Goal: Transaction & Acquisition: Purchase product/service

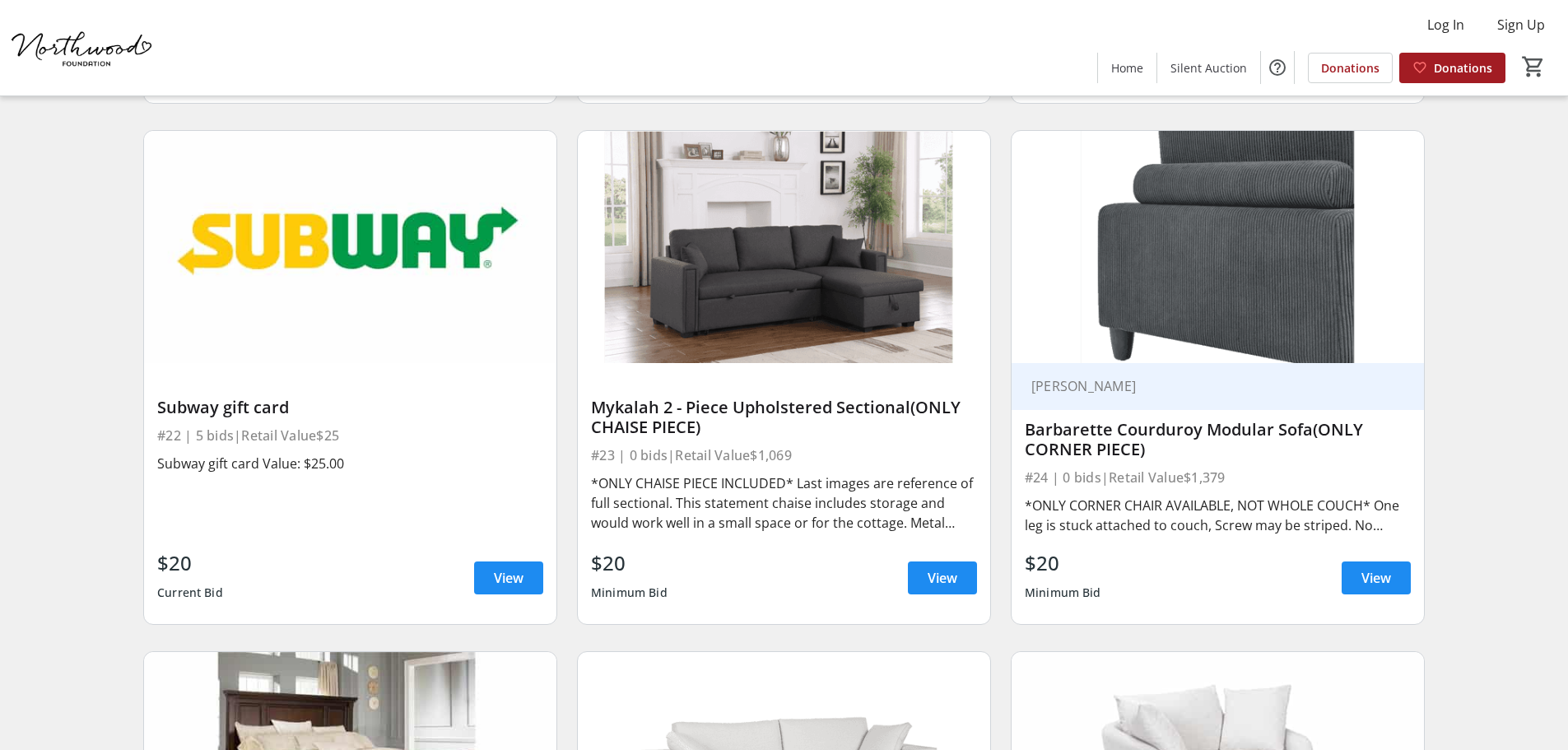
scroll to position [3622, 0]
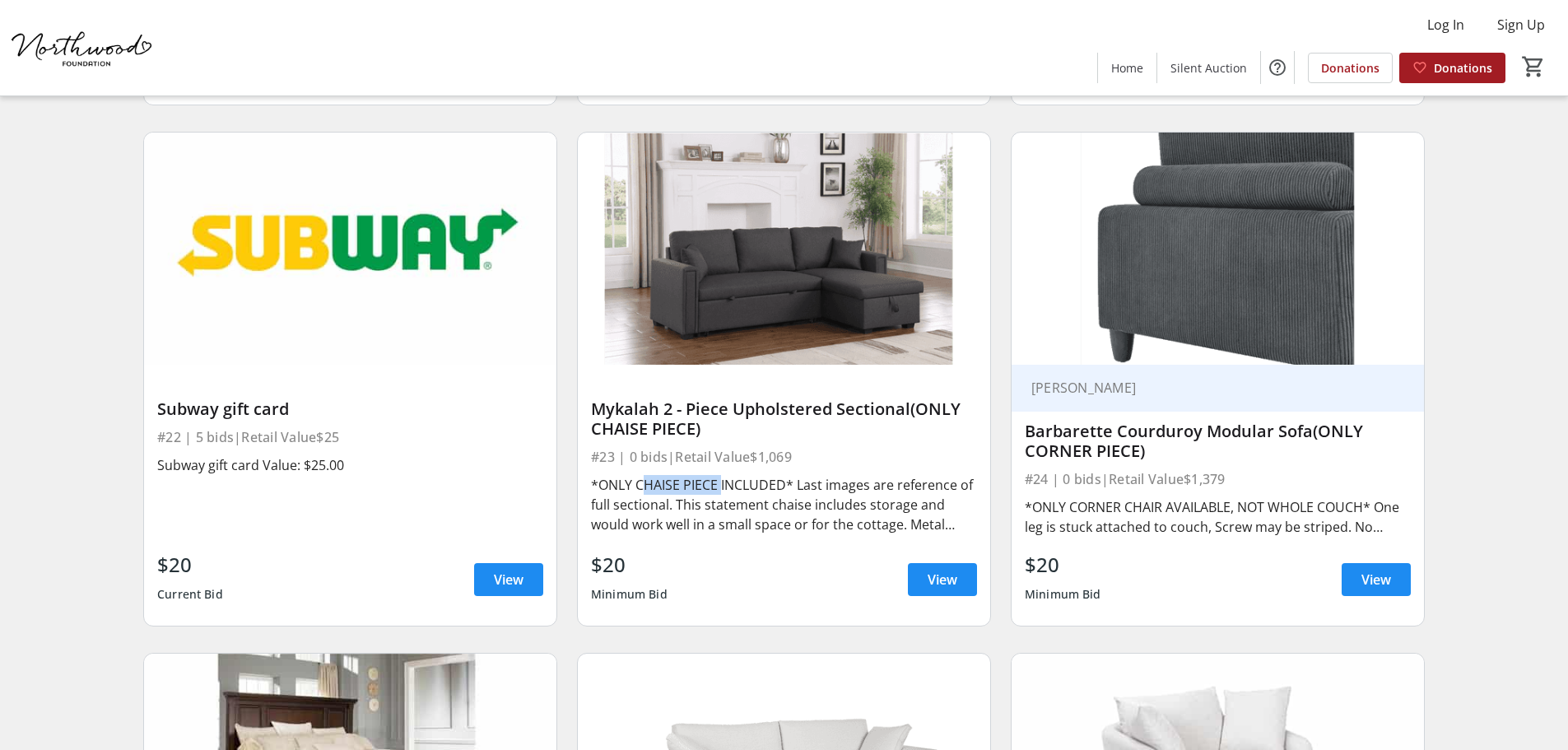
drag, startPoint x: 636, startPoint y: 483, endPoint x: 719, endPoint y: 482, distance: 83.0
click at [719, 482] on div "*ONLY CHAISE PIECE INCLUDED* Last images are reference of full sectional. This …" at bounding box center [784, 505] width 386 height 59
copy div "CHAISE PIECE"
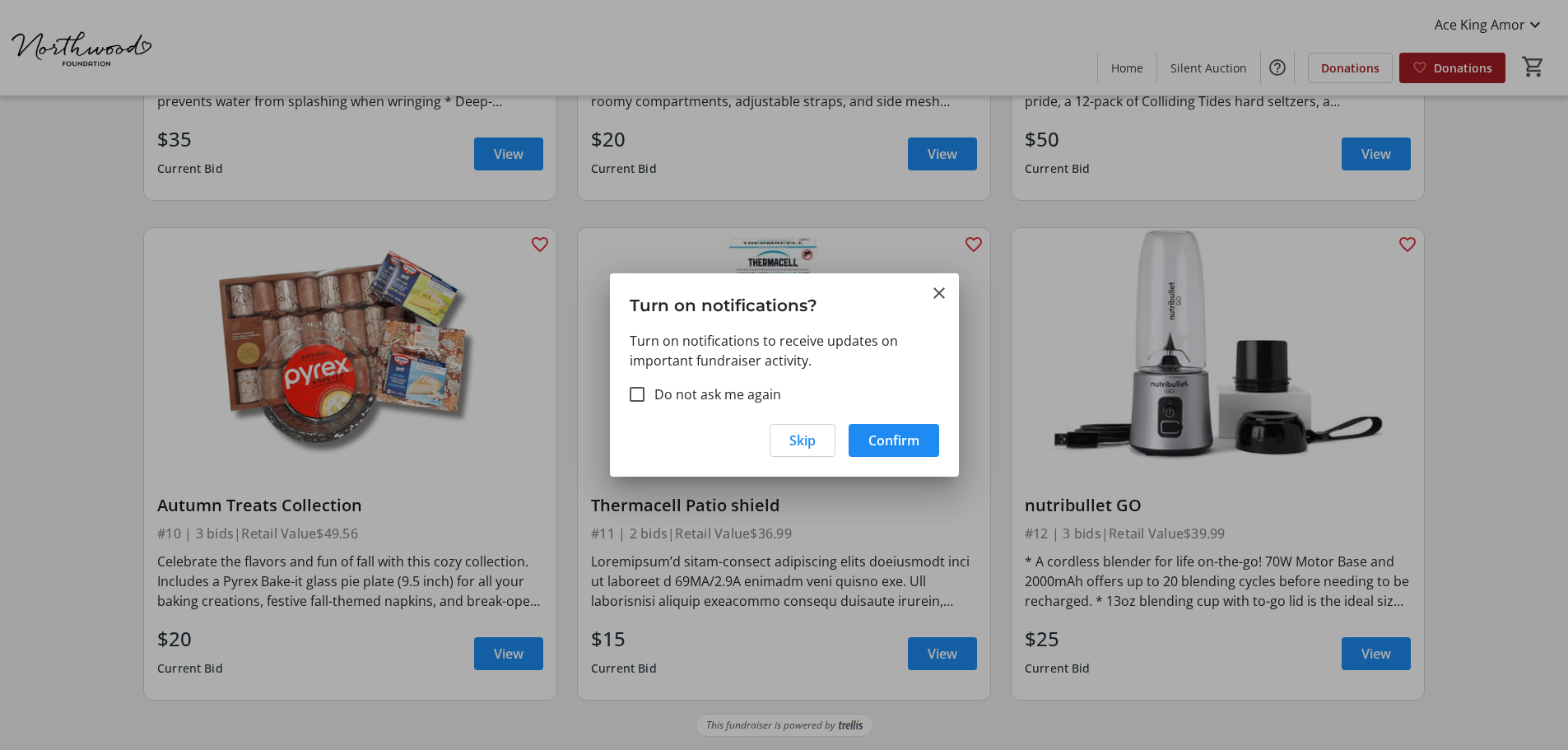
scroll to position [0, 0]
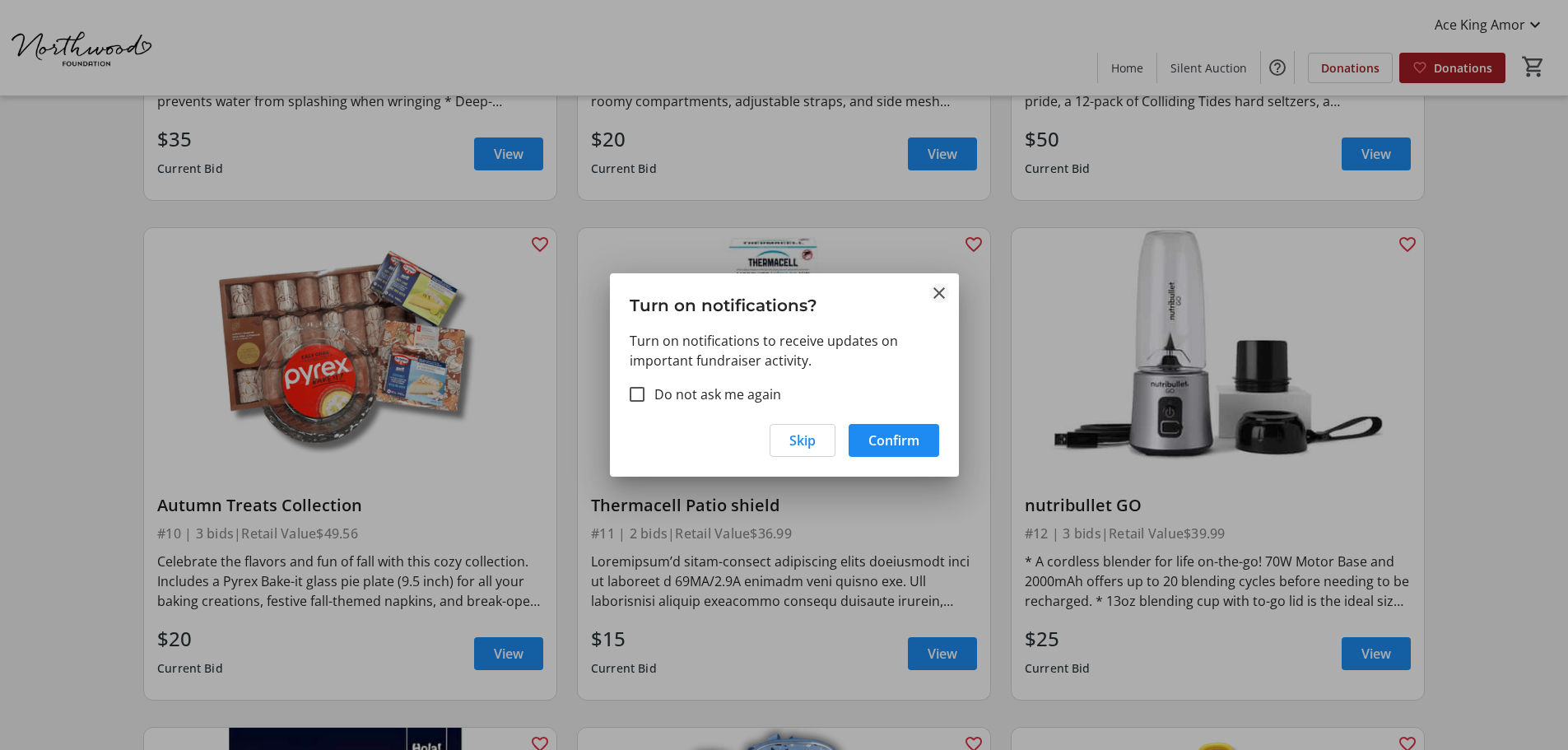
click at [935, 295] on mat-icon "Close" at bounding box center [939, 293] width 19 height 19
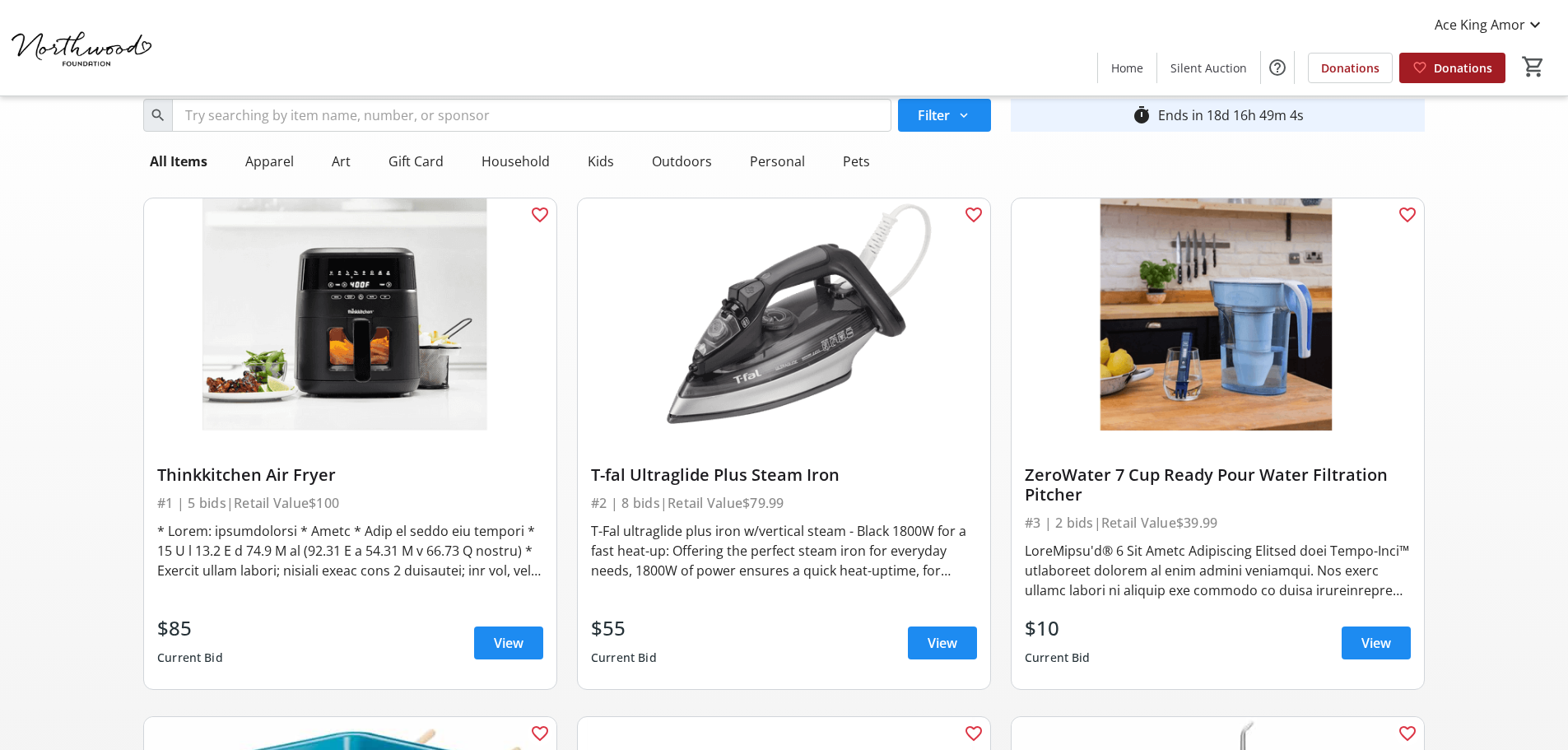
scroll to position [83, 0]
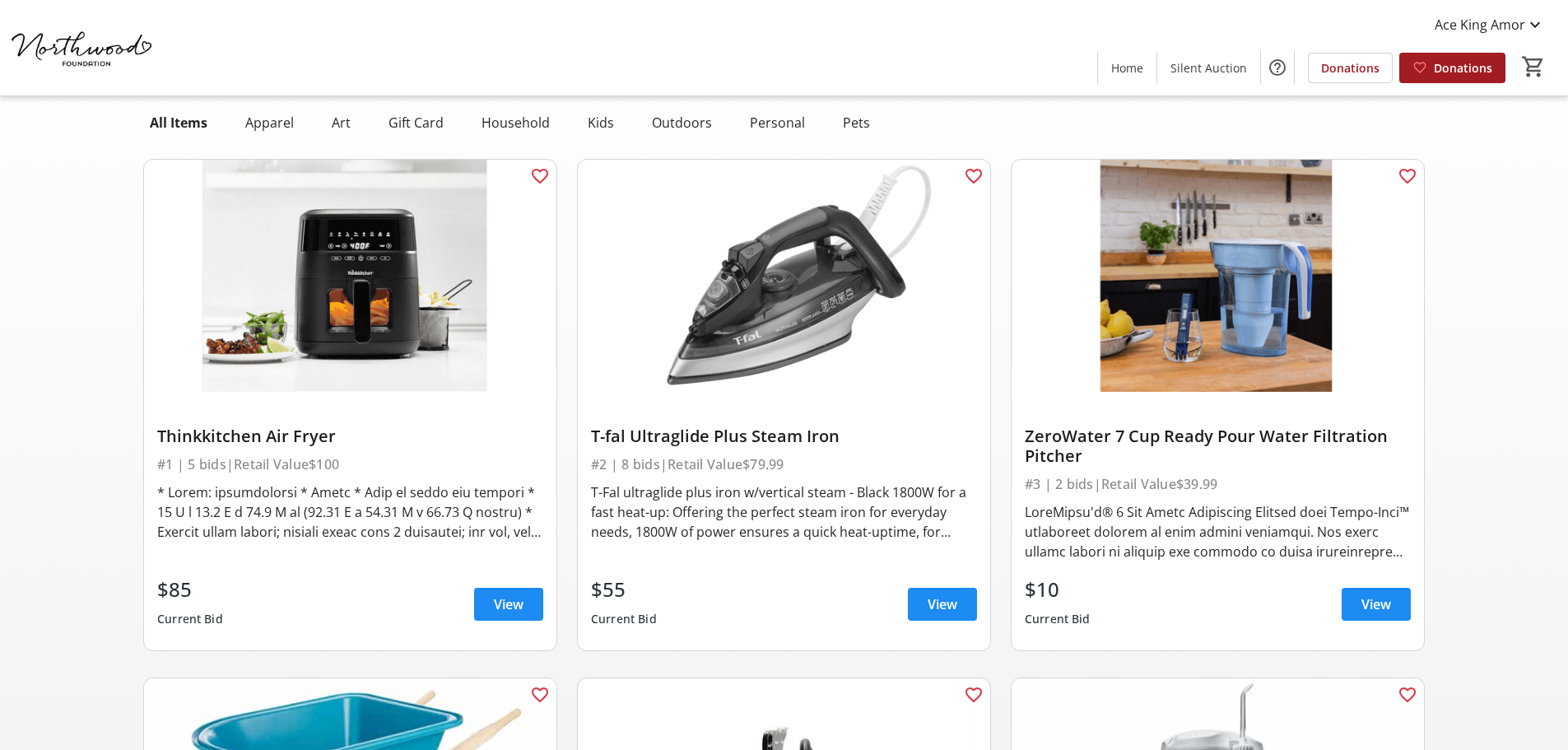
drag, startPoint x: 158, startPoint y: 437, endPoint x: 336, endPoint y: 430, distance: 178.1
click at [336, 430] on div "Thinkkitchen Air Fryer" at bounding box center [350, 436] width 386 height 19
copy div "Thinkkitchen Air Fryer"
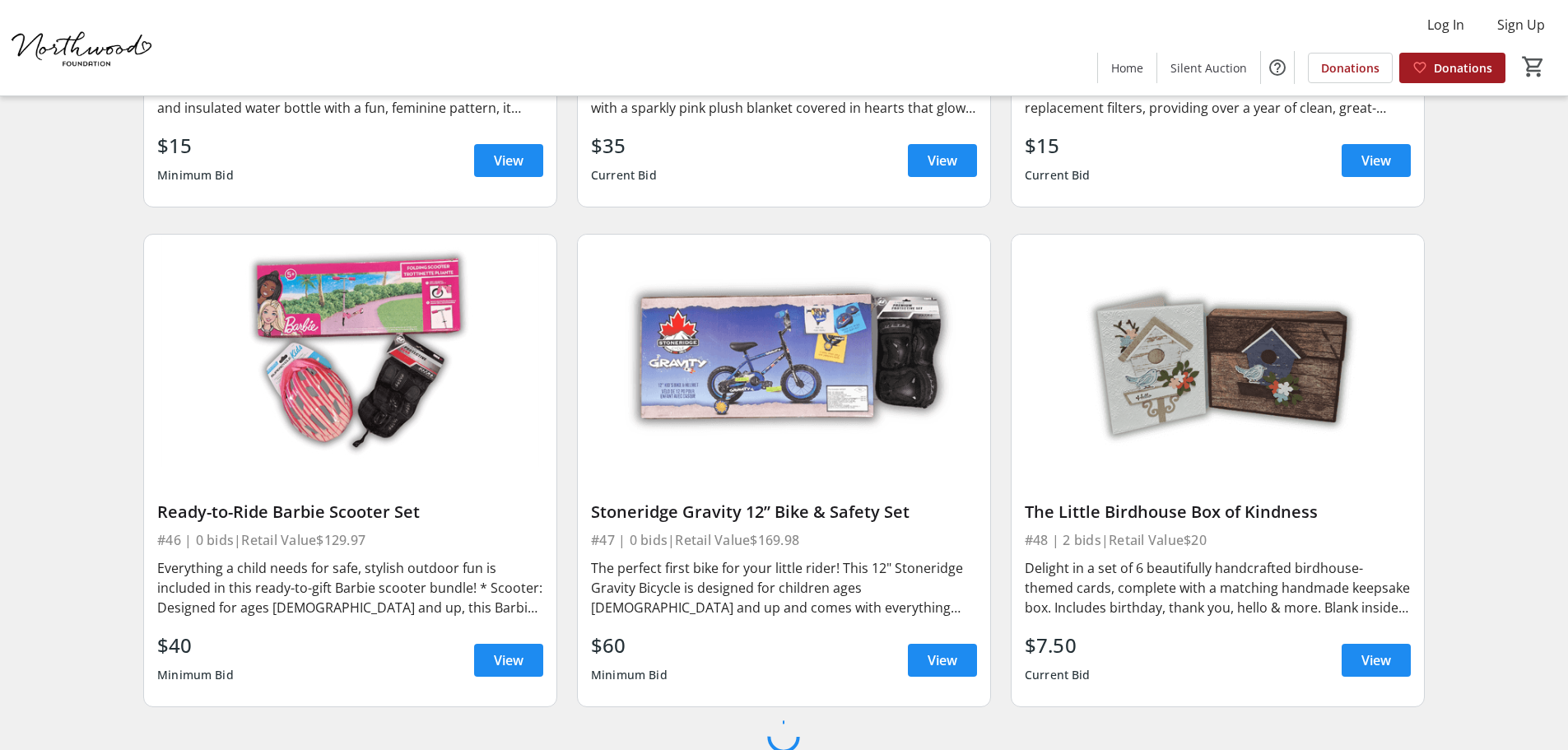
scroll to position [9621, 0]
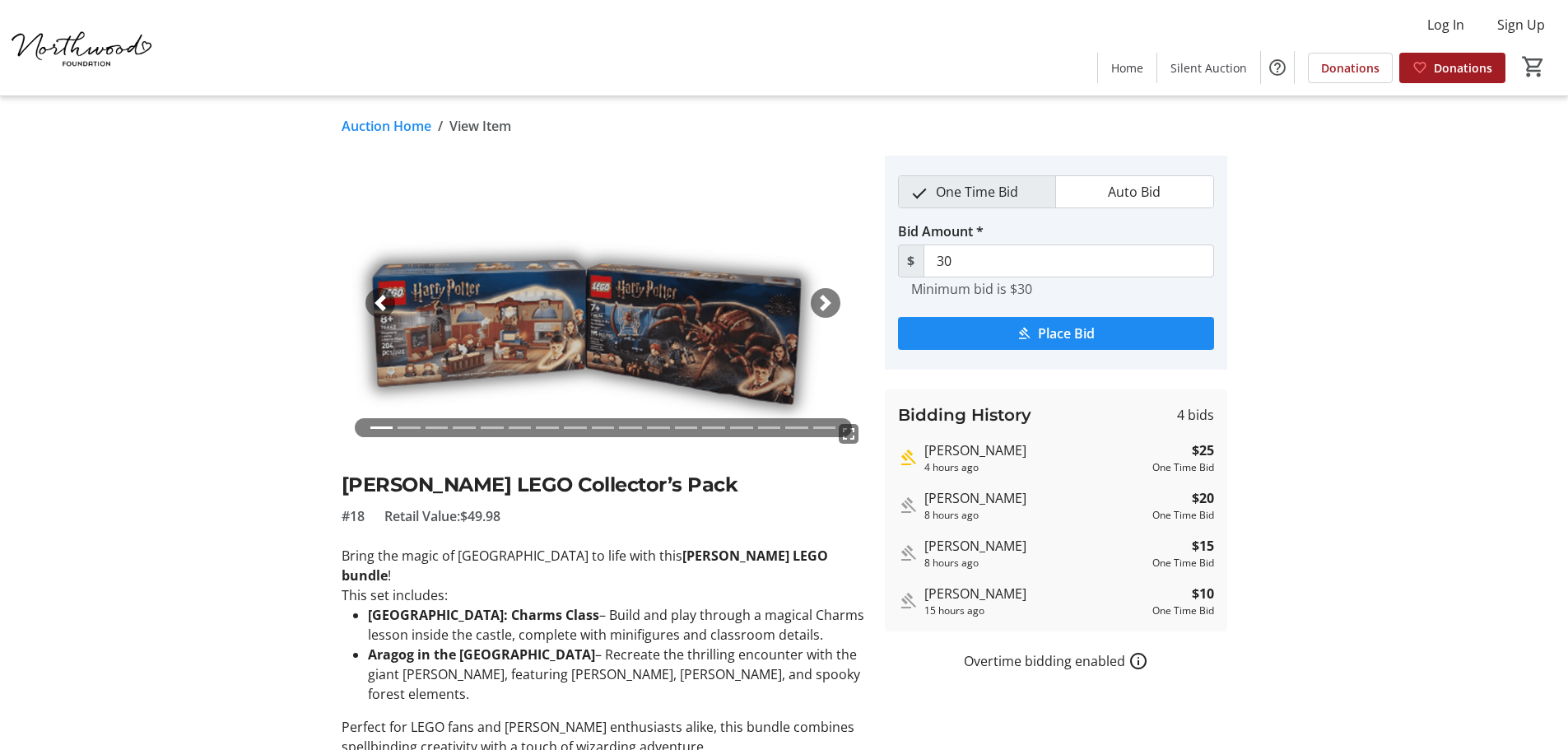
click at [834, 310] on div "Next" at bounding box center [826, 303] width 29 height 29
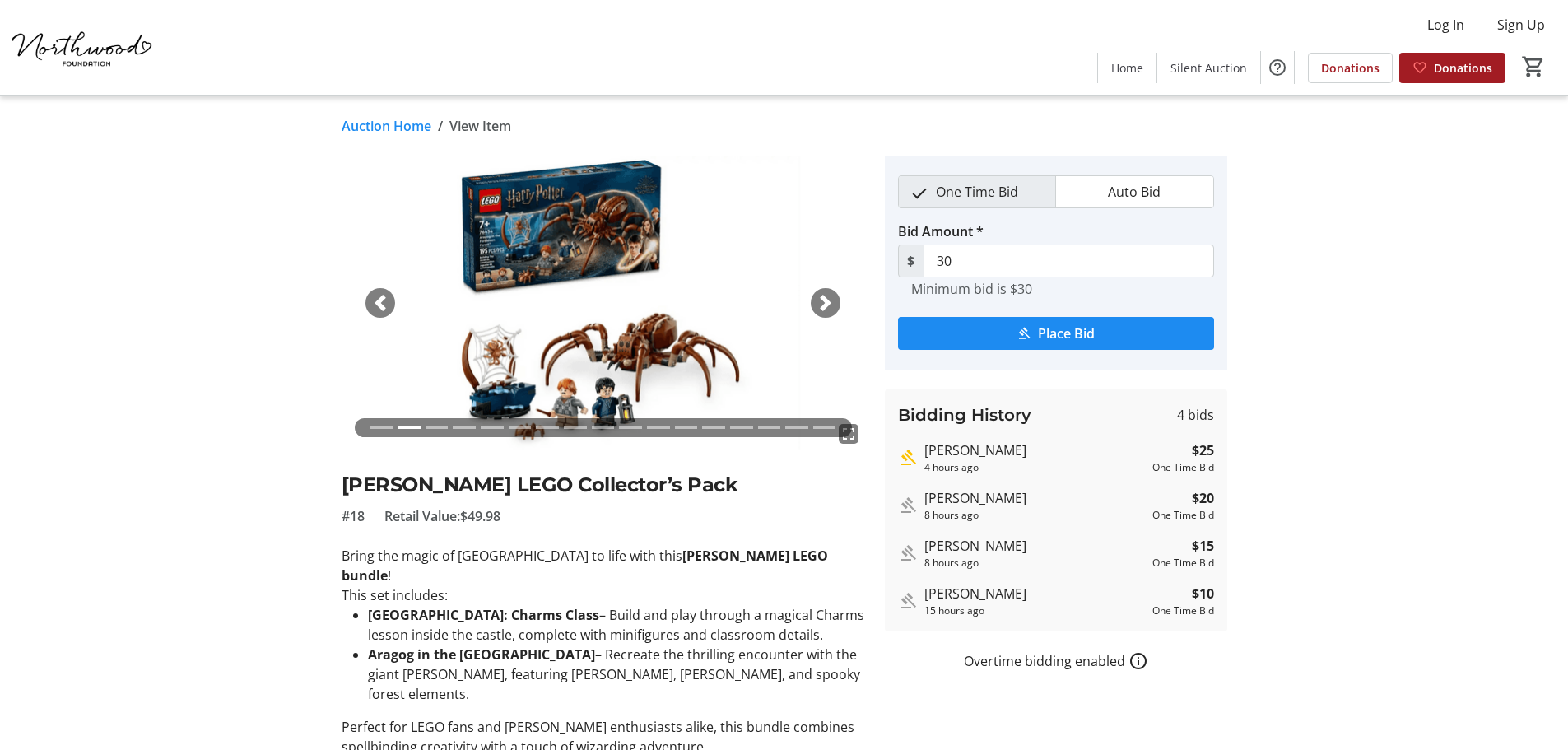
click at [831, 306] on span "button" at bounding box center [825, 303] width 17 height 17
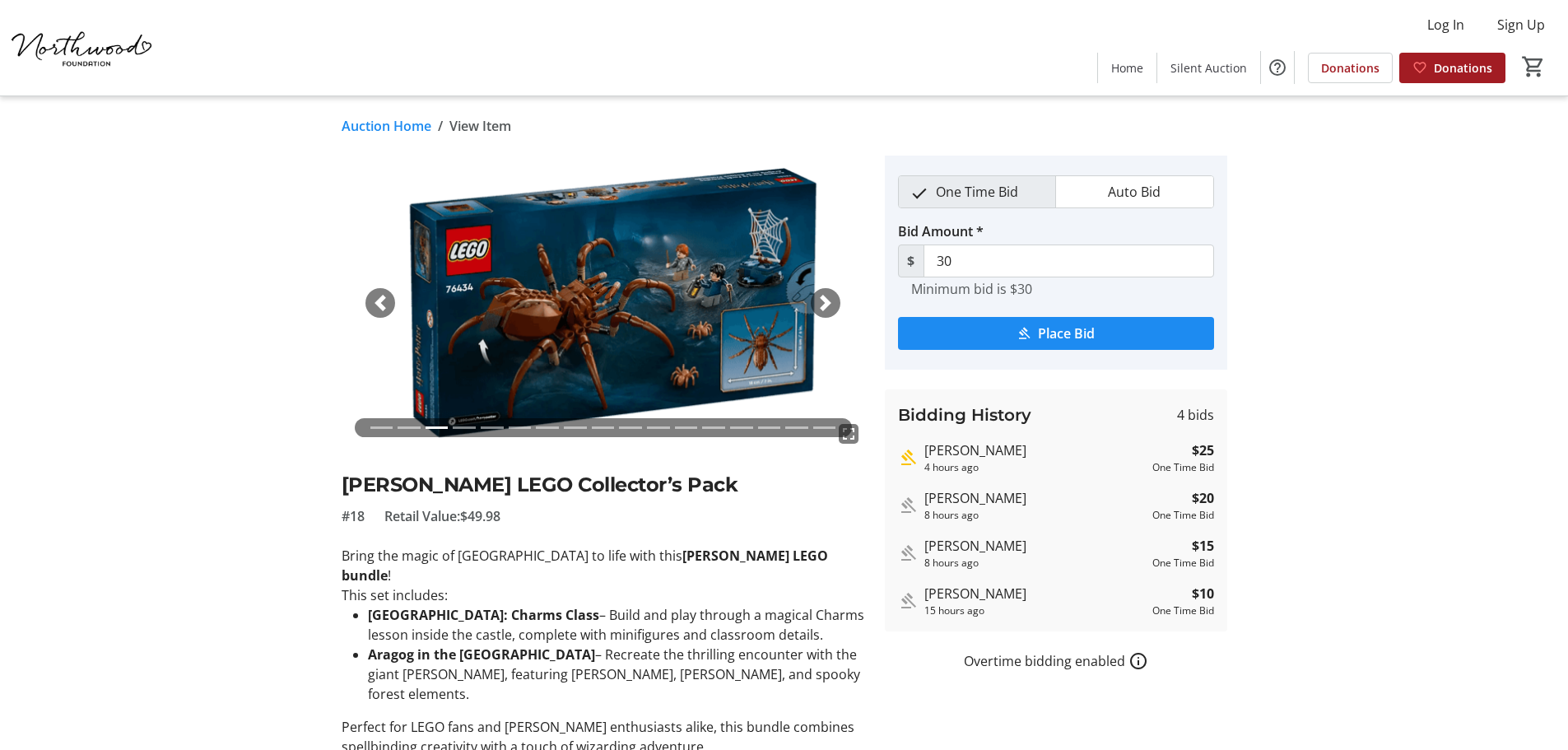
click at [831, 306] on span "button" at bounding box center [825, 303] width 17 height 17
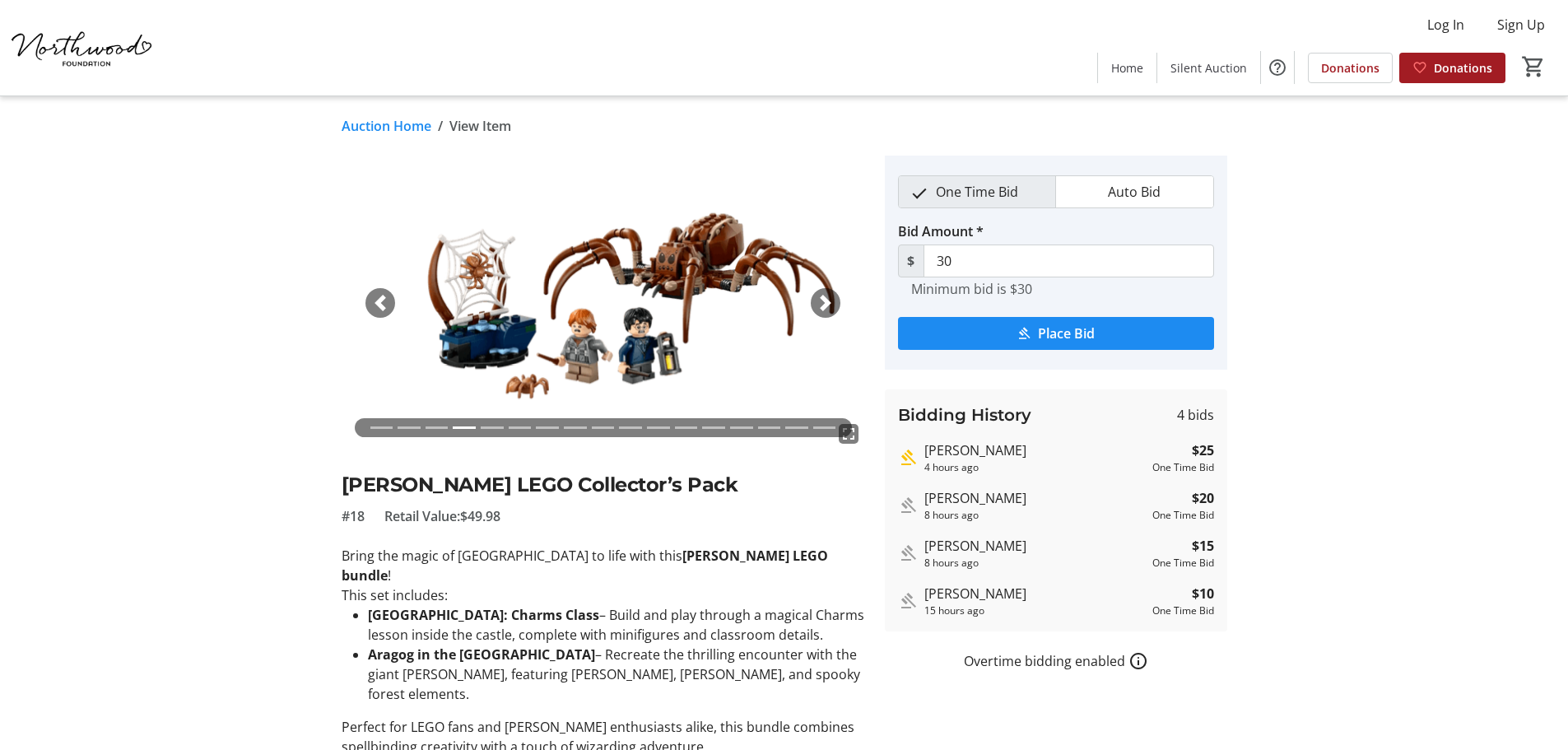
click at [831, 306] on span "button" at bounding box center [825, 303] width 17 height 17
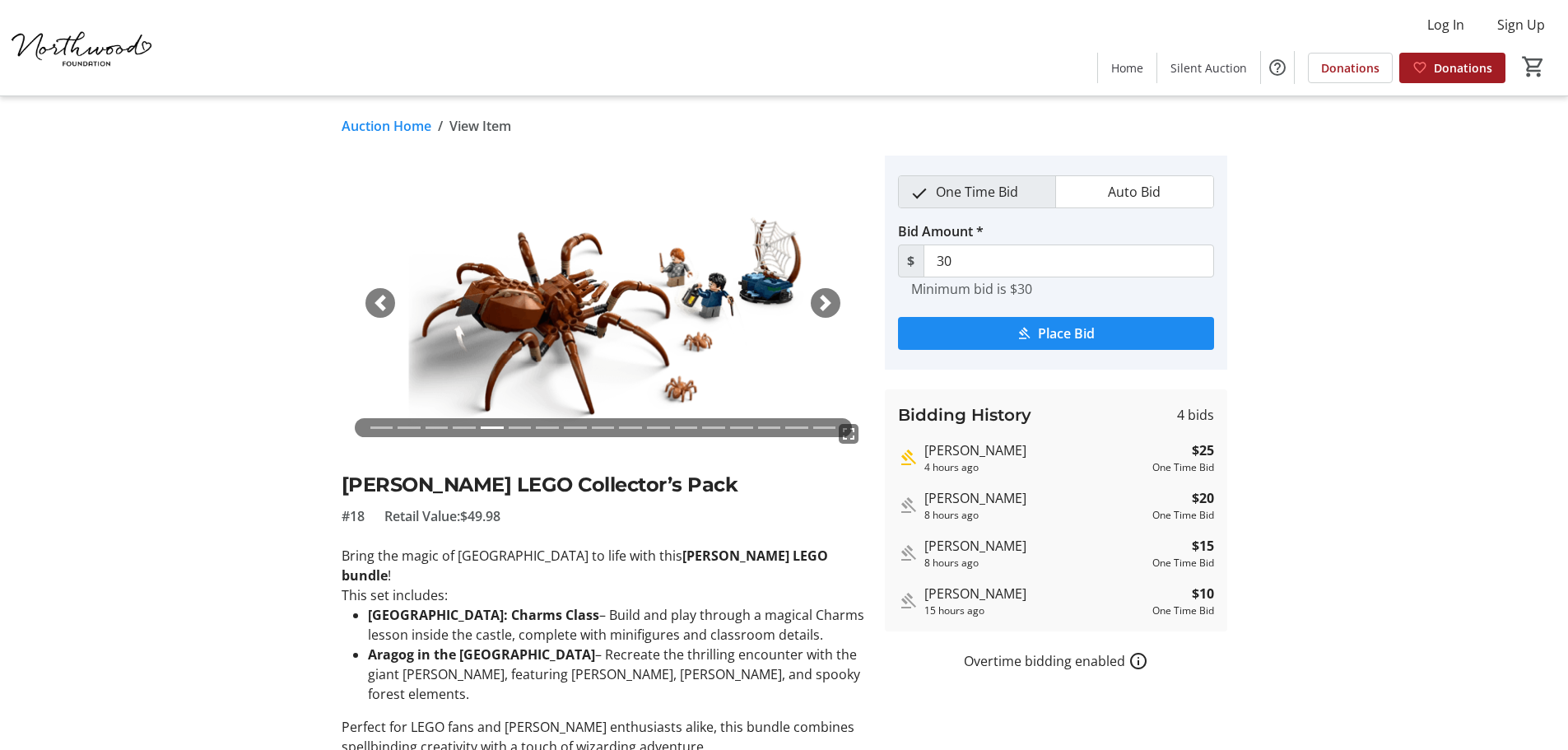
click at [831, 306] on span "button" at bounding box center [825, 303] width 17 height 17
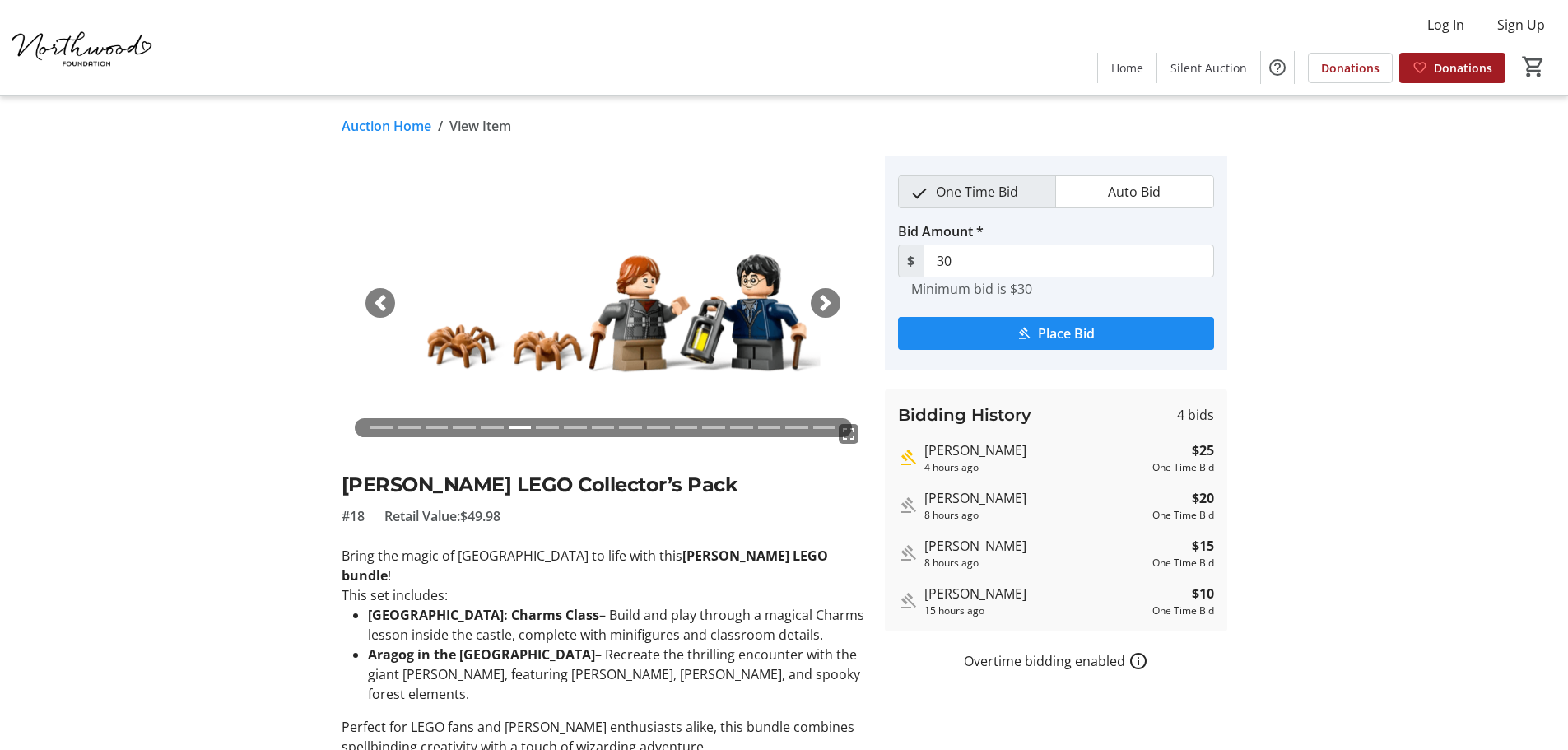
click at [831, 306] on span "button" at bounding box center [825, 303] width 17 height 17
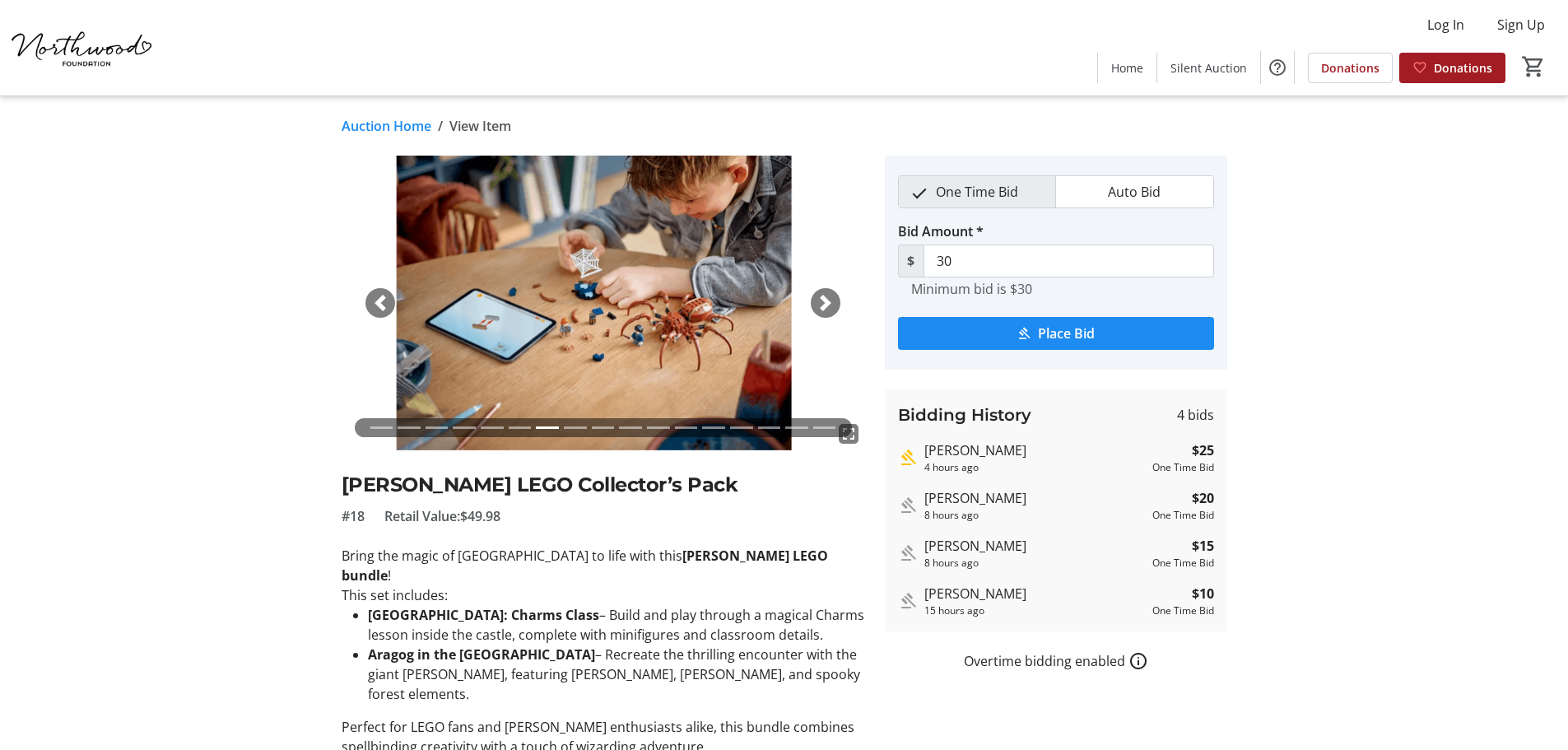
click at [825, 302] on span "button" at bounding box center [825, 303] width 17 height 17
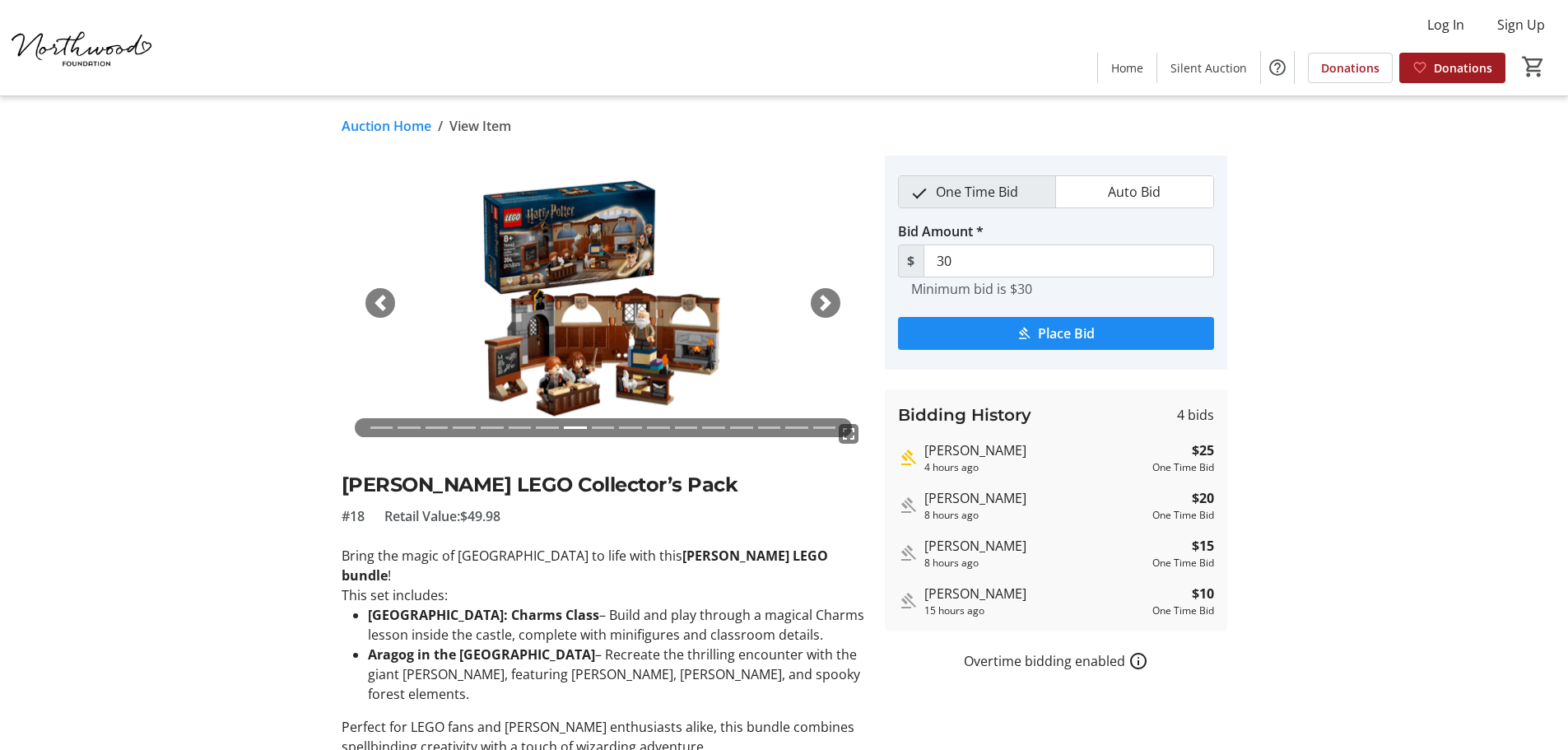
click at [825, 302] on span "button" at bounding box center [825, 303] width 17 height 17
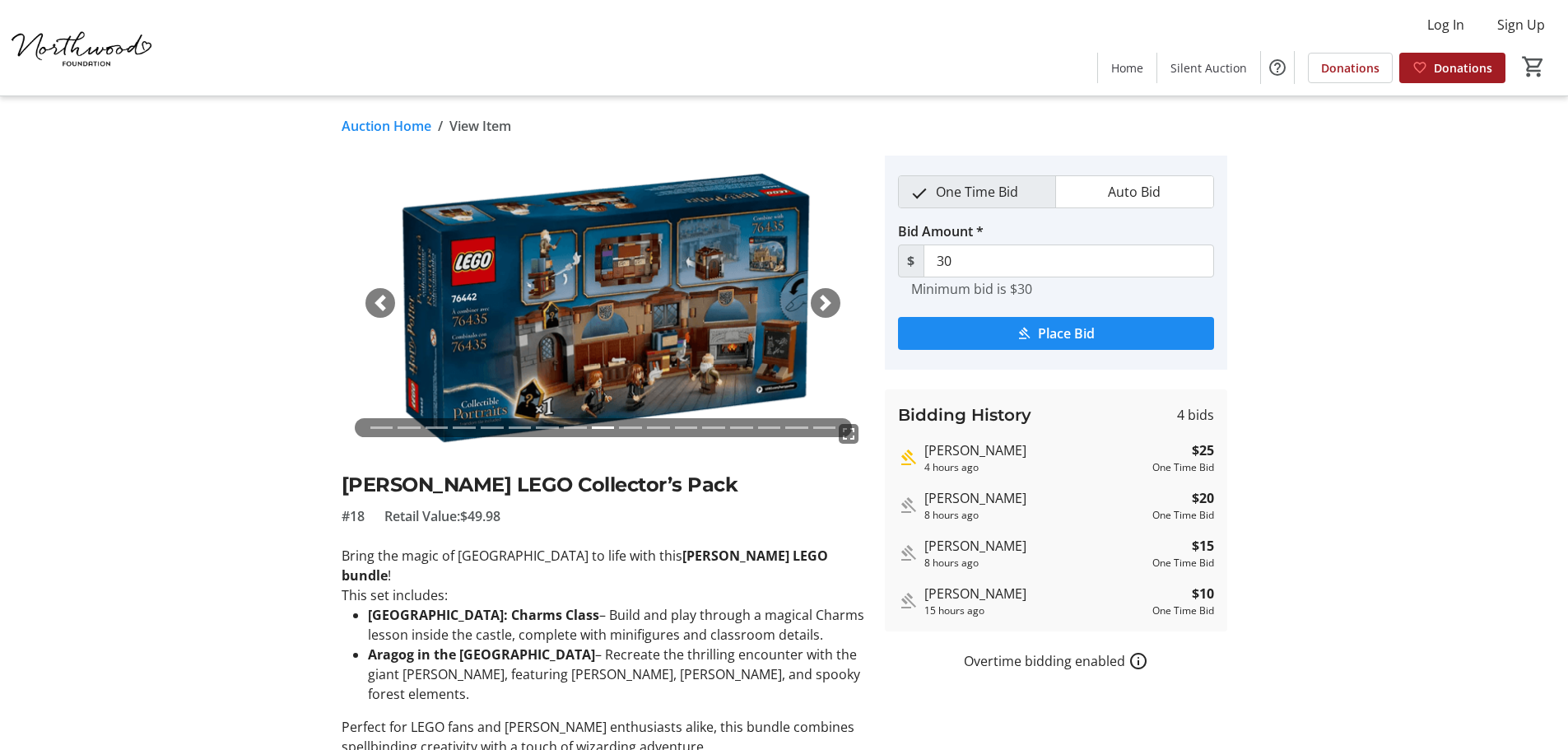
click at [825, 302] on span "button" at bounding box center [825, 303] width 17 height 17
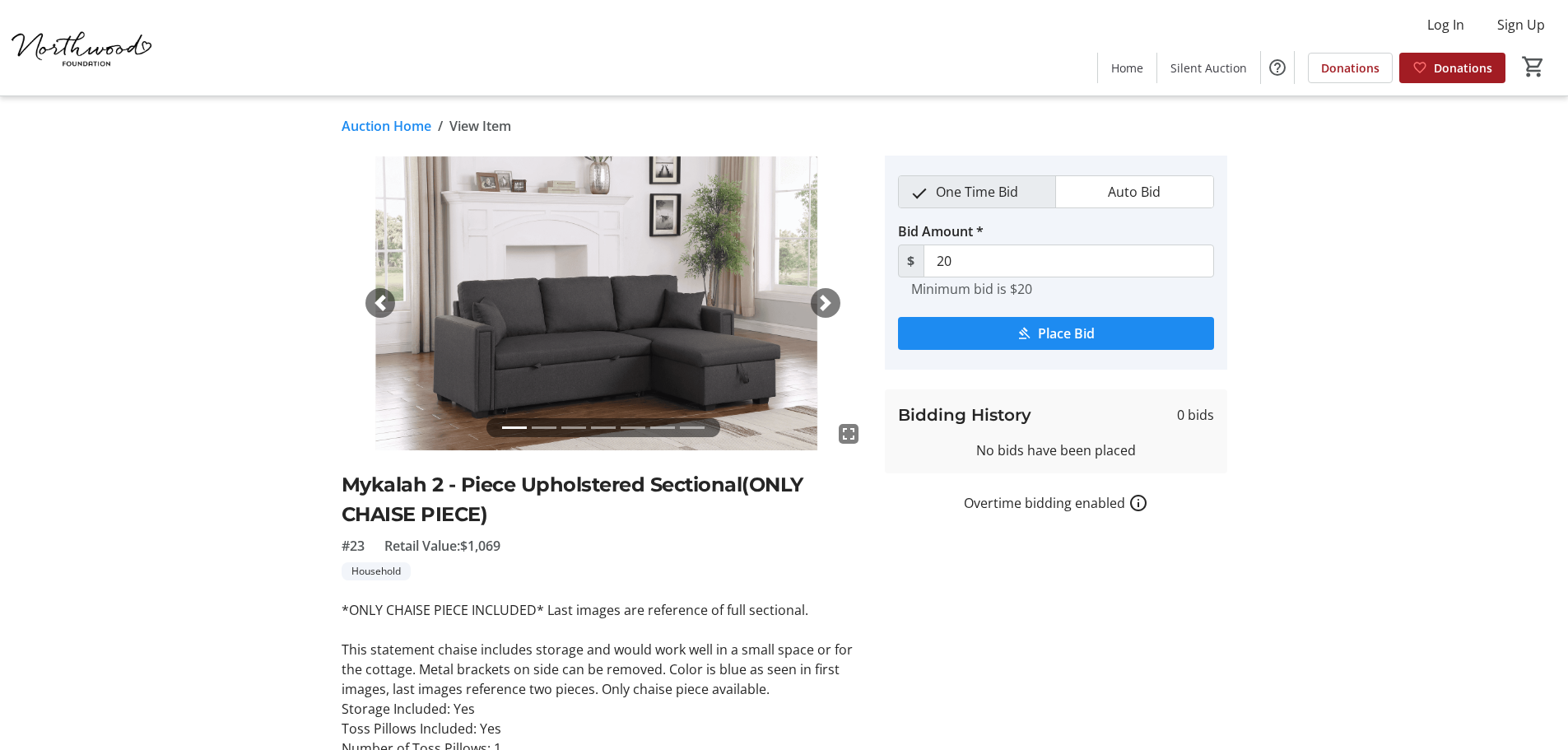
click at [831, 301] on span "button" at bounding box center [825, 303] width 17 height 17
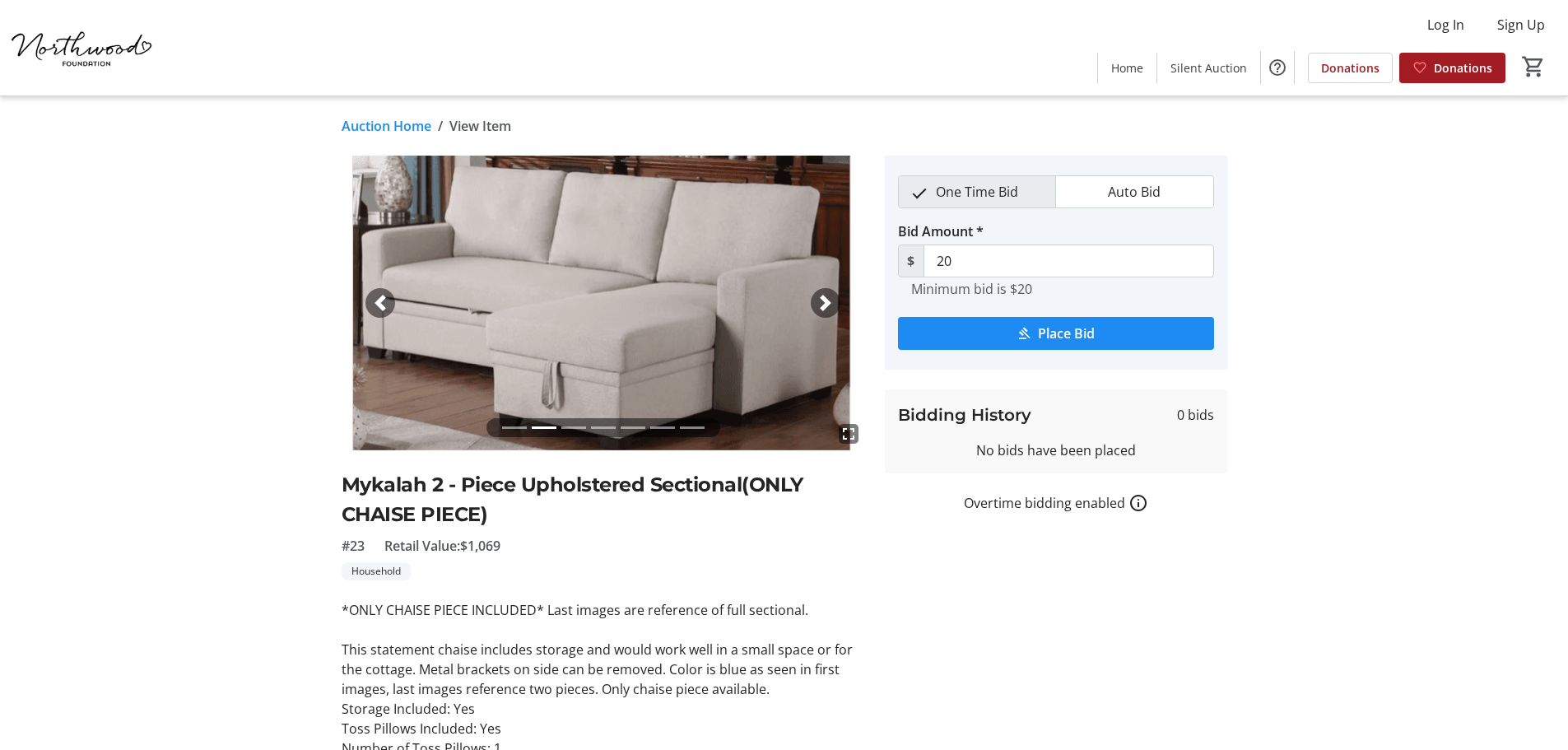
click at [831, 301] on span "button" at bounding box center [825, 303] width 17 height 17
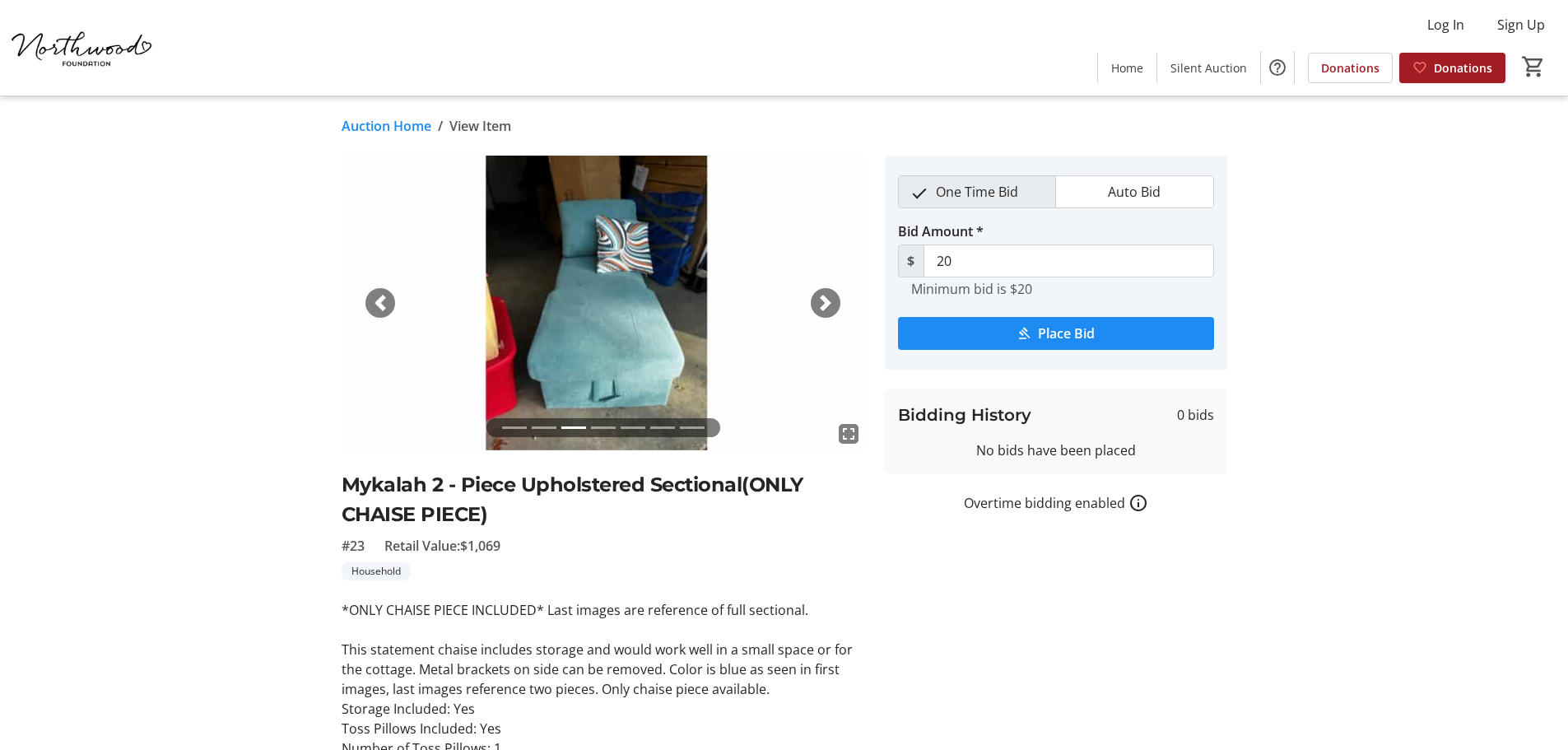
click at [831, 301] on span "button" at bounding box center [825, 303] width 17 height 17
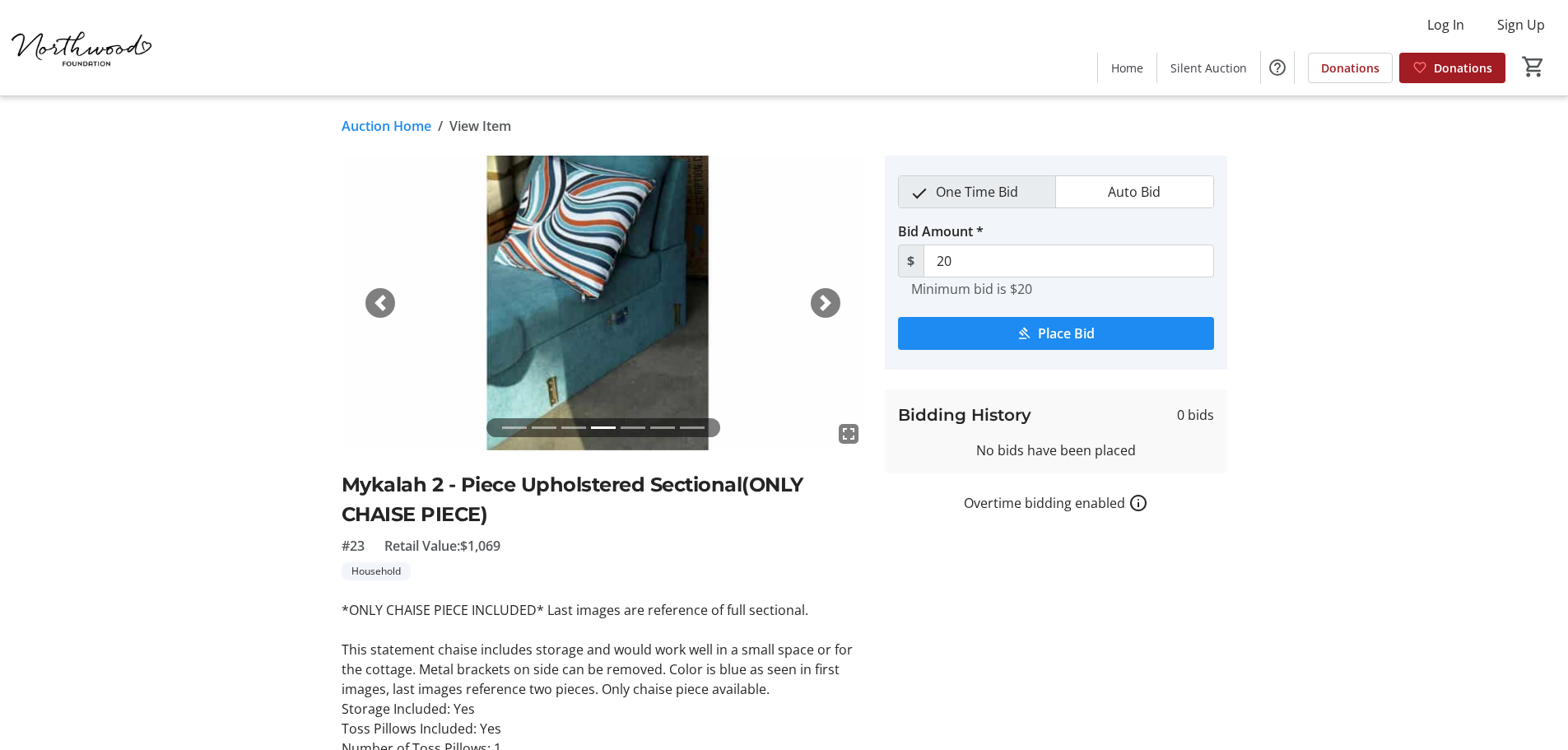
click at [831, 301] on span "button" at bounding box center [825, 303] width 17 height 17
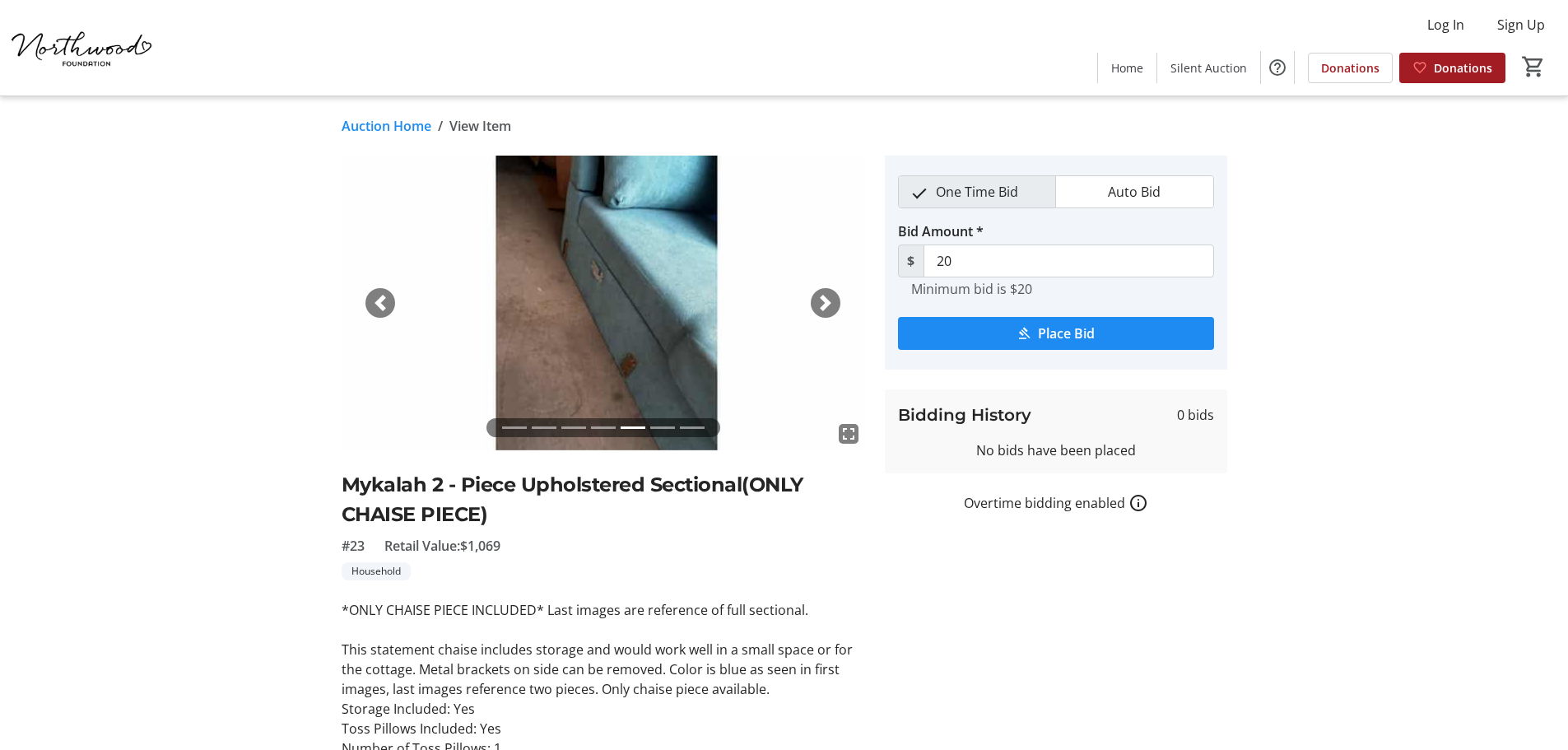
click at [831, 301] on span "button" at bounding box center [825, 303] width 17 height 17
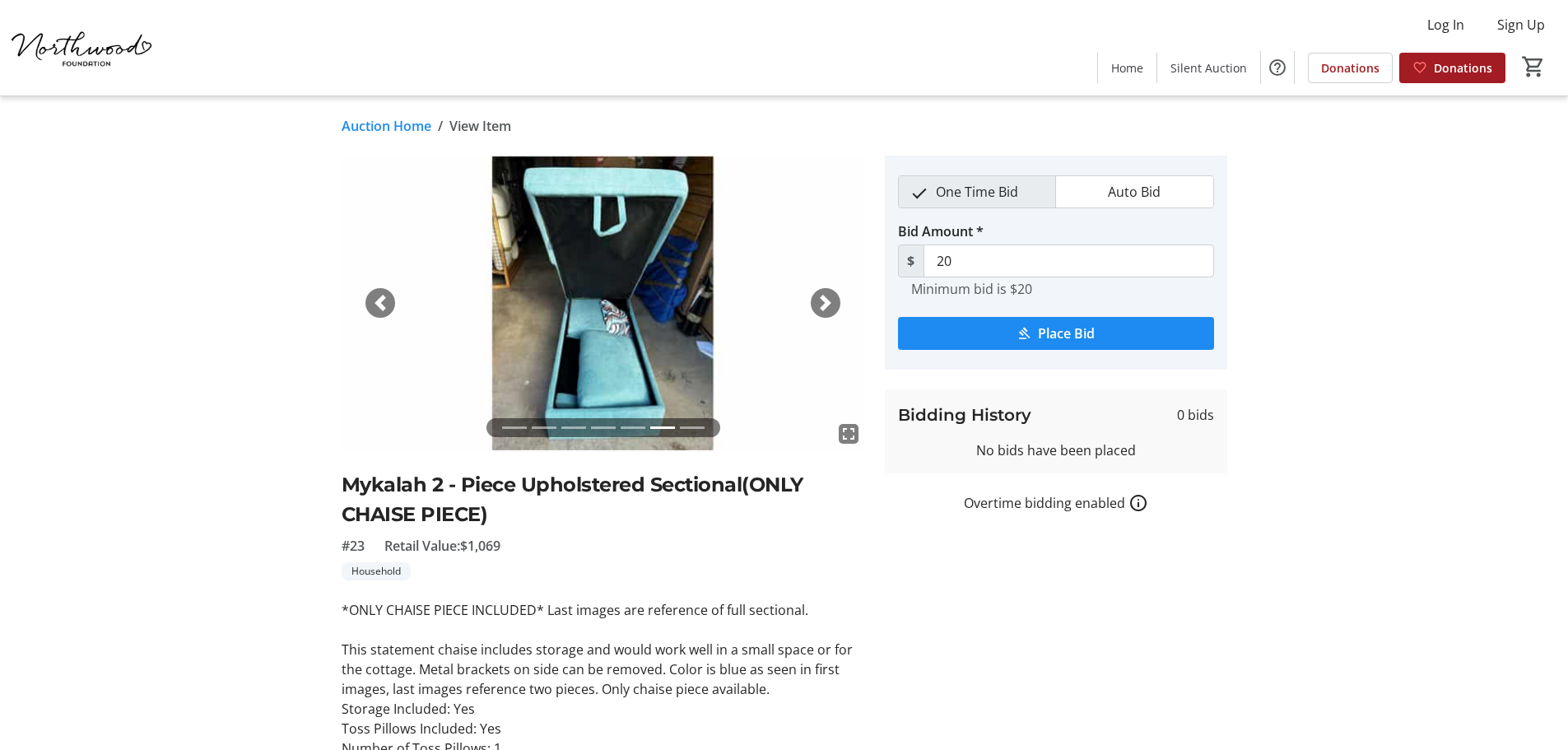
click at [831, 301] on span "button" at bounding box center [825, 303] width 17 height 17
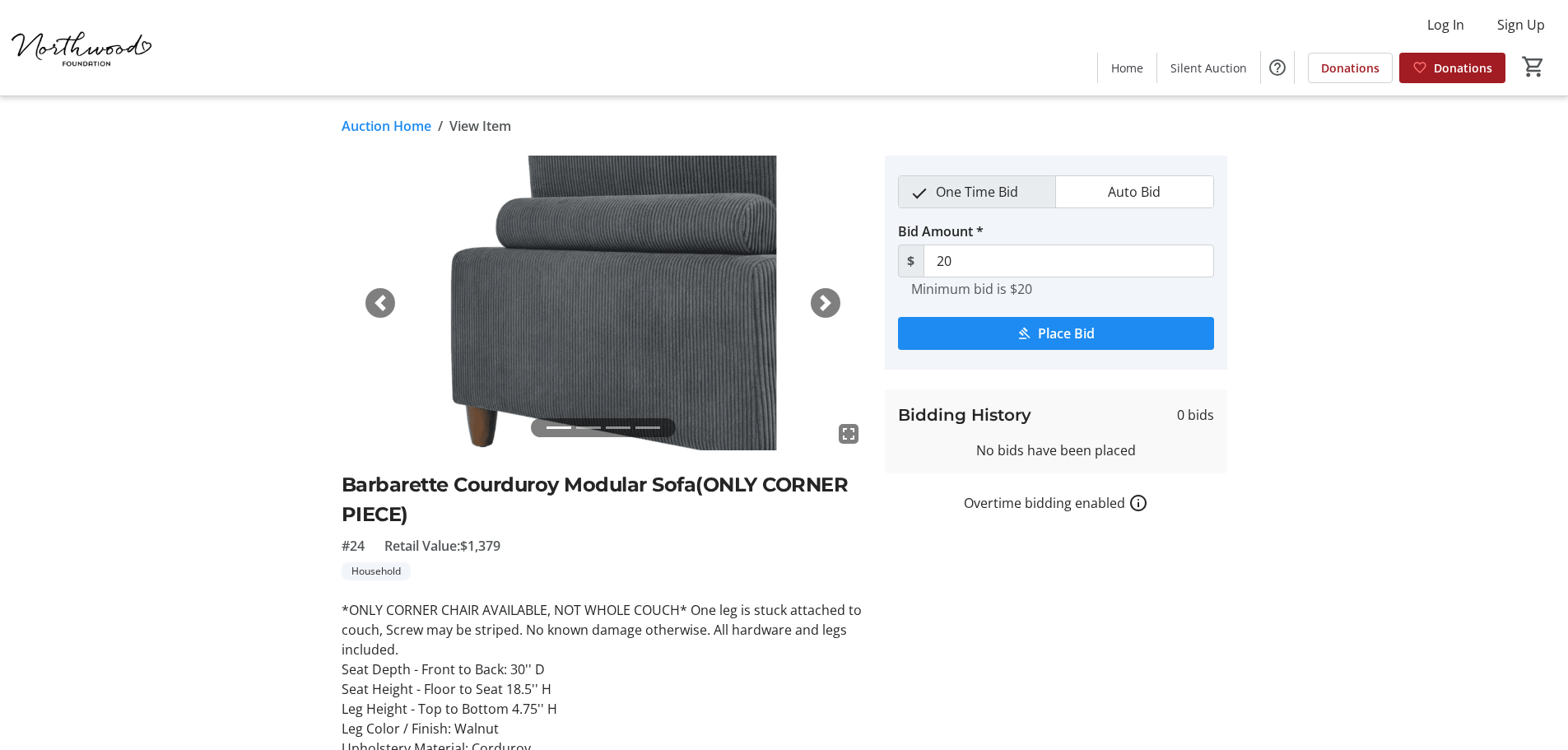
click at [825, 305] on span "button" at bounding box center [825, 303] width 17 height 17
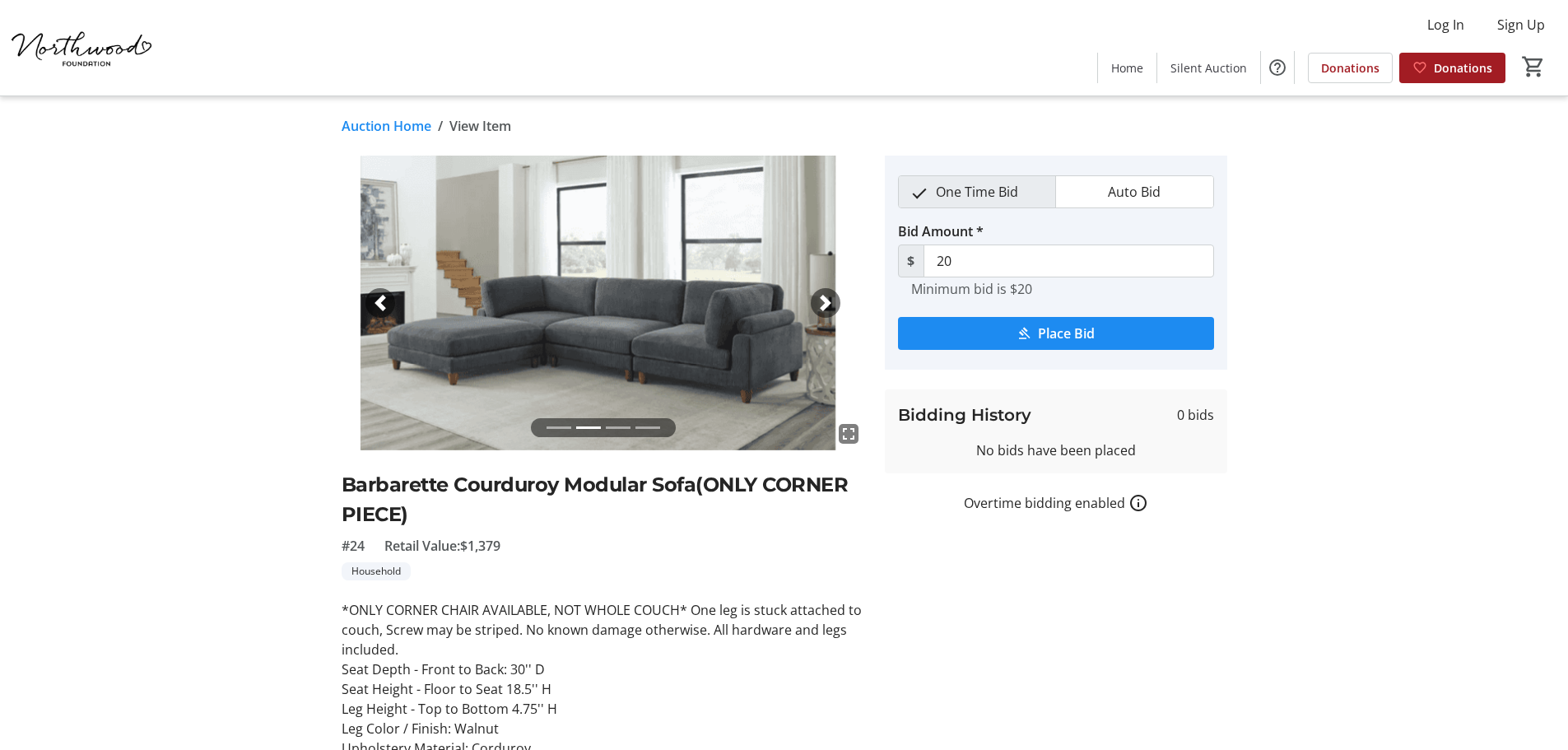
click at [827, 302] on span "button" at bounding box center [825, 303] width 17 height 17
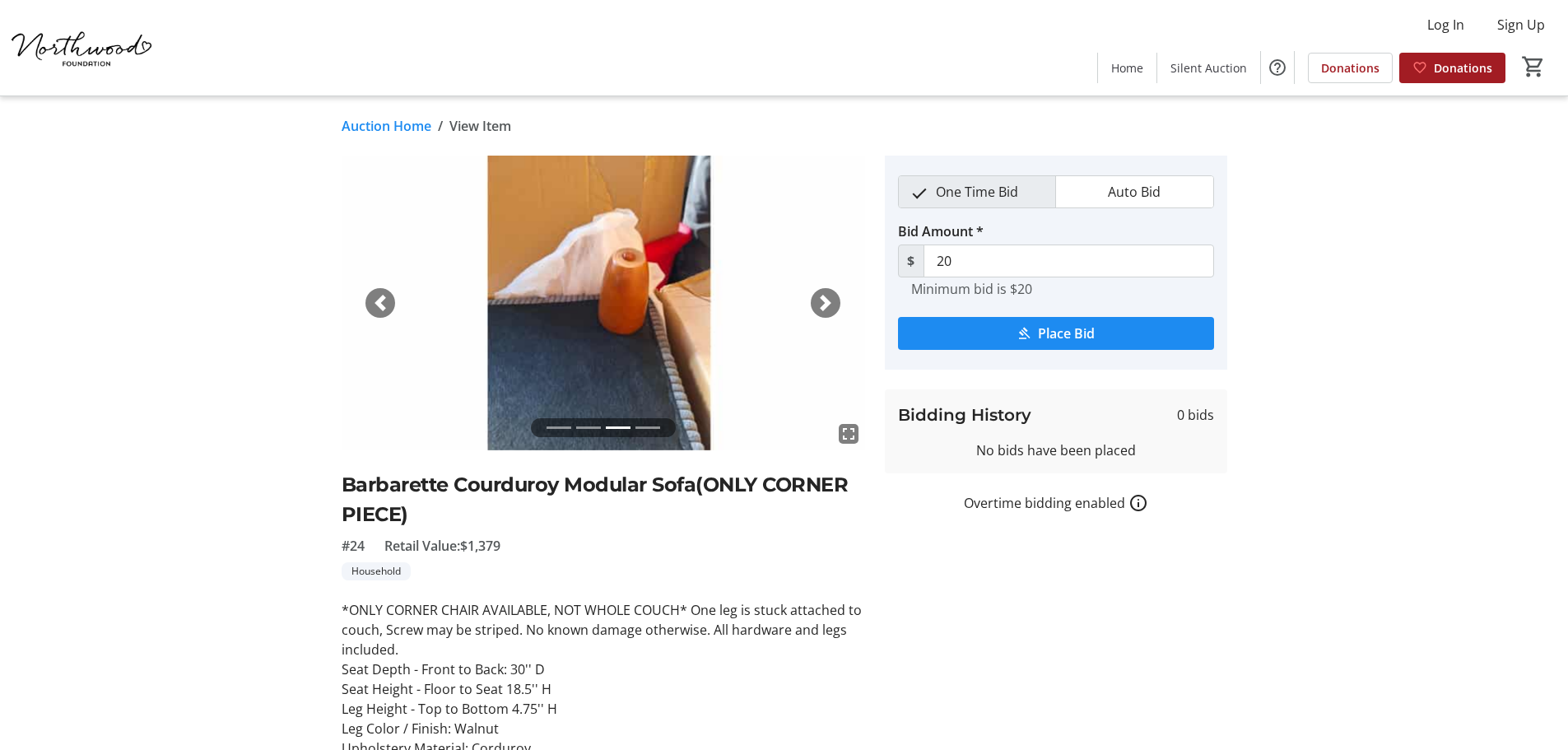
click at [827, 302] on span "button" at bounding box center [825, 303] width 17 height 17
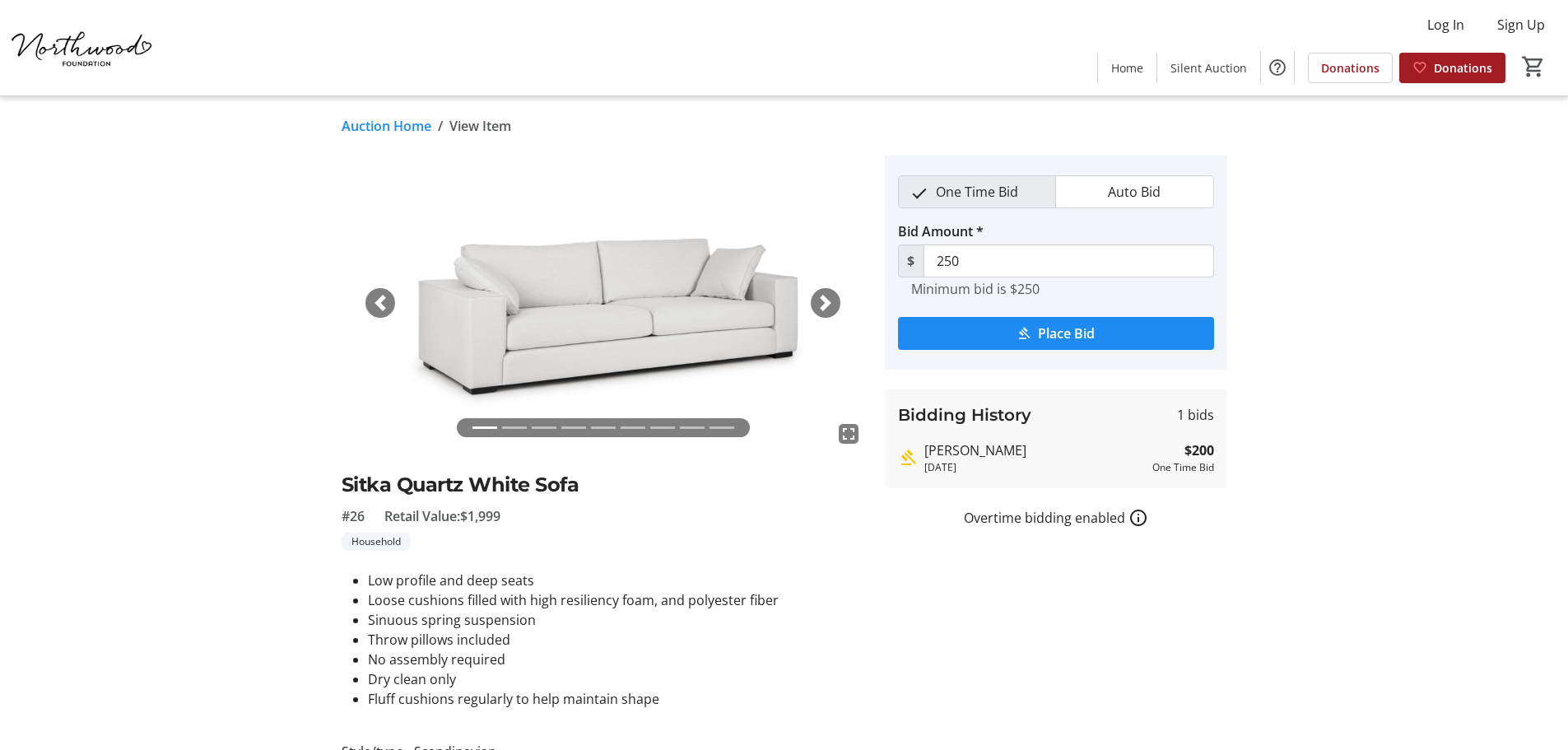
click at [823, 304] on span "button" at bounding box center [825, 303] width 17 height 17
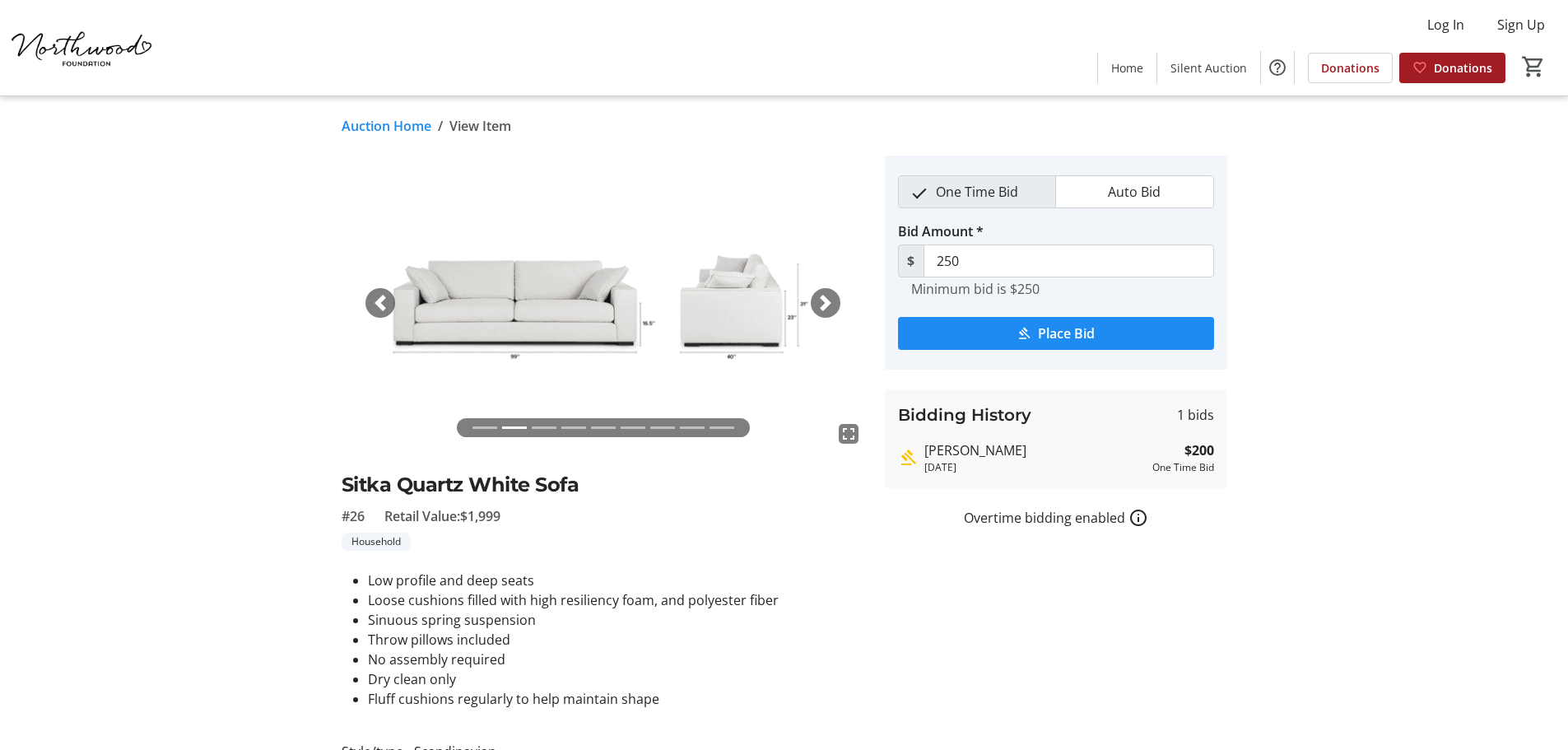
click at [823, 304] on span "button" at bounding box center [825, 303] width 17 height 17
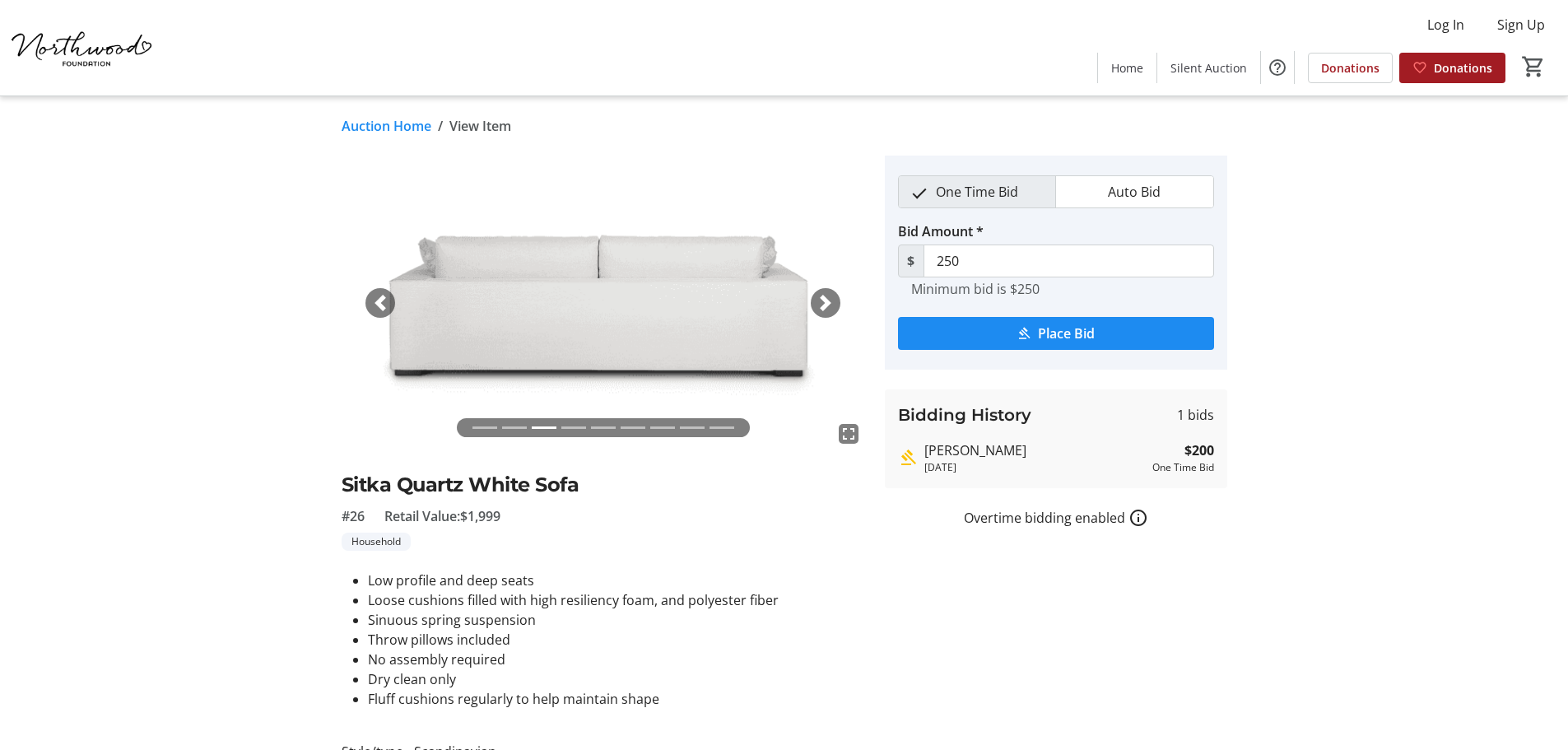
click at [823, 304] on span "button" at bounding box center [825, 303] width 17 height 17
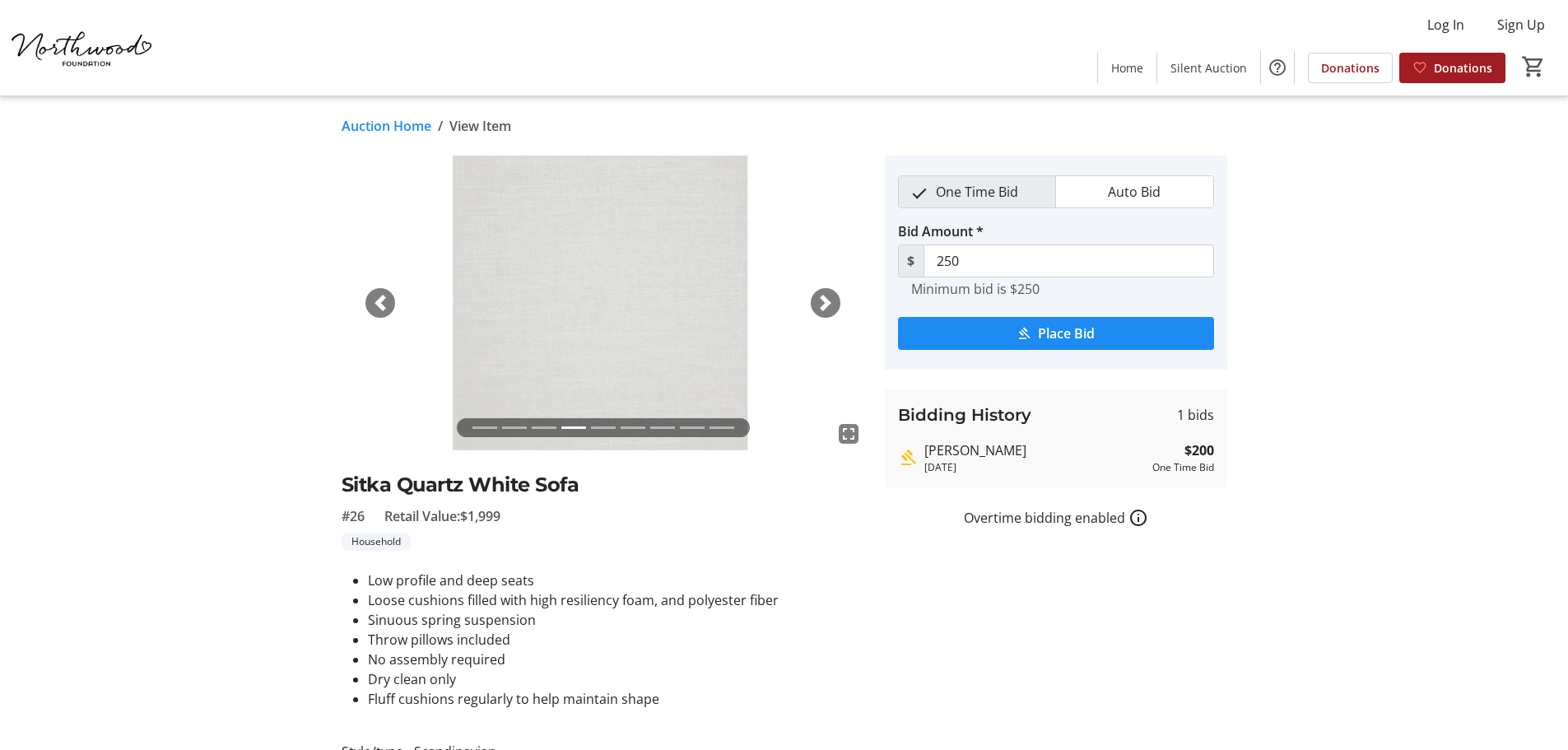
click at [823, 304] on span "button" at bounding box center [825, 303] width 17 height 17
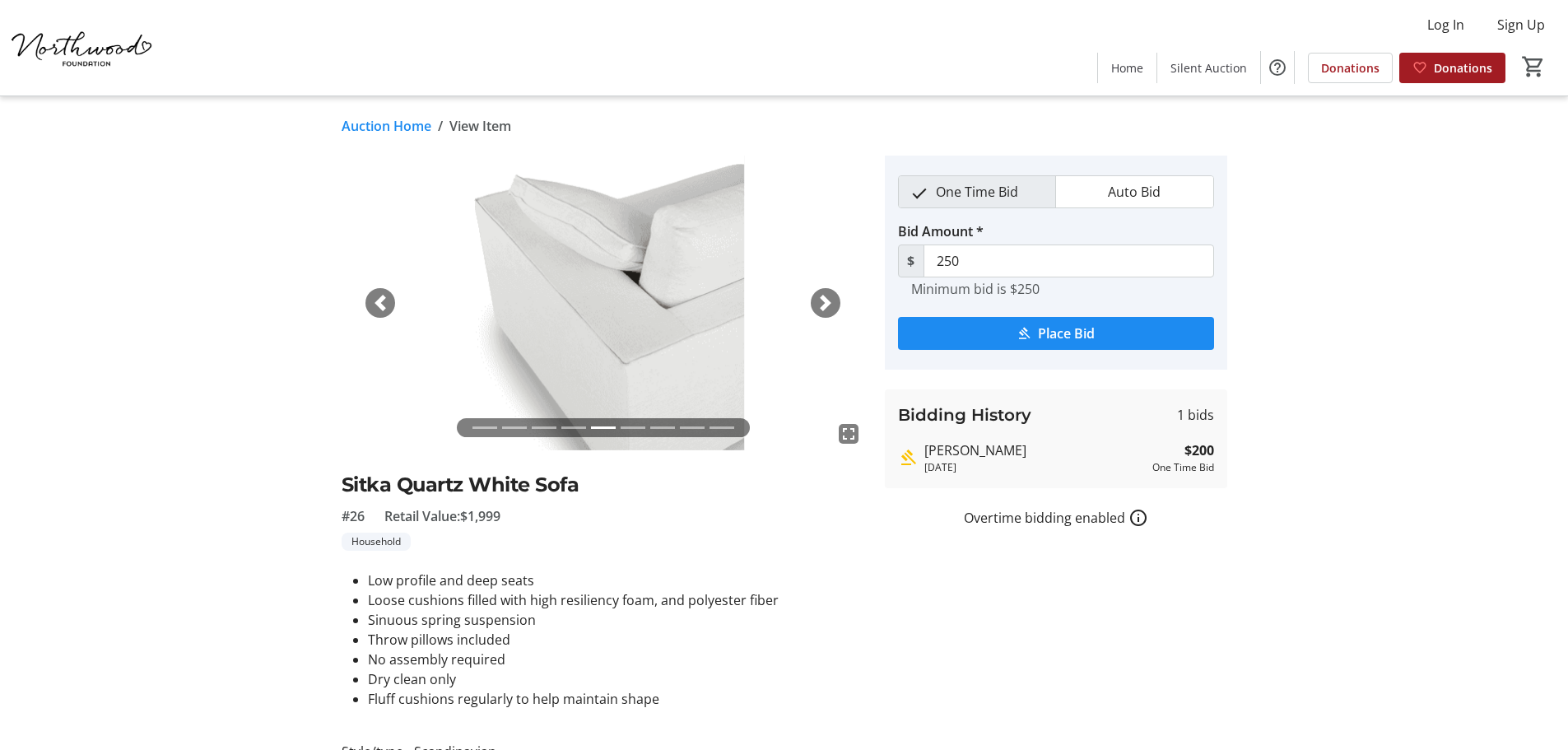
click at [823, 304] on span "button" at bounding box center [825, 303] width 17 height 17
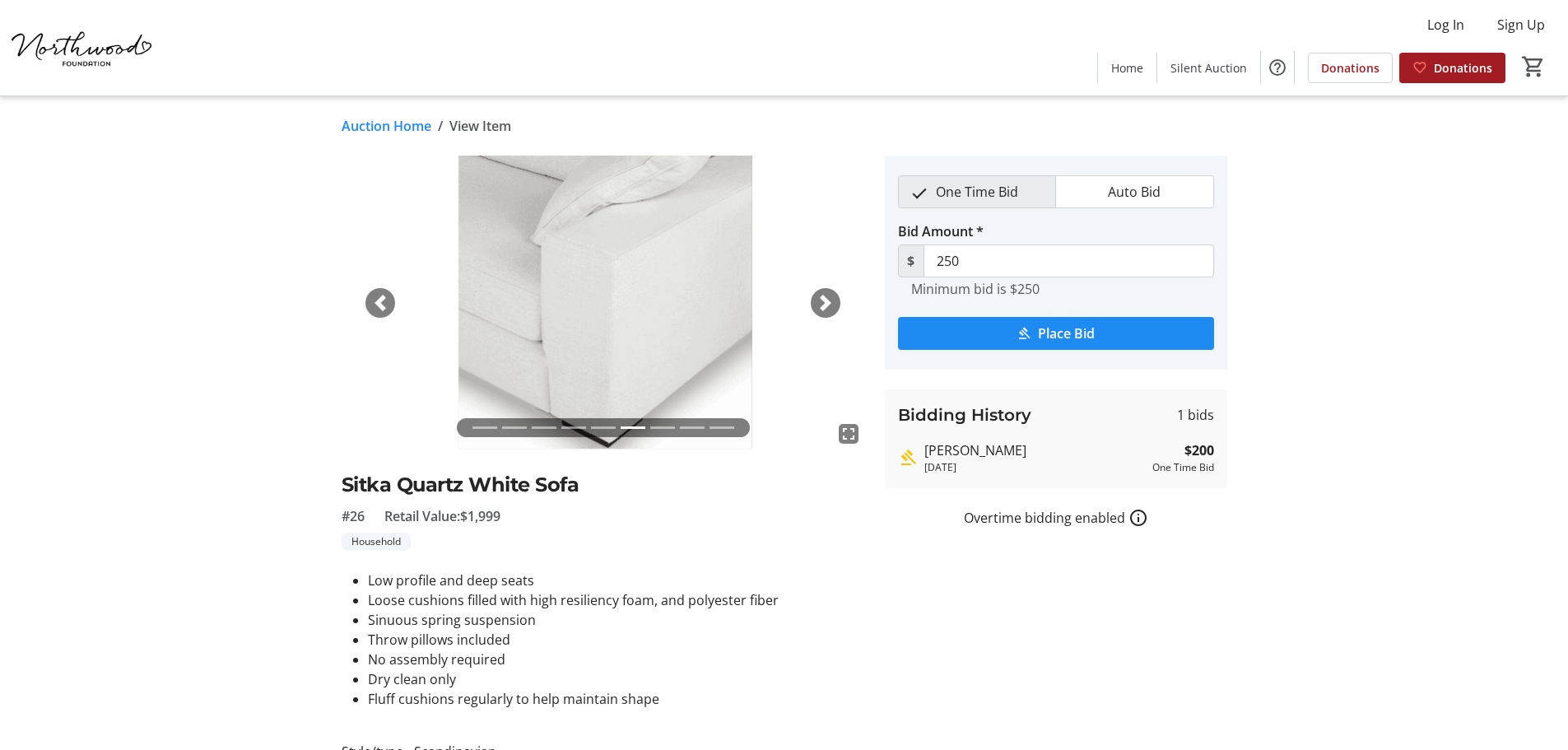
click at [823, 304] on span "button" at bounding box center [825, 303] width 17 height 17
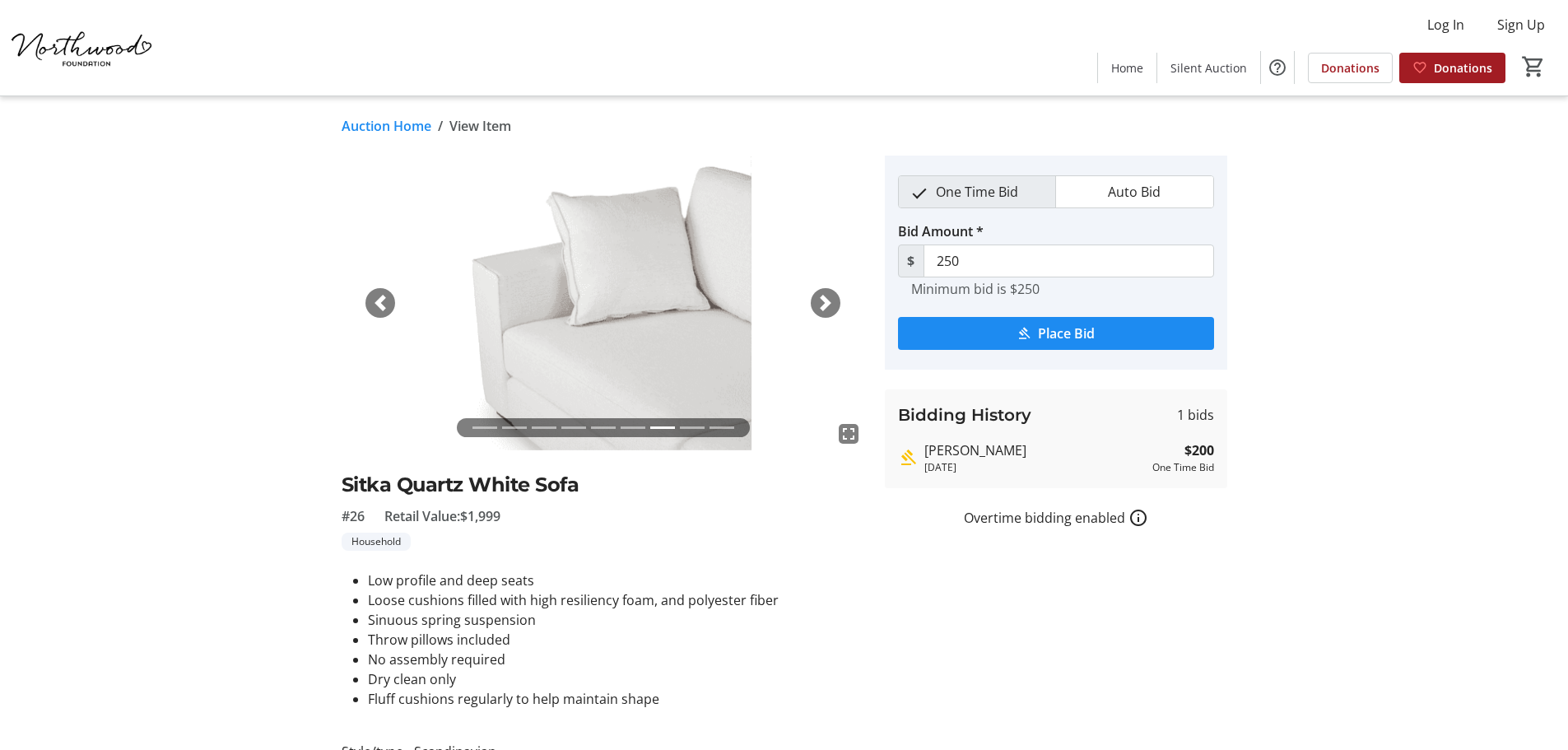
click at [823, 304] on span "button" at bounding box center [825, 303] width 17 height 17
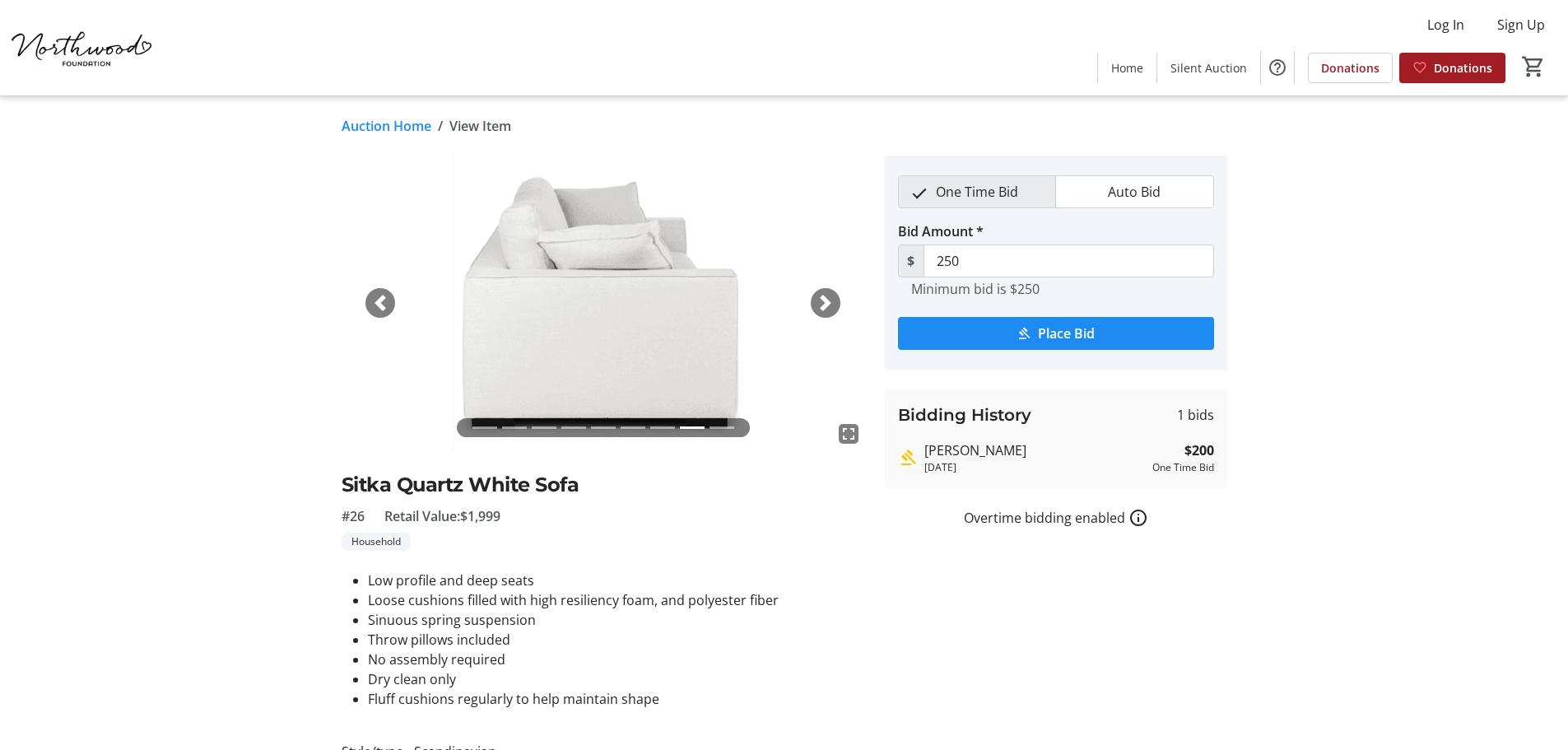
click at [823, 304] on span "button" at bounding box center [825, 303] width 17 height 17
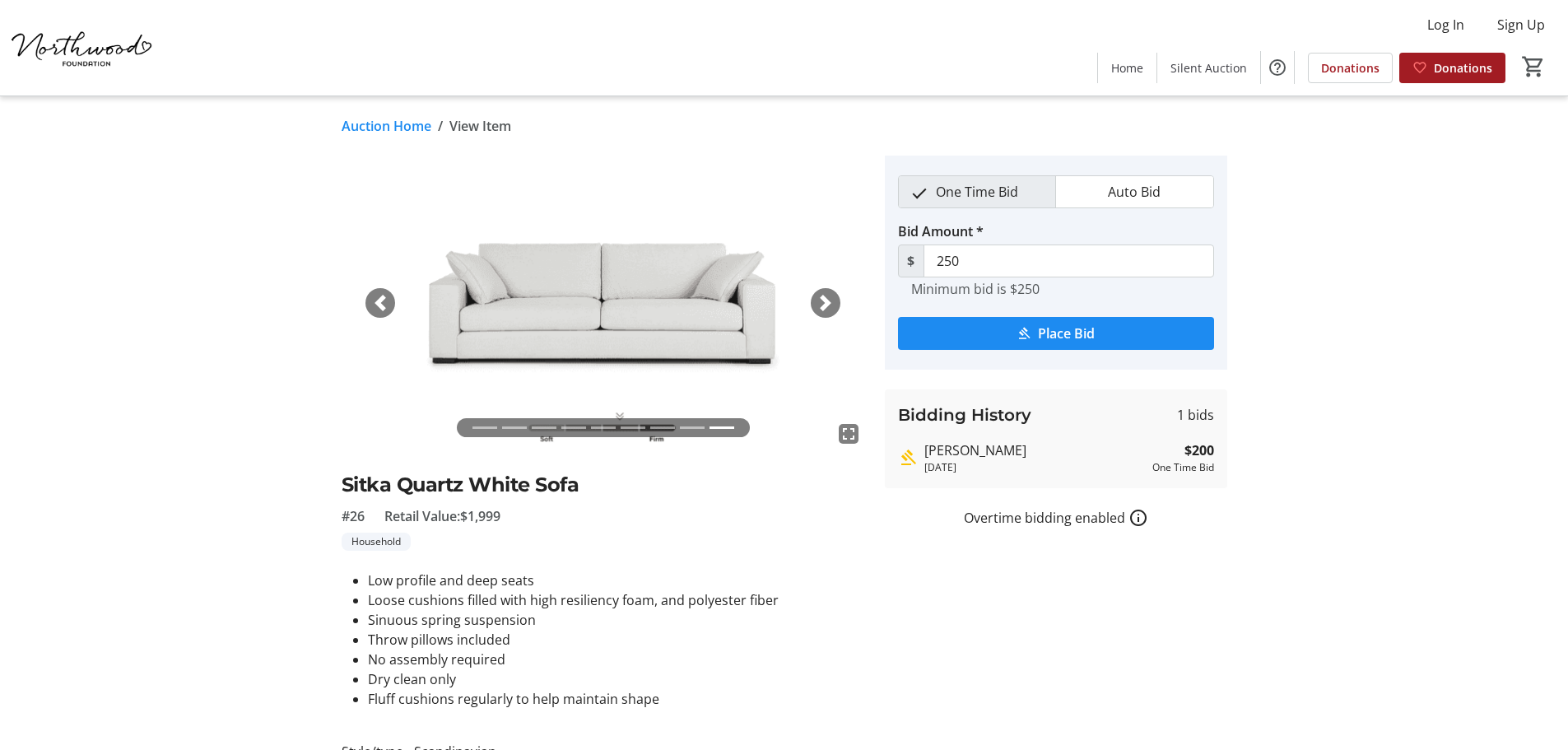
click at [826, 308] on span "button" at bounding box center [825, 303] width 17 height 17
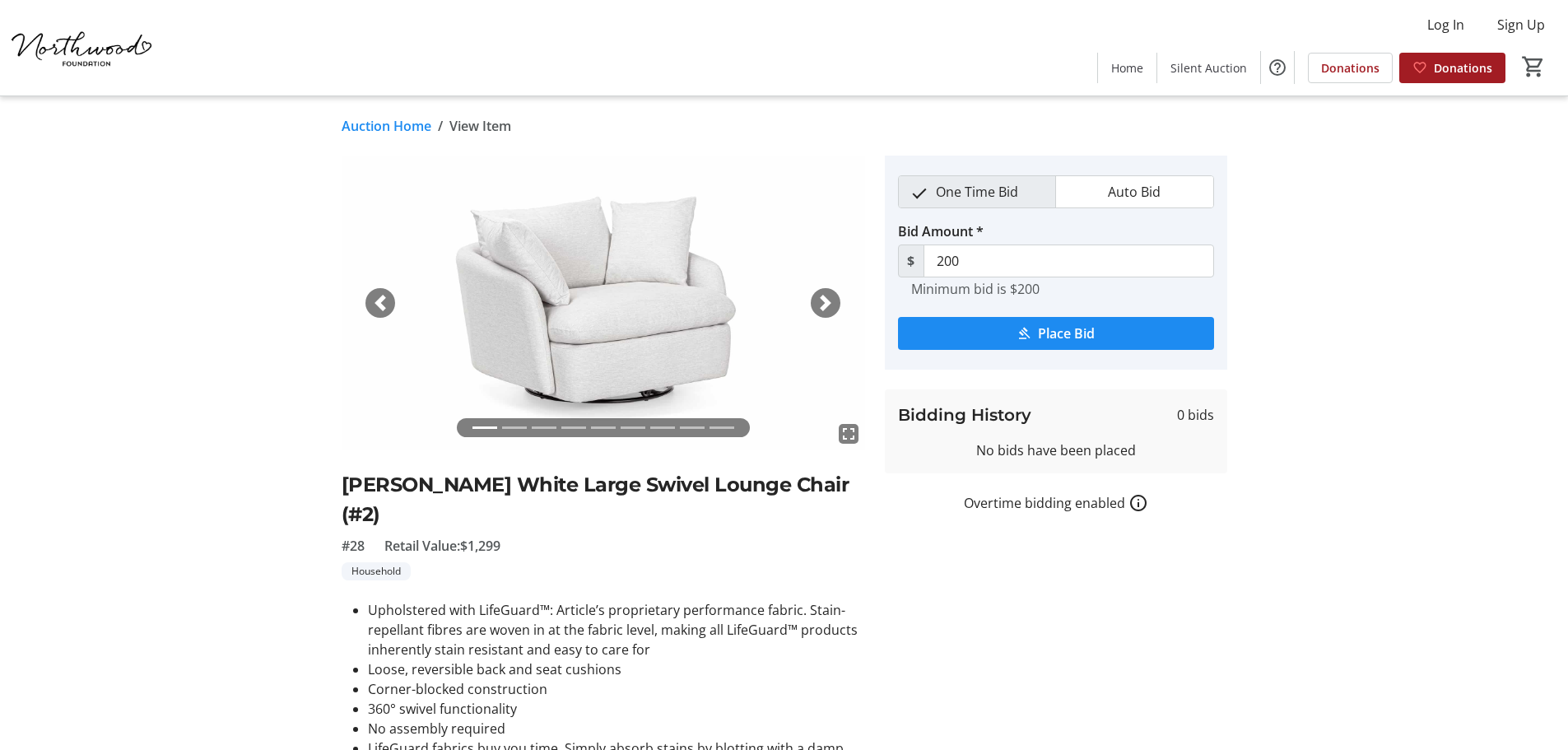
click at [819, 317] on div "Next" at bounding box center [826, 303] width 29 height 29
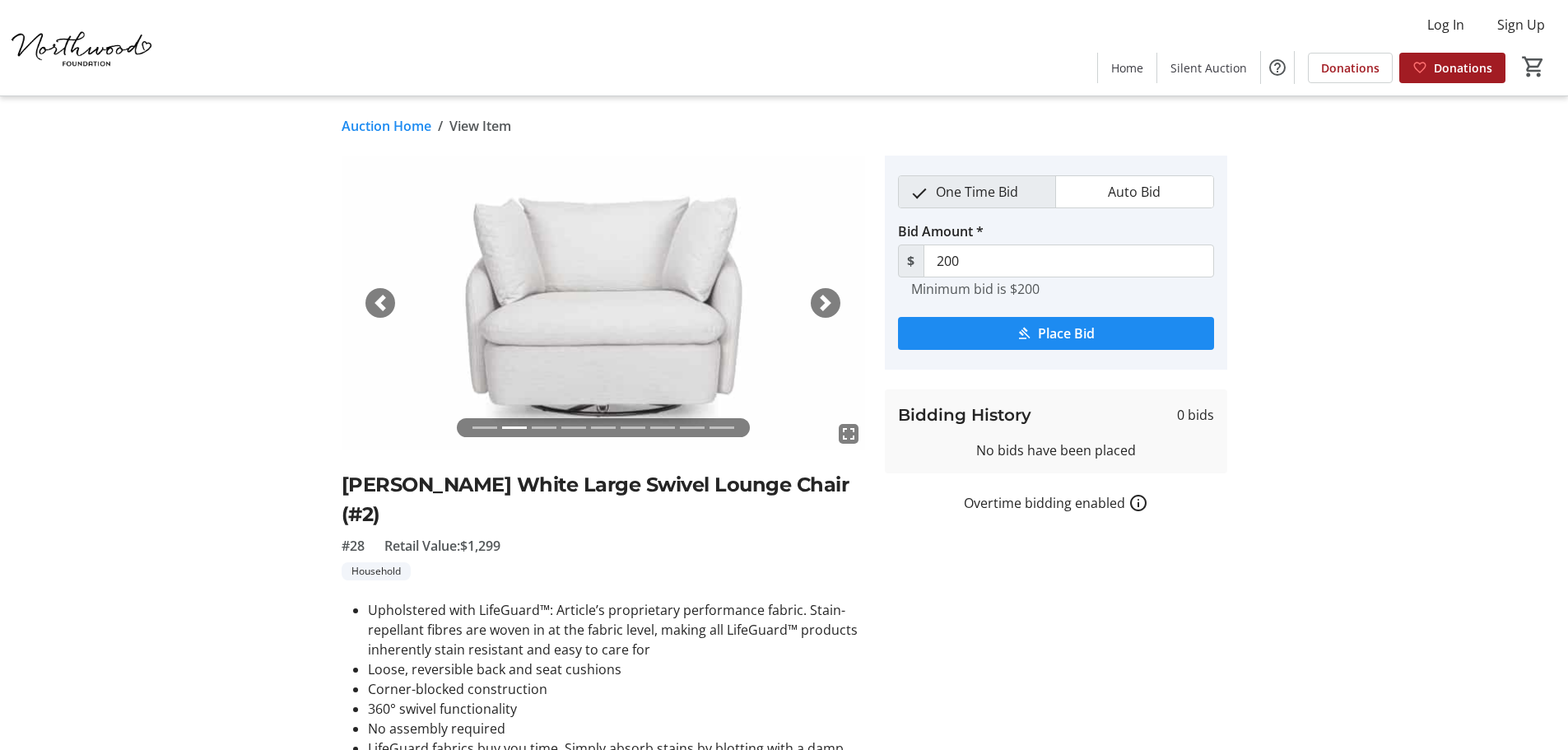
click at [822, 310] on span "button" at bounding box center [825, 303] width 17 height 17
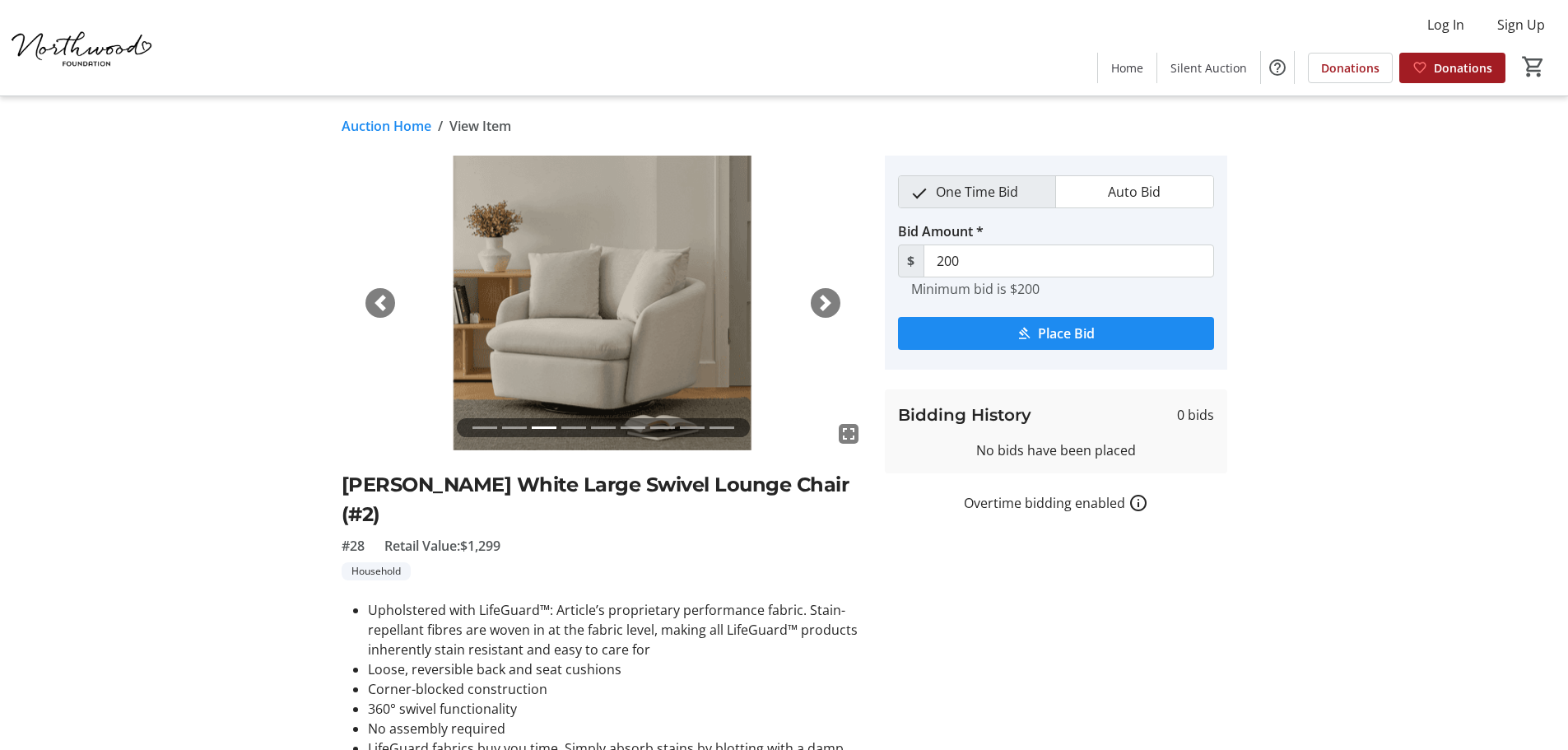
click at [822, 310] on span "button" at bounding box center [825, 303] width 17 height 17
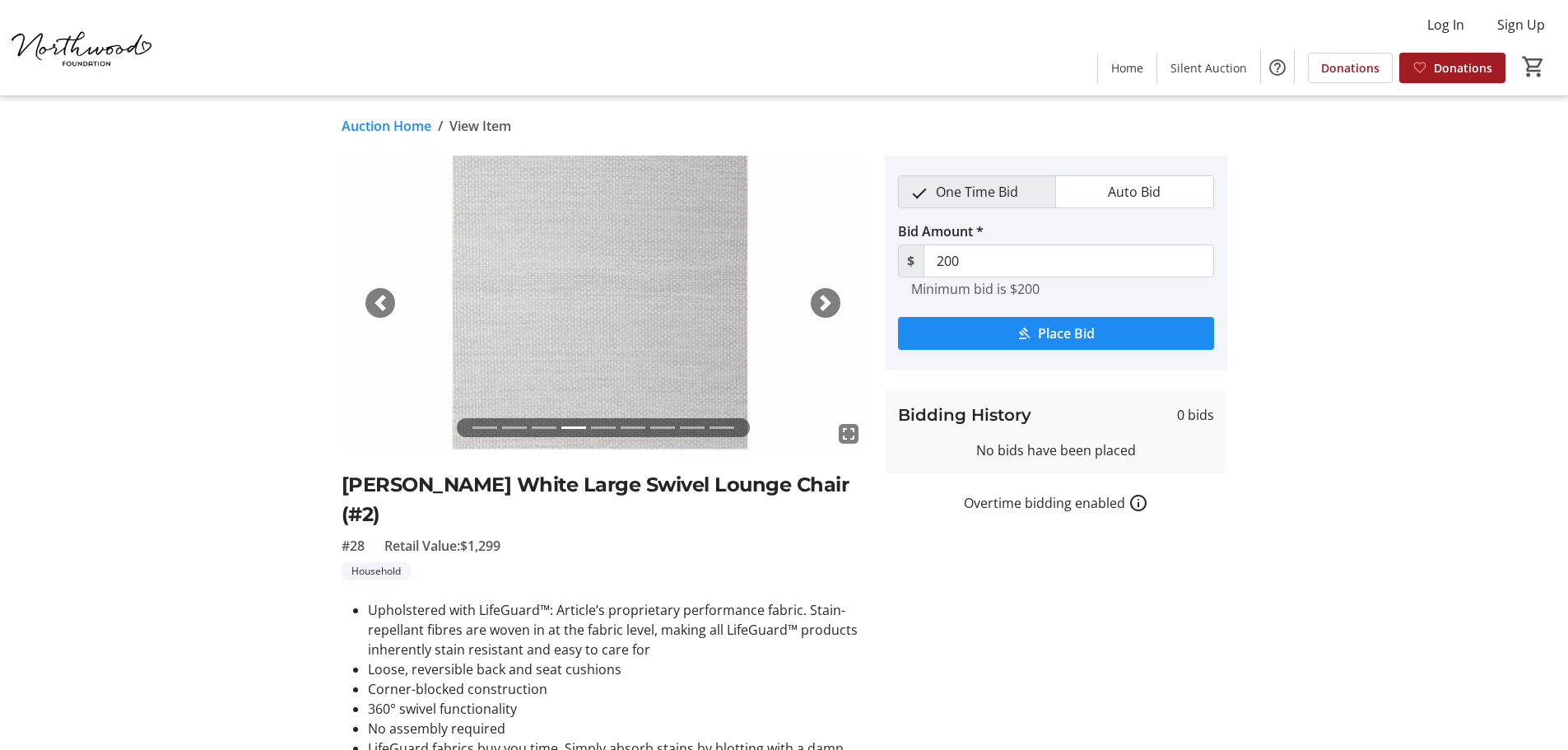
click at [822, 310] on span "button" at bounding box center [825, 303] width 17 height 17
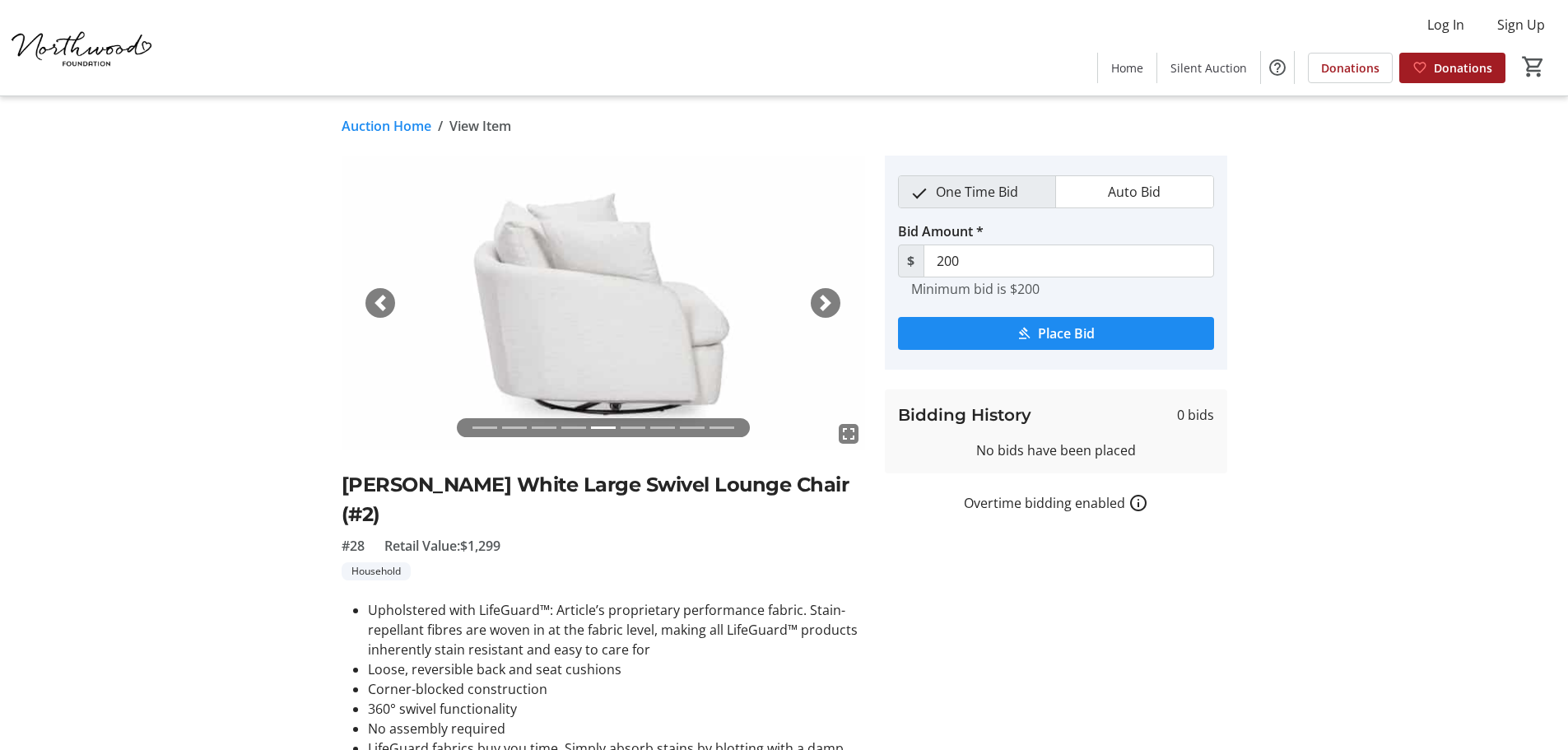
click at [822, 310] on span "button" at bounding box center [825, 303] width 17 height 17
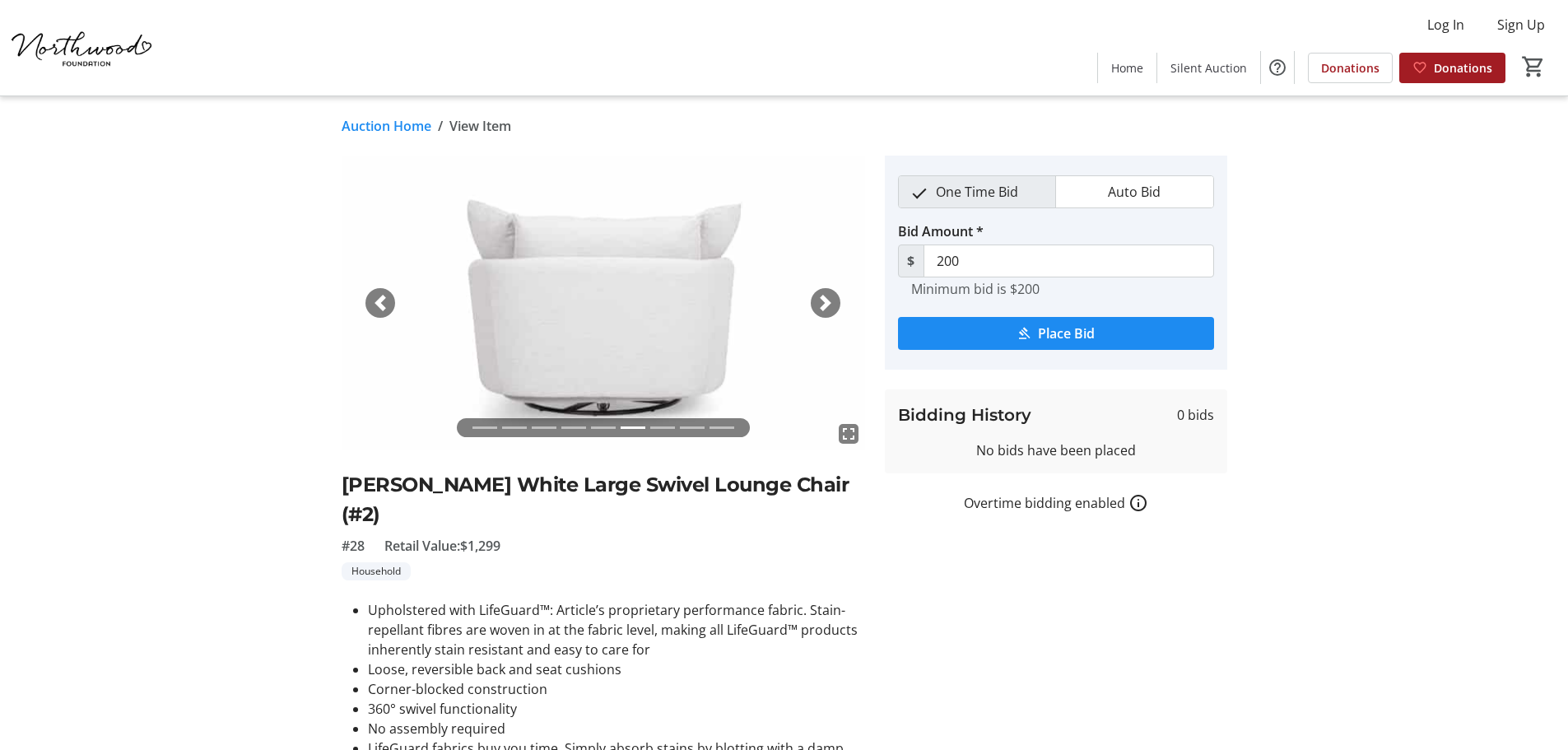
click at [822, 310] on span "button" at bounding box center [825, 303] width 17 height 17
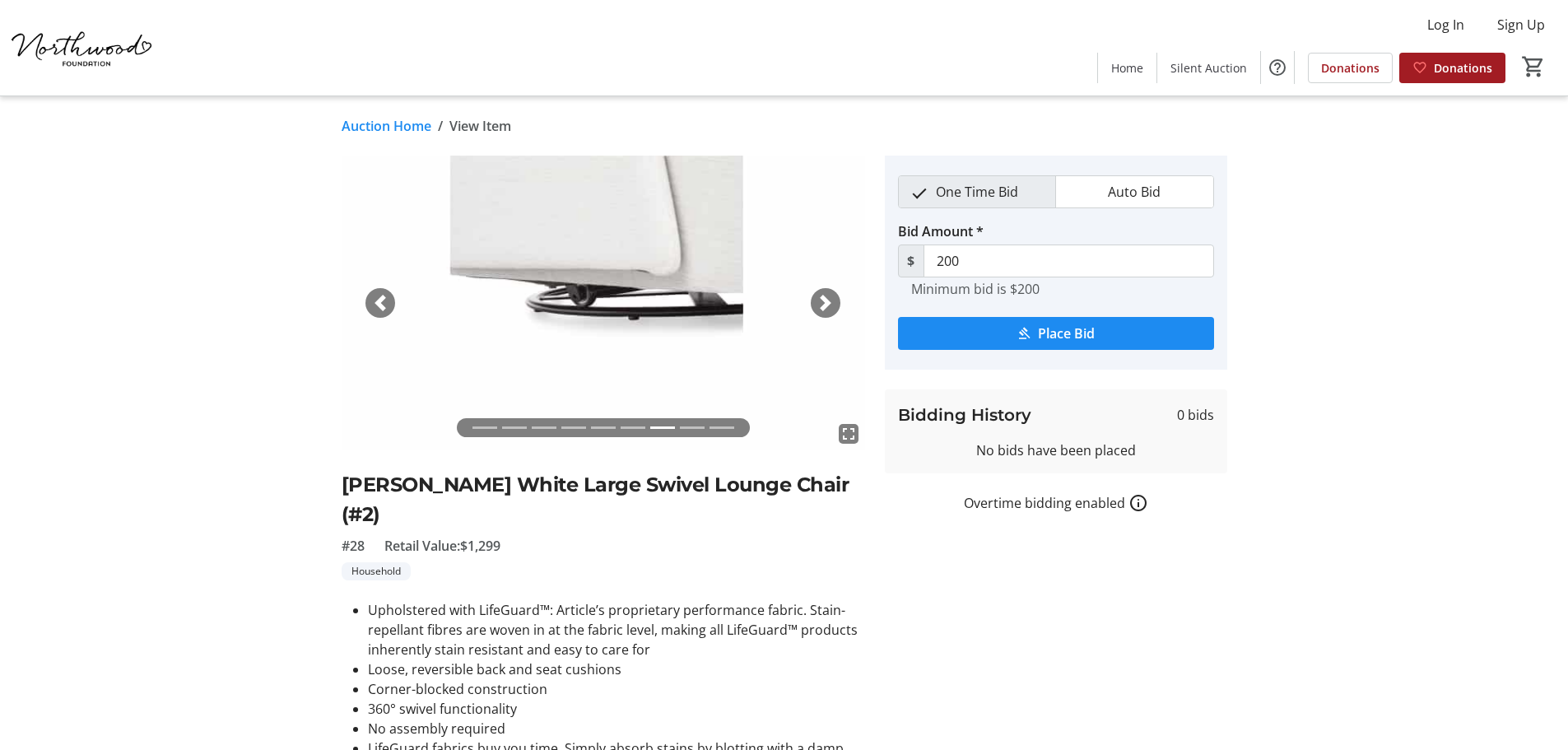
click at [822, 310] on span "button" at bounding box center [825, 303] width 17 height 17
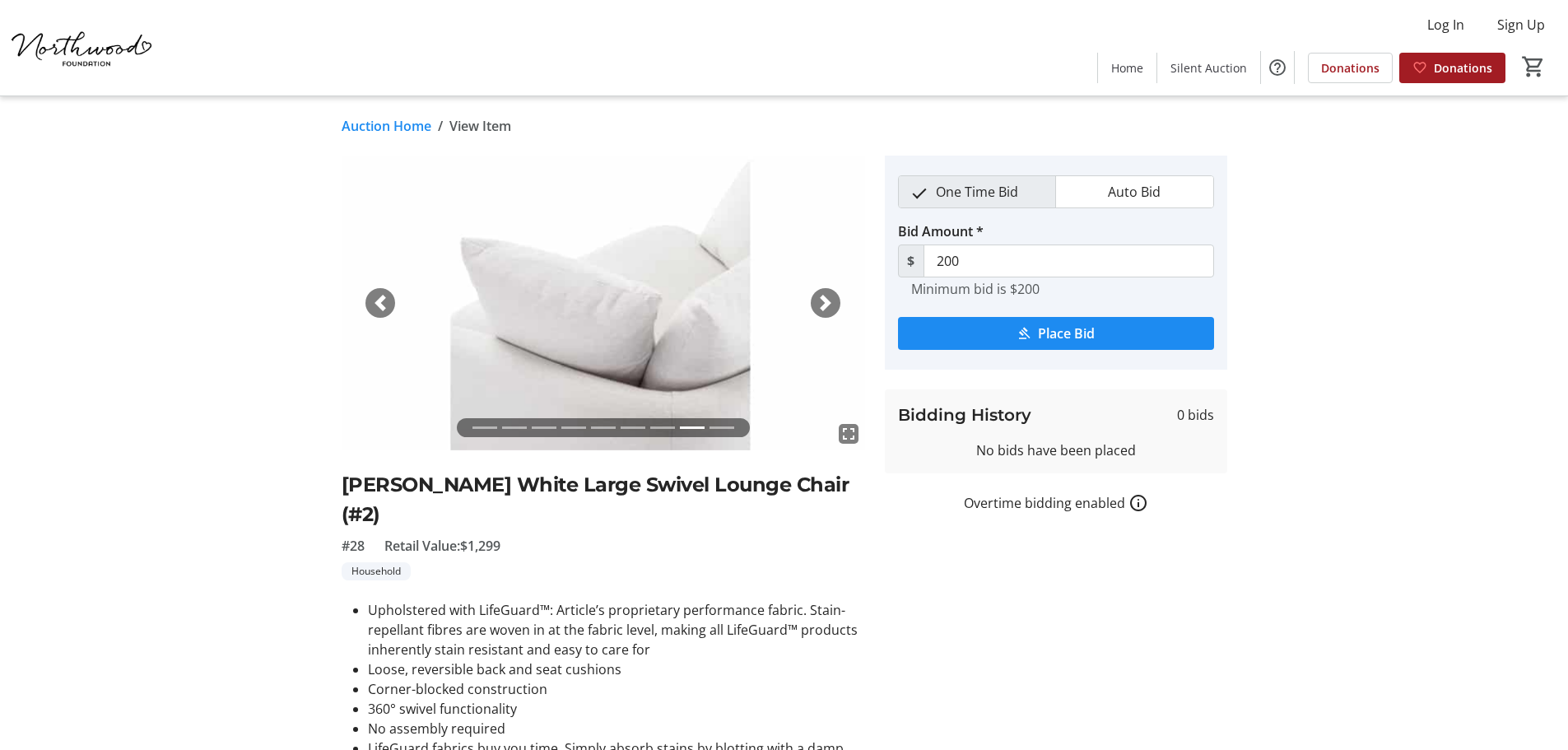
click at [822, 310] on span "button" at bounding box center [825, 303] width 17 height 17
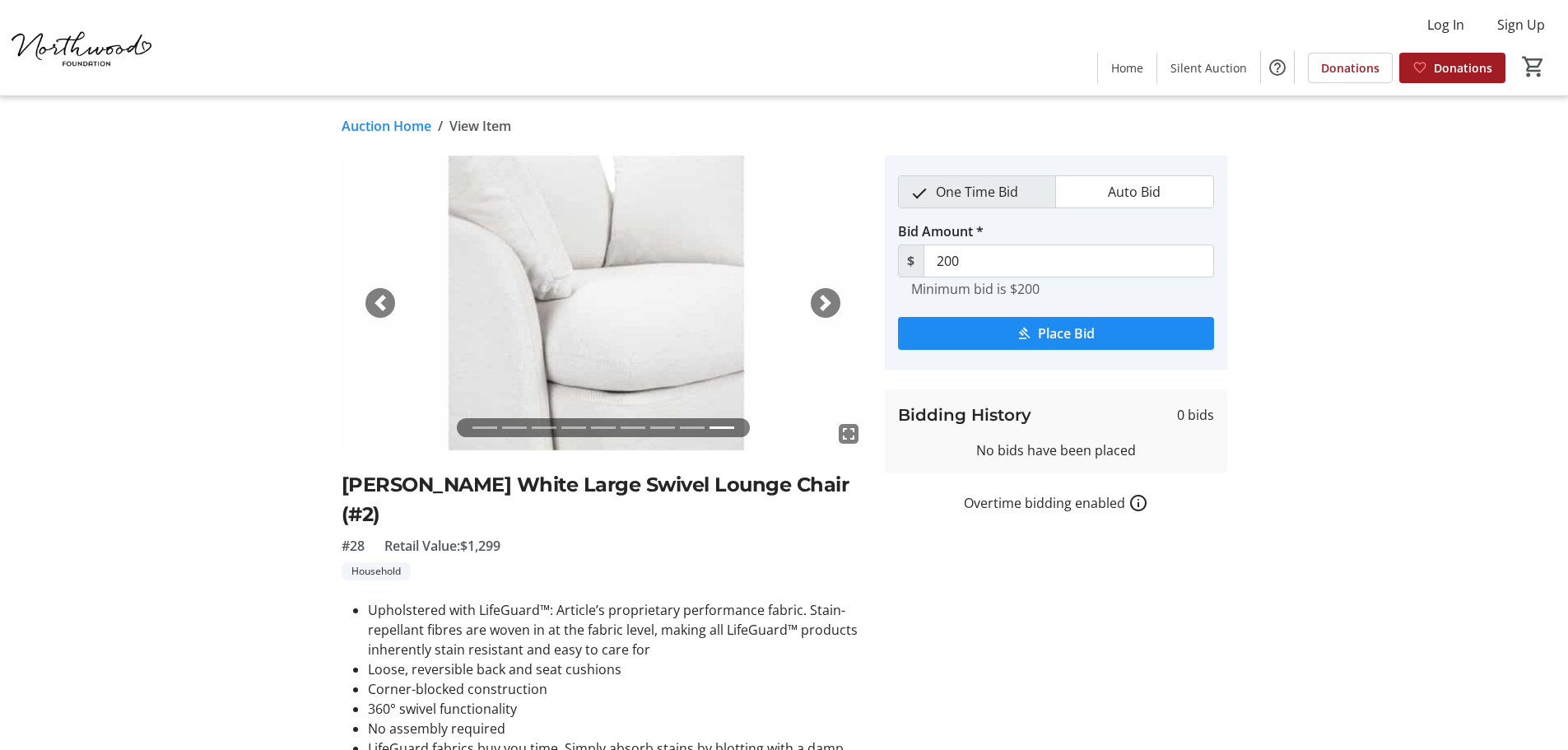
click at [822, 310] on span "button" at bounding box center [825, 303] width 17 height 17
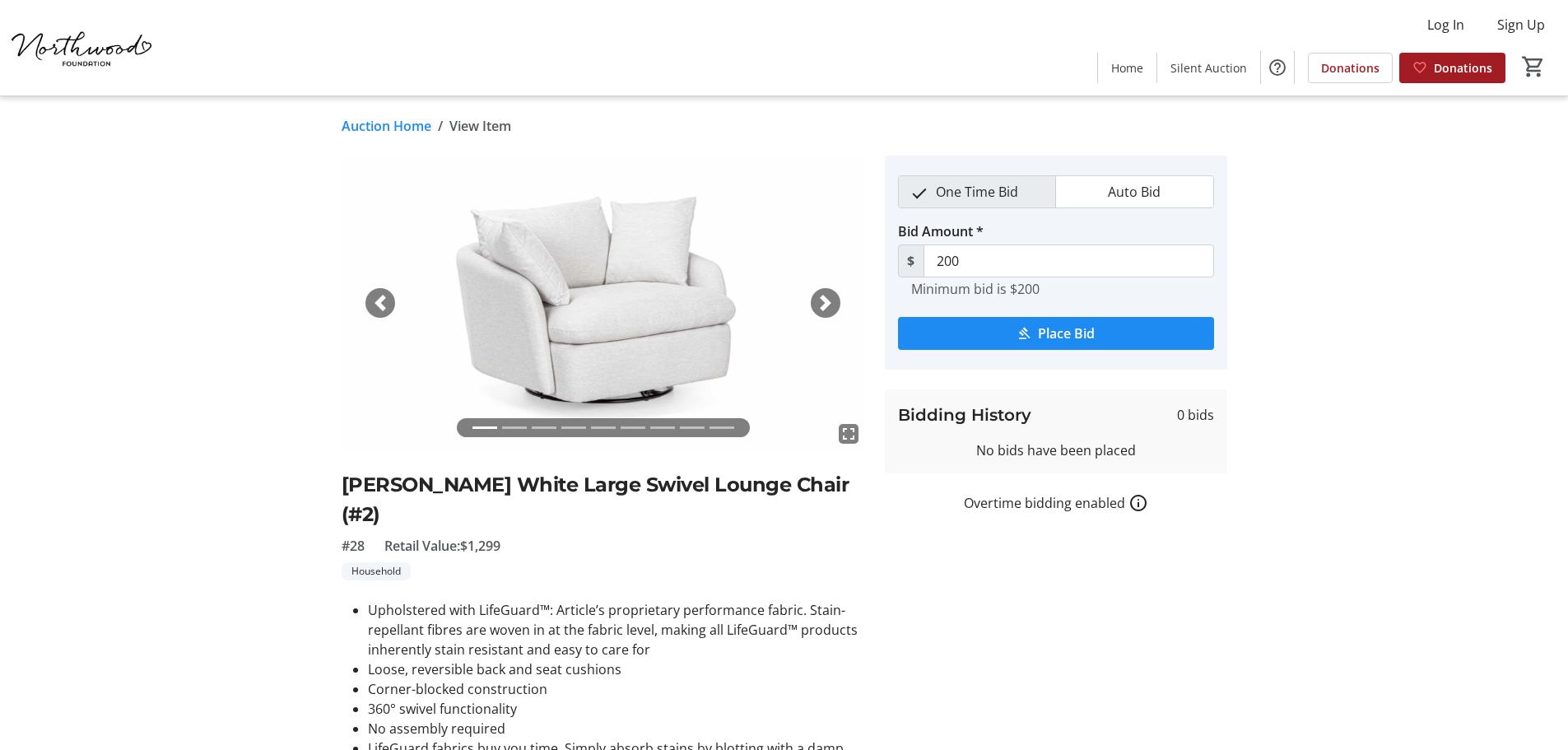
click at [822, 310] on span "button" at bounding box center [825, 303] width 17 height 17
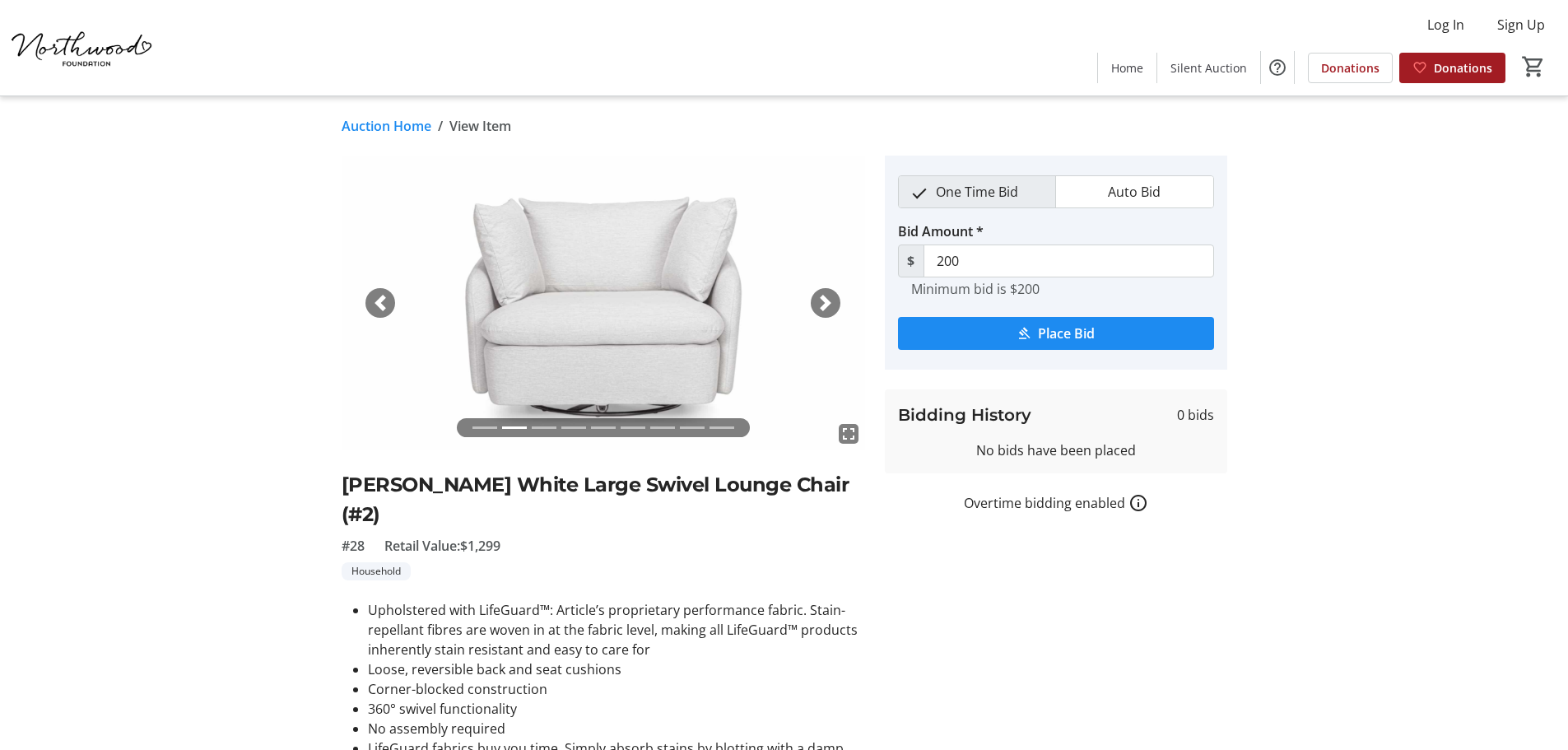
click at [822, 310] on span "button" at bounding box center [825, 303] width 17 height 17
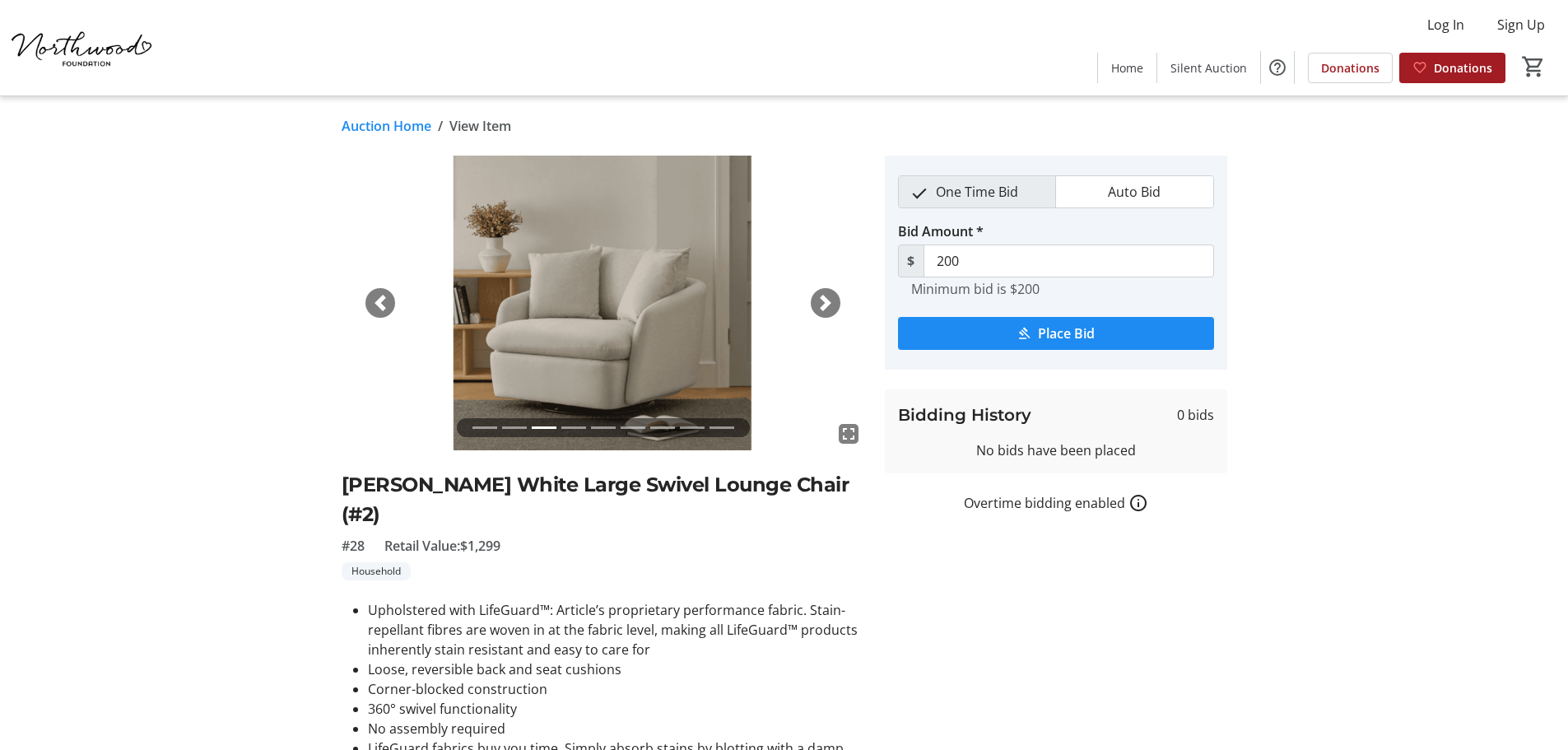
click at [836, 306] on div "Next" at bounding box center [826, 303] width 29 height 29
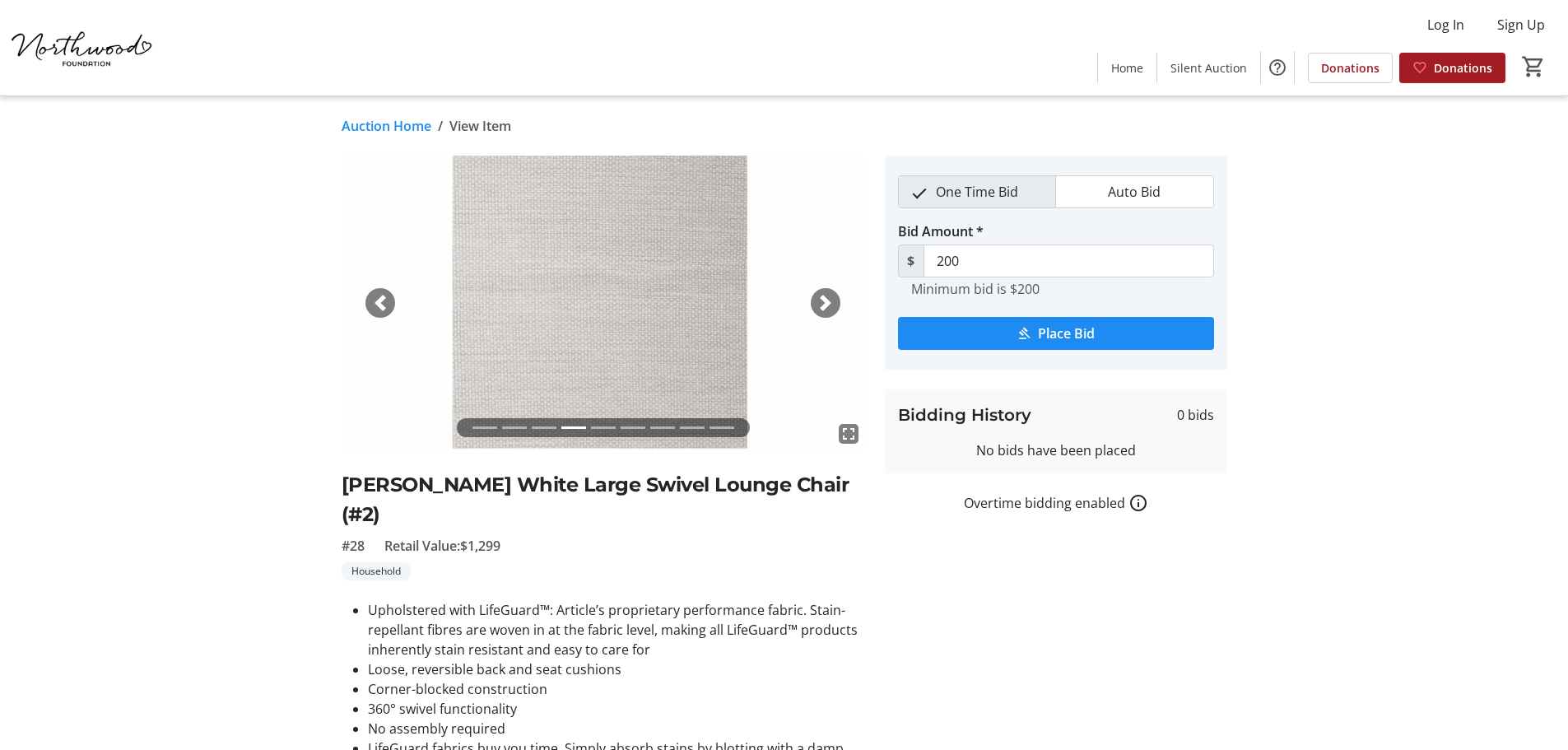
click at [836, 306] on div "Next" at bounding box center [826, 303] width 29 height 29
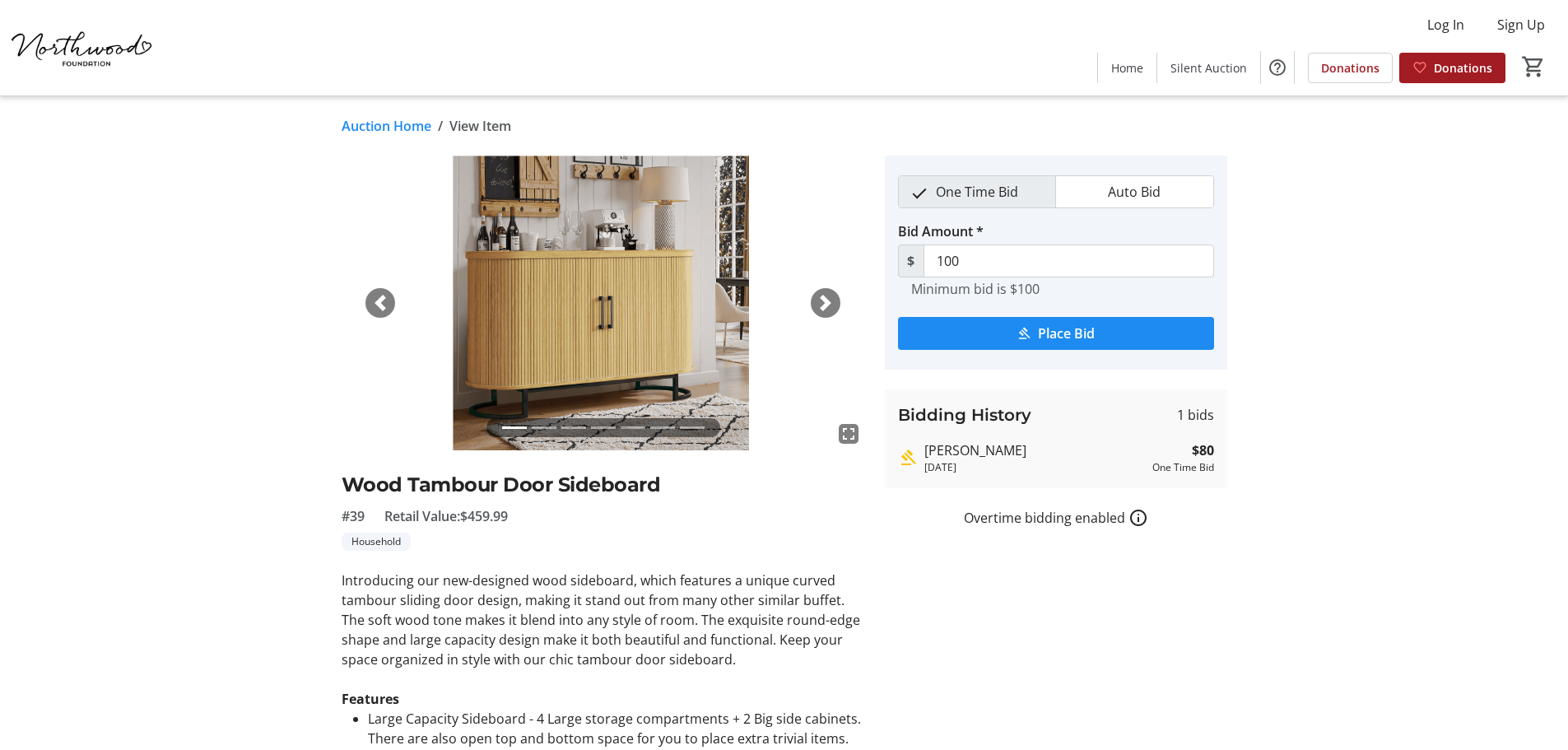
click at [830, 317] on div "Next" at bounding box center [826, 303] width 29 height 29
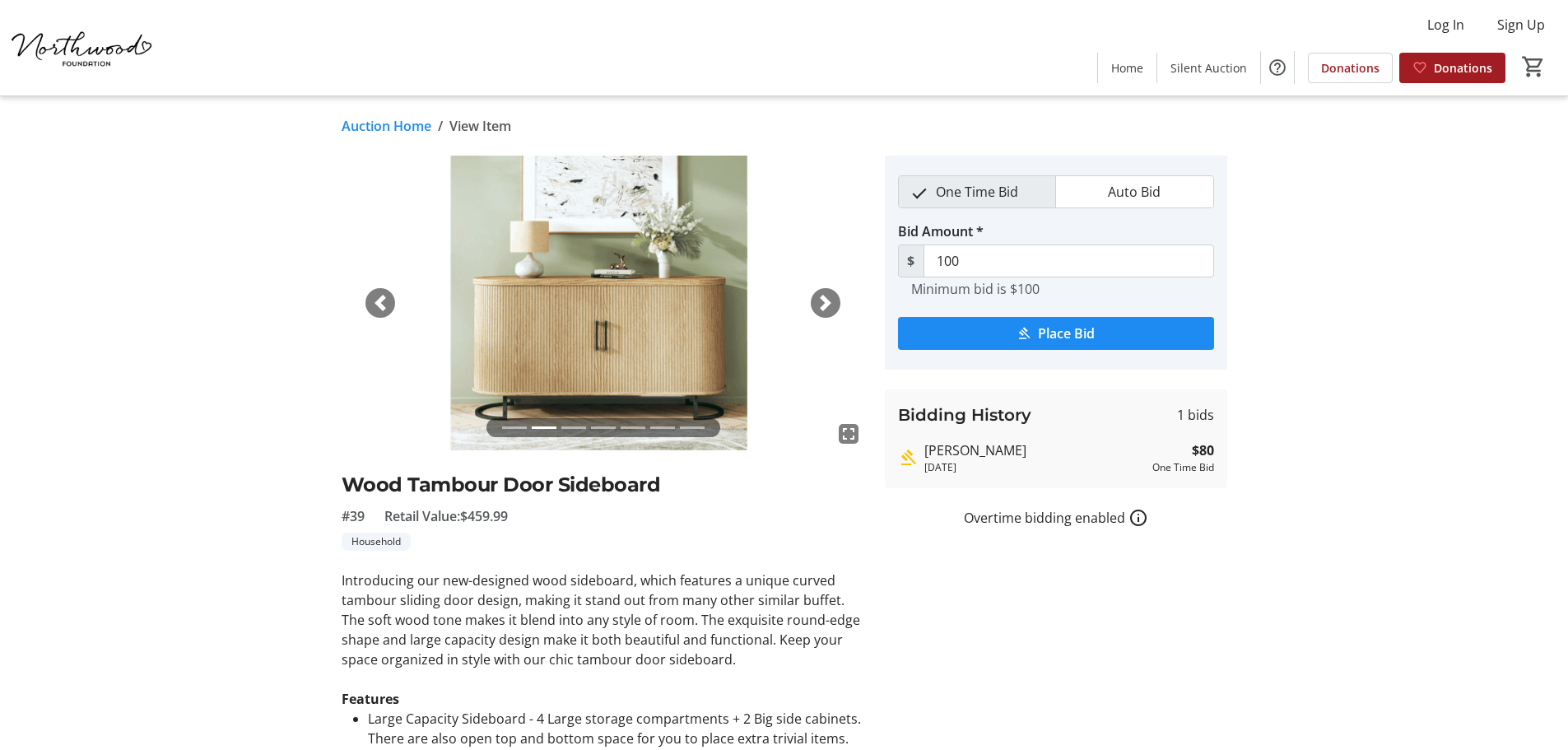
click at [830, 317] on div "Next" at bounding box center [826, 303] width 29 height 29
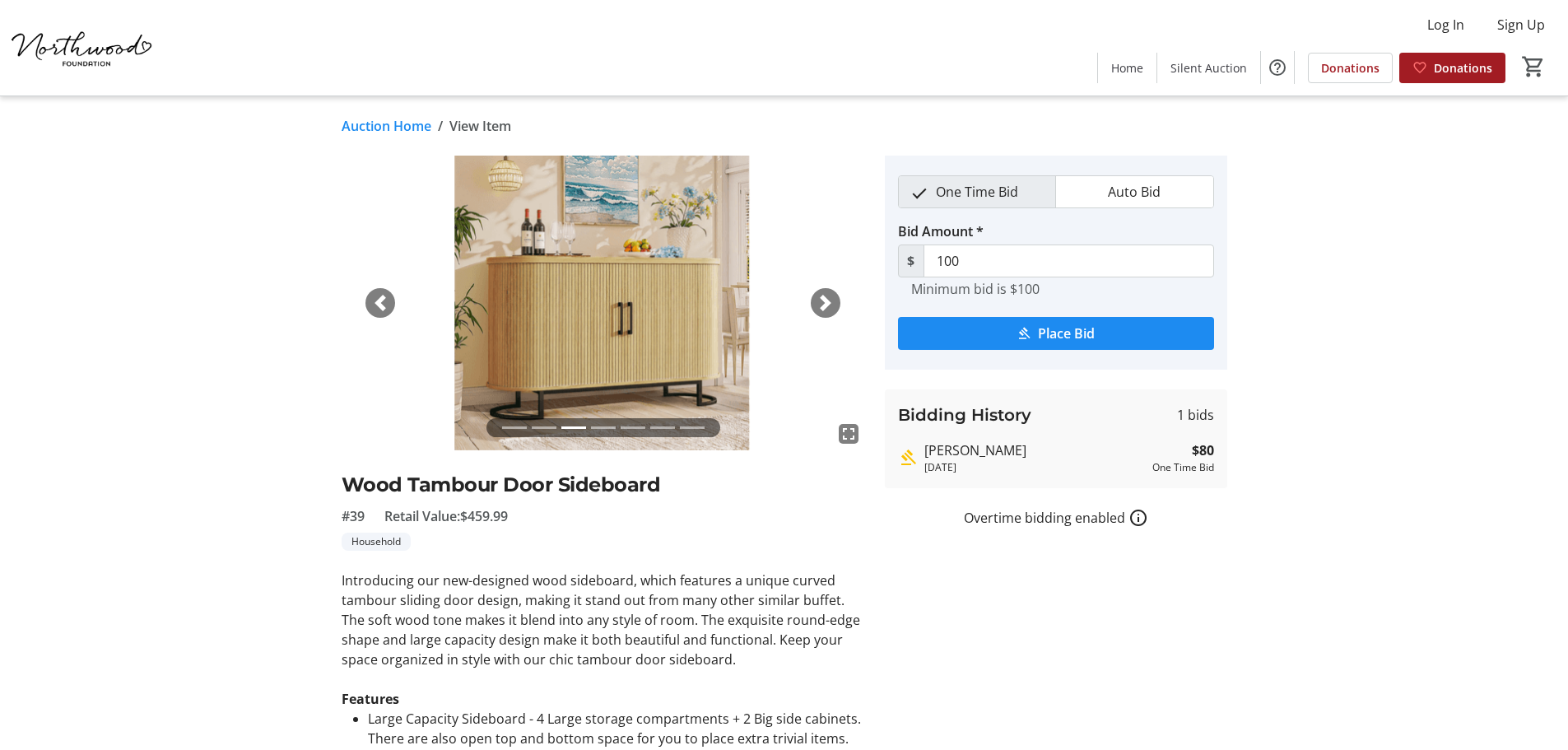
click at [830, 317] on div "Next" at bounding box center [826, 303] width 29 height 29
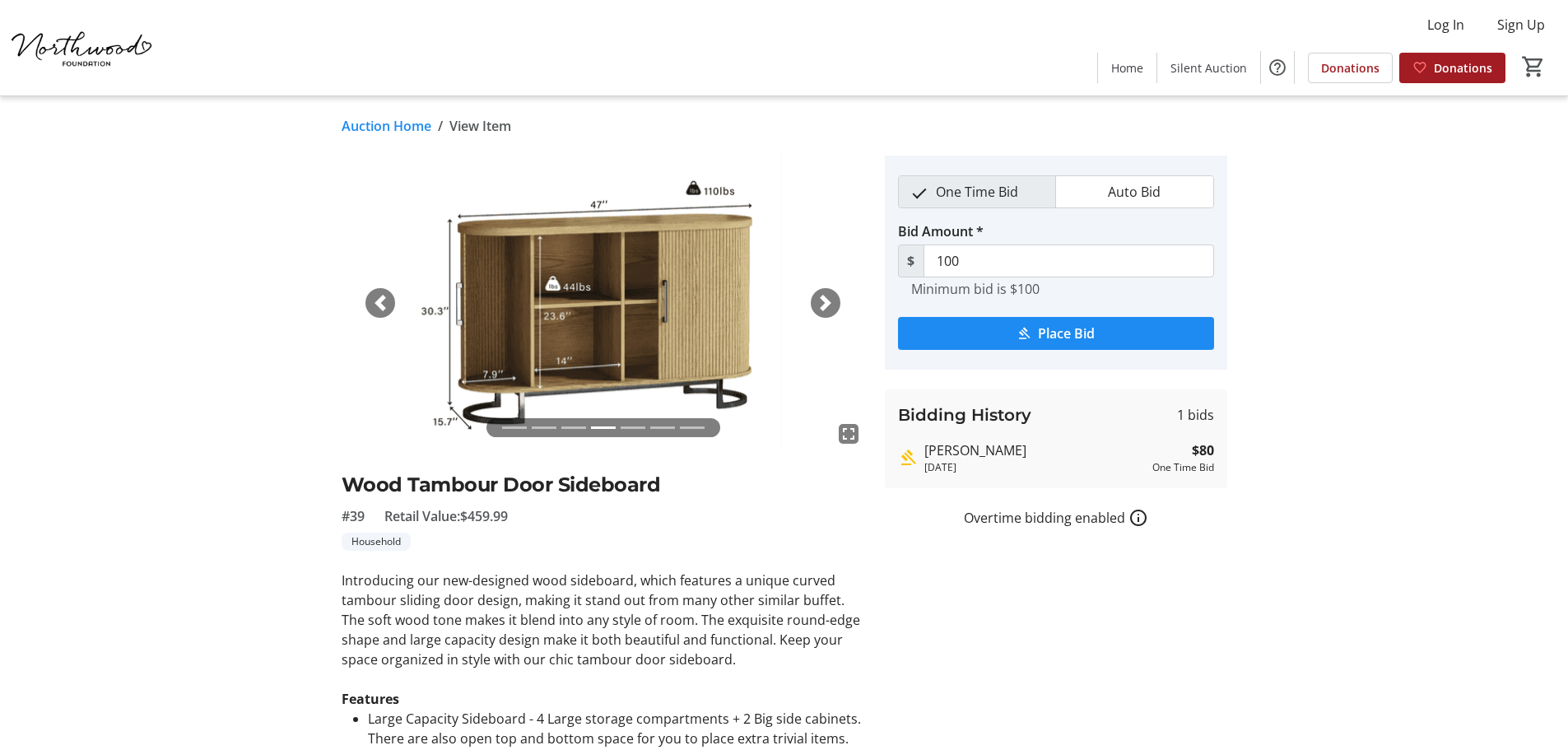
click at [830, 310] on span "button" at bounding box center [825, 303] width 17 height 17
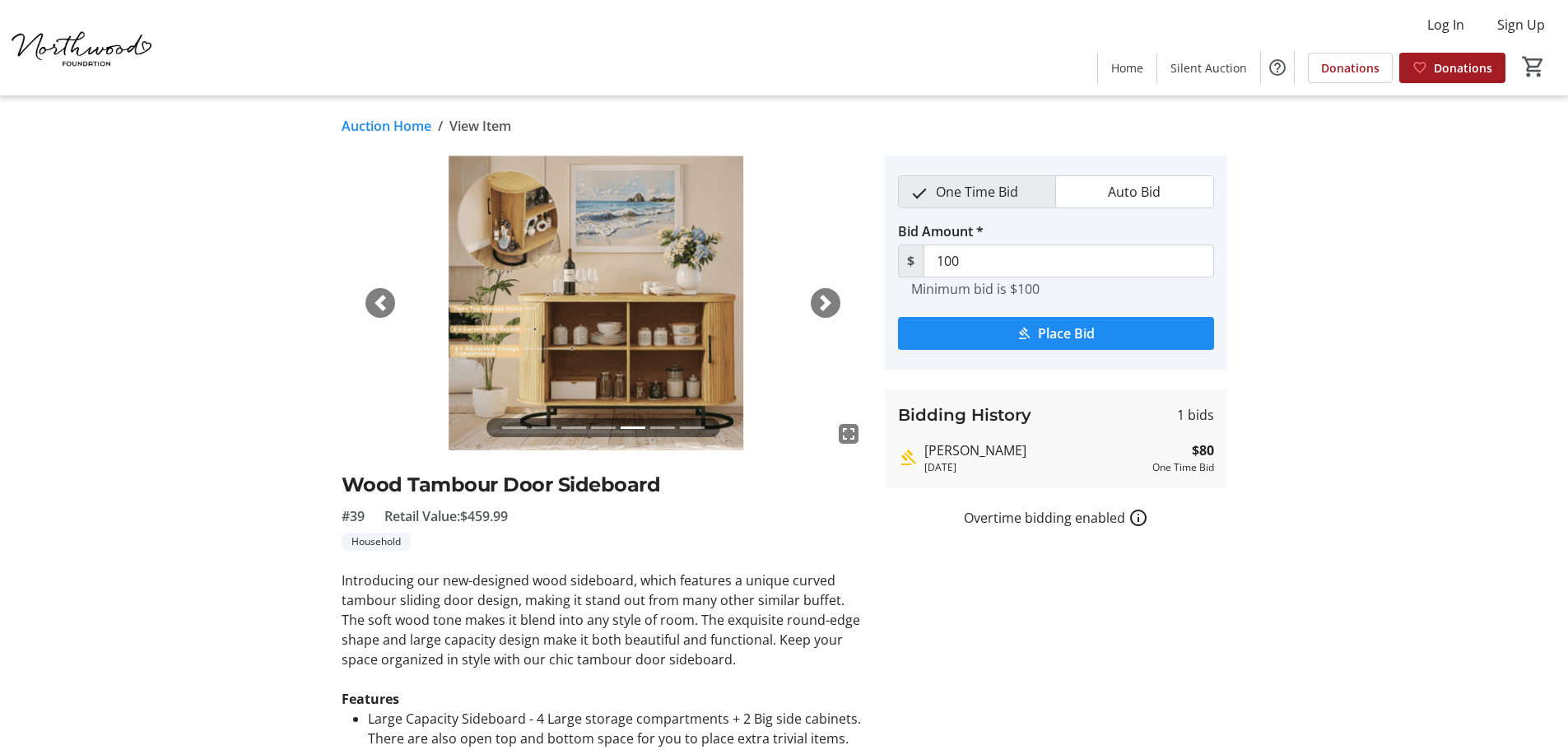
click at [830, 310] on span "button" at bounding box center [825, 303] width 17 height 17
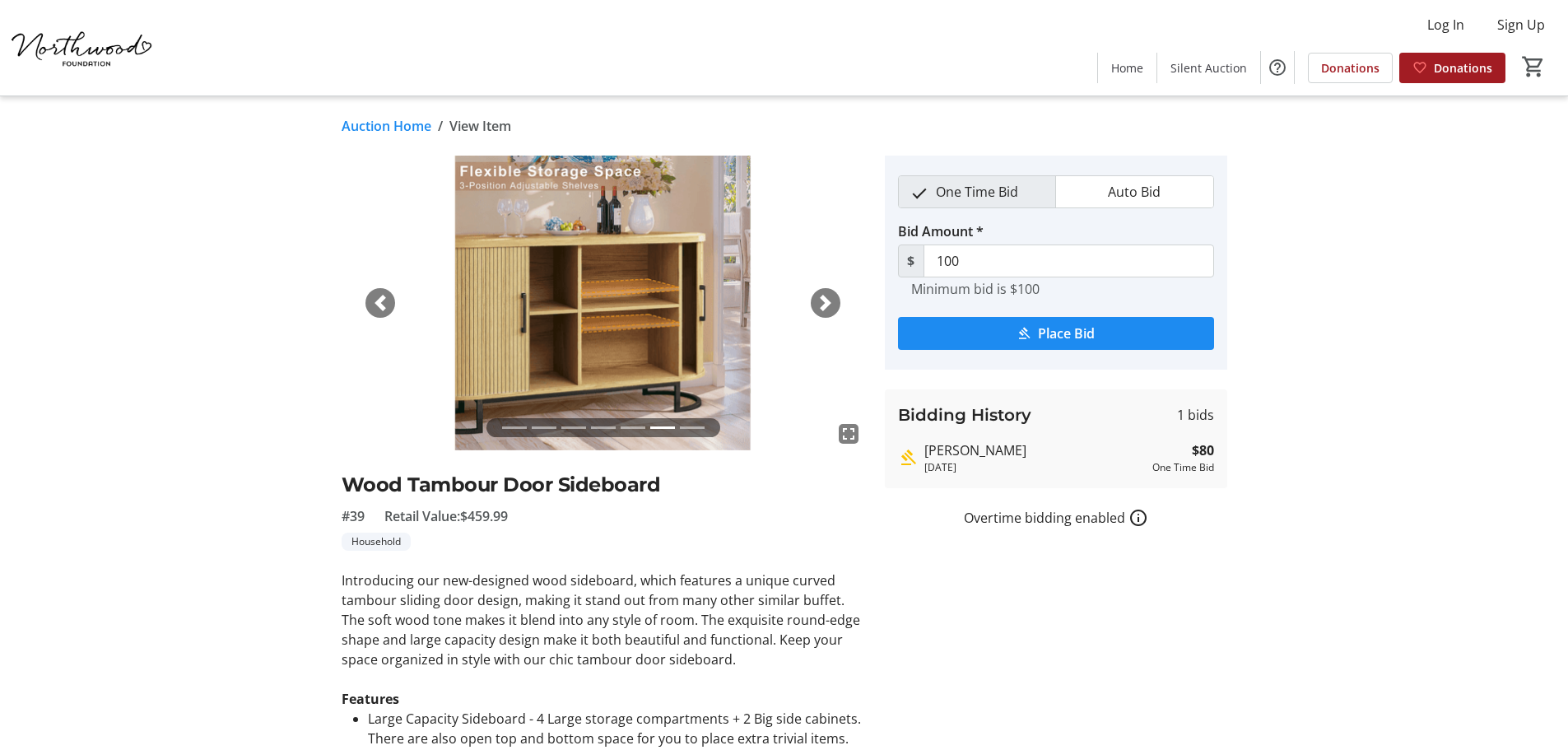
click at [830, 310] on span "button" at bounding box center [825, 303] width 17 height 17
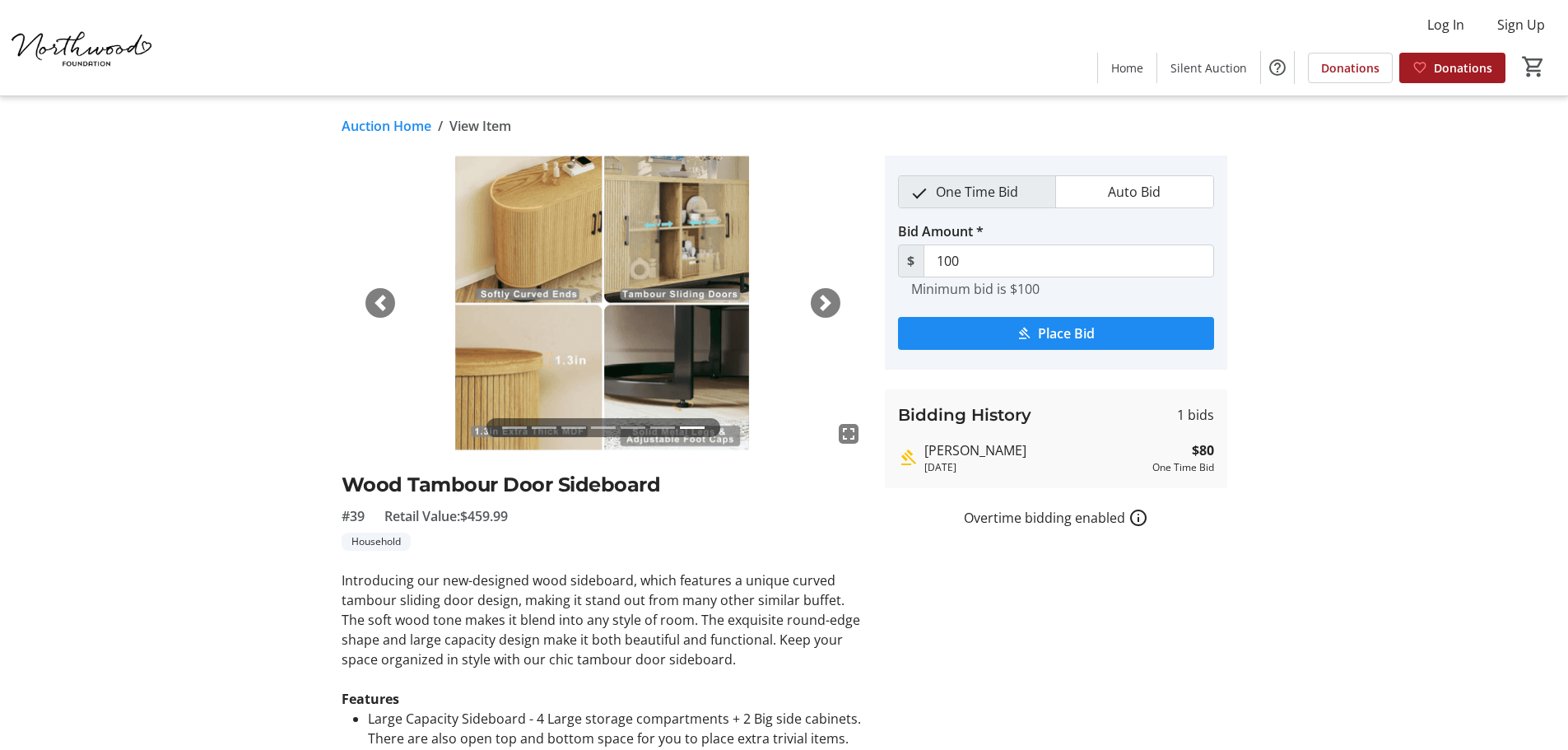
click at [830, 310] on span "button" at bounding box center [825, 303] width 17 height 17
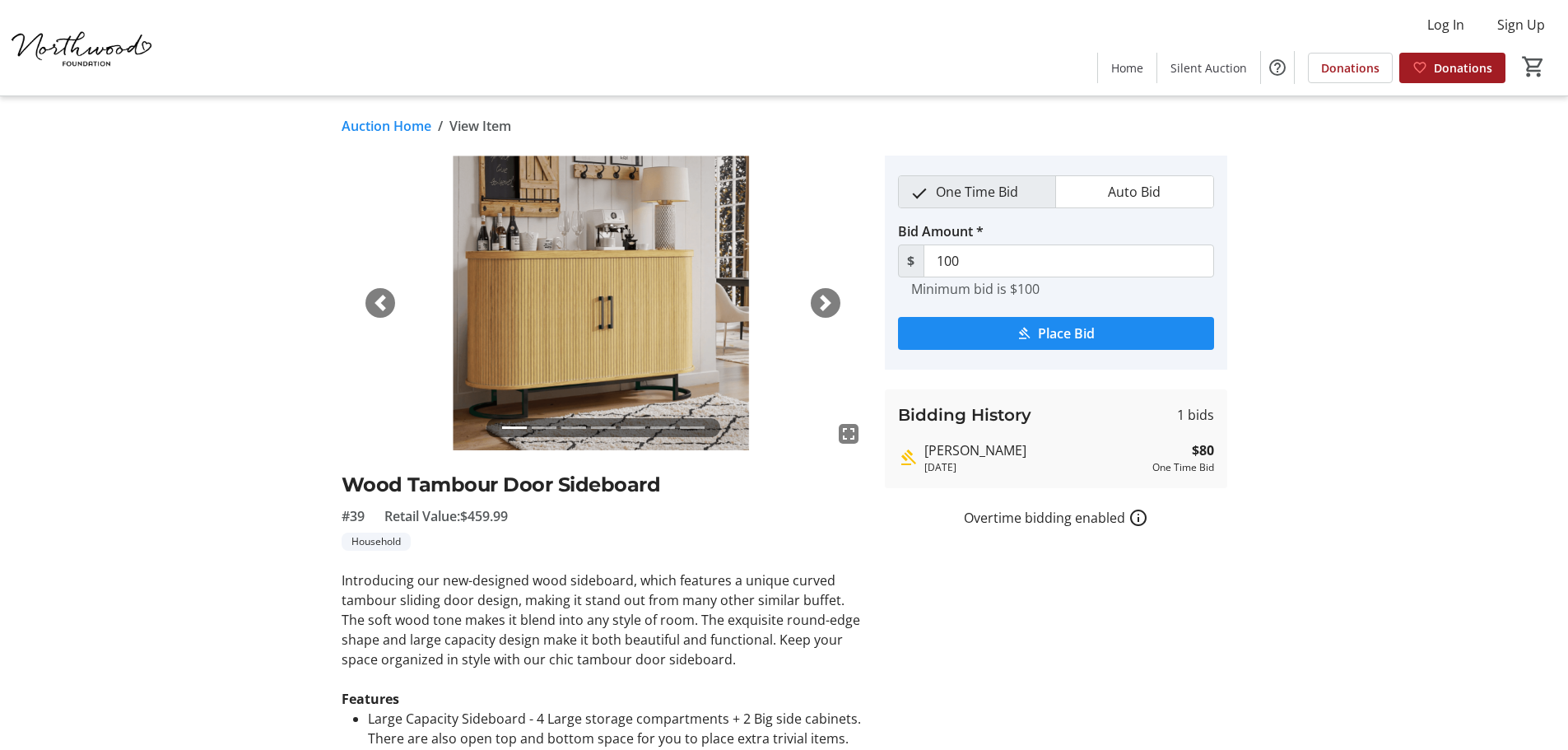
click at [830, 310] on span "button" at bounding box center [825, 303] width 17 height 17
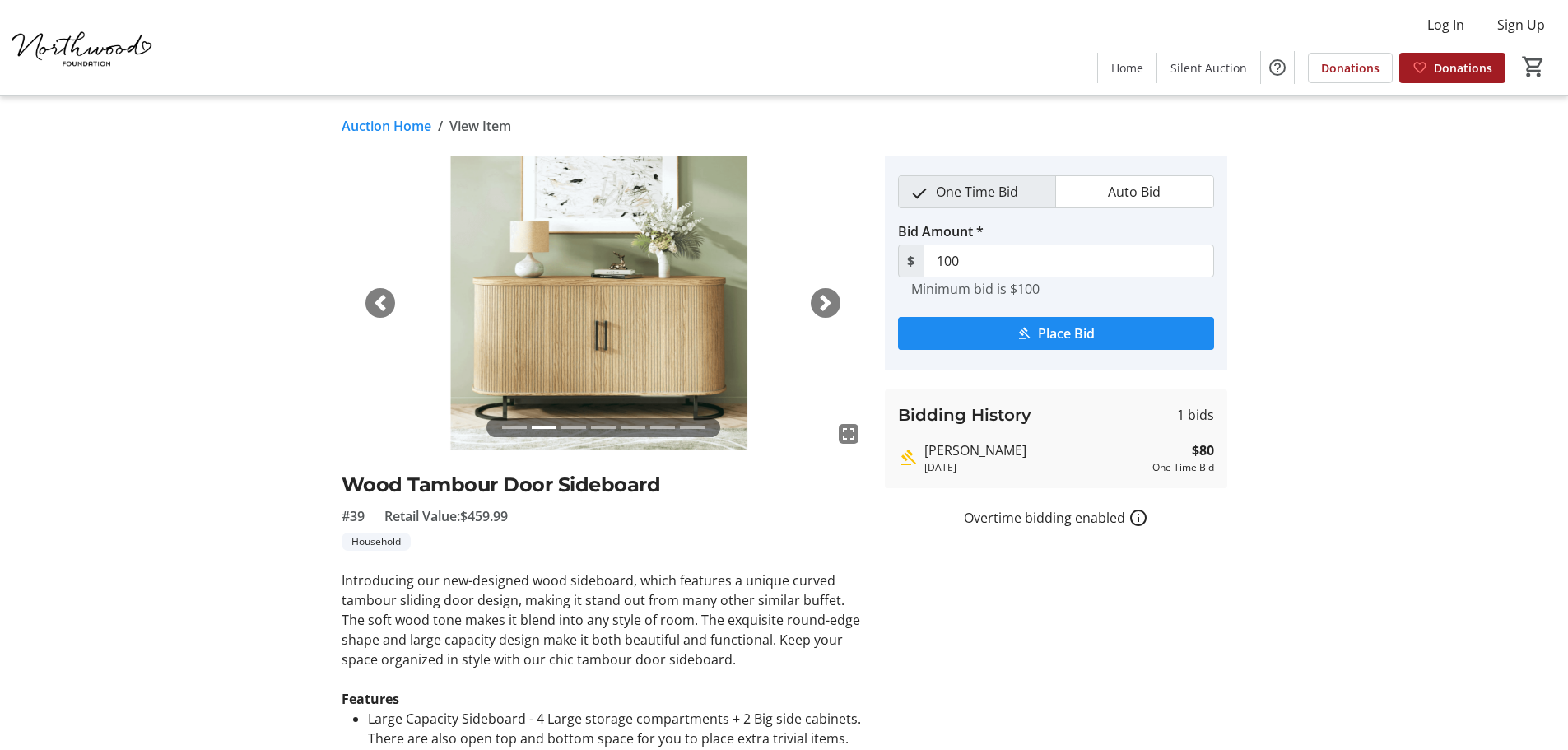
click at [830, 310] on span "button" at bounding box center [825, 303] width 17 height 17
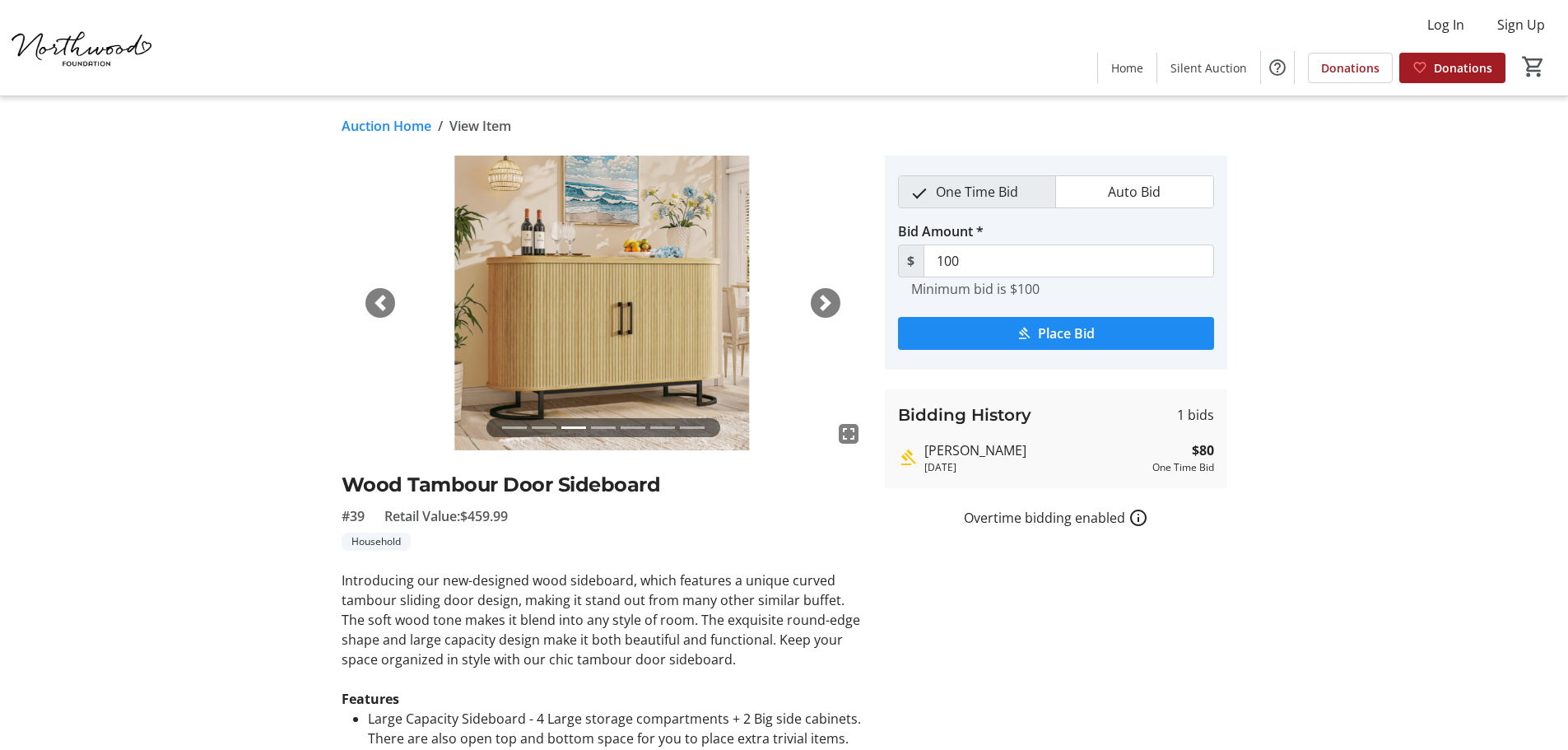
click at [830, 310] on span "button" at bounding box center [825, 303] width 17 height 17
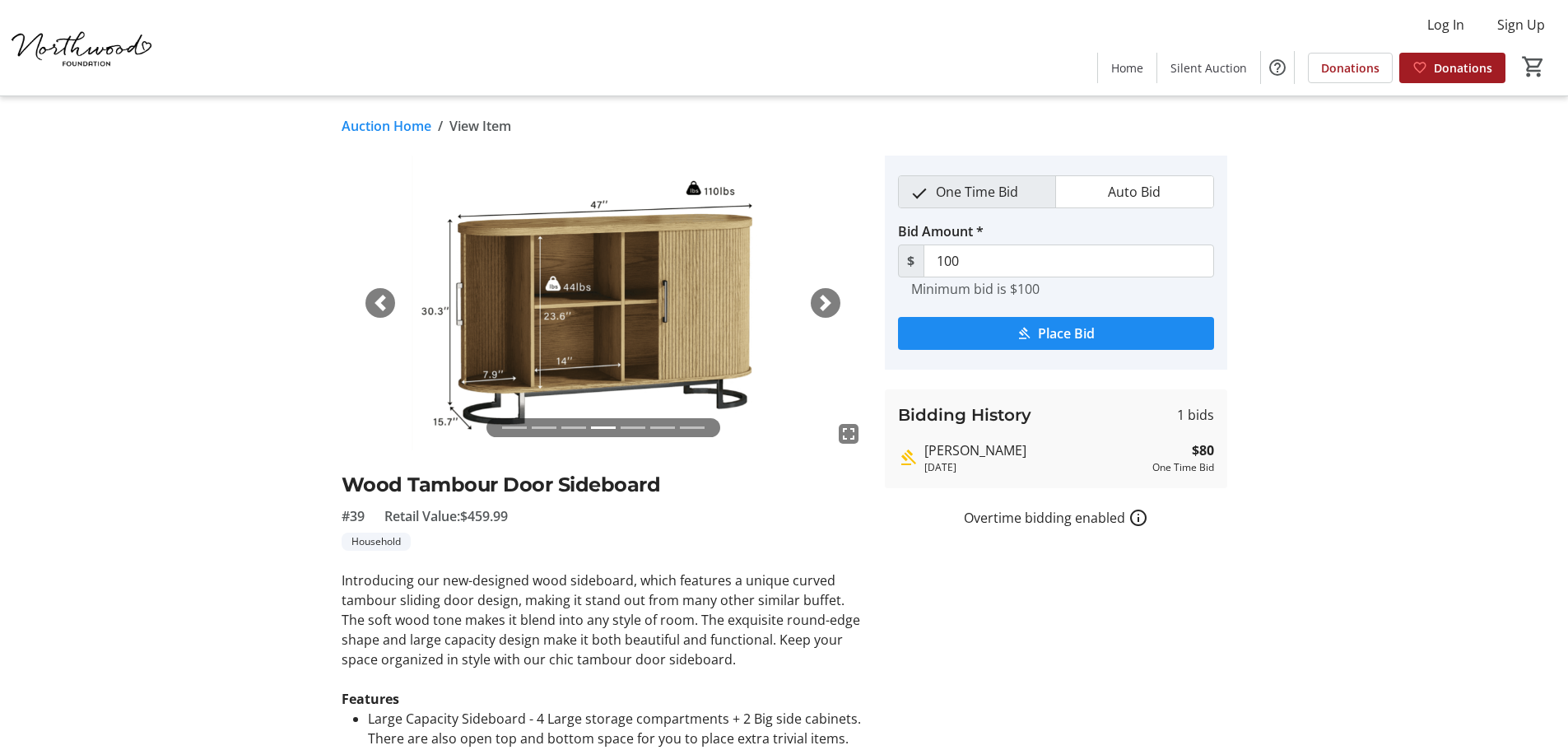
click at [830, 310] on span "button" at bounding box center [825, 303] width 17 height 17
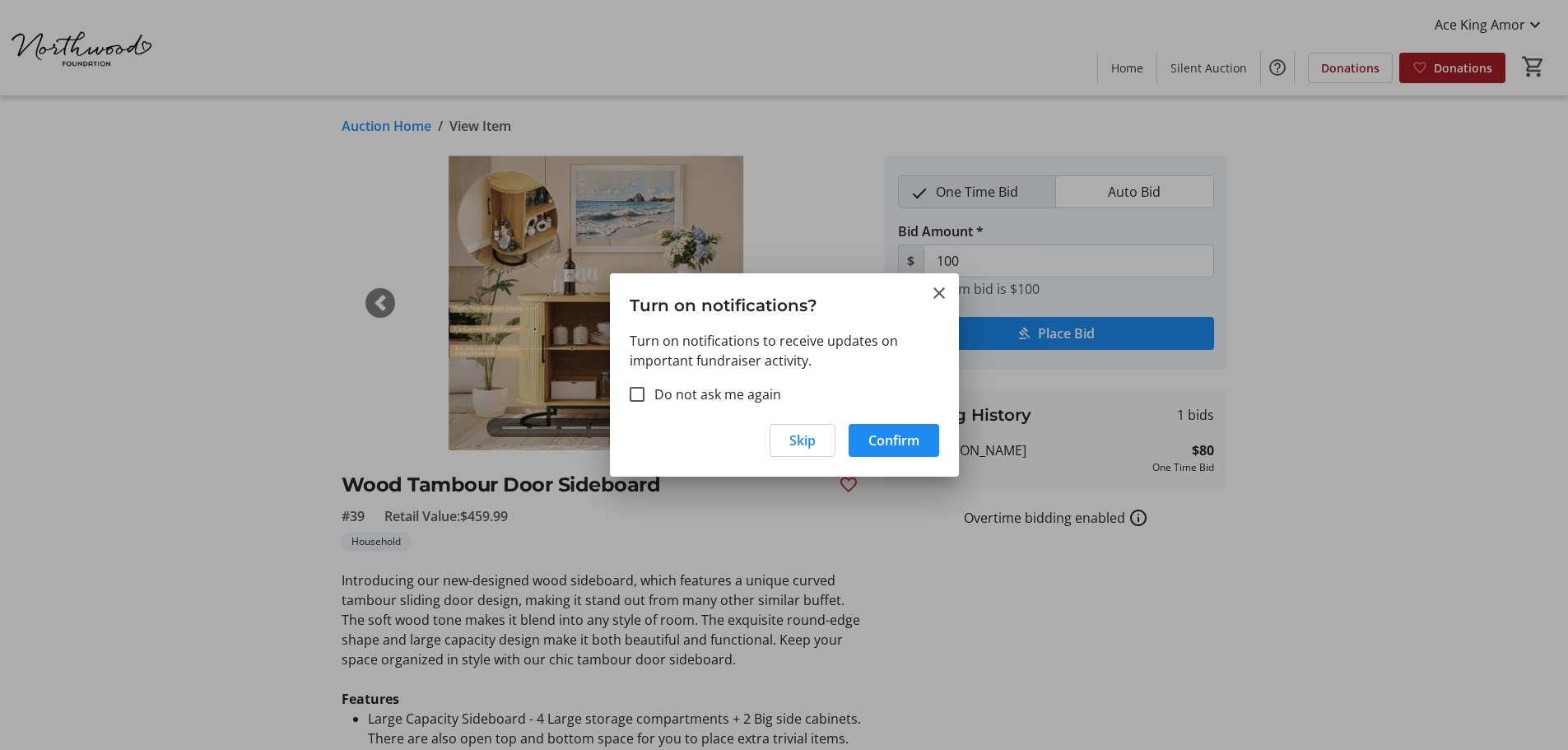
click at [678, 391] on label "Do not ask me again" at bounding box center [713, 394] width 136 height 19
click at [645, 391] on input "Do not ask me again" at bounding box center [637, 394] width 15 height 15
checkbox input "true"
click at [787, 435] on span "button" at bounding box center [803, 440] width 64 height 40
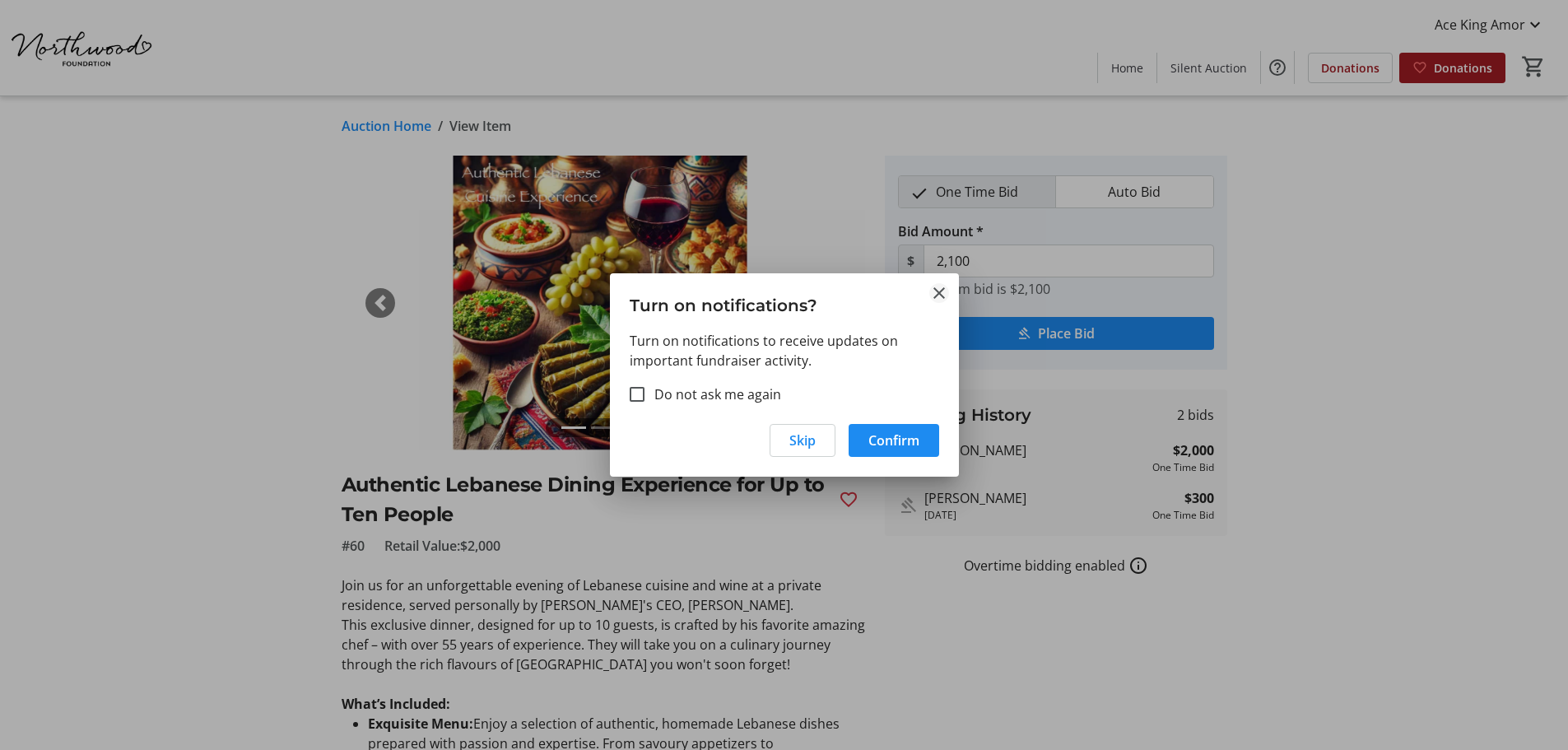
click at [945, 287] on mat-icon "Close" at bounding box center [939, 293] width 19 height 19
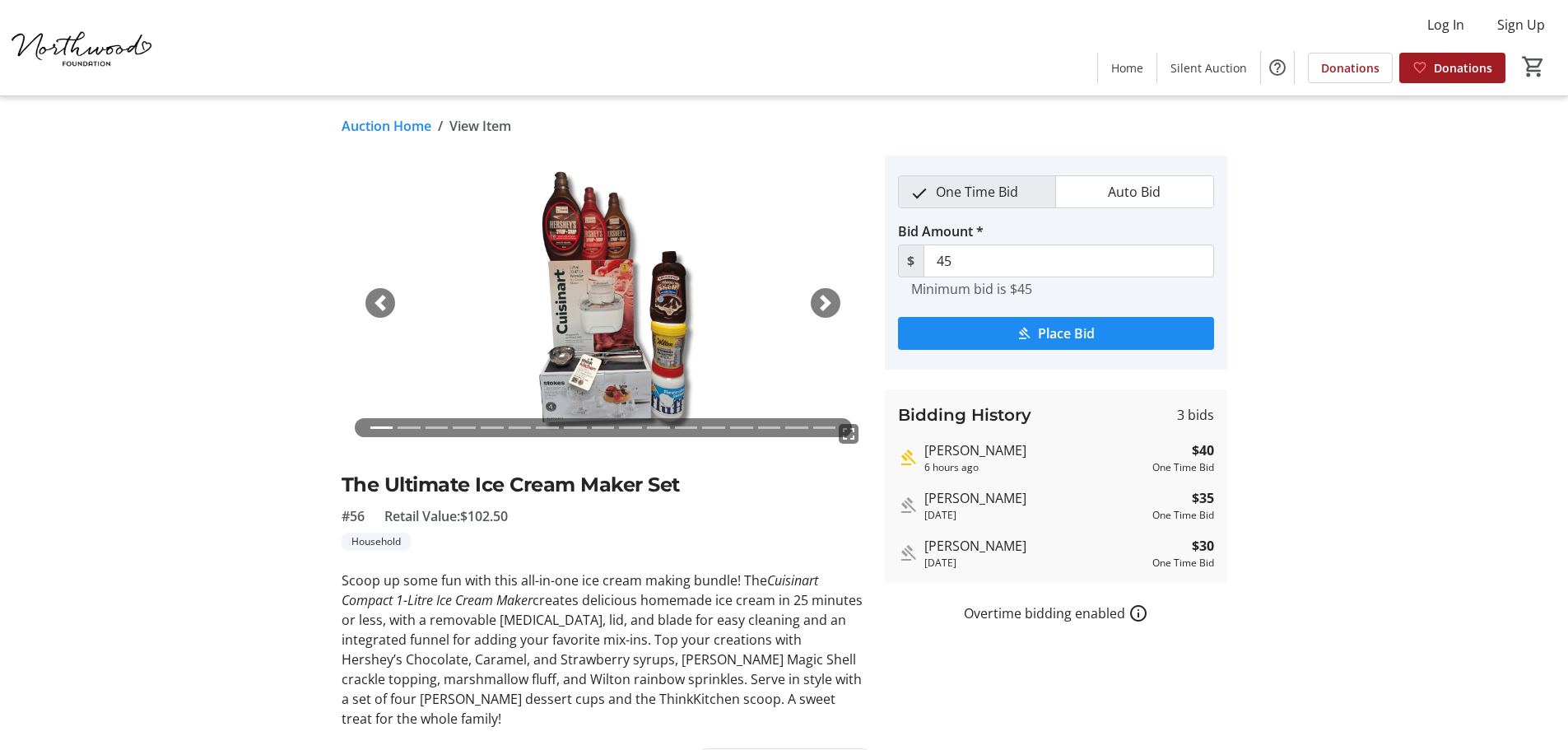
click at [827, 302] on span "button" at bounding box center [825, 303] width 17 height 17
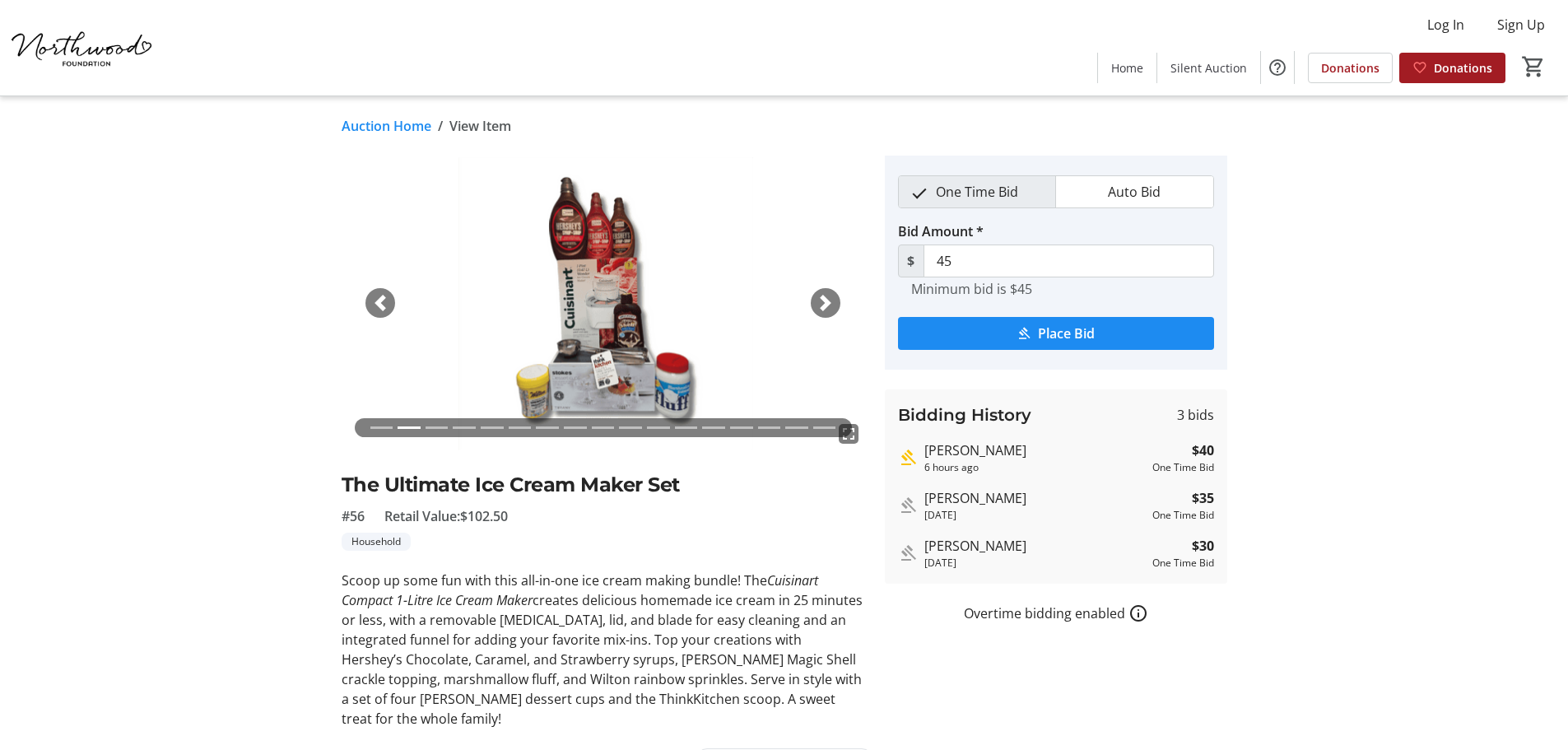
click at [827, 302] on span "button" at bounding box center [825, 303] width 17 height 17
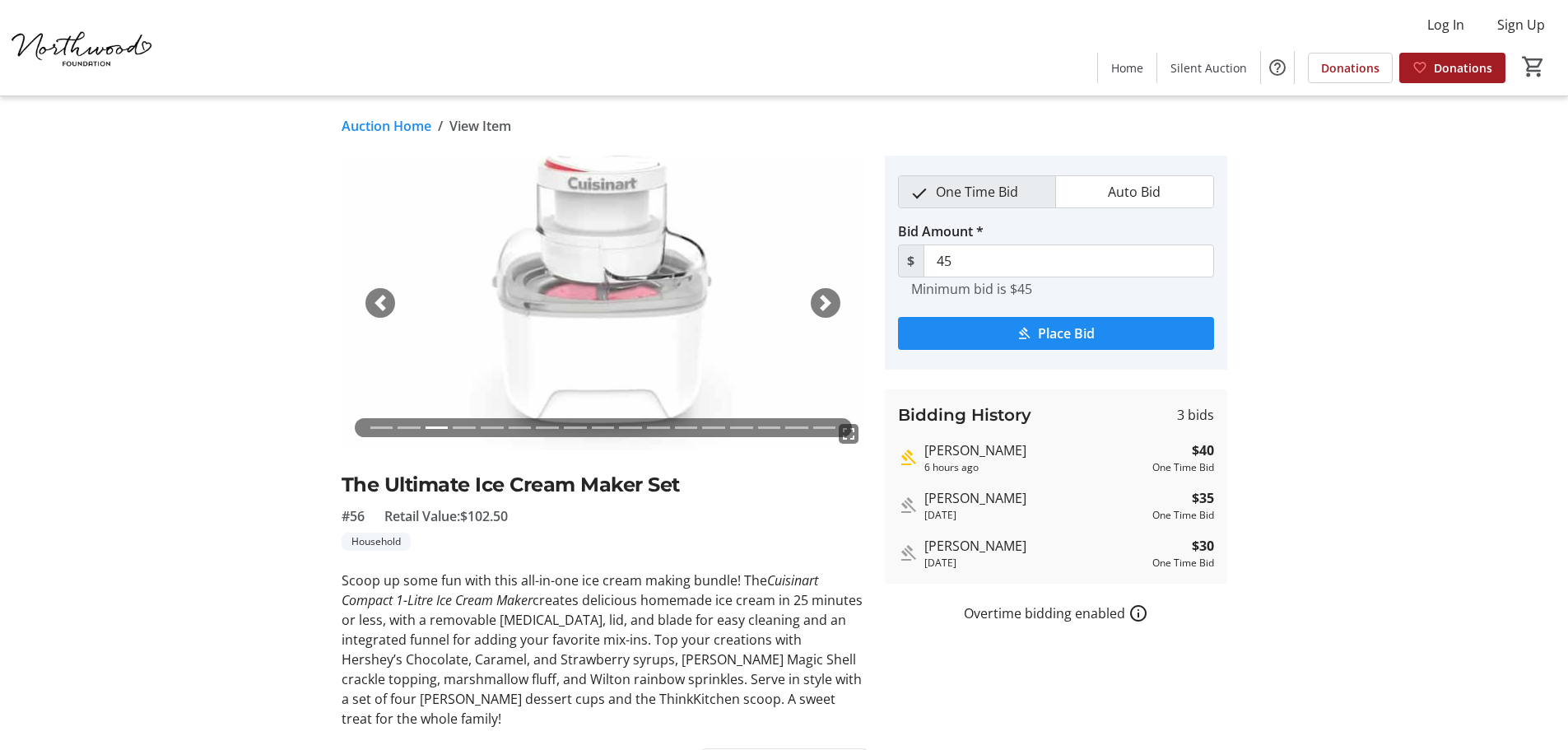
click at [827, 302] on span "button" at bounding box center [825, 303] width 17 height 17
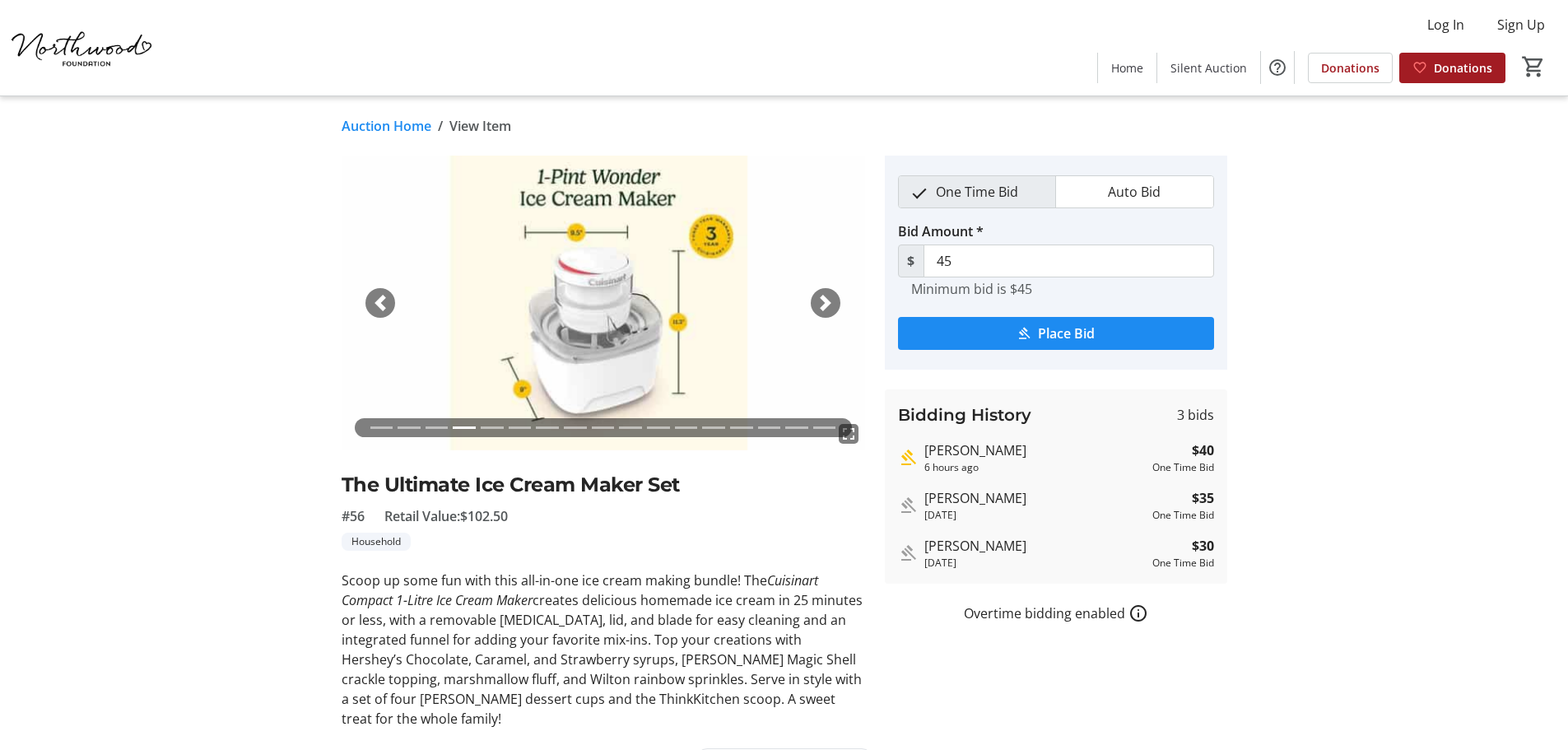
click at [827, 302] on span "button" at bounding box center [825, 303] width 17 height 17
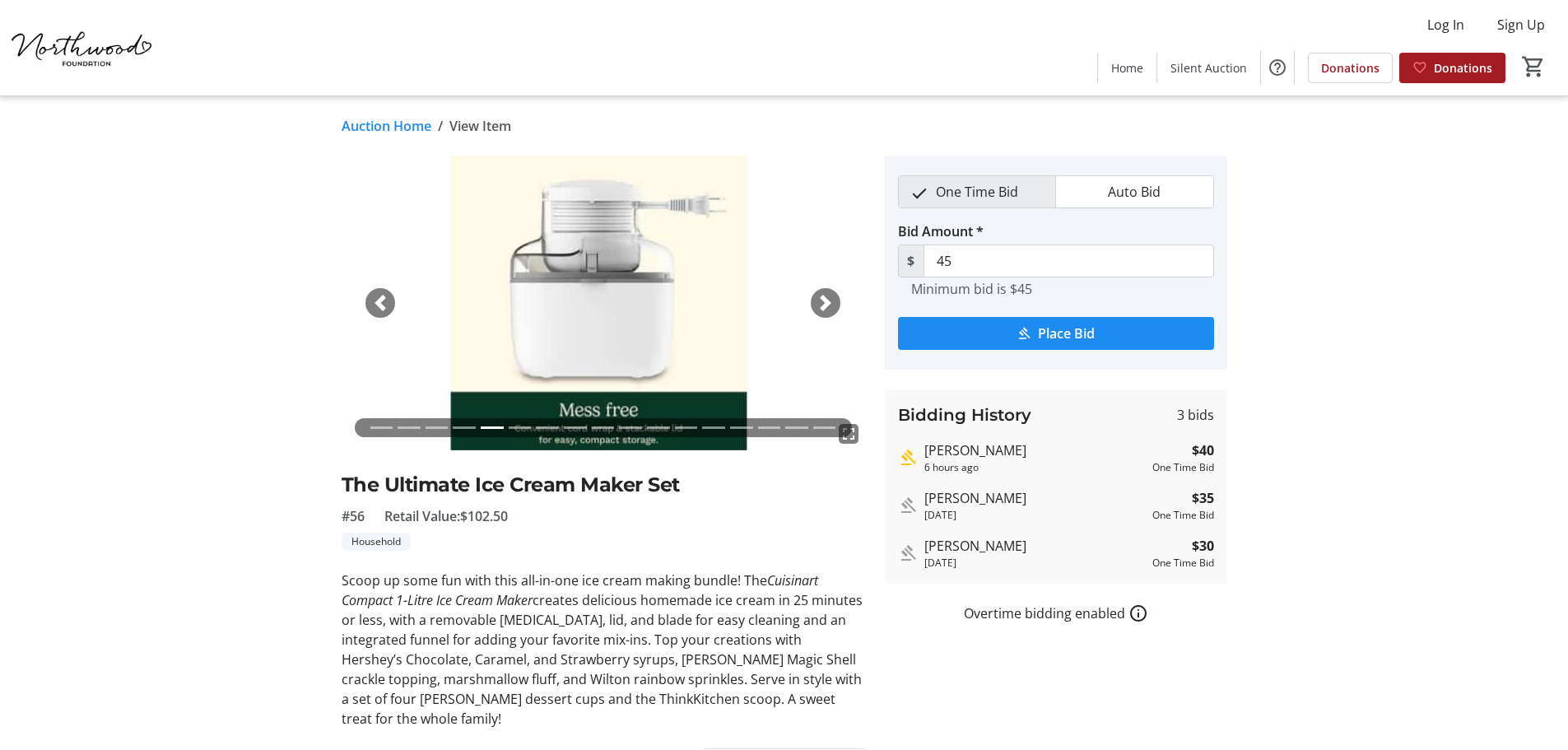
click at [827, 302] on span "button" at bounding box center [825, 303] width 17 height 17
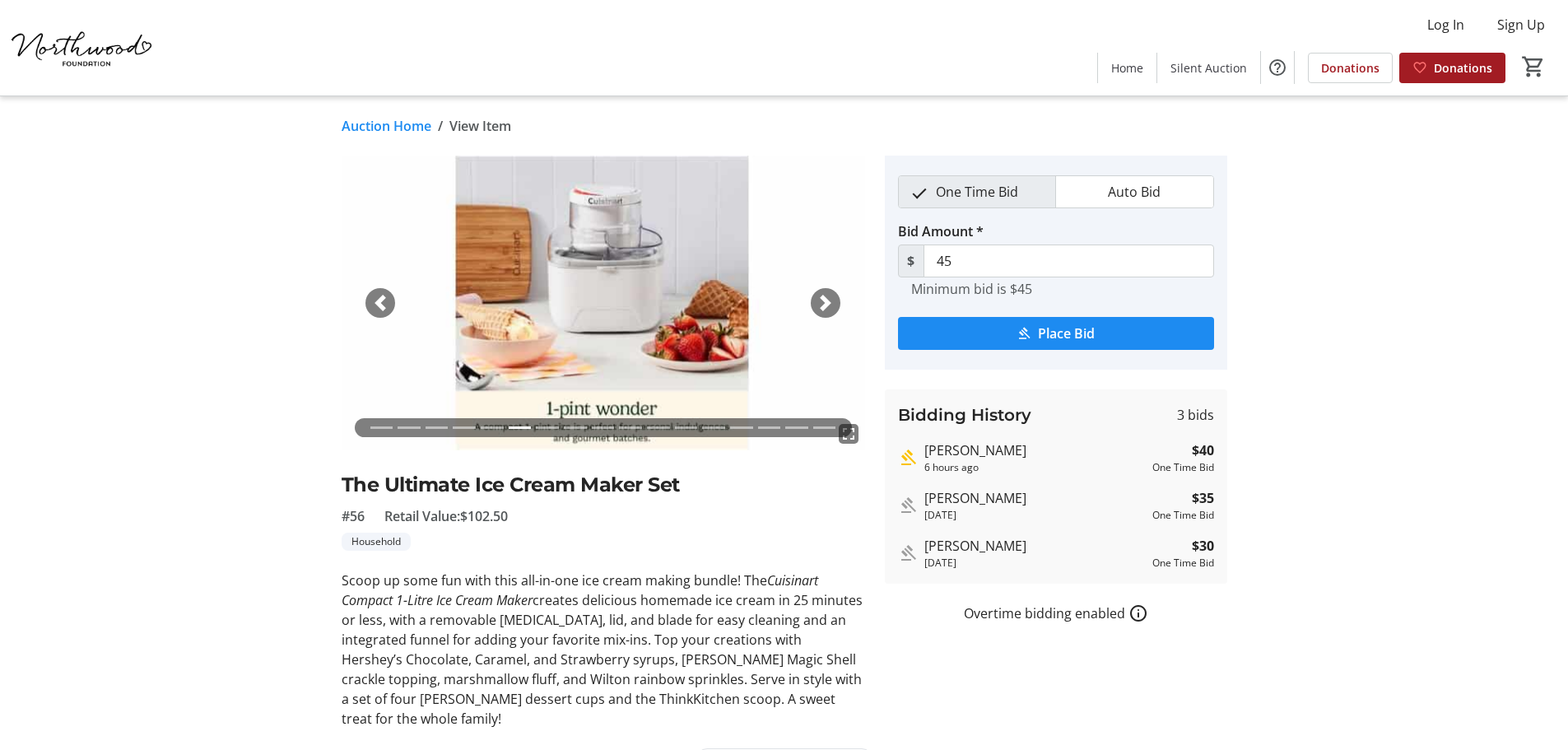
click at [827, 302] on span "button" at bounding box center [825, 303] width 17 height 17
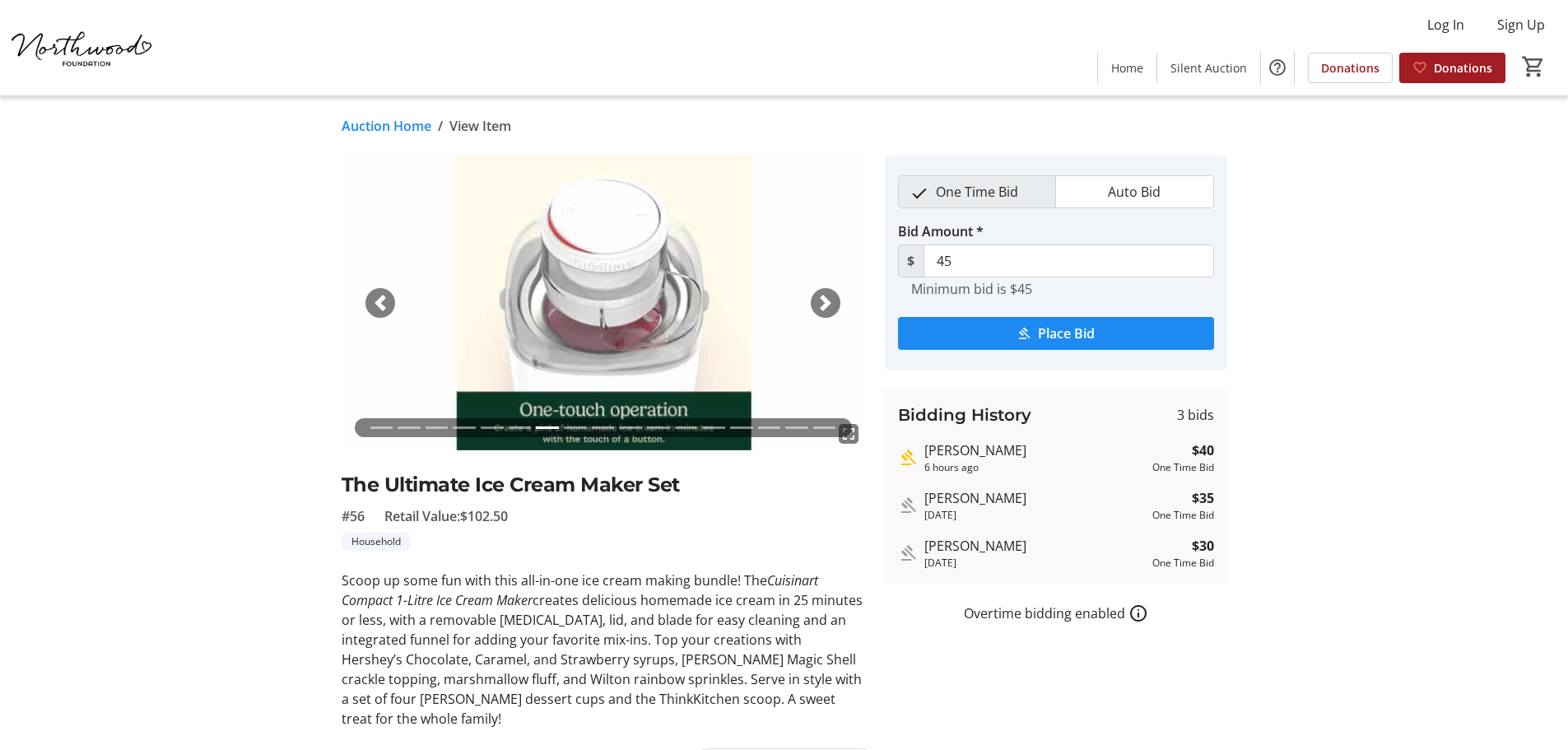
click at [827, 302] on span "button" at bounding box center [825, 303] width 17 height 17
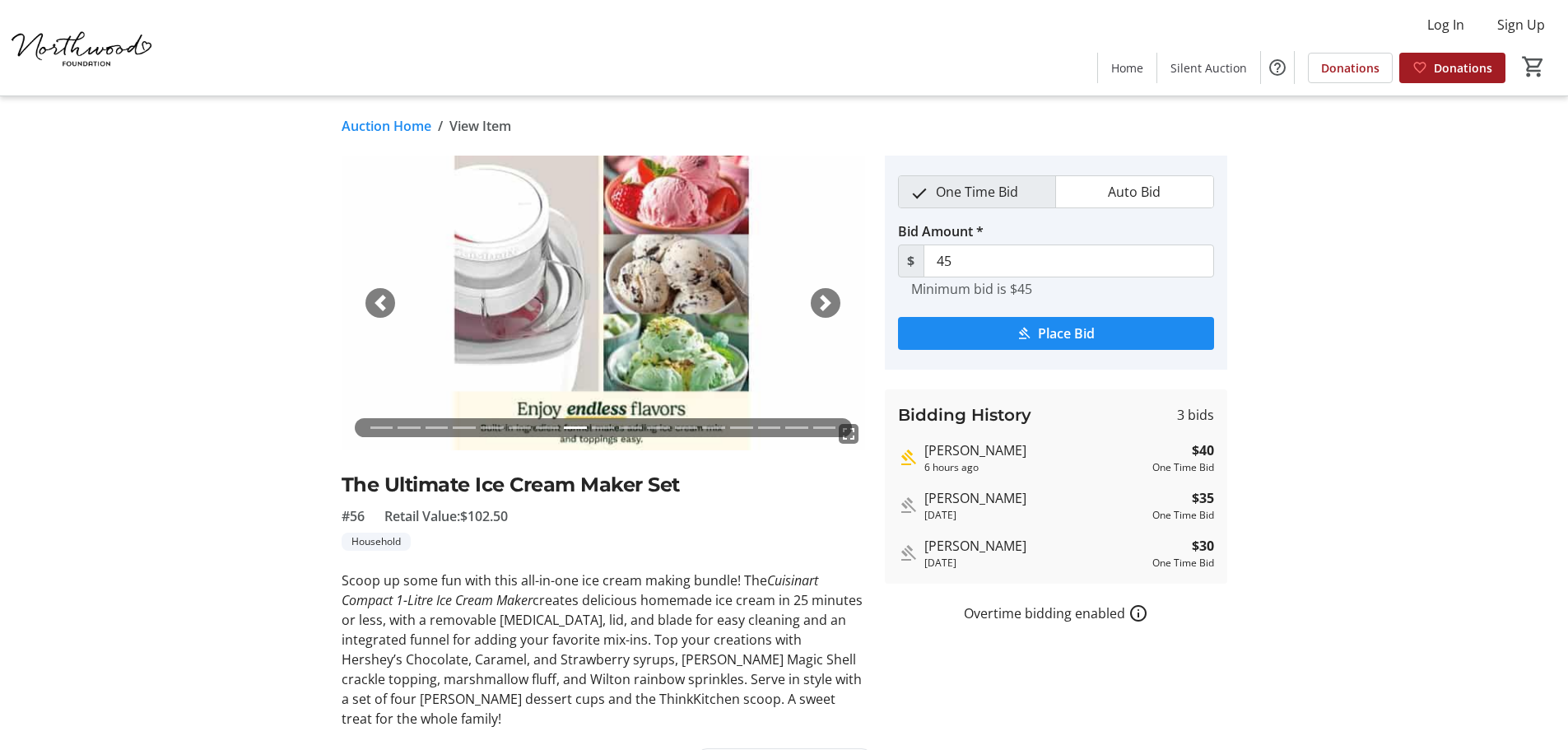
click at [827, 302] on span "button" at bounding box center [825, 303] width 17 height 17
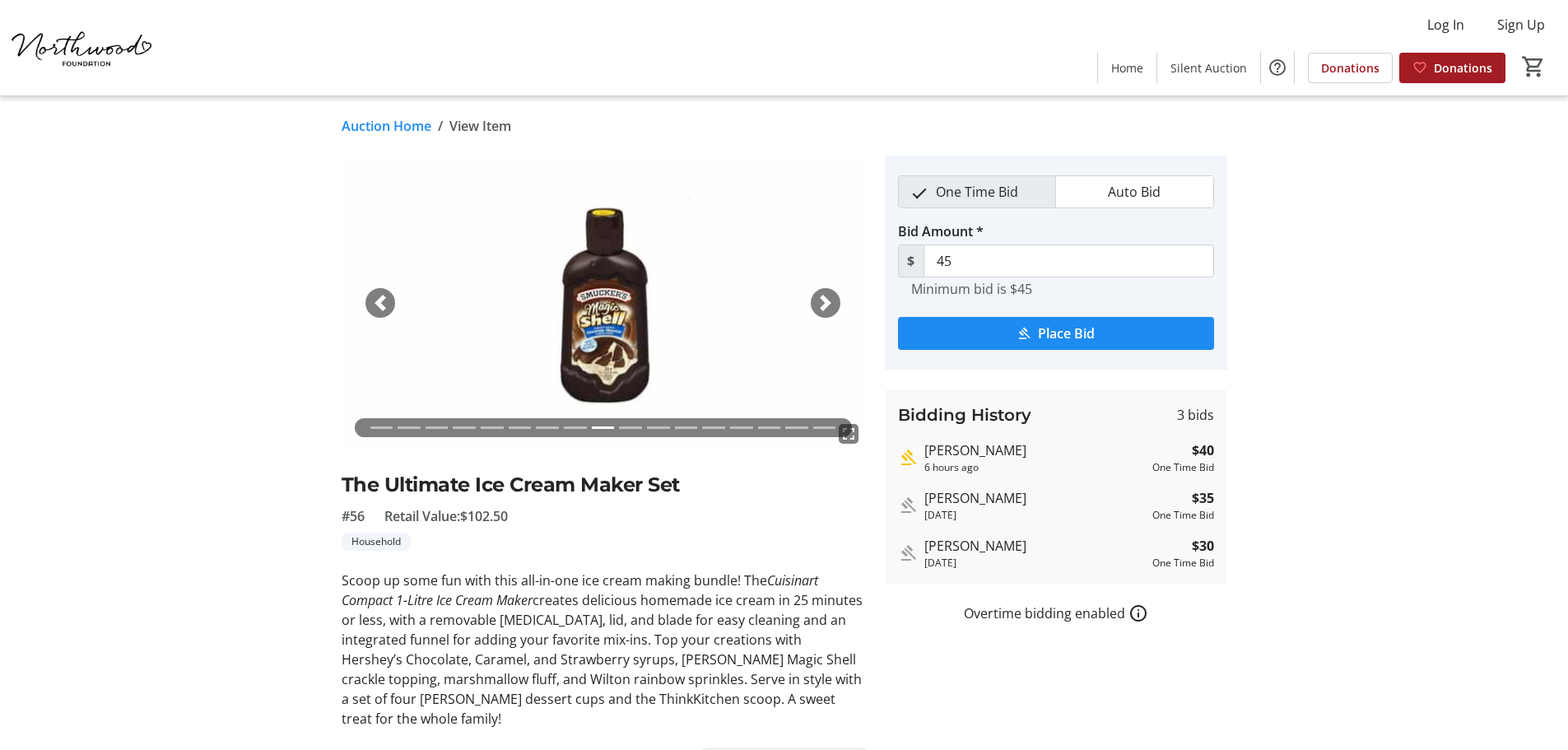
click at [827, 302] on span "button" at bounding box center [825, 303] width 17 height 17
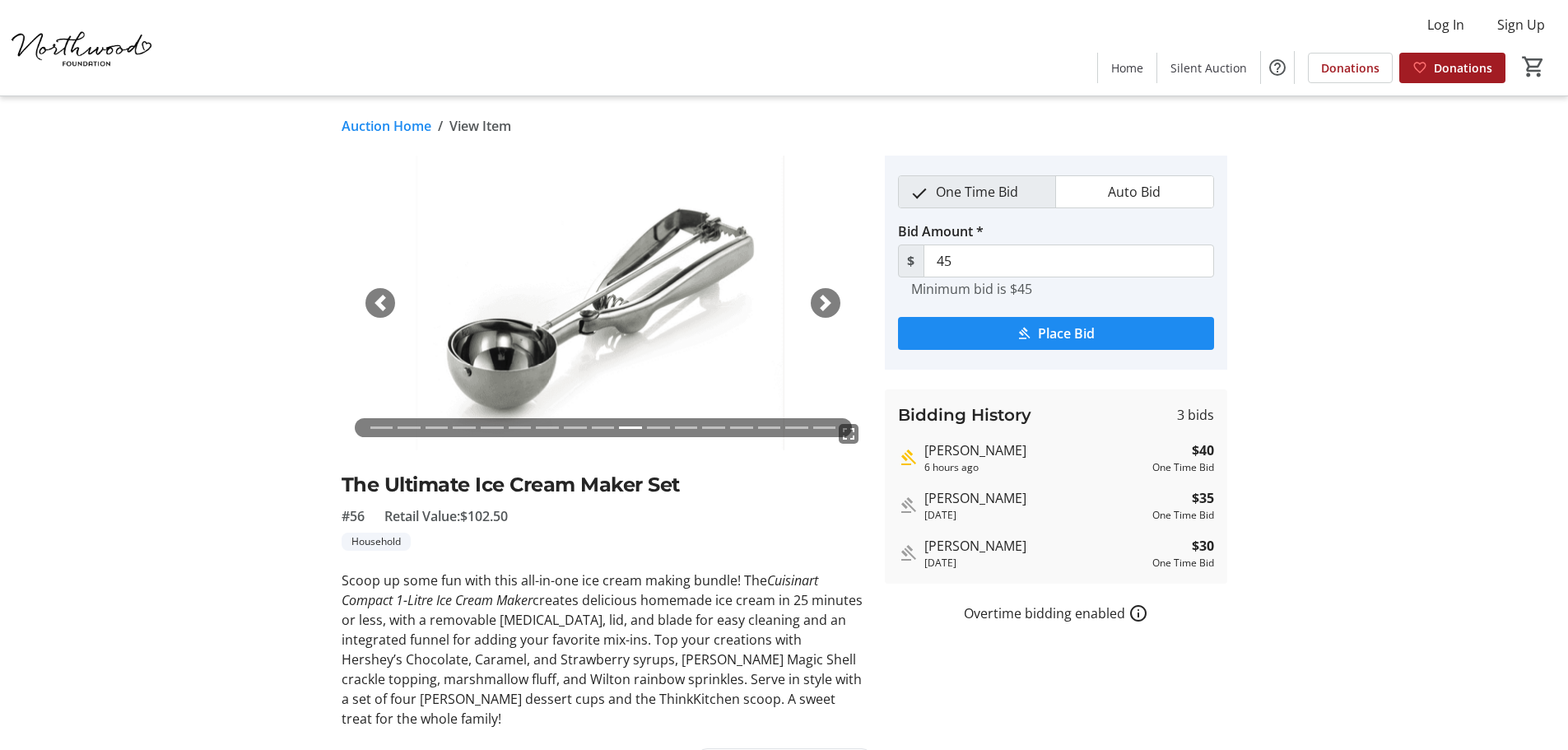
click at [827, 302] on span "button" at bounding box center [825, 303] width 17 height 17
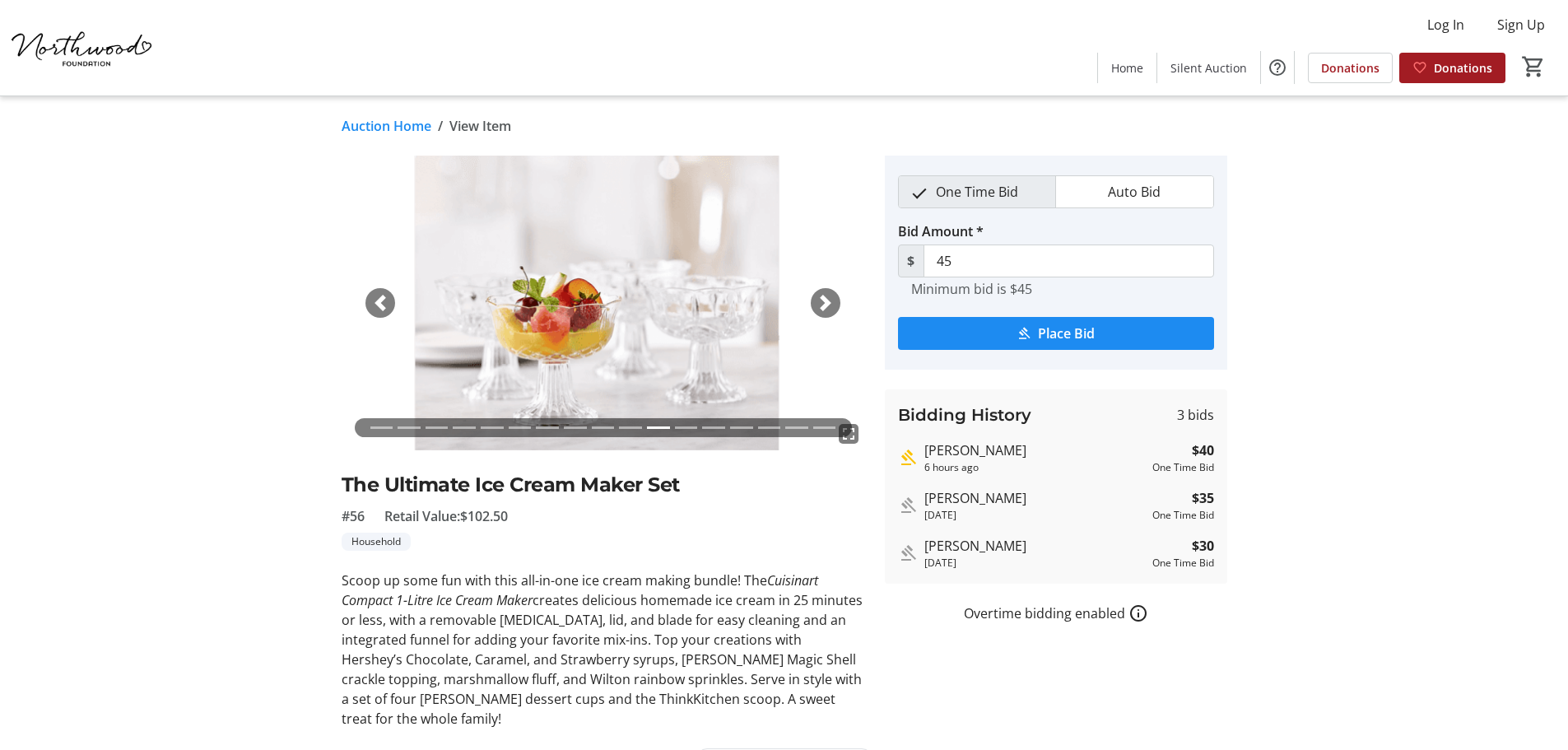
click at [827, 302] on span "button" at bounding box center [825, 303] width 17 height 17
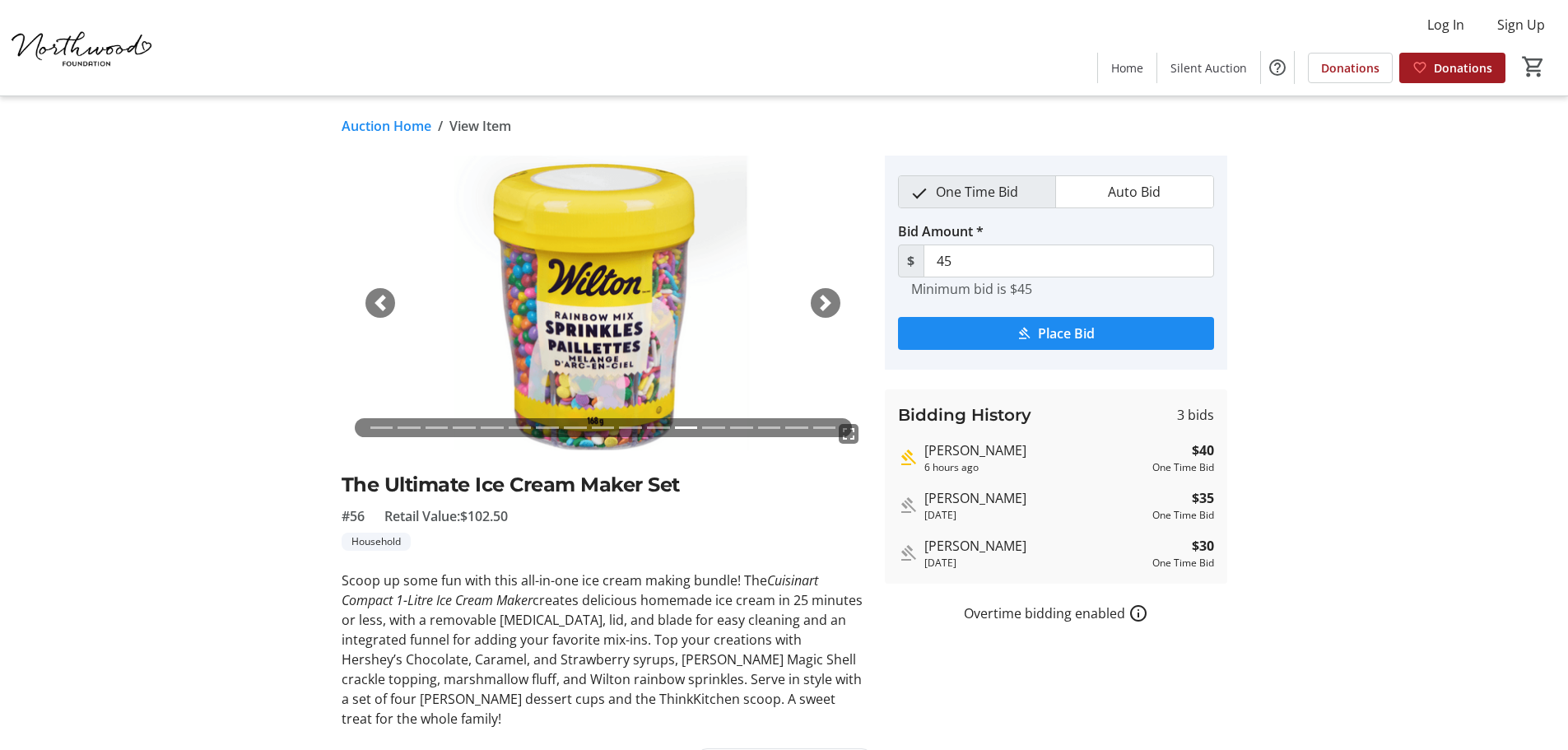
click at [380, 304] on span "button" at bounding box center [380, 303] width 17 height 17
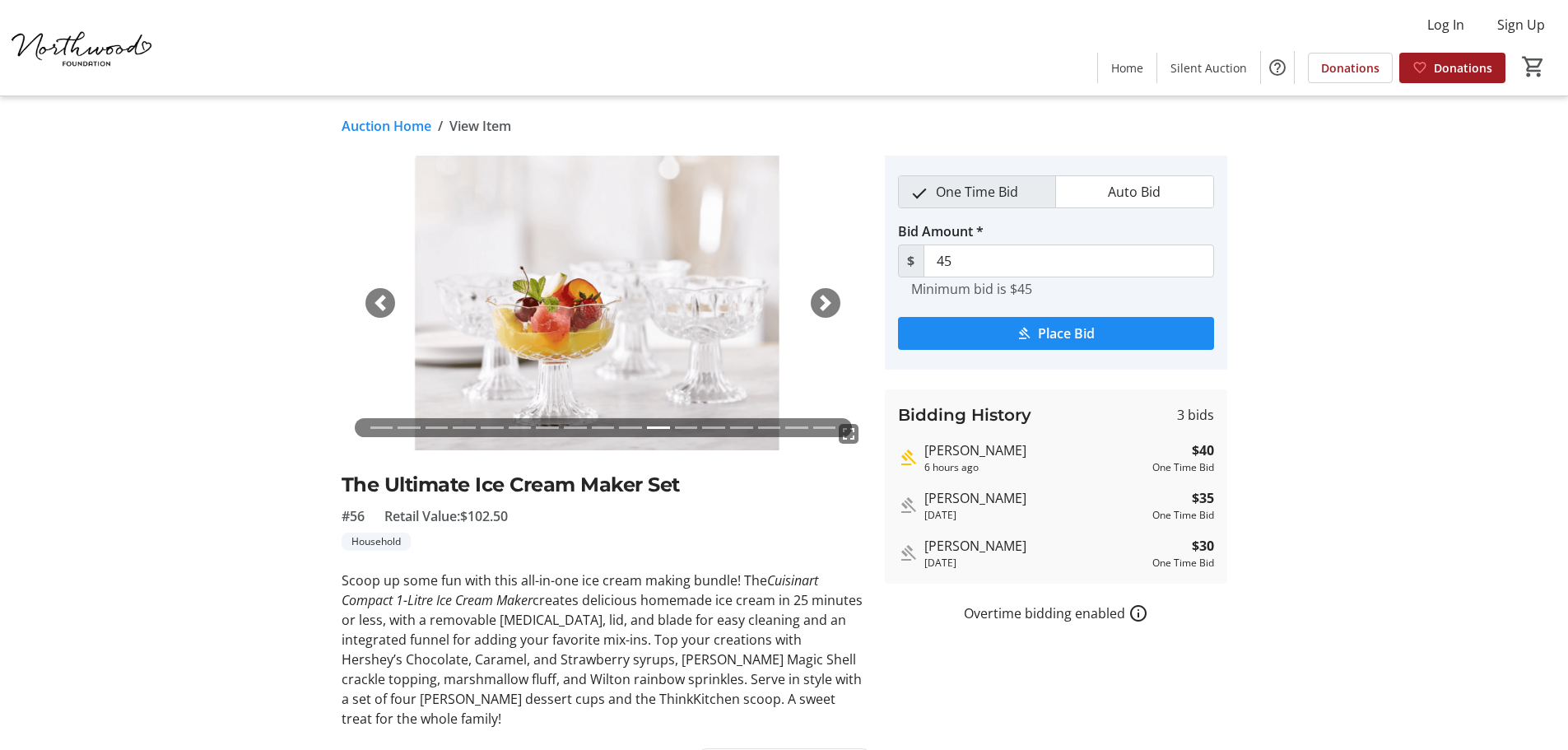
click at [824, 295] on span "button" at bounding box center [825, 303] width 17 height 17
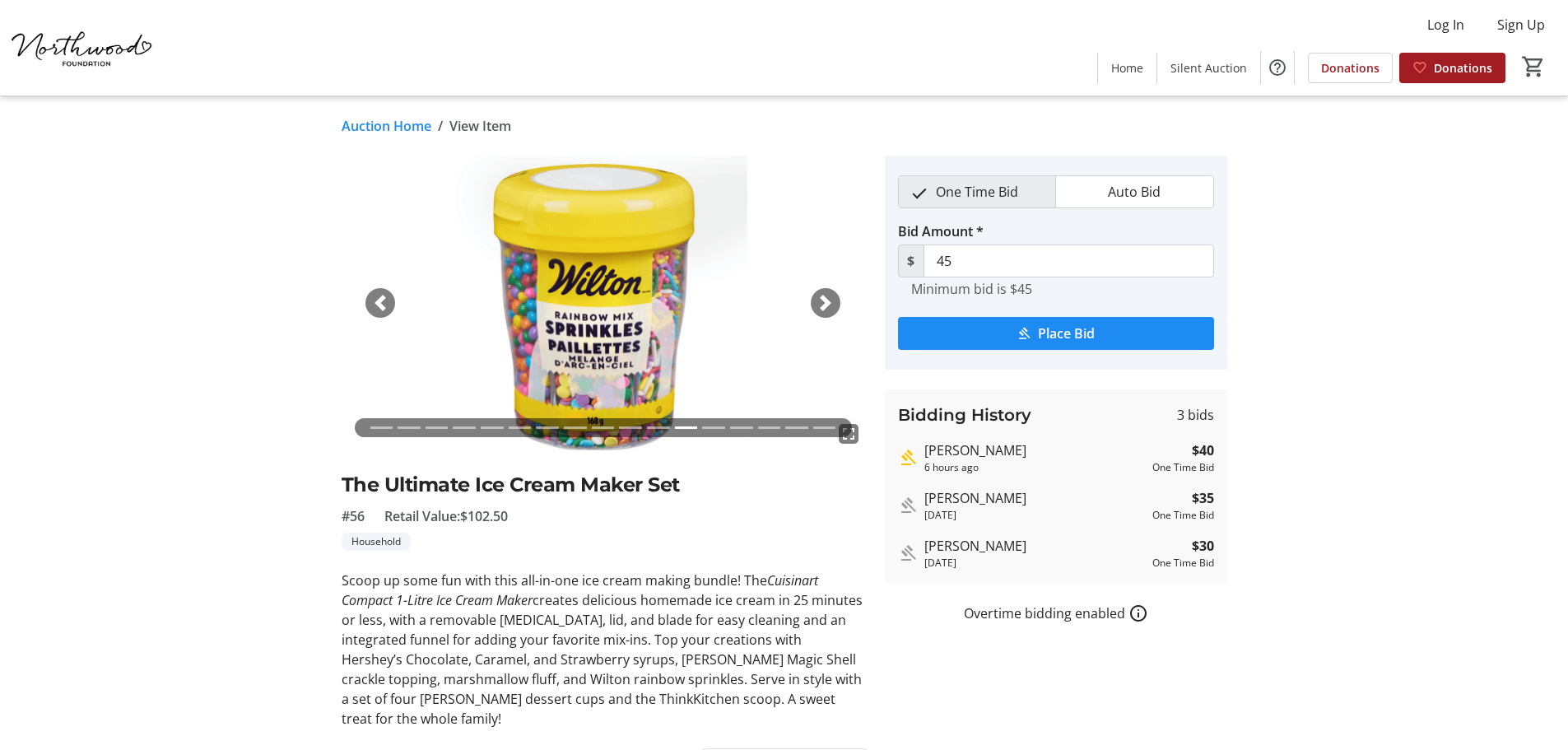
click at [824, 295] on span "button" at bounding box center [825, 303] width 17 height 17
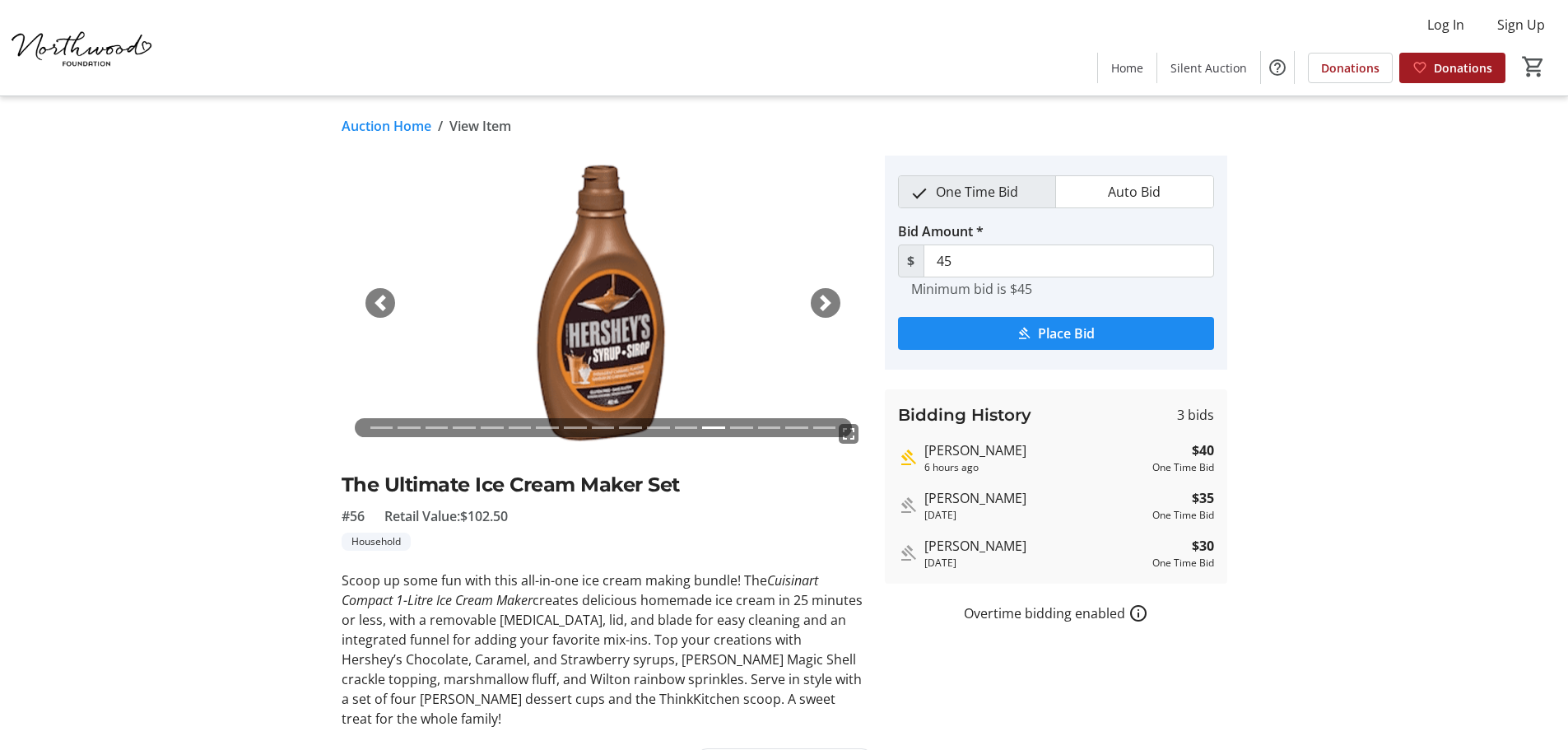
click at [824, 295] on span "button" at bounding box center [825, 303] width 17 height 17
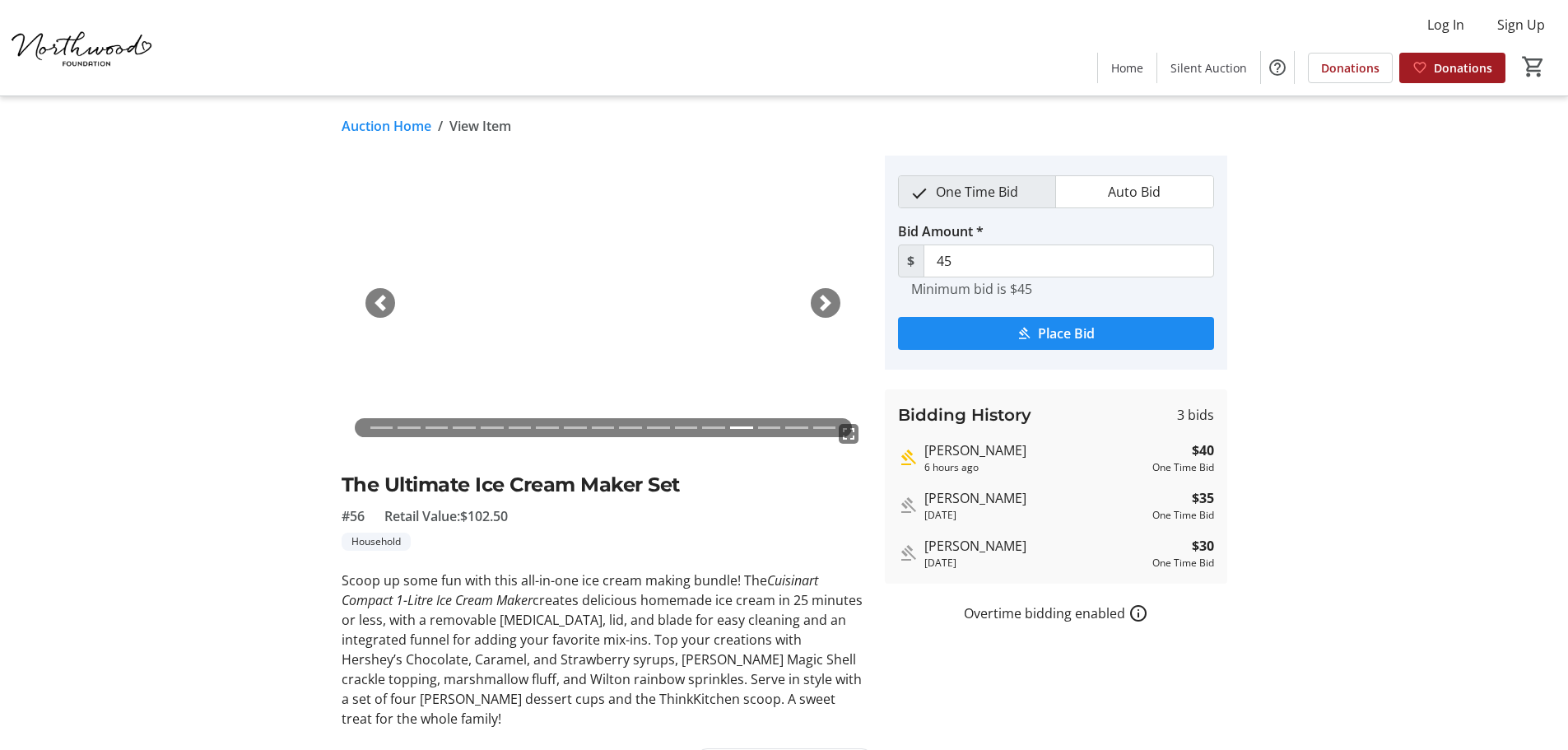
click at [824, 295] on span "button" at bounding box center [825, 303] width 17 height 17
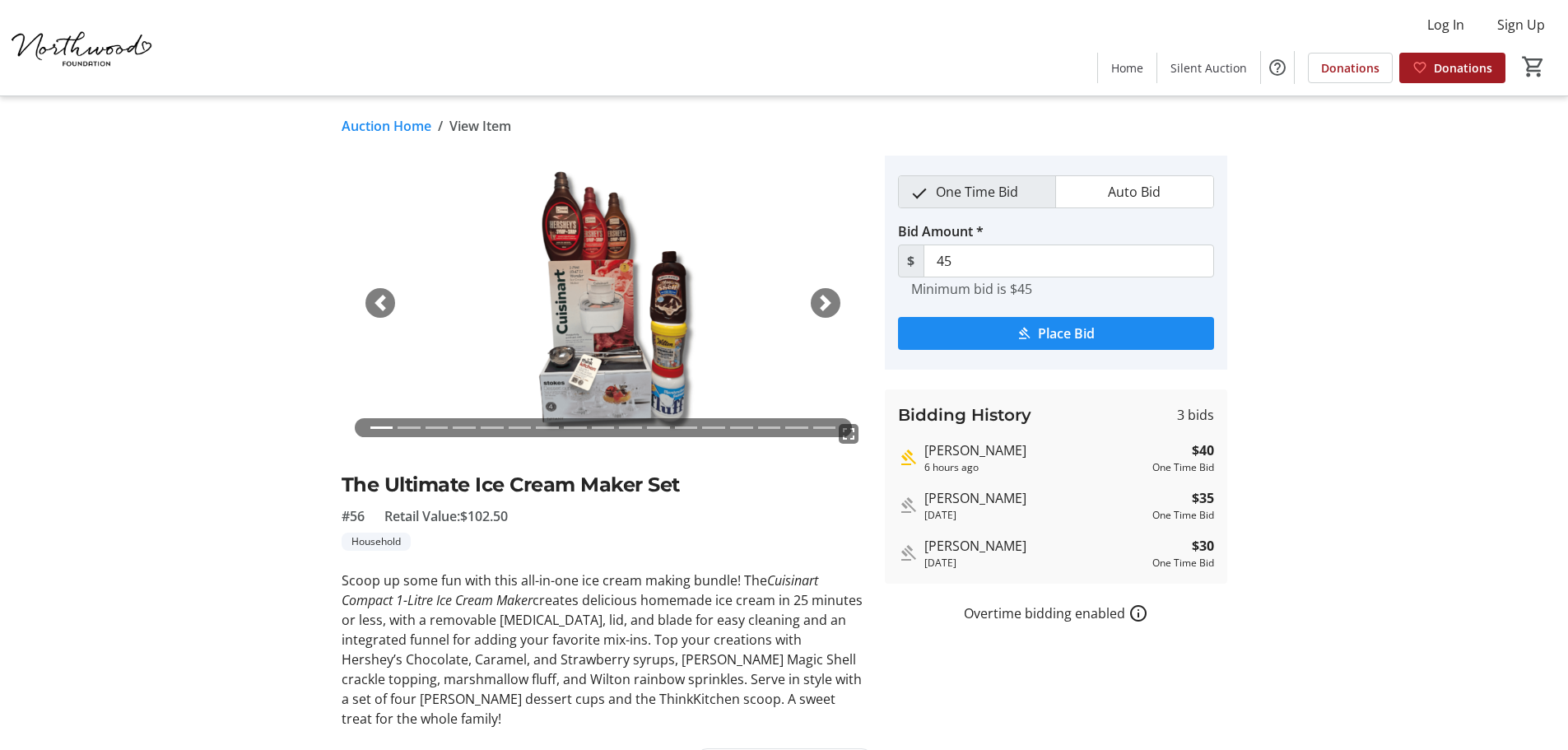
scroll to position [41, 0]
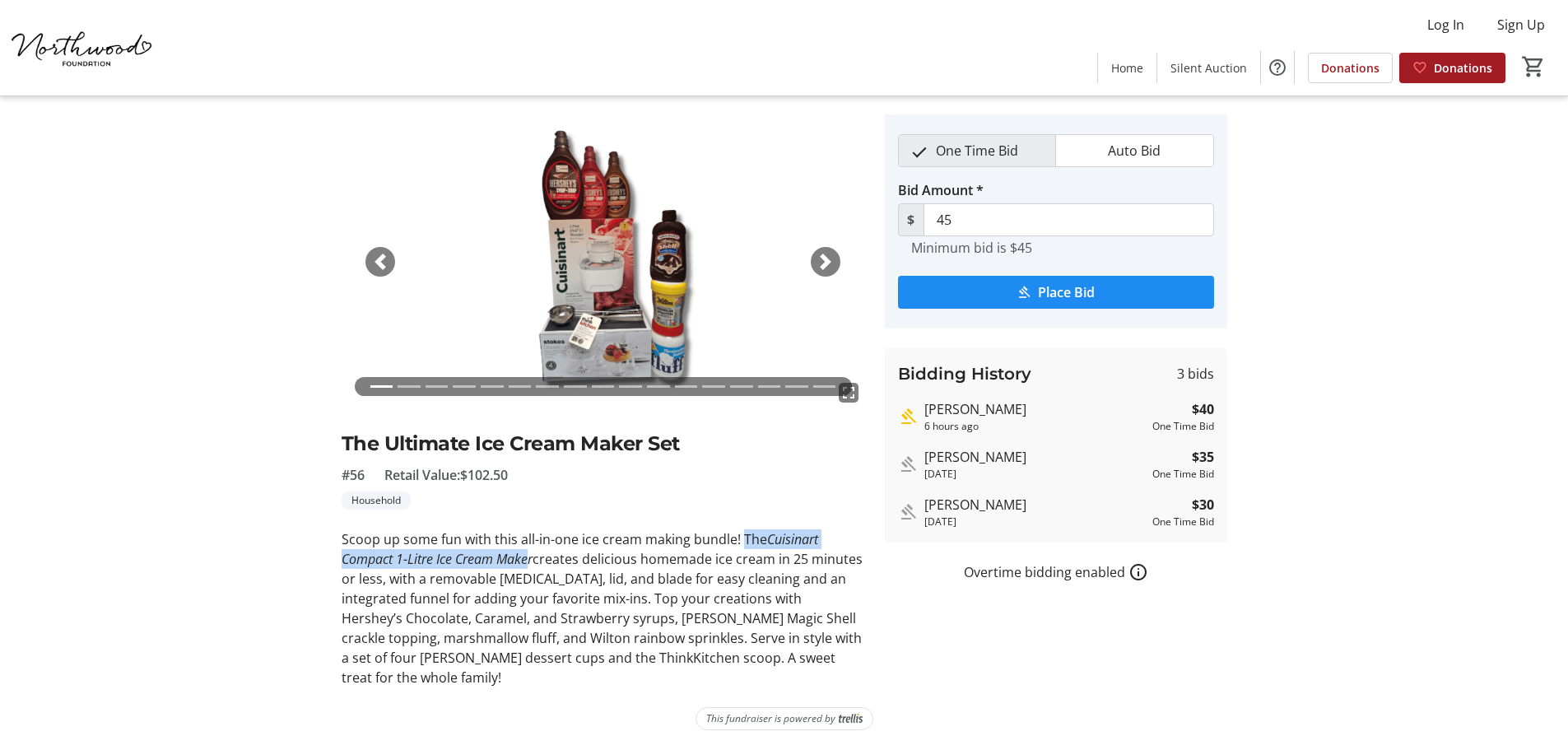
drag, startPoint x: 532, startPoint y: 559, endPoint x: 742, endPoint y: 528, distance: 212.3
click at [742, 528] on div "fullscreen fullscreen fullscreen fullscreen fullscreen fullscreen fullscreen fu…" at bounding box center [604, 400] width 524 height 573
copy p "The Cuisinart Compact 1-Litre Ice Cream Make"
click at [822, 265] on span "button" at bounding box center [825, 261] width 17 height 17
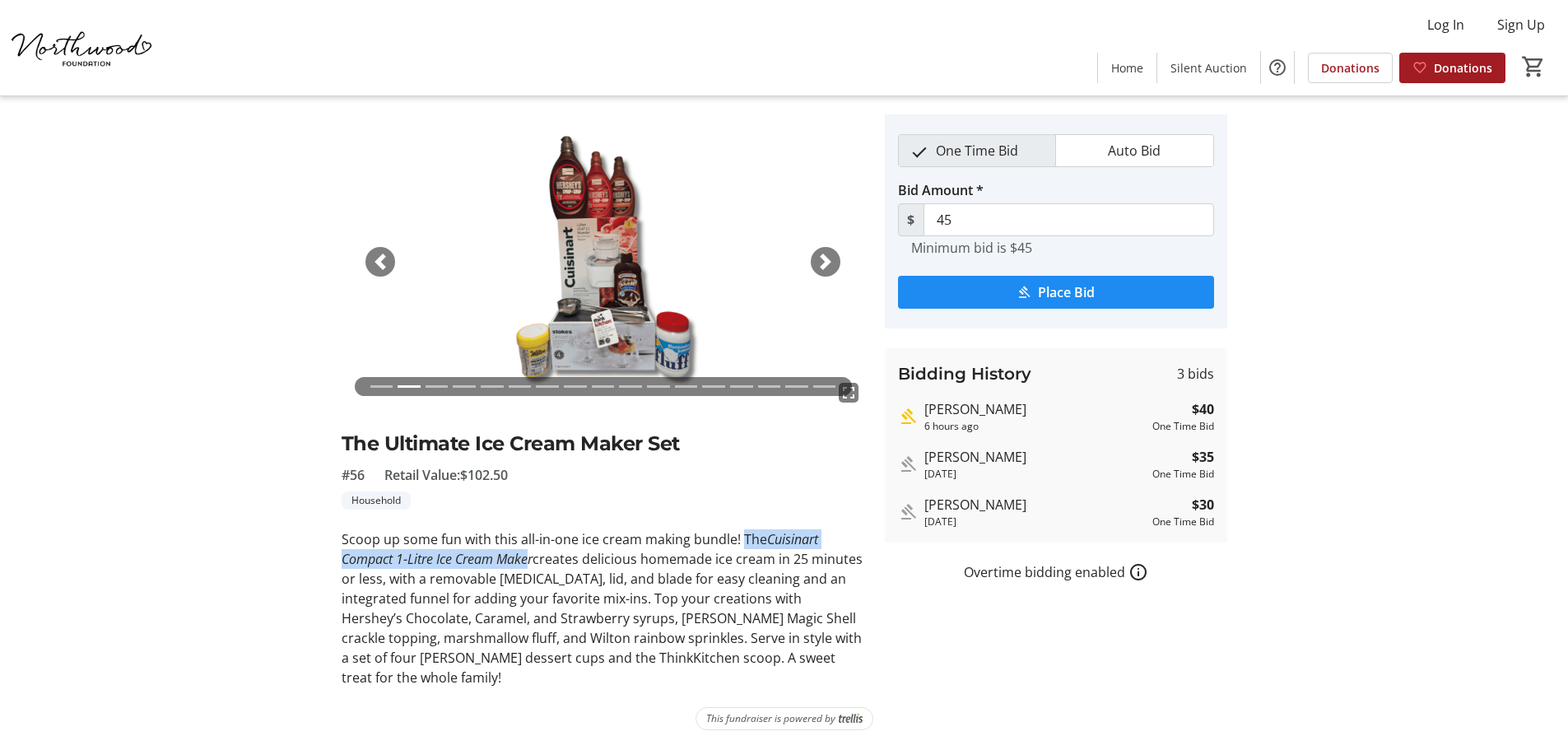
click at [833, 257] on span "button" at bounding box center [825, 261] width 17 height 17
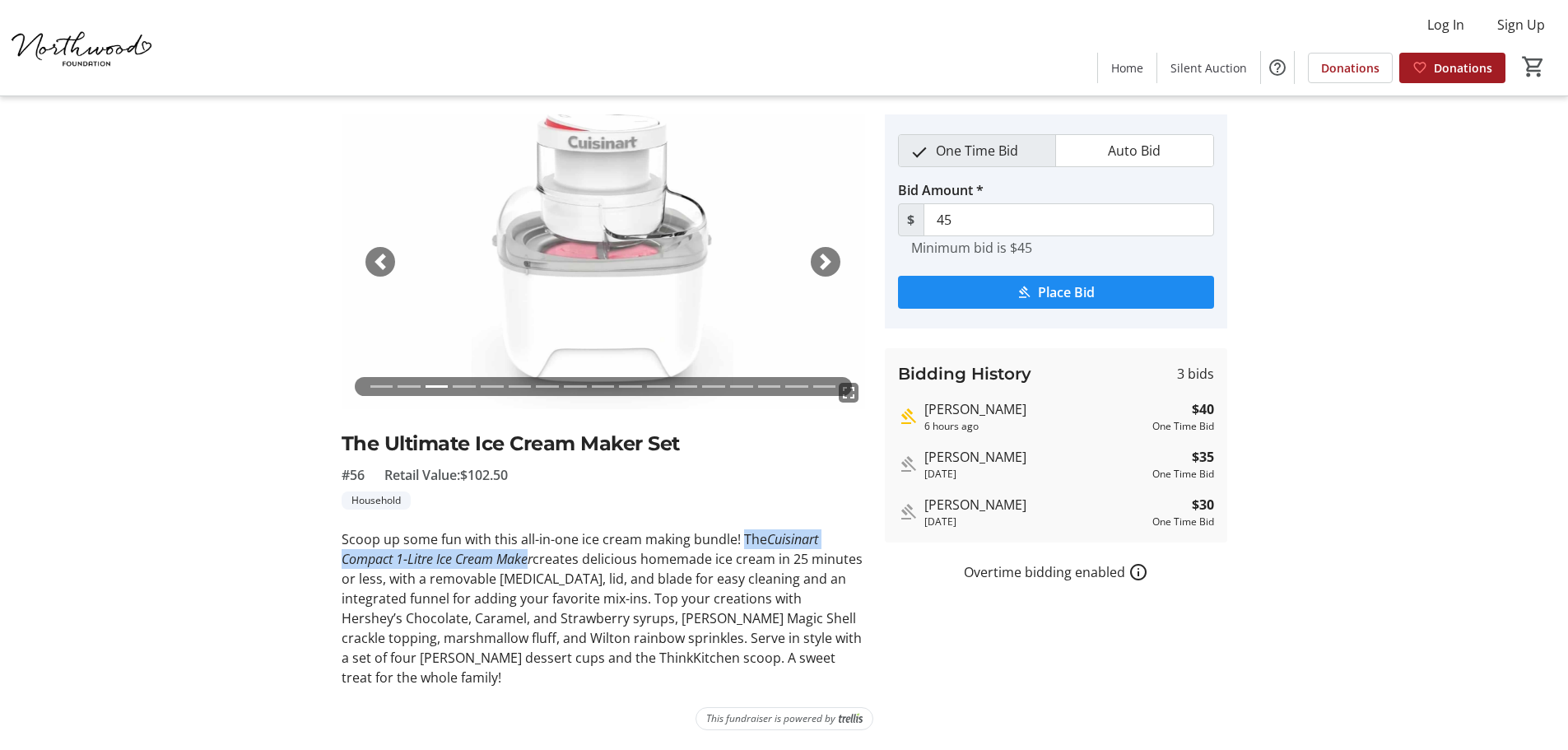
click at [821, 256] on span "button" at bounding box center [825, 261] width 17 height 17
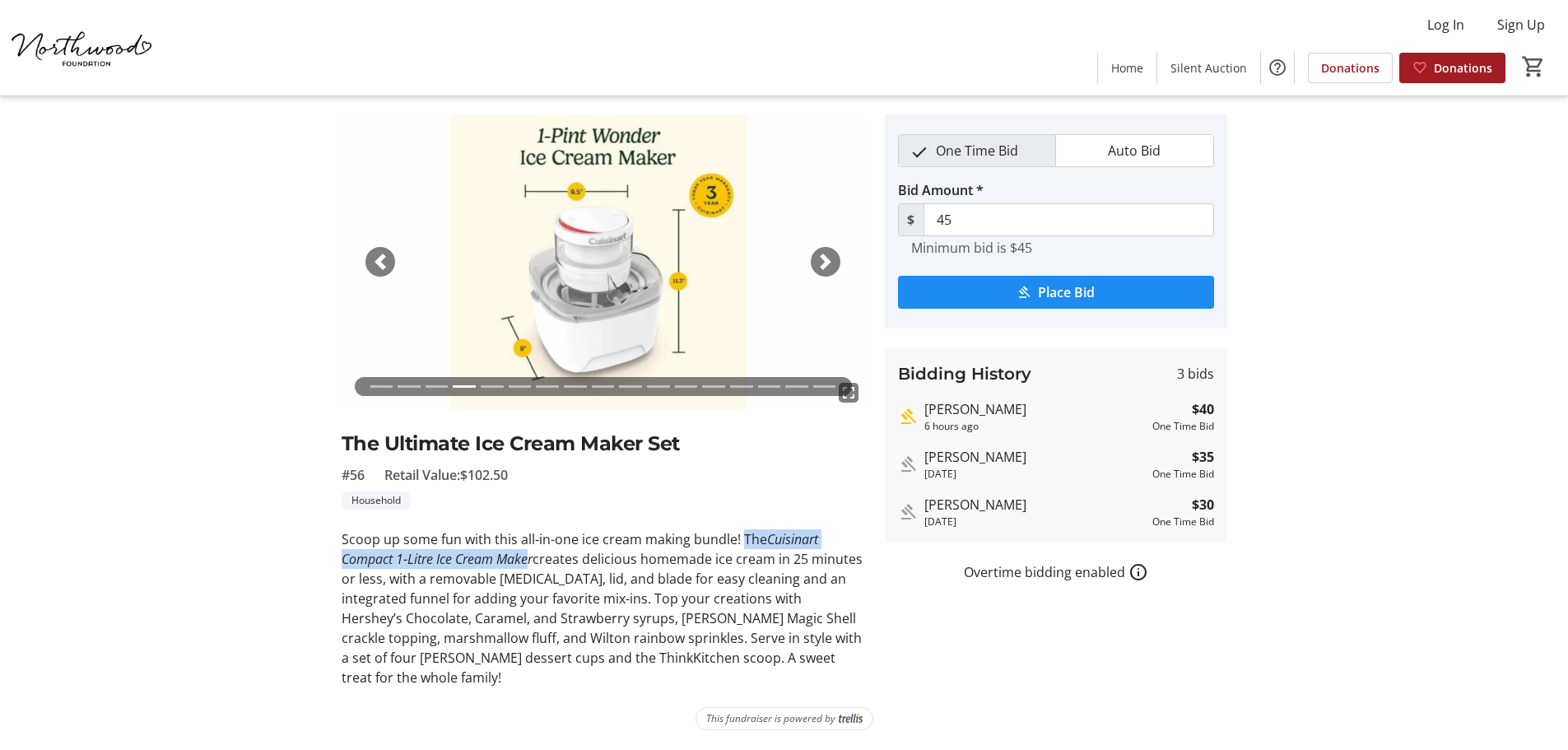
click at [375, 263] on span "button" at bounding box center [380, 261] width 17 height 17
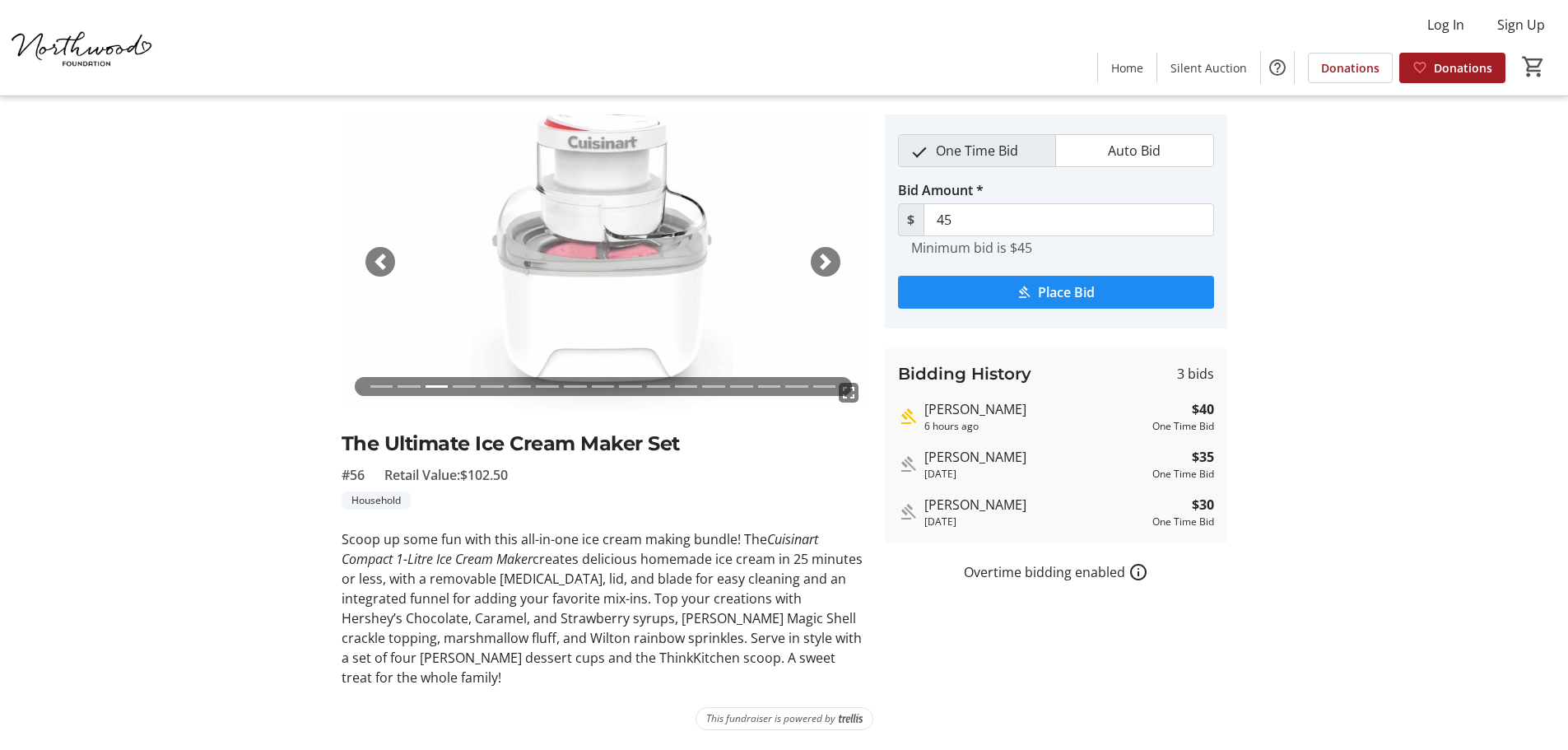
click at [526, 569] on p "Scoop up some fun with this all-in-one ice cream making bundle! The Cuisinart C…" at bounding box center [604, 608] width 524 height 158
drag, startPoint x: 535, startPoint y: 554, endPoint x: 768, endPoint y: 545, distance: 233.2
click at [768, 545] on p "Scoop up some fun with this all-in-one ice cream making bundle! The Cuisinart C…" at bounding box center [604, 608] width 524 height 158
copy em "Cuisinart Compact 1-Litre Ice Cream Maker"
click at [388, 263] on span "button" at bounding box center [380, 261] width 17 height 17
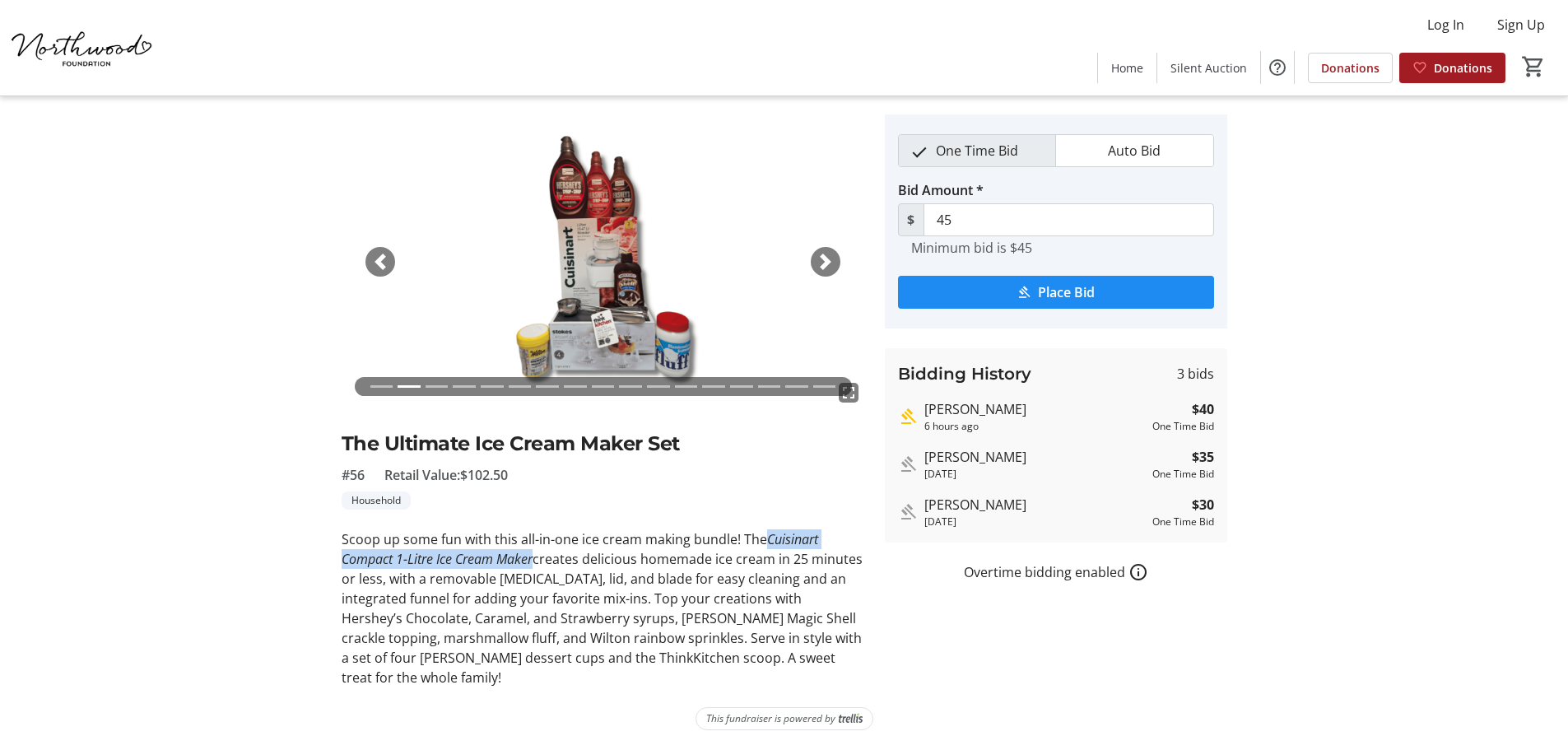
click at [384, 262] on span "button" at bounding box center [380, 261] width 17 height 17
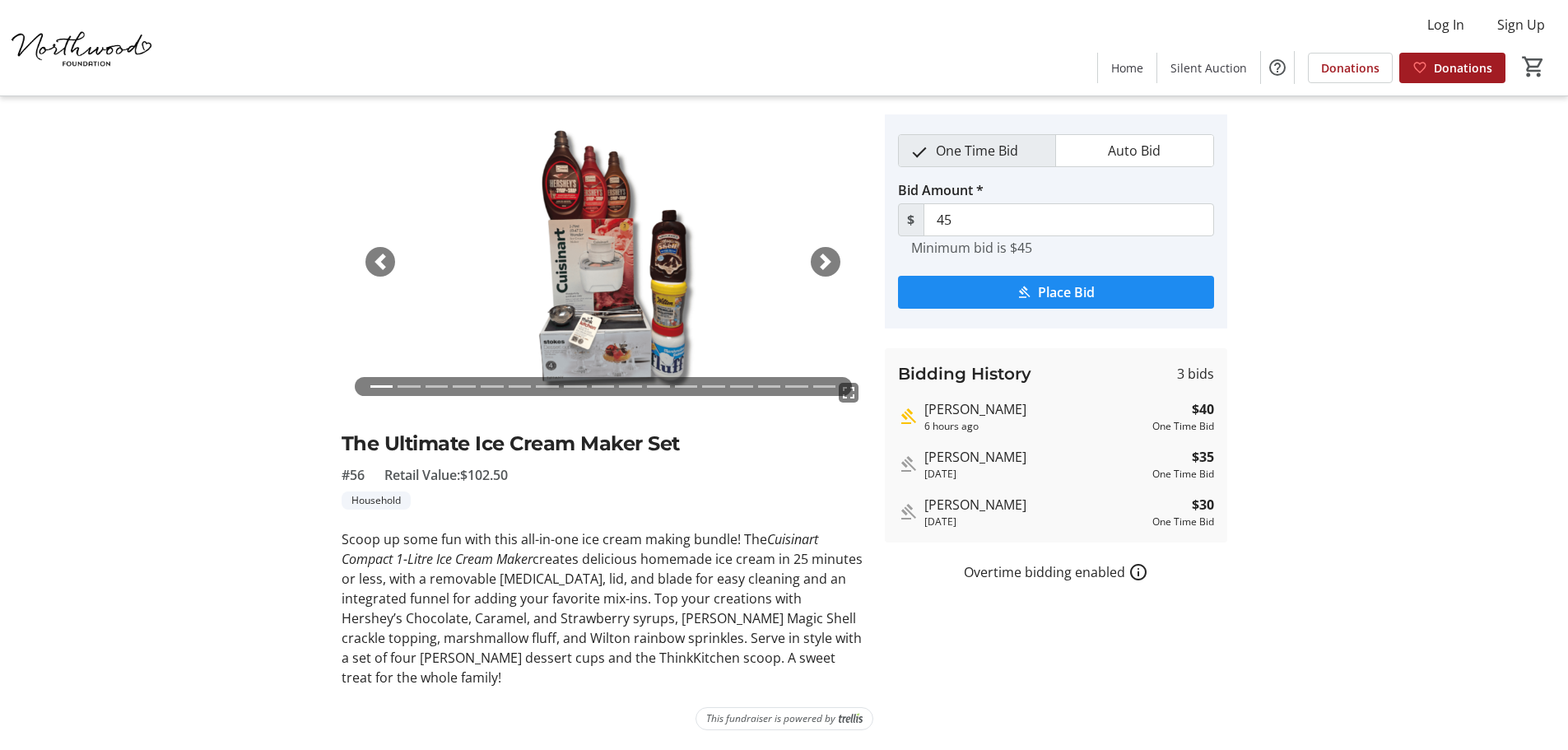
click at [1418, 280] on tr-auction-item-details-ui "Auction Home / View Item fullscreen fullscreen fullscreen fullscreen fullscreen…" at bounding box center [784, 402] width 1568 height 694
click at [1097, 286] on span "submit" at bounding box center [1056, 292] width 317 height 40
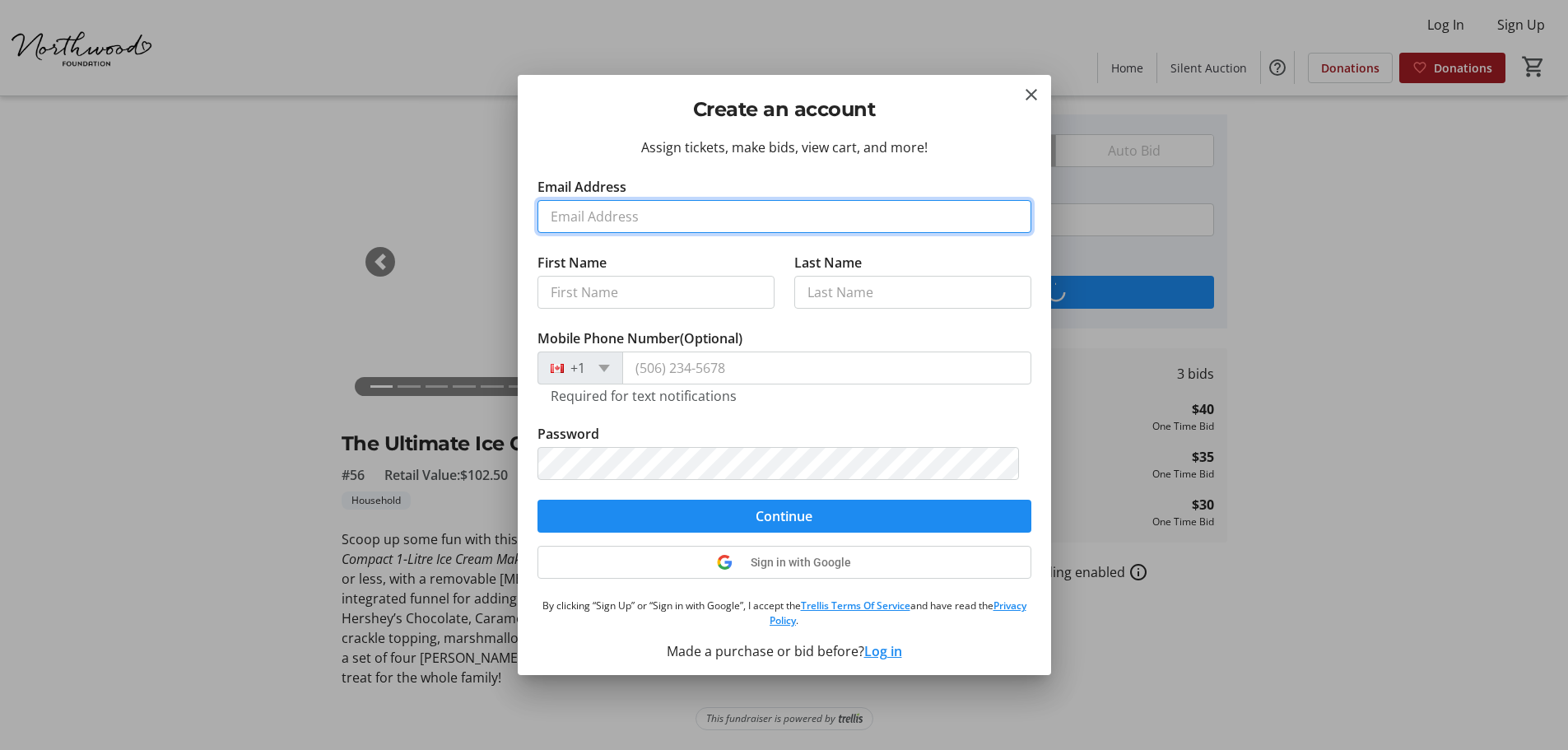
click at [677, 218] on input "Email Address" at bounding box center [784, 216] width 494 height 33
type input "acekingamor@gmail.com"
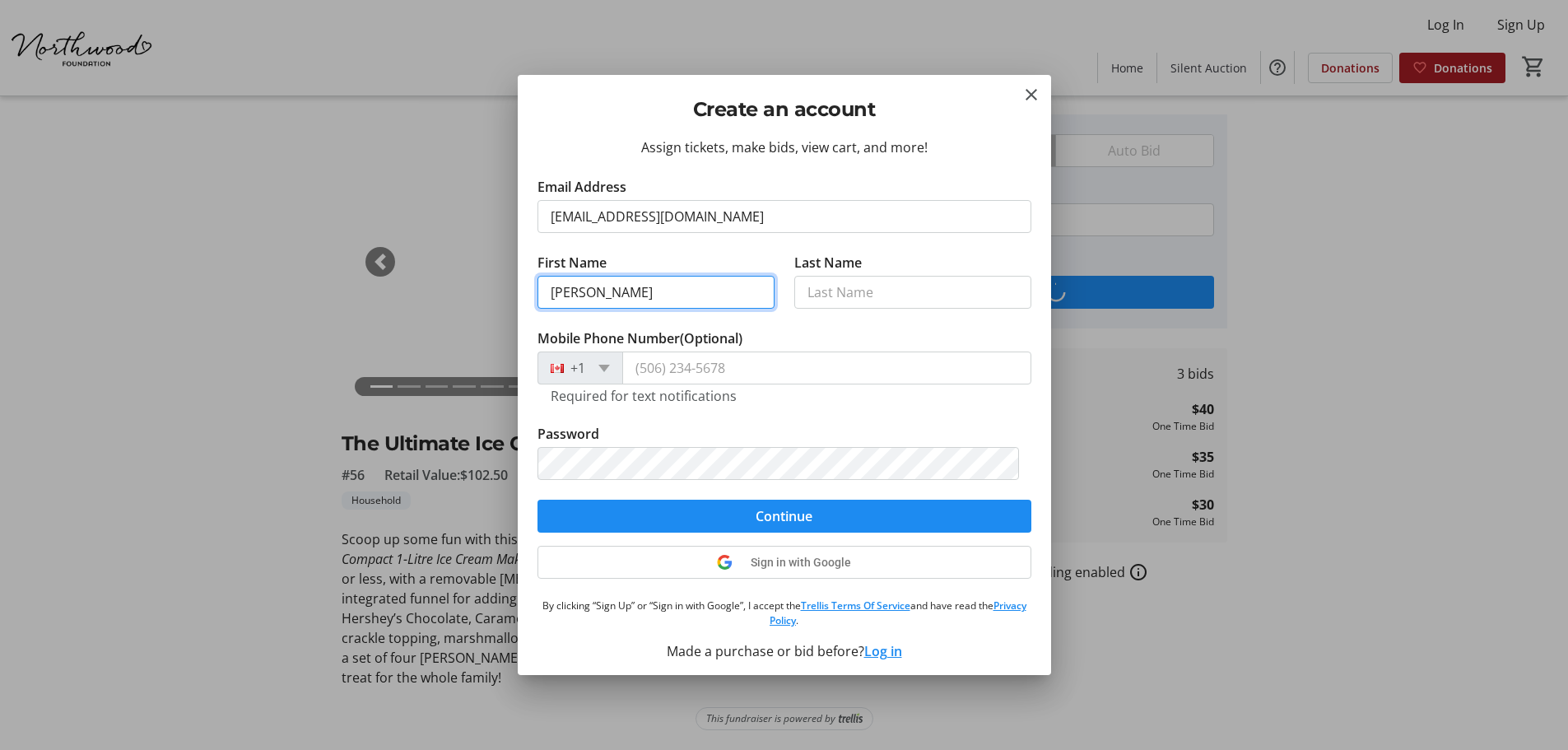
type input "Ace King"
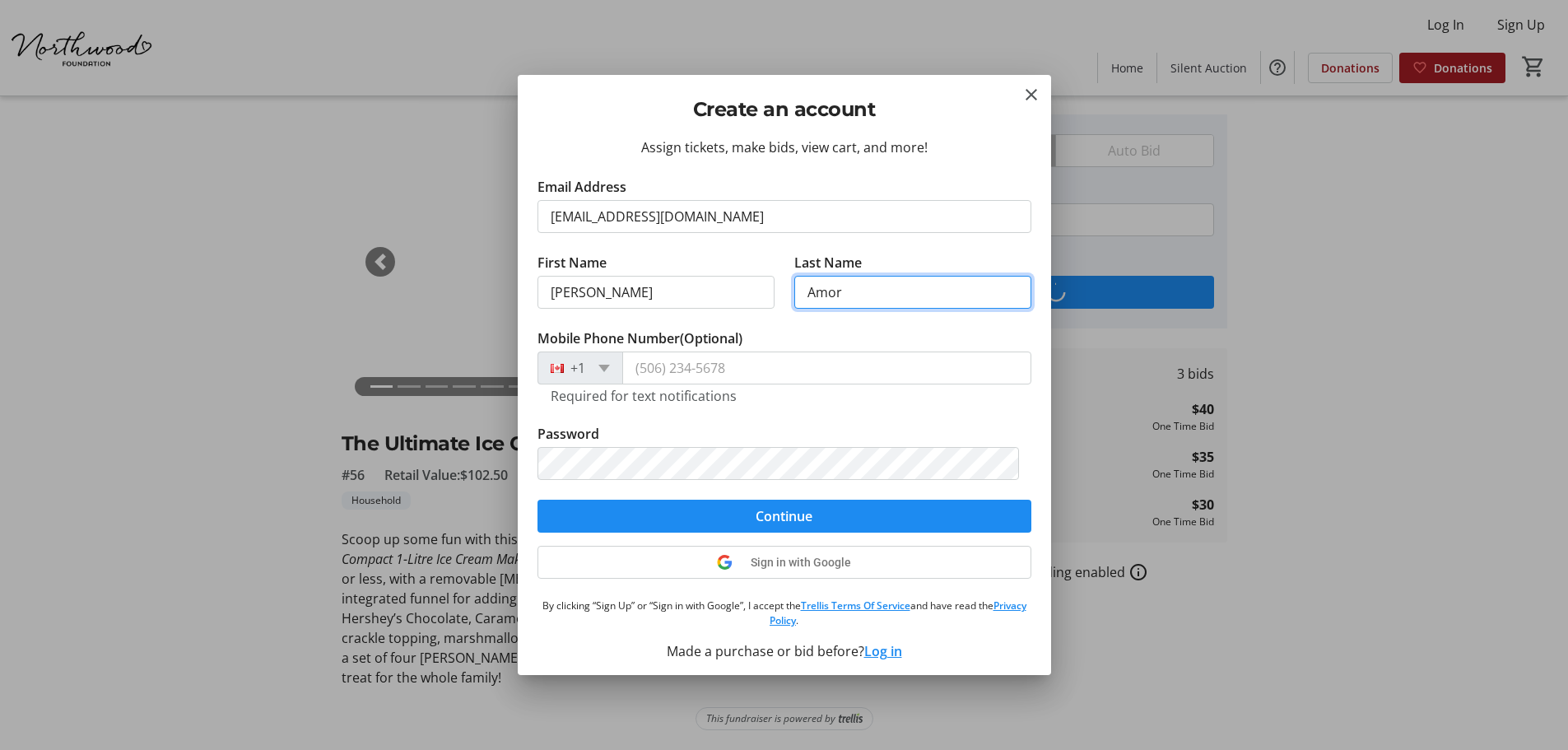
type input "Amor"
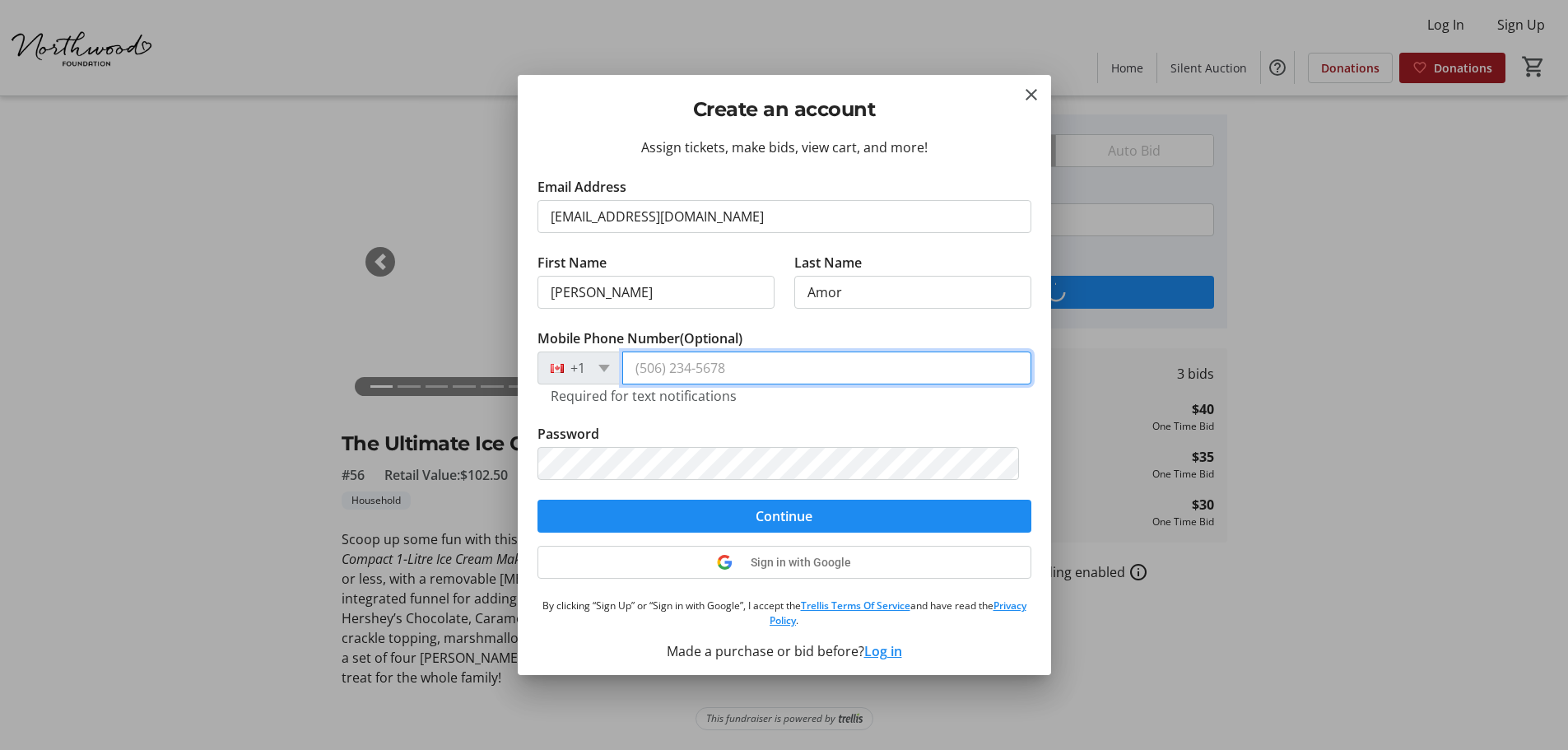
click at [721, 368] on input "Mobile Phone Number (Optional)" at bounding box center [827, 368] width 409 height 33
type input "9"
click at [739, 514] on span "submit" at bounding box center [784, 516] width 494 height 40
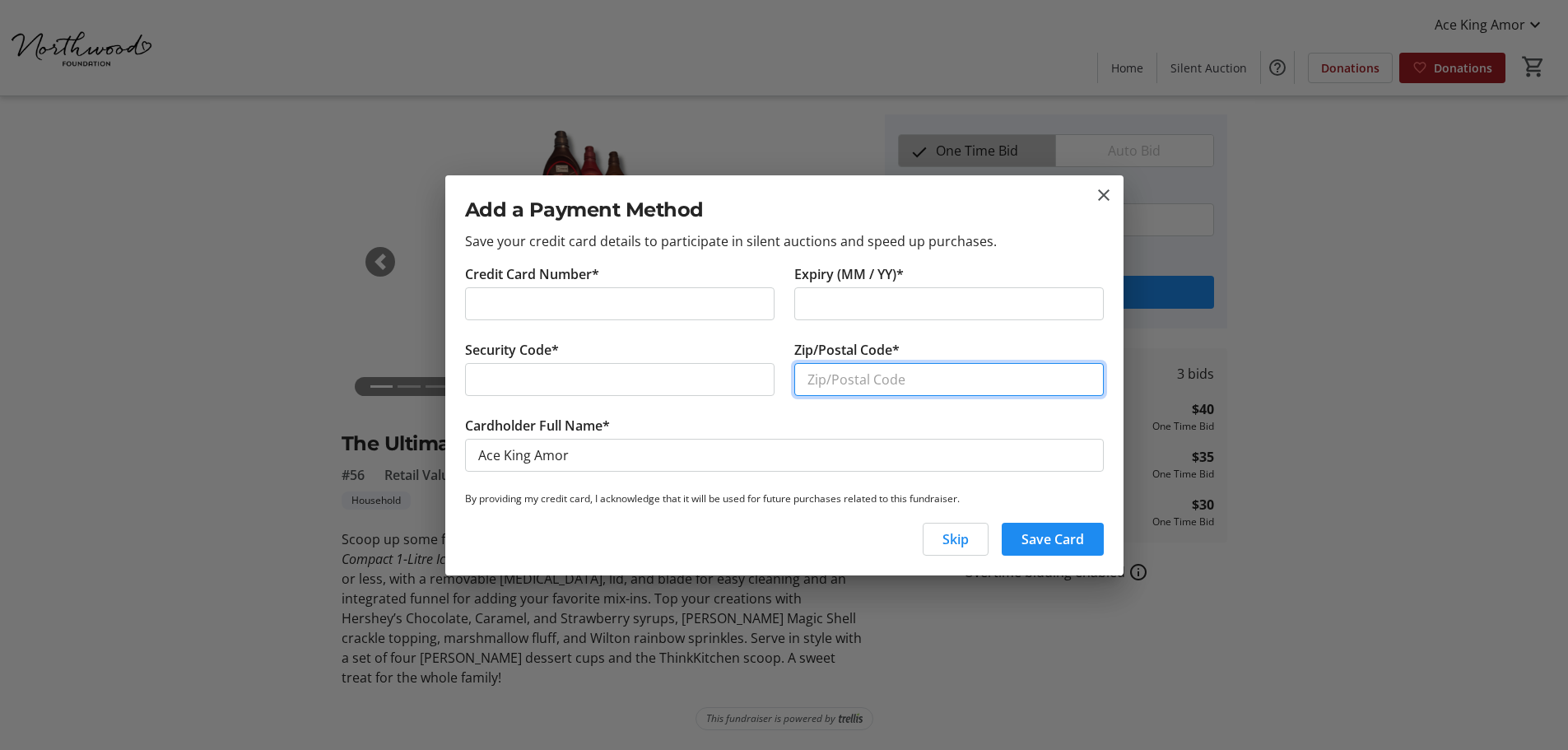
click at [811, 378] on input "Zip/Postal Code*" at bounding box center [950, 380] width 310 height 33
type input "B3K 3S2"
click at [1019, 535] on span "button" at bounding box center [1053, 539] width 102 height 40
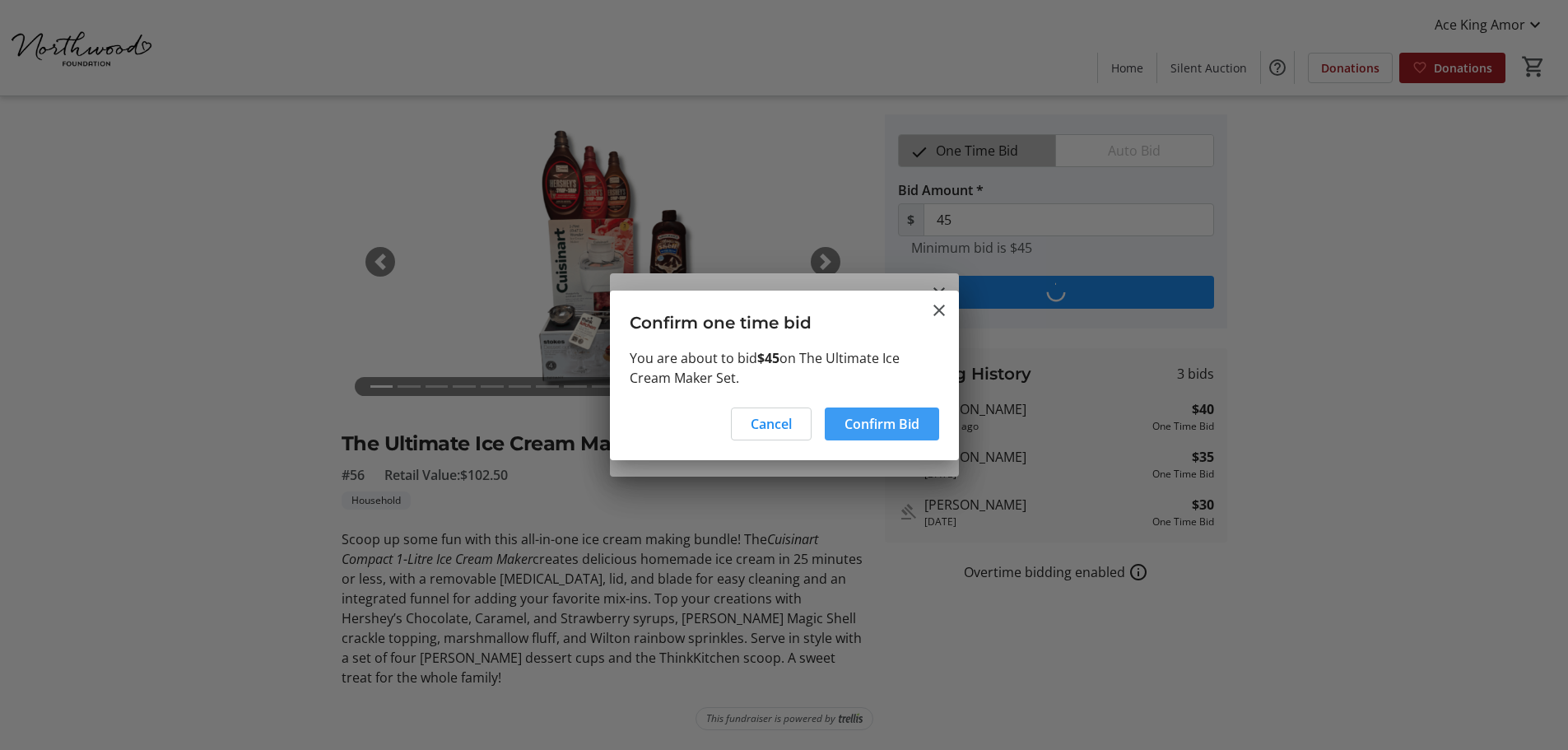
click at [878, 418] on span "Confirm Bid" at bounding box center [881, 424] width 75 height 19
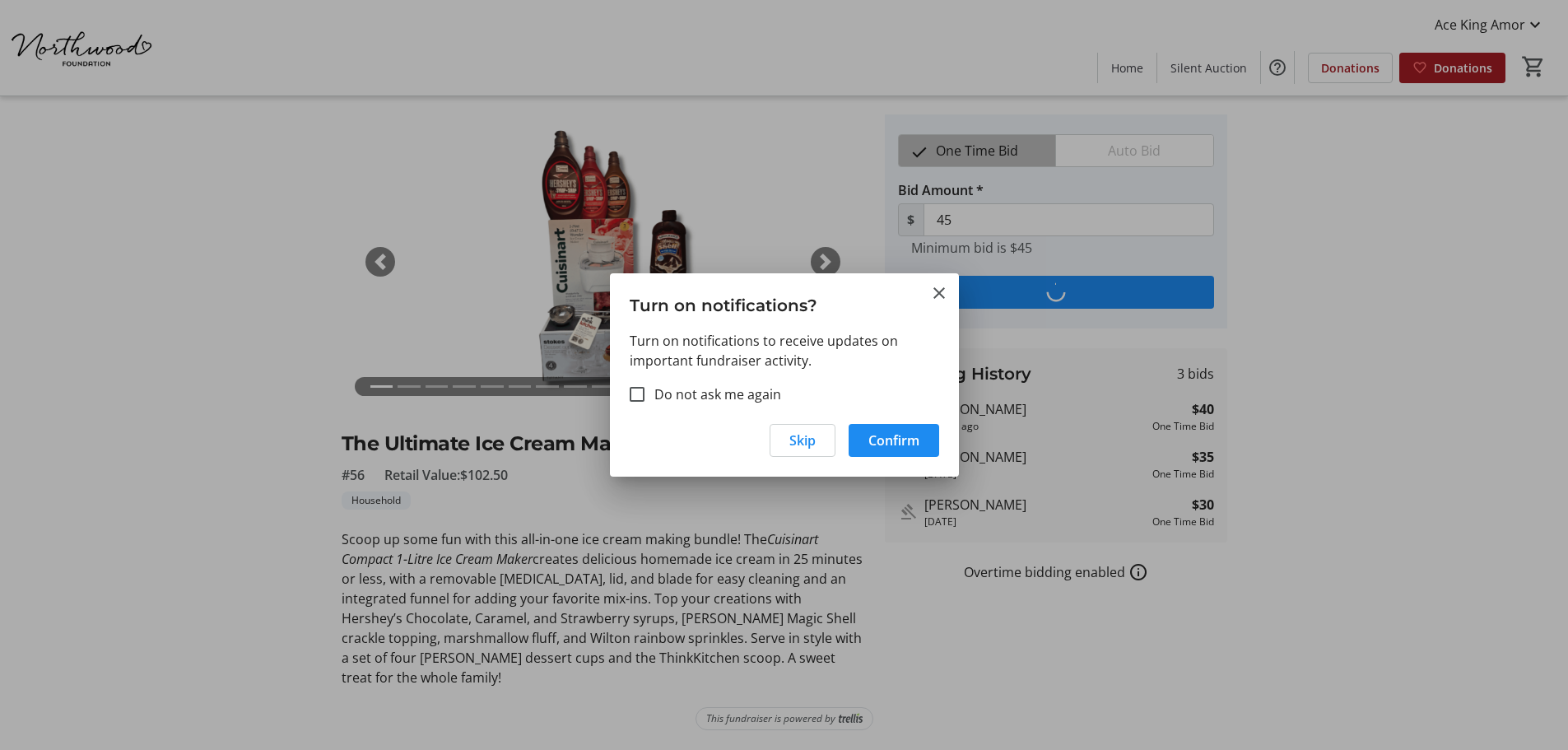
type input "50"
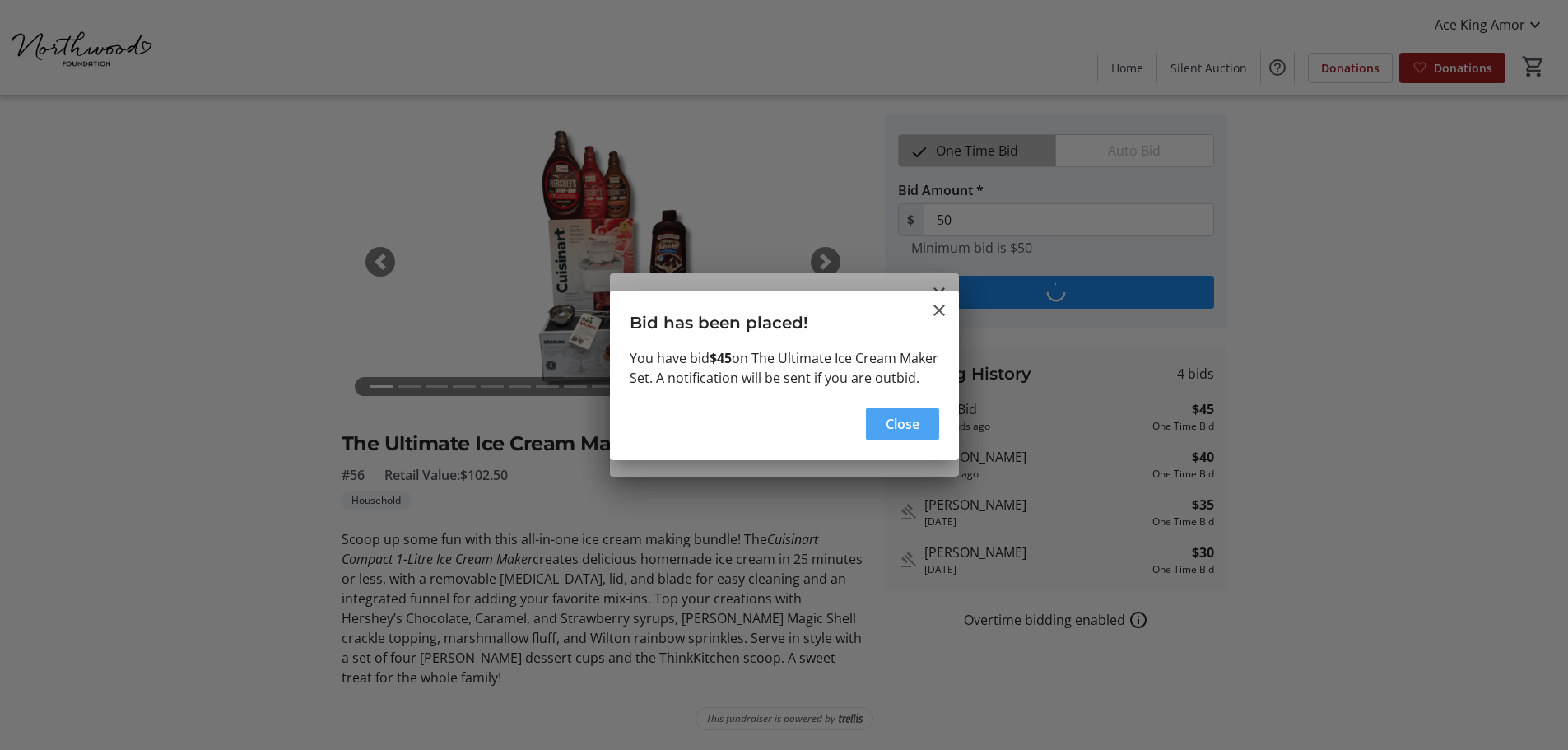
click at [889, 433] on span "Close" at bounding box center [902, 424] width 34 height 19
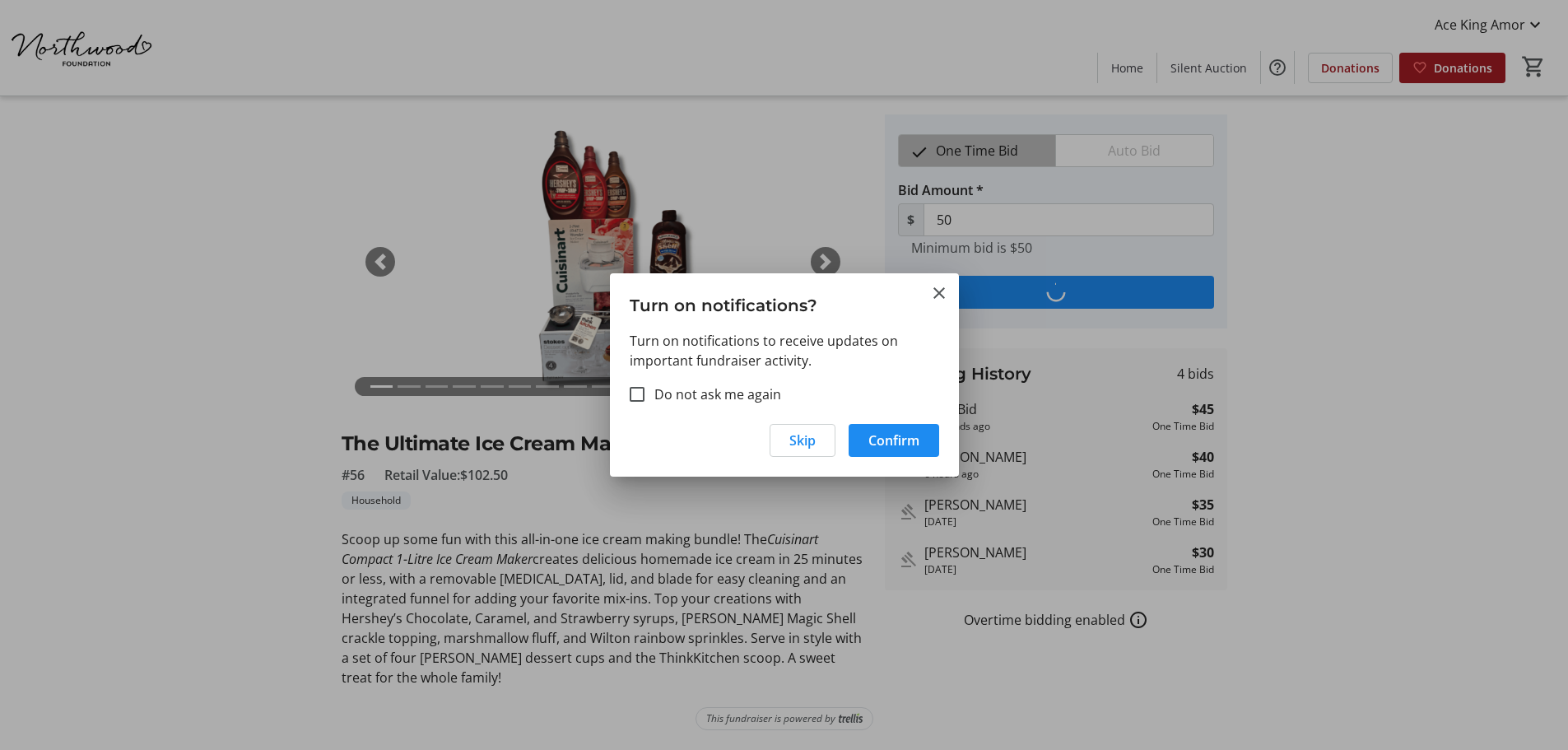
scroll to position [41, 0]
click at [638, 388] on input "Do not ask me again" at bounding box center [637, 394] width 15 height 15
checkbox input "true"
click at [863, 437] on span "button" at bounding box center [893, 440] width 91 height 40
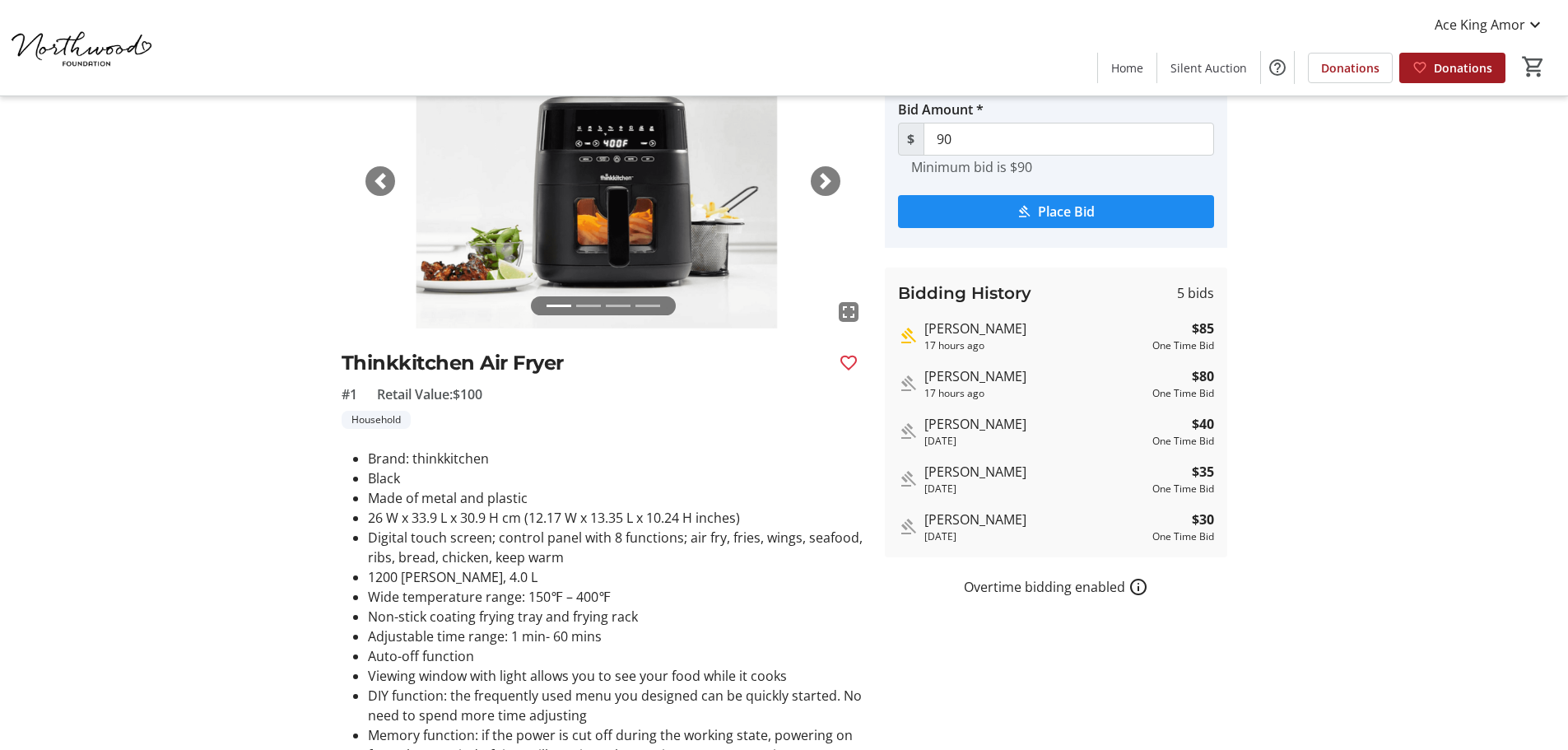
scroll to position [83, 0]
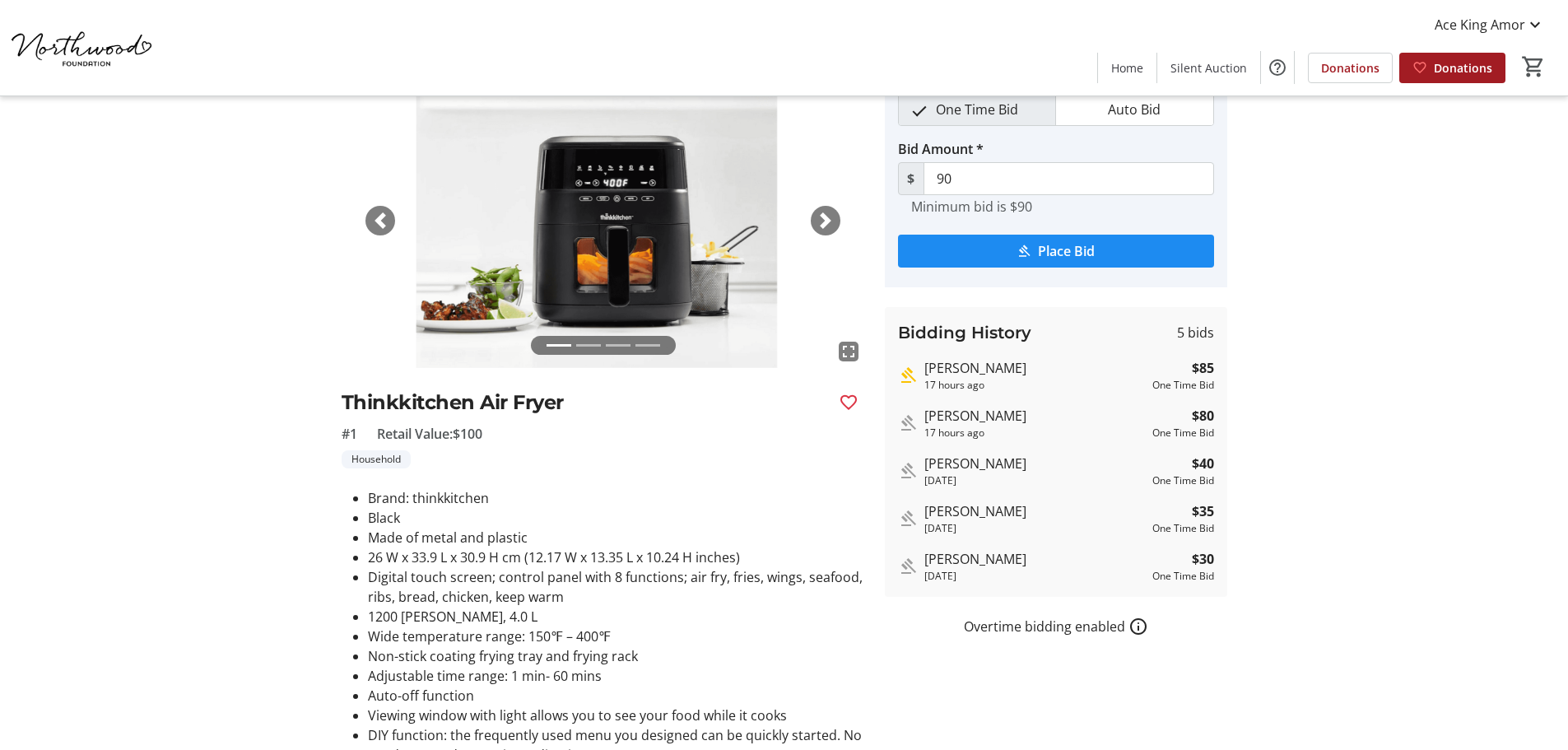
click at [824, 212] on span "button" at bounding box center [825, 220] width 17 height 17
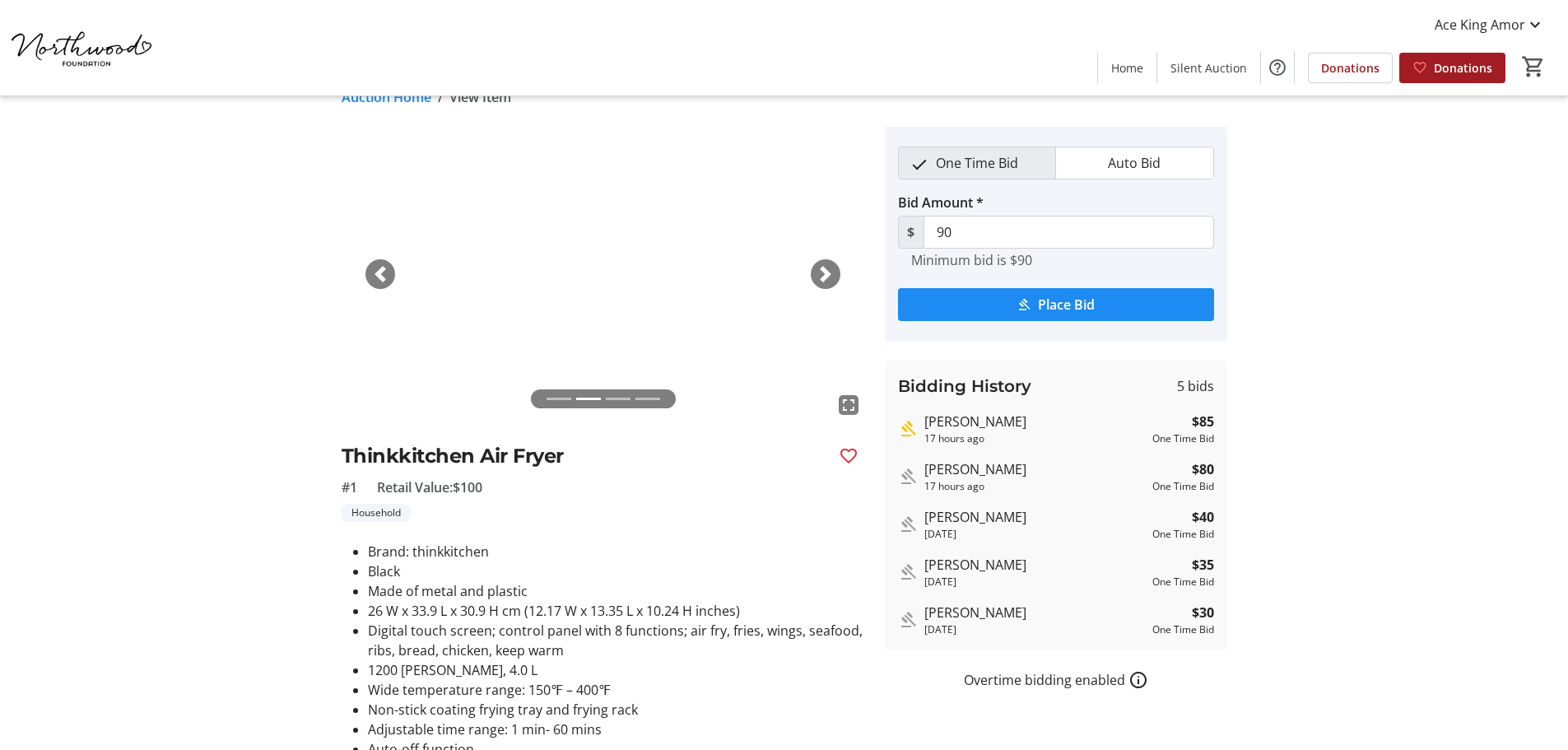
scroll to position [0, 0]
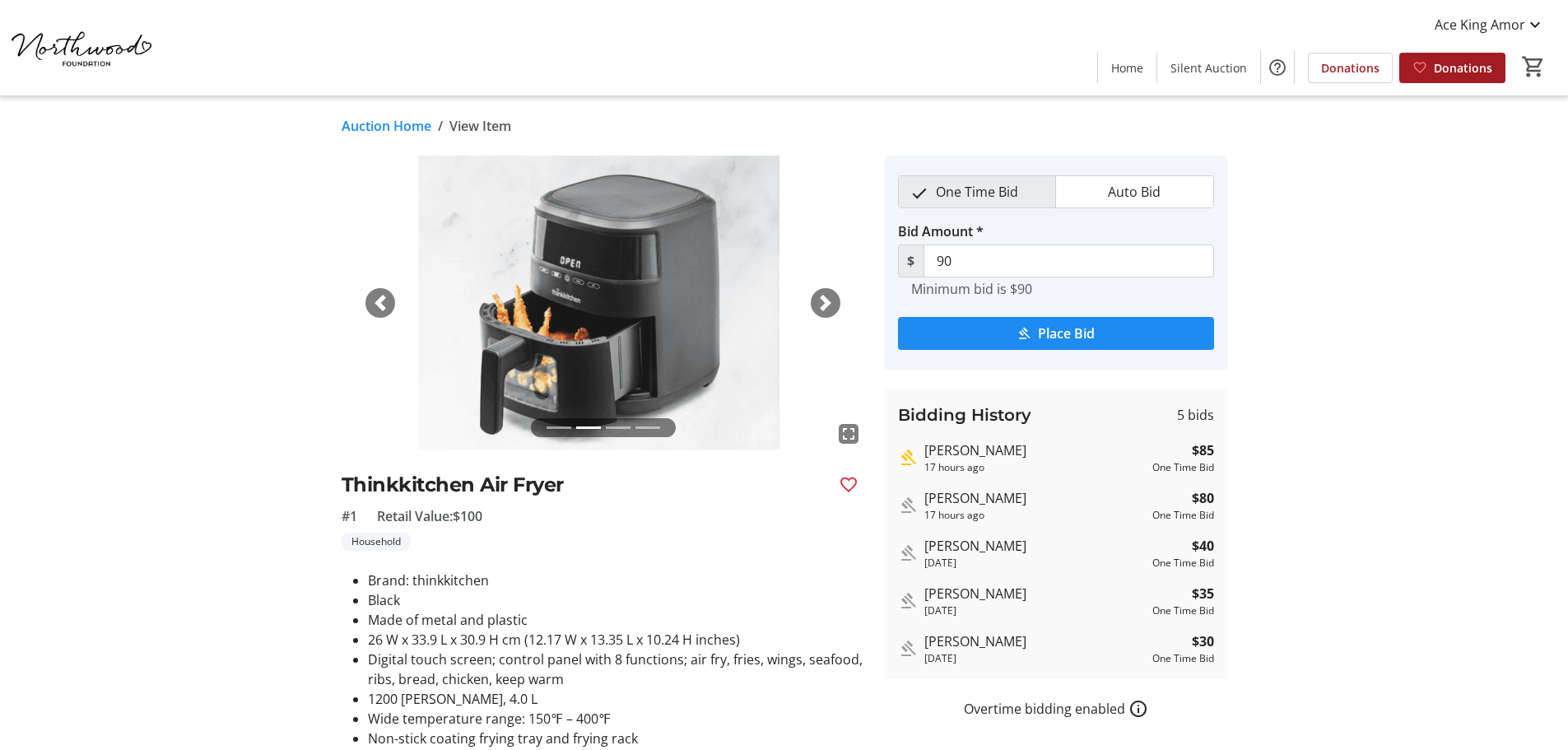
click at [824, 306] on span "button" at bounding box center [825, 303] width 17 height 17
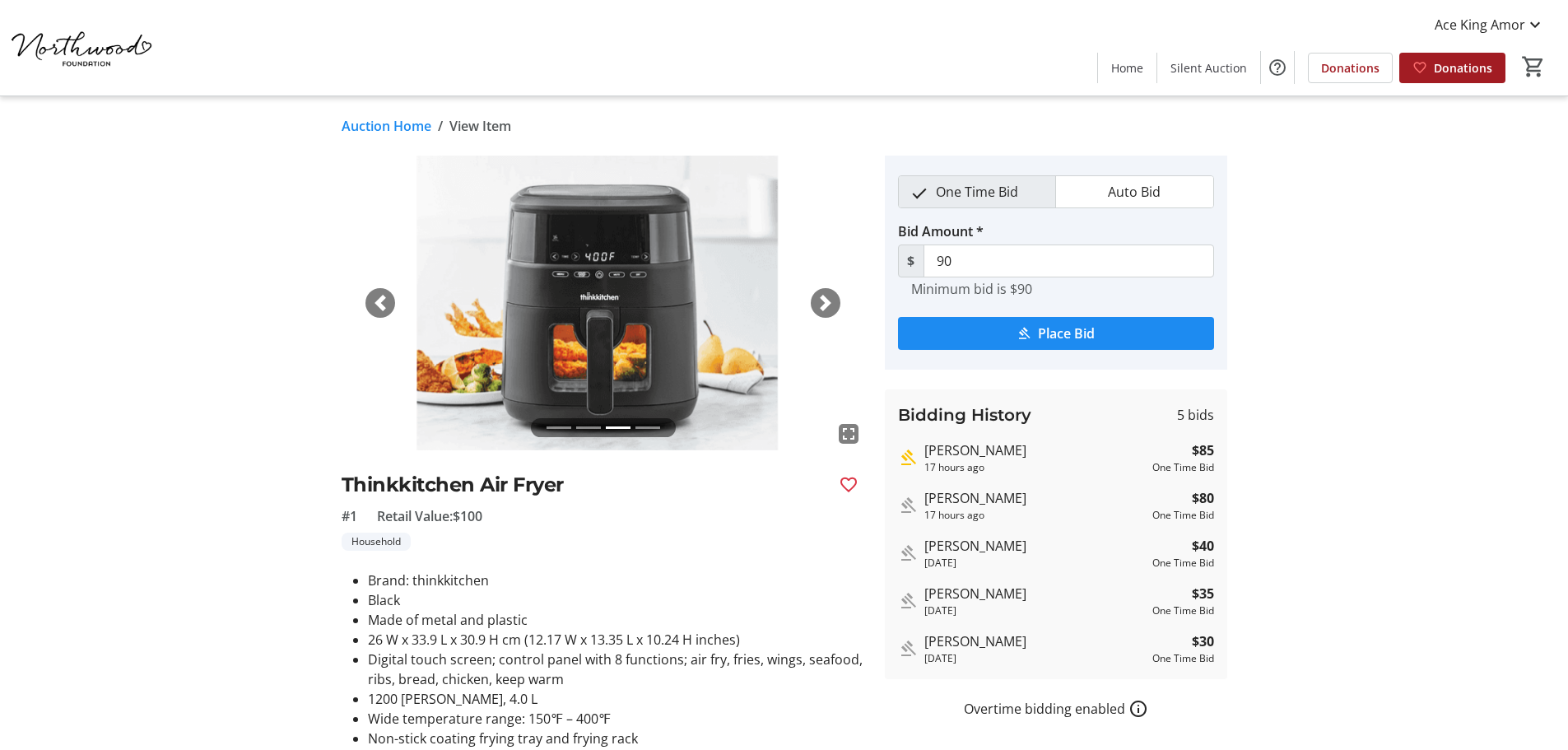
click at [825, 304] on span "button" at bounding box center [825, 303] width 17 height 17
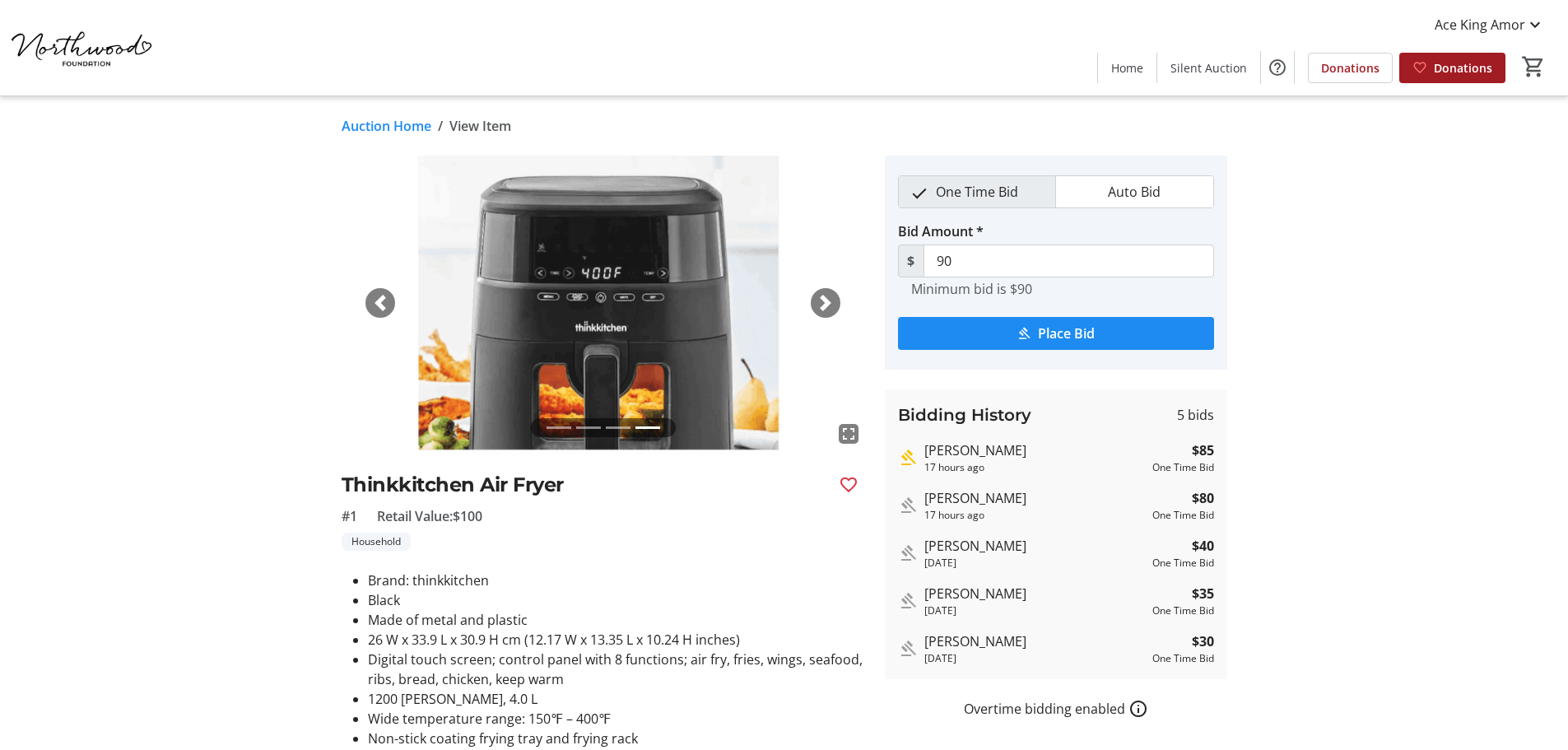
click at [825, 304] on span "button" at bounding box center [825, 303] width 17 height 17
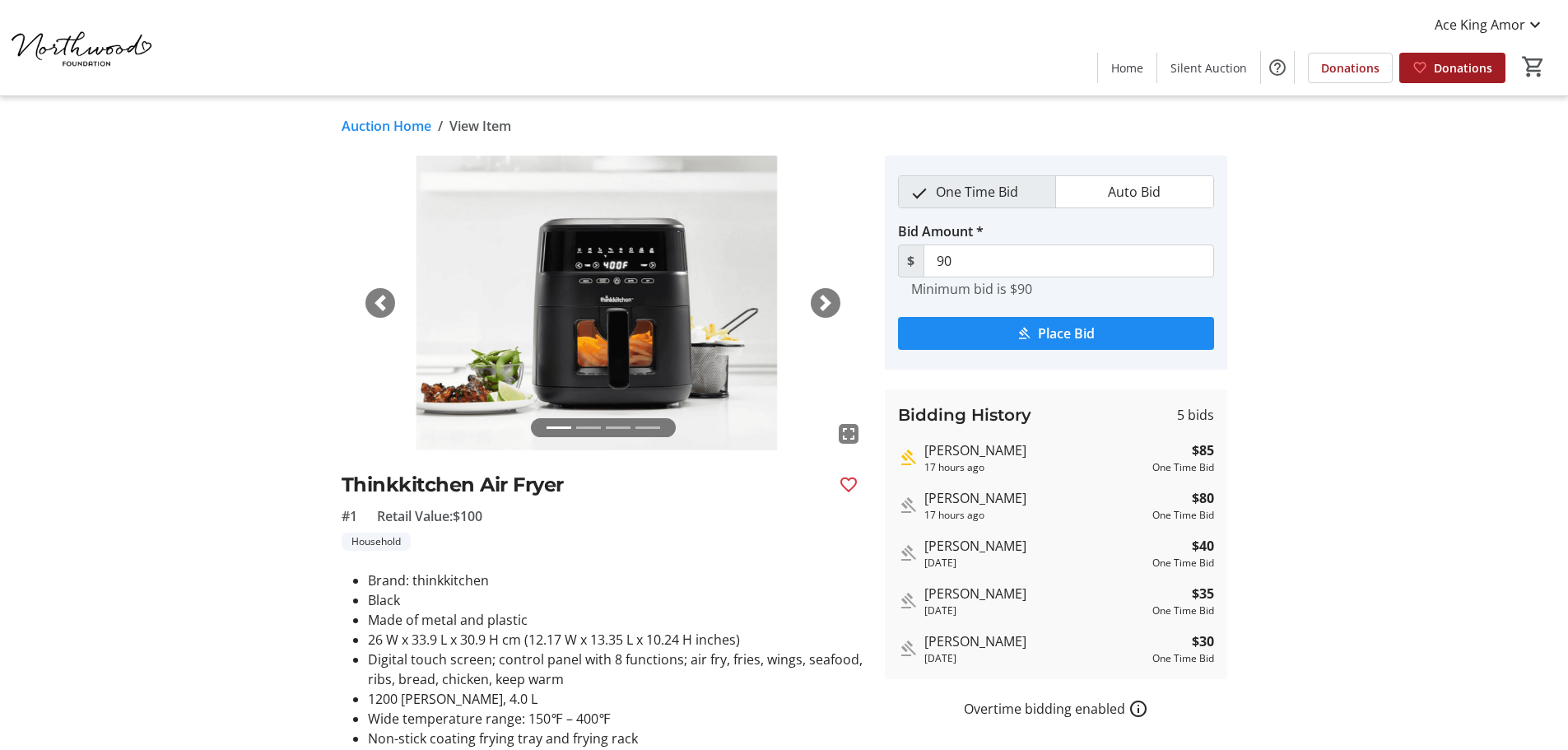
click at [615, 323] on img at bounding box center [604, 303] width 524 height 295
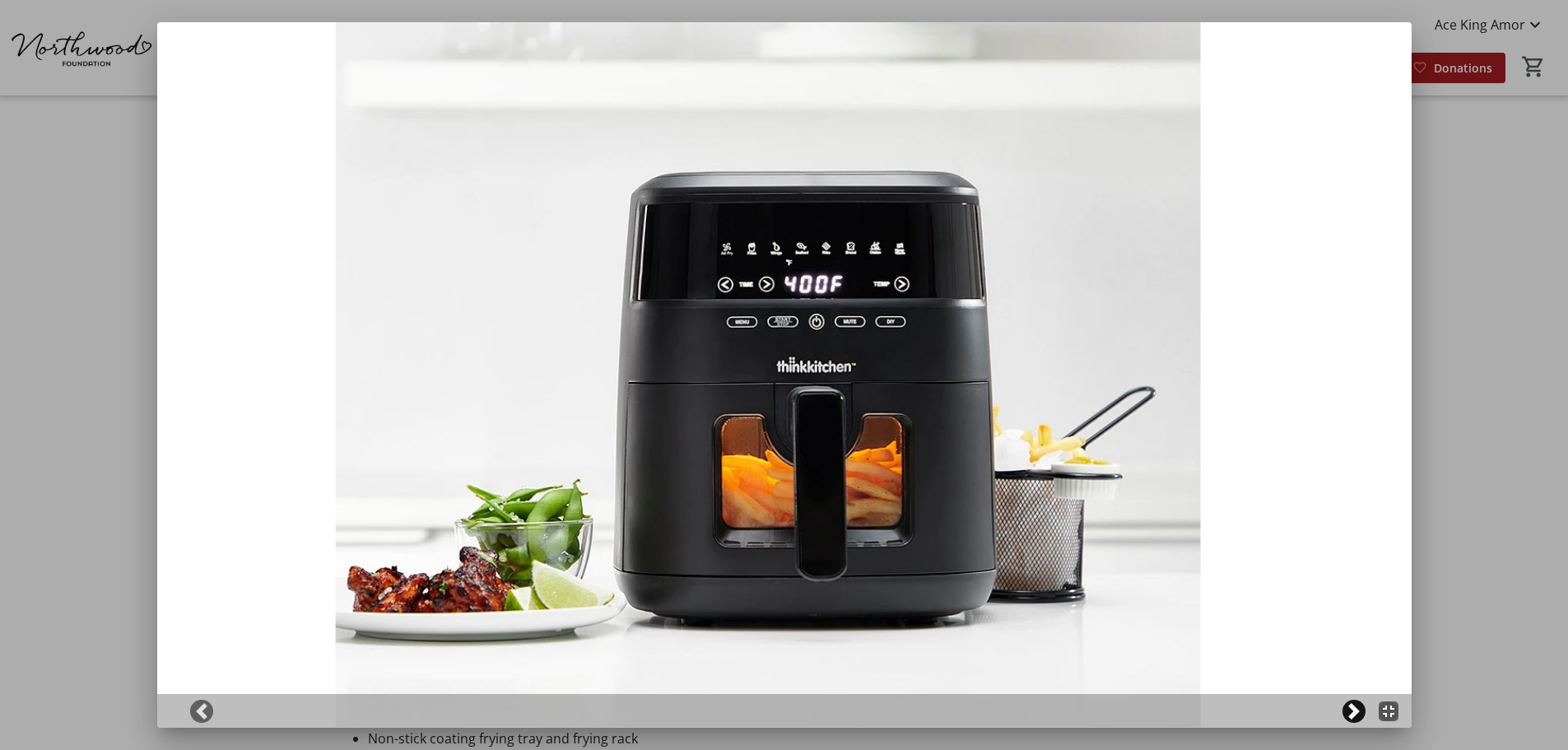
click at [1363, 713] on span at bounding box center [1354, 711] width 17 height 17
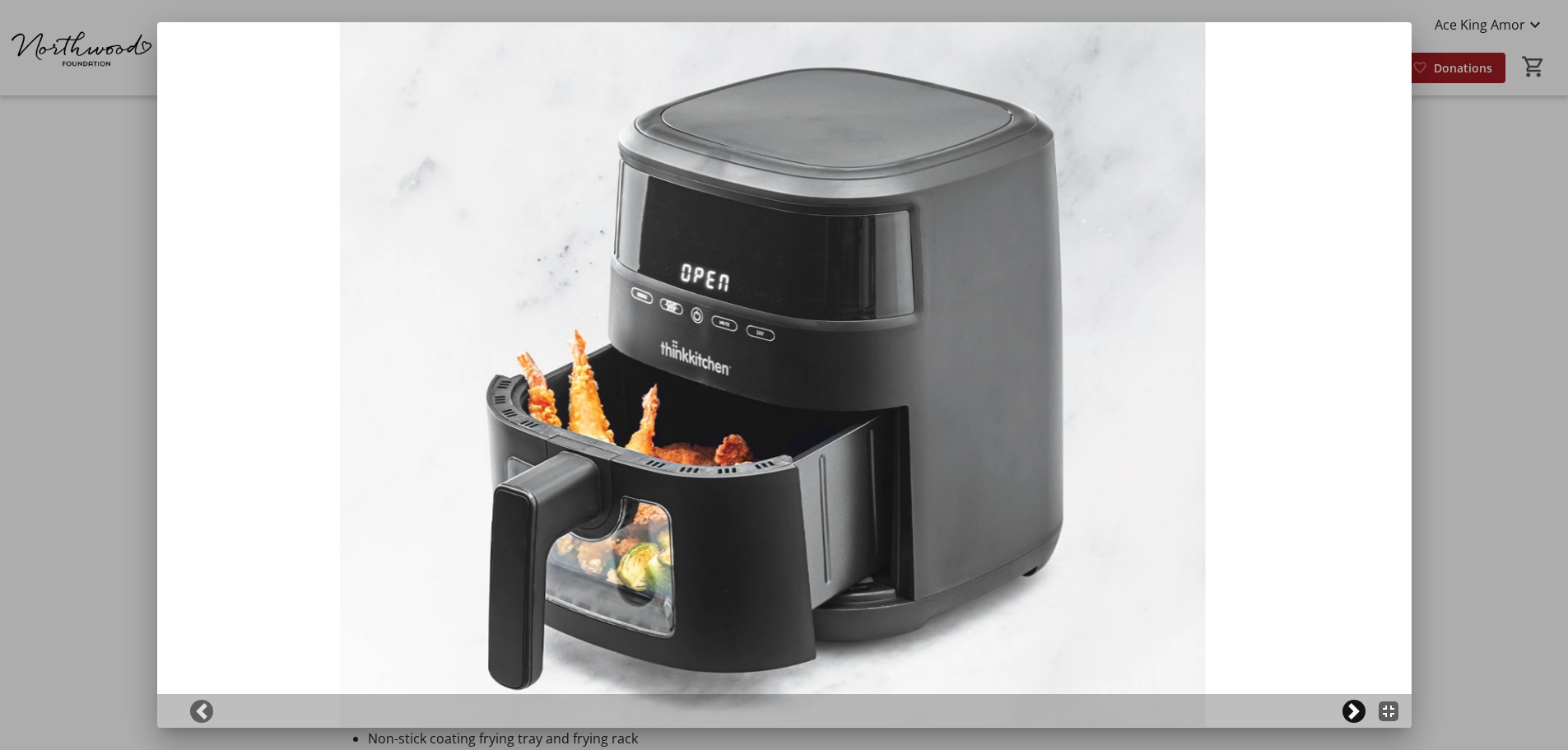
click at [1361, 713] on span at bounding box center [1354, 711] width 17 height 17
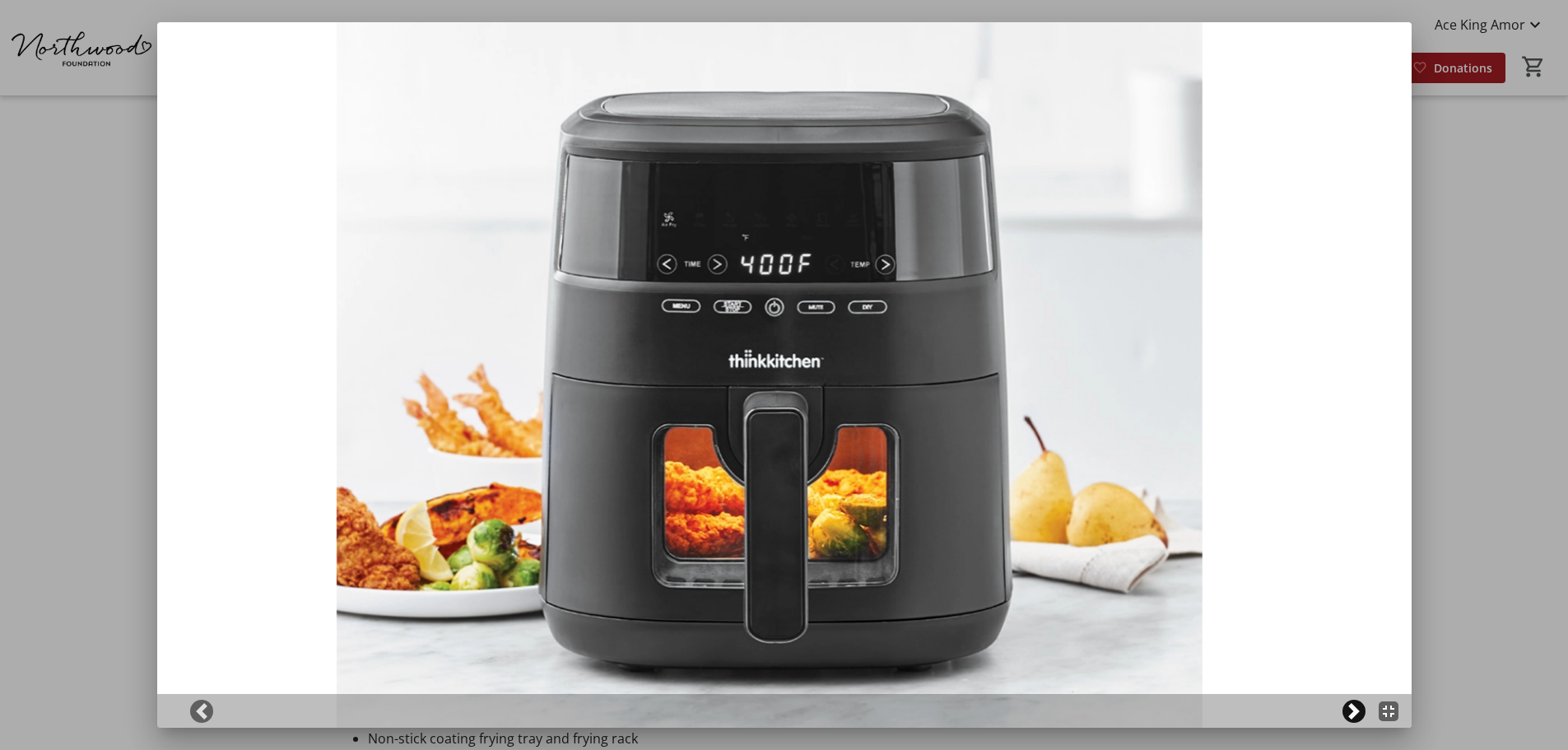
click at [1360, 710] on span at bounding box center [1354, 711] width 17 height 17
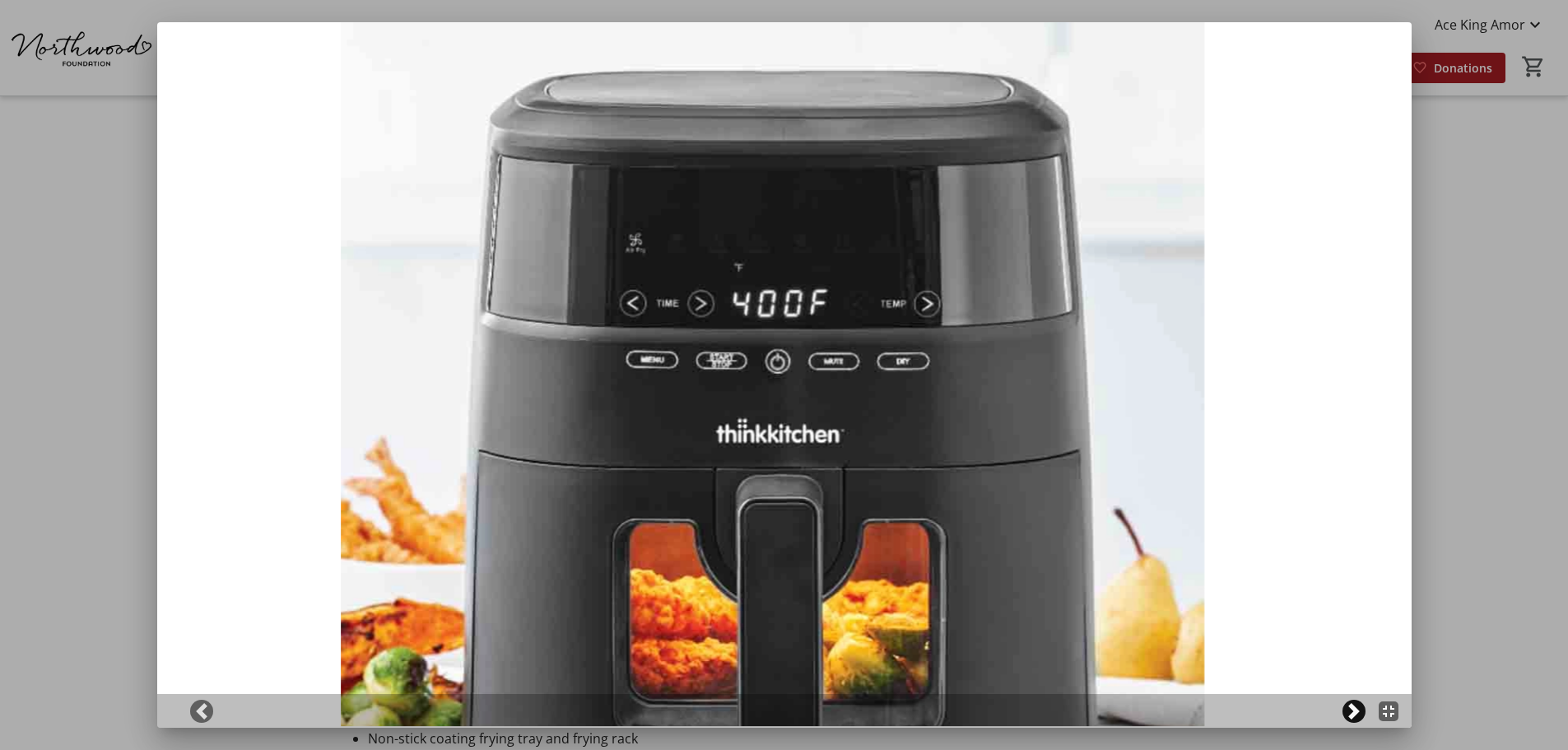
click at [1360, 710] on span at bounding box center [1354, 711] width 17 height 17
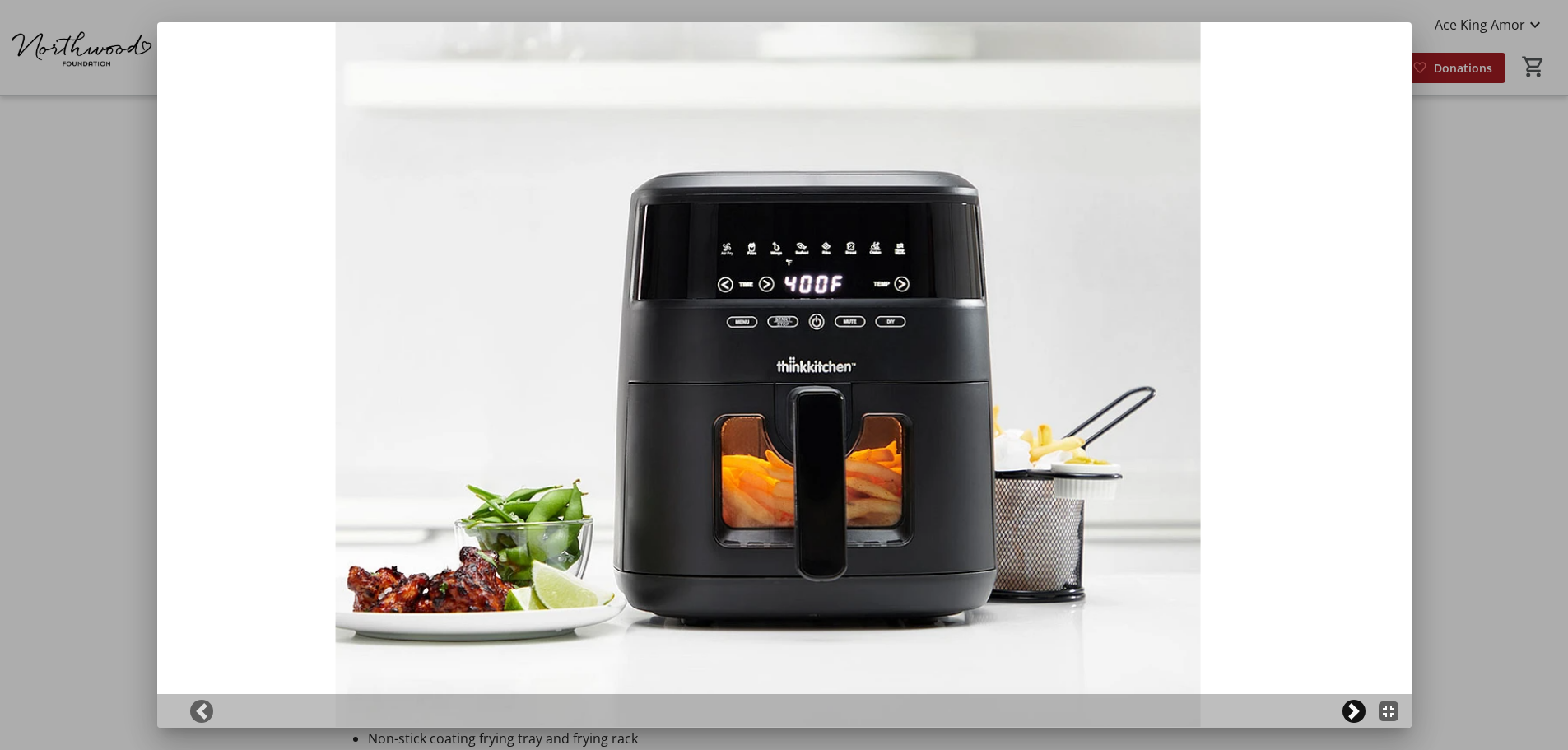
click at [1362, 708] on span at bounding box center [1354, 711] width 17 height 17
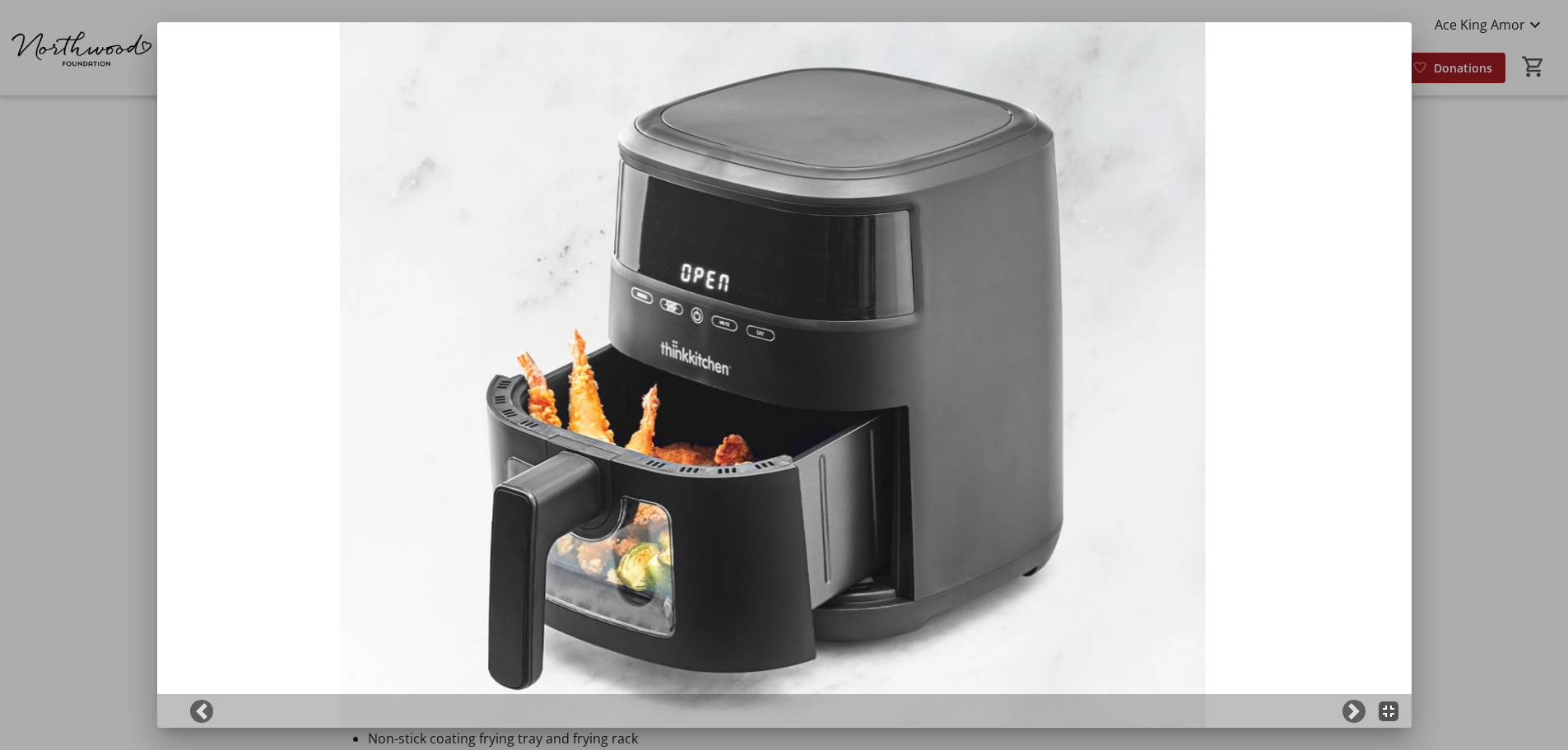
click at [1390, 716] on mat-icon "fullscreen_exit" at bounding box center [1389, 711] width 19 height 19
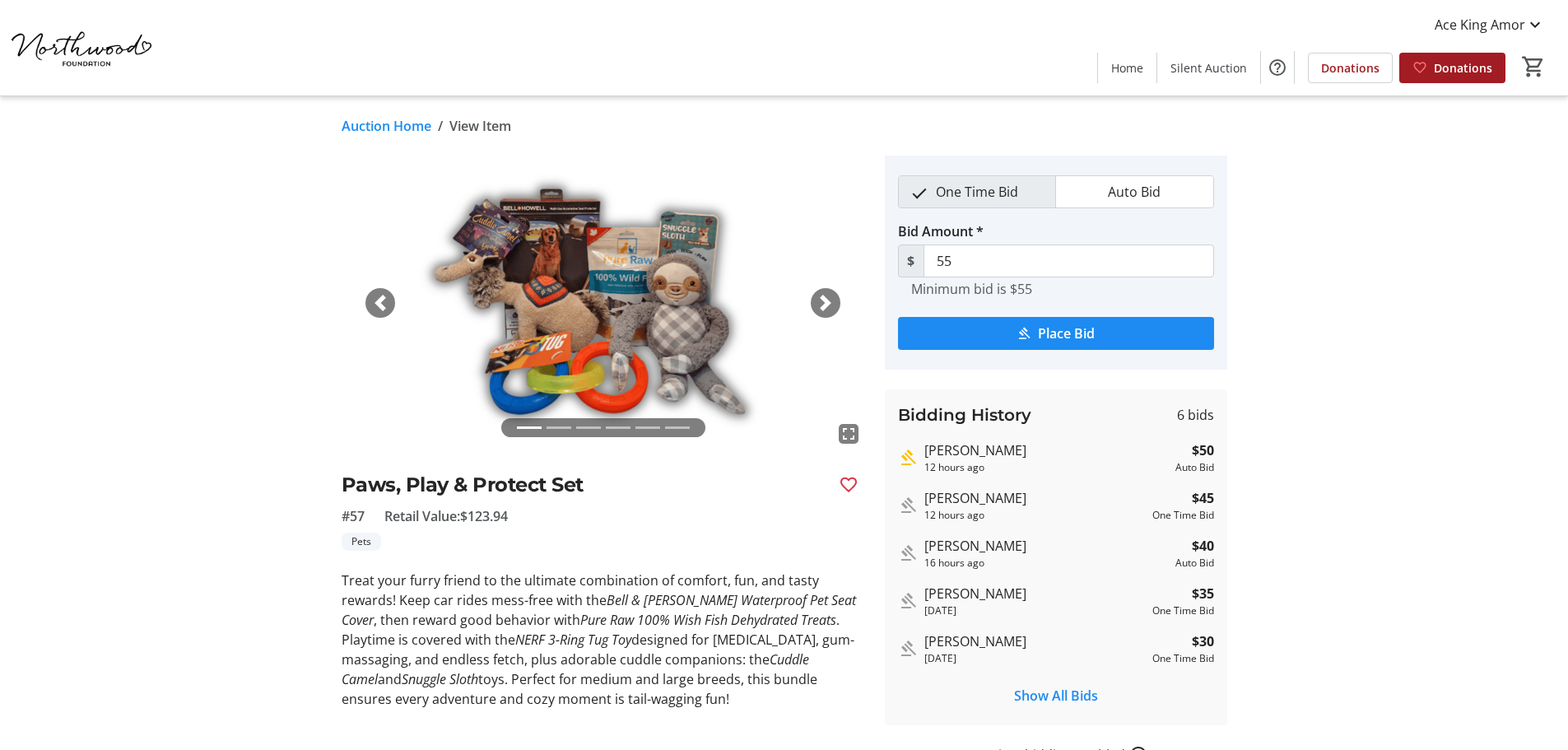
click at [819, 309] on span "button" at bounding box center [825, 303] width 17 height 17
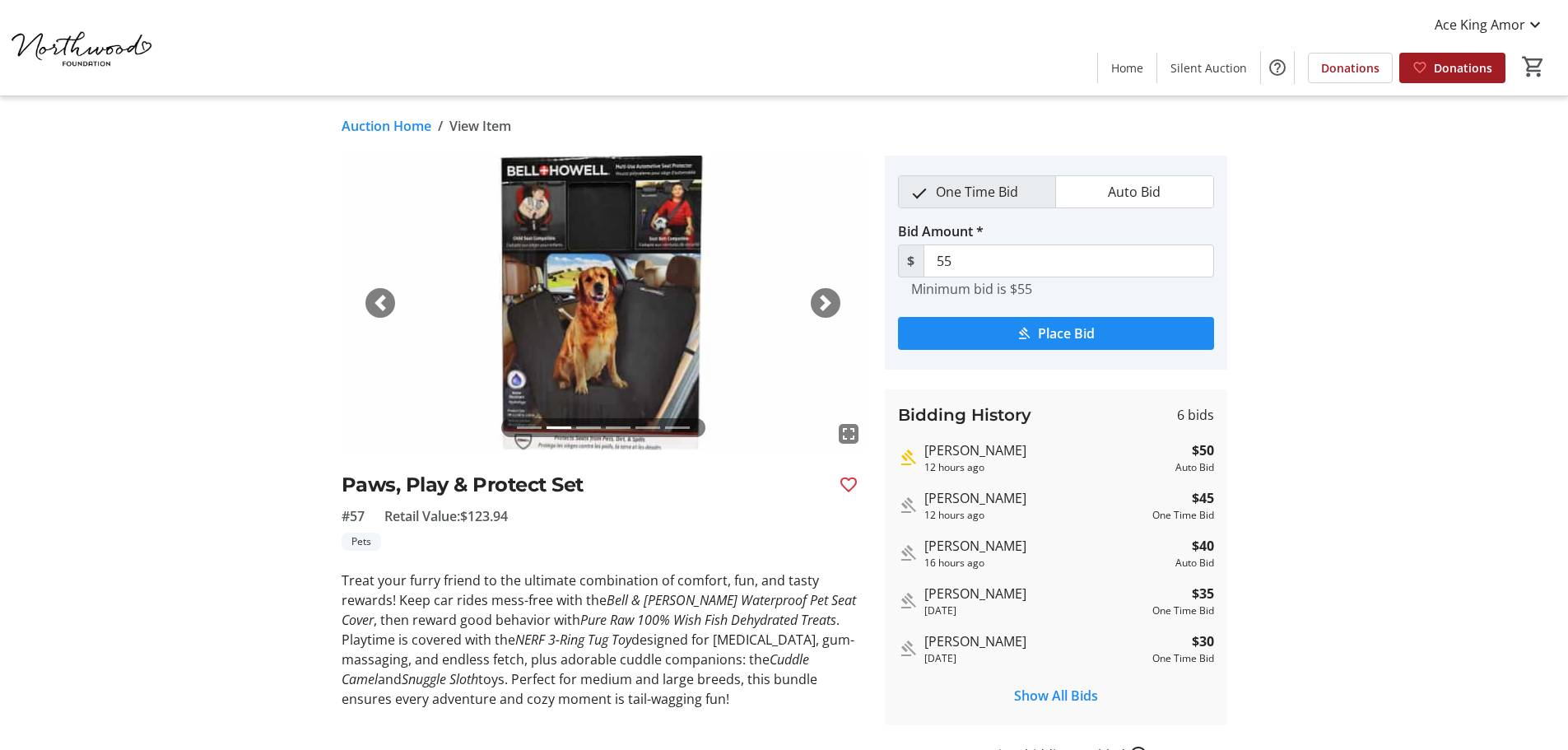
click at [819, 309] on span "button" at bounding box center [825, 303] width 17 height 17
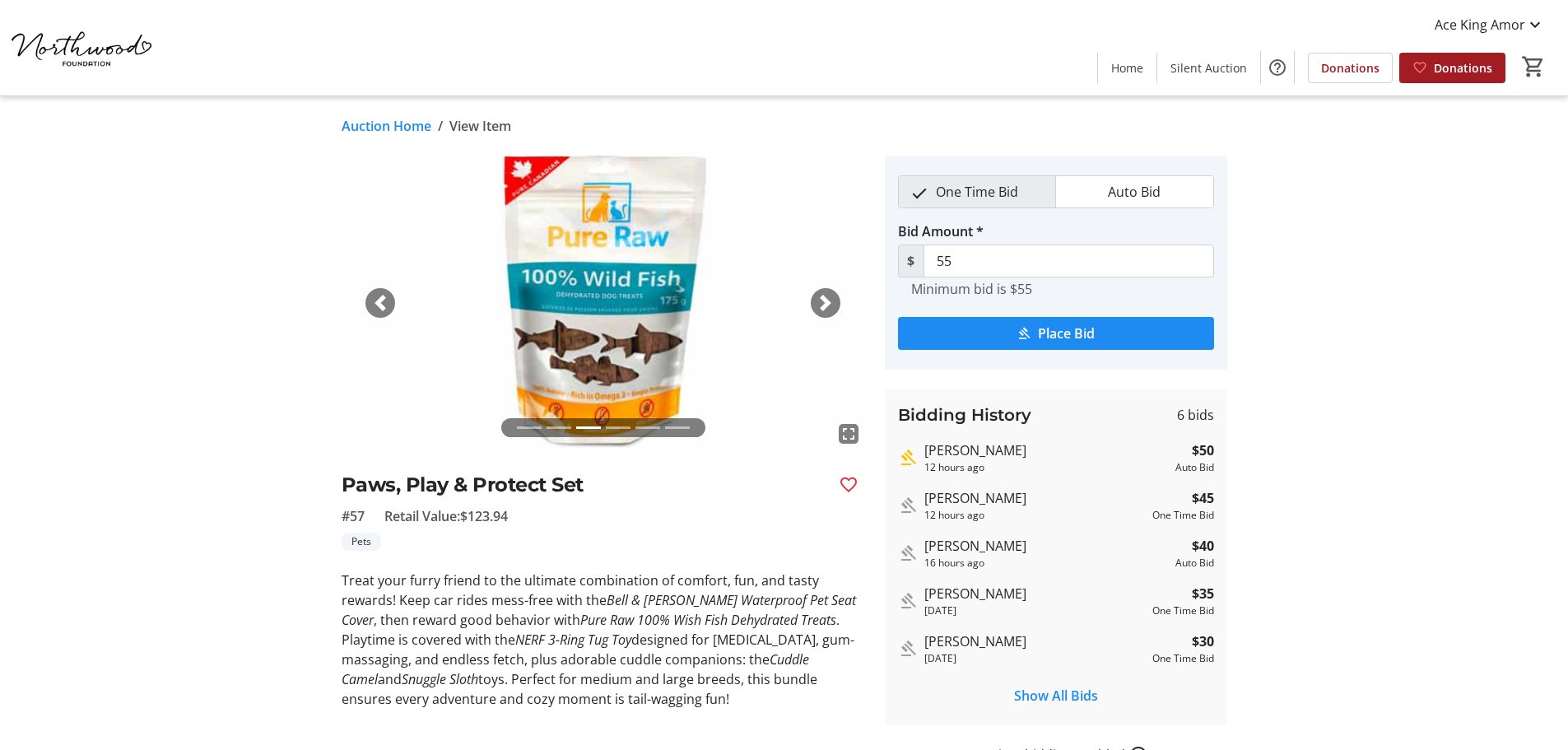
click at [819, 309] on span "button" at bounding box center [825, 303] width 17 height 17
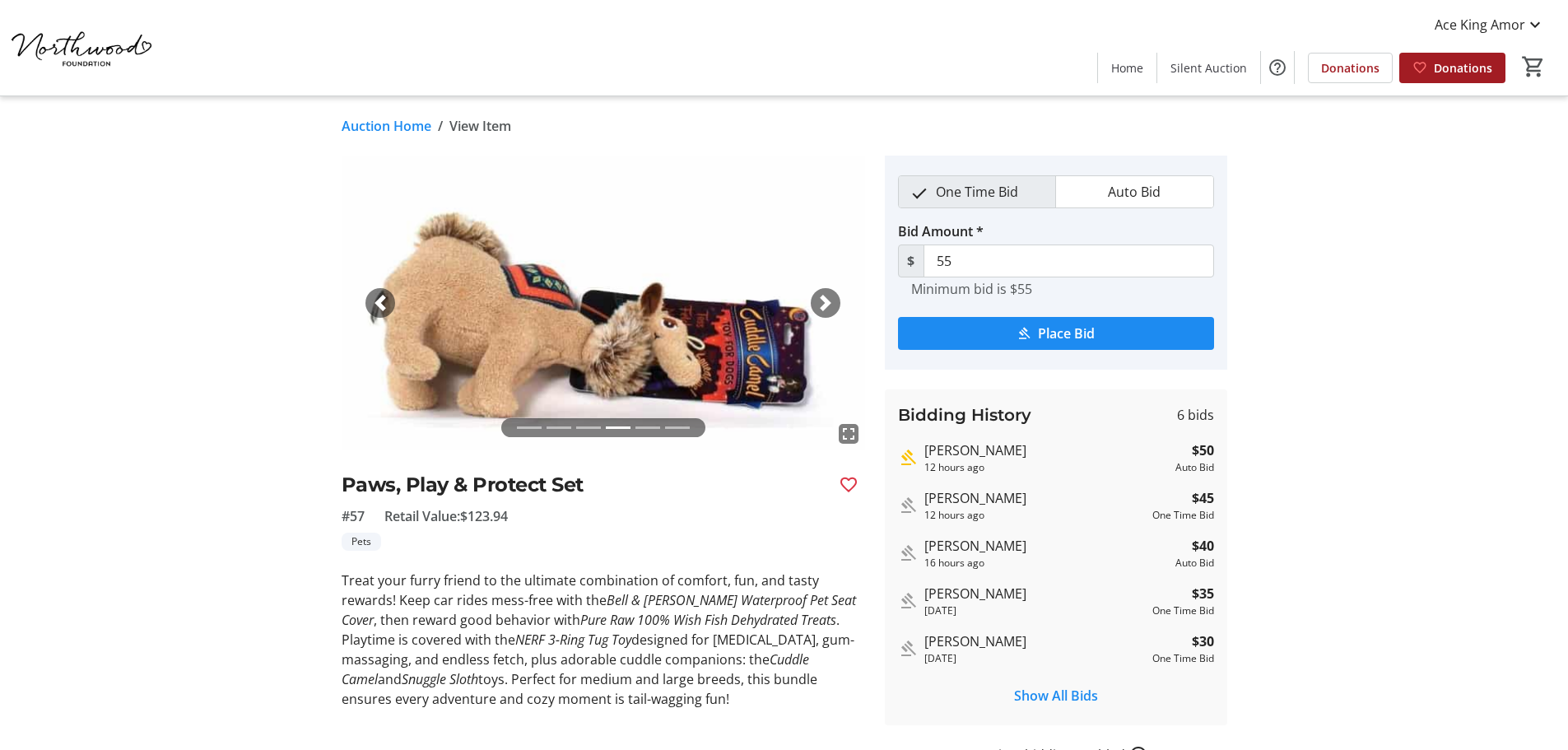
click at [819, 309] on span "button" at bounding box center [825, 303] width 17 height 17
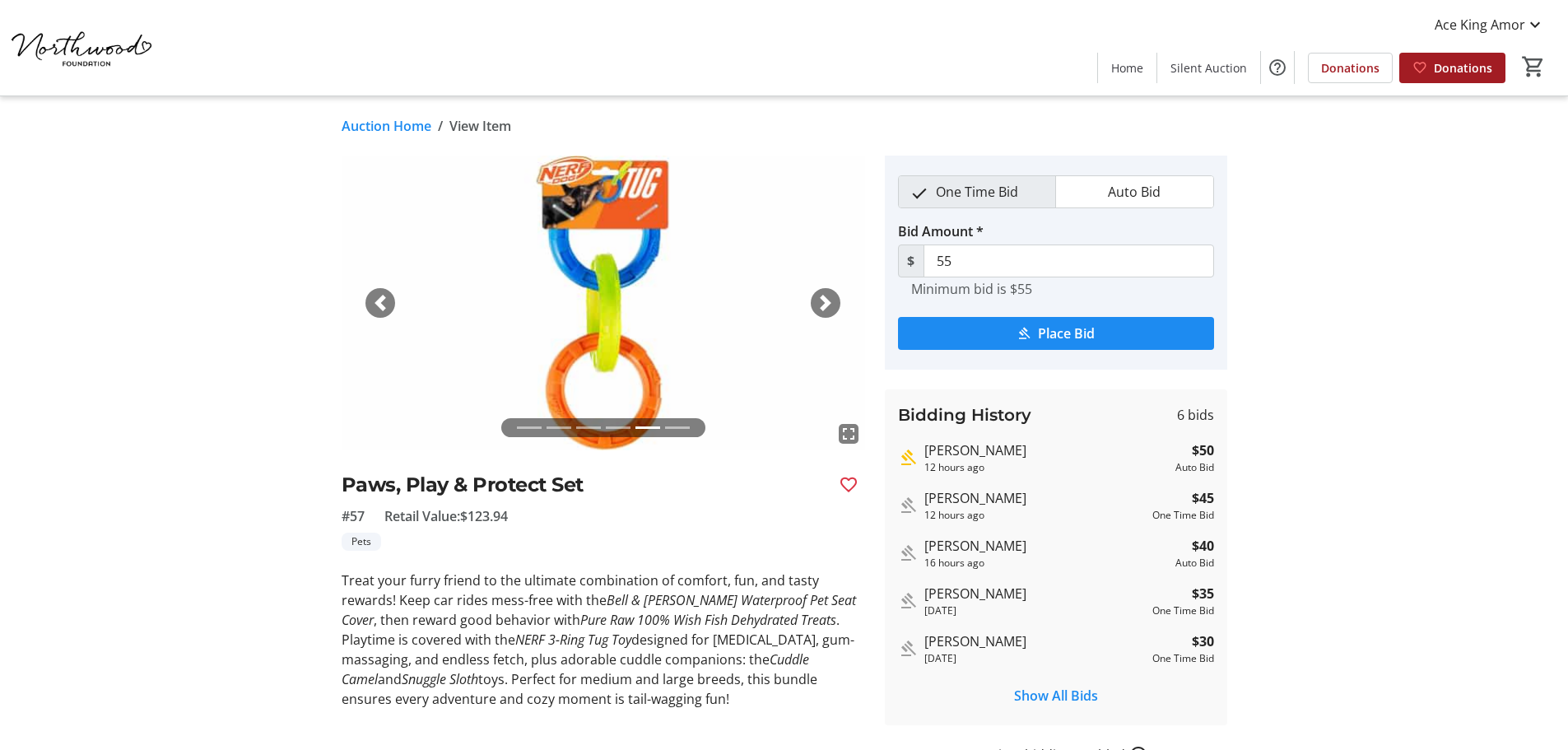
click at [819, 309] on span "button" at bounding box center [825, 303] width 17 height 17
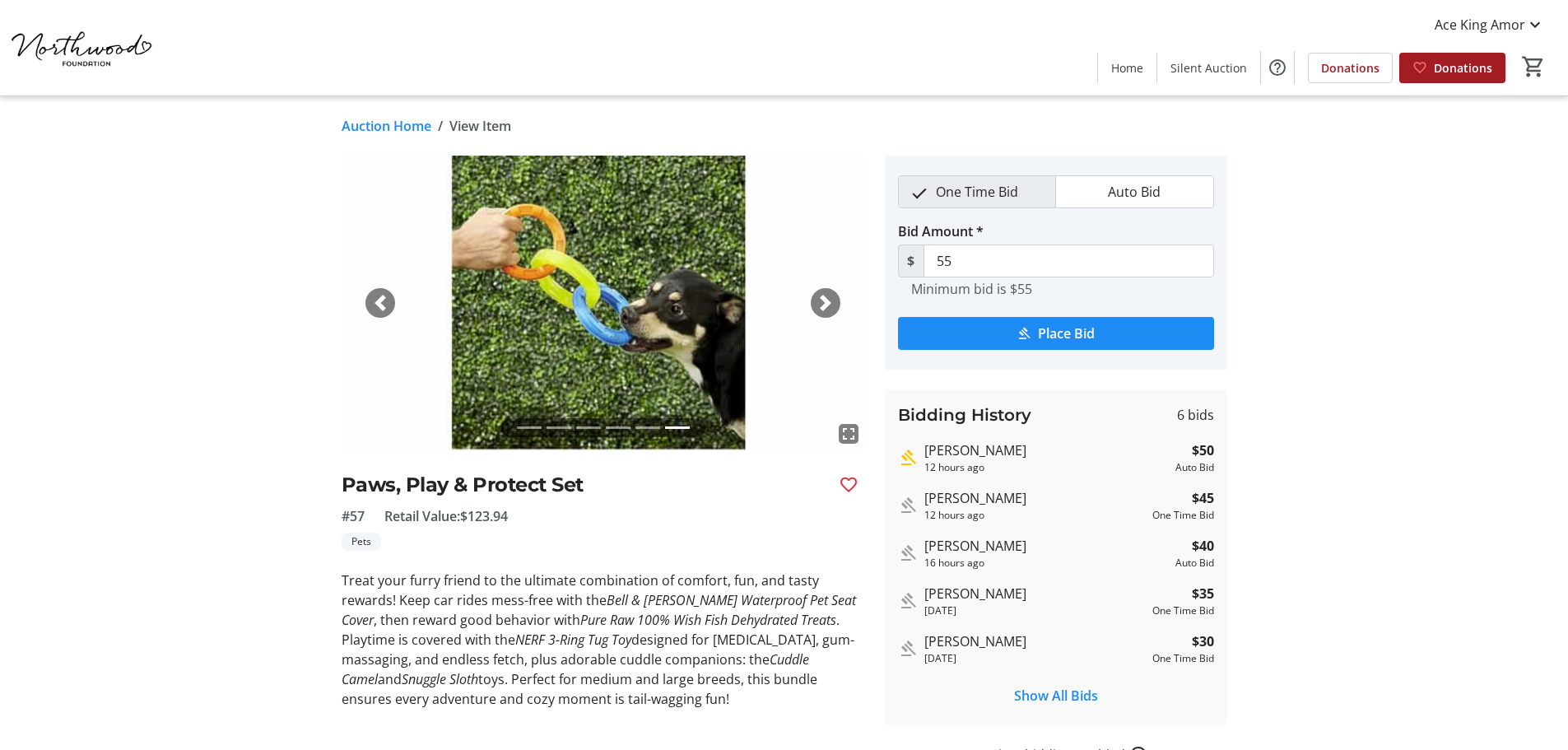
click at [819, 309] on span "button" at bounding box center [825, 303] width 17 height 17
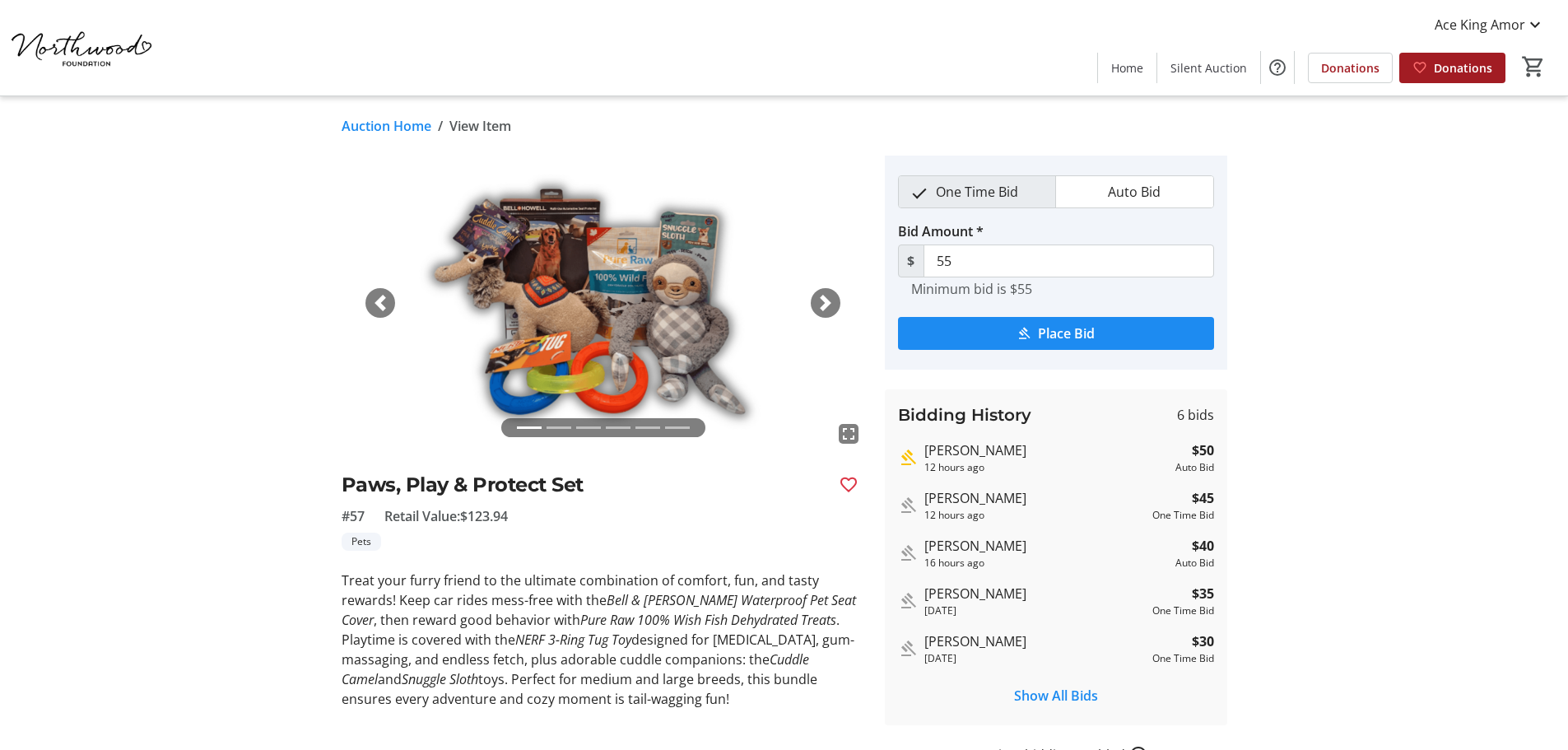
click at [819, 309] on span "button" at bounding box center [825, 303] width 17 height 17
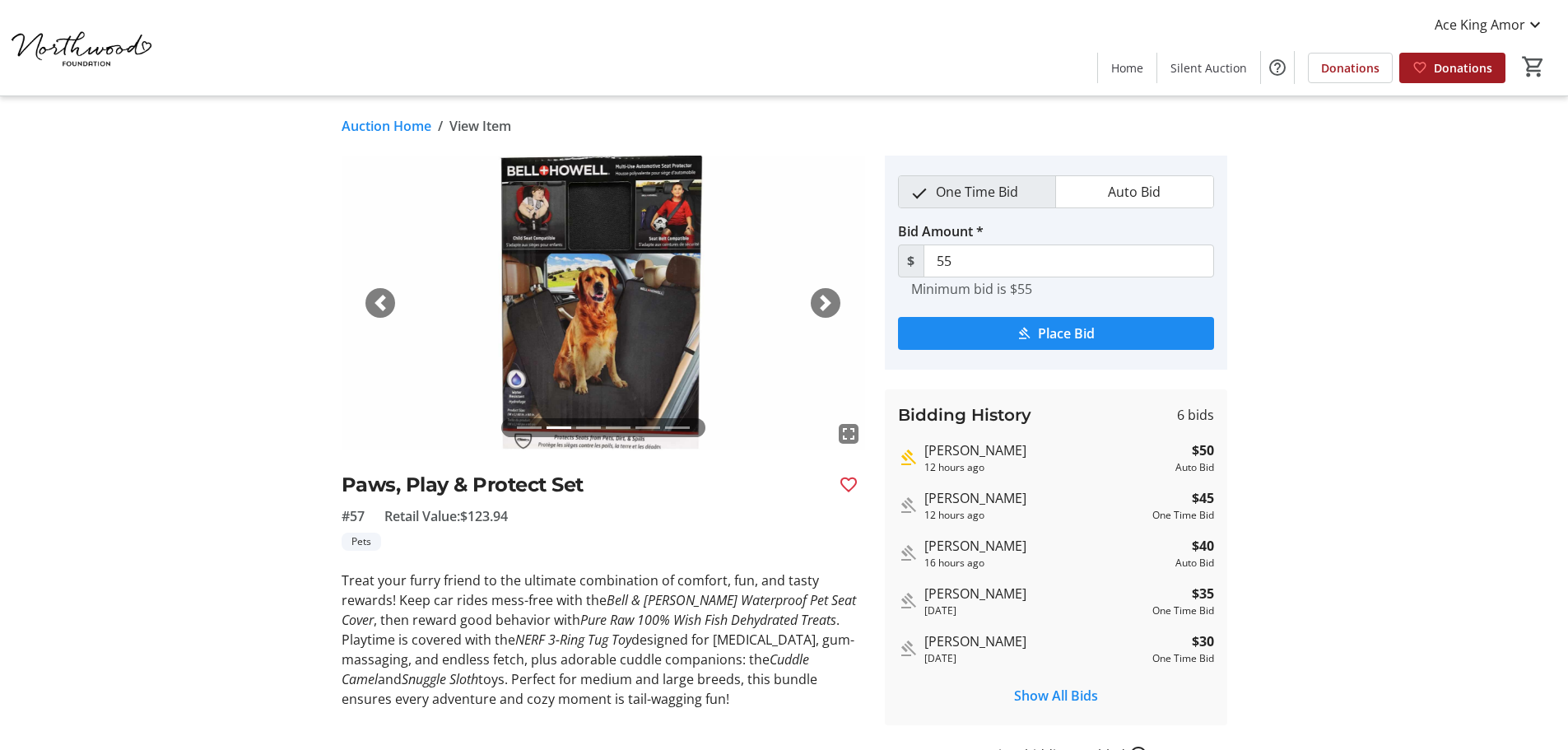
click at [825, 301] on span "button" at bounding box center [825, 303] width 17 height 17
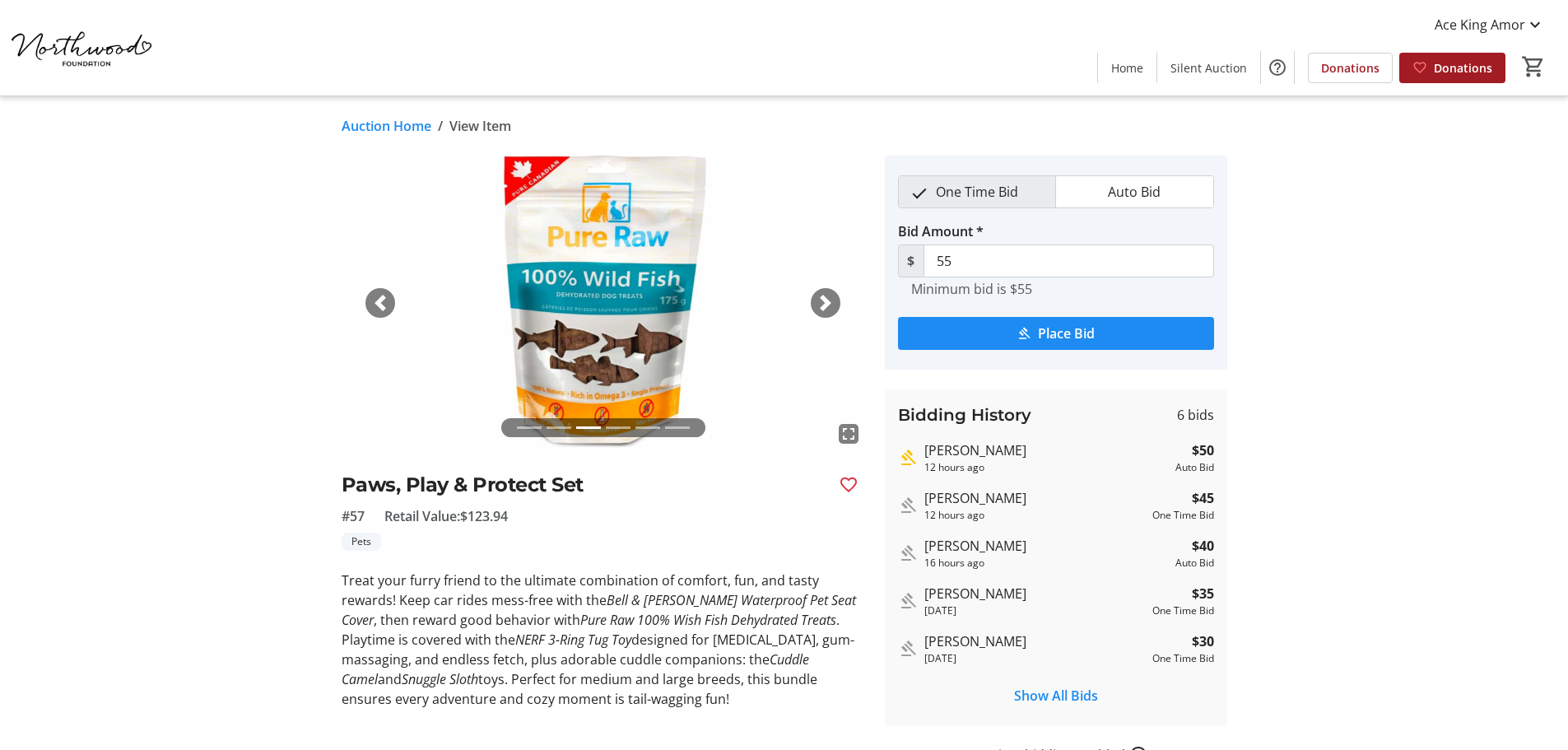
click at [825, 301] on span "button" at bounding box center [825, 303] width 17 height 17
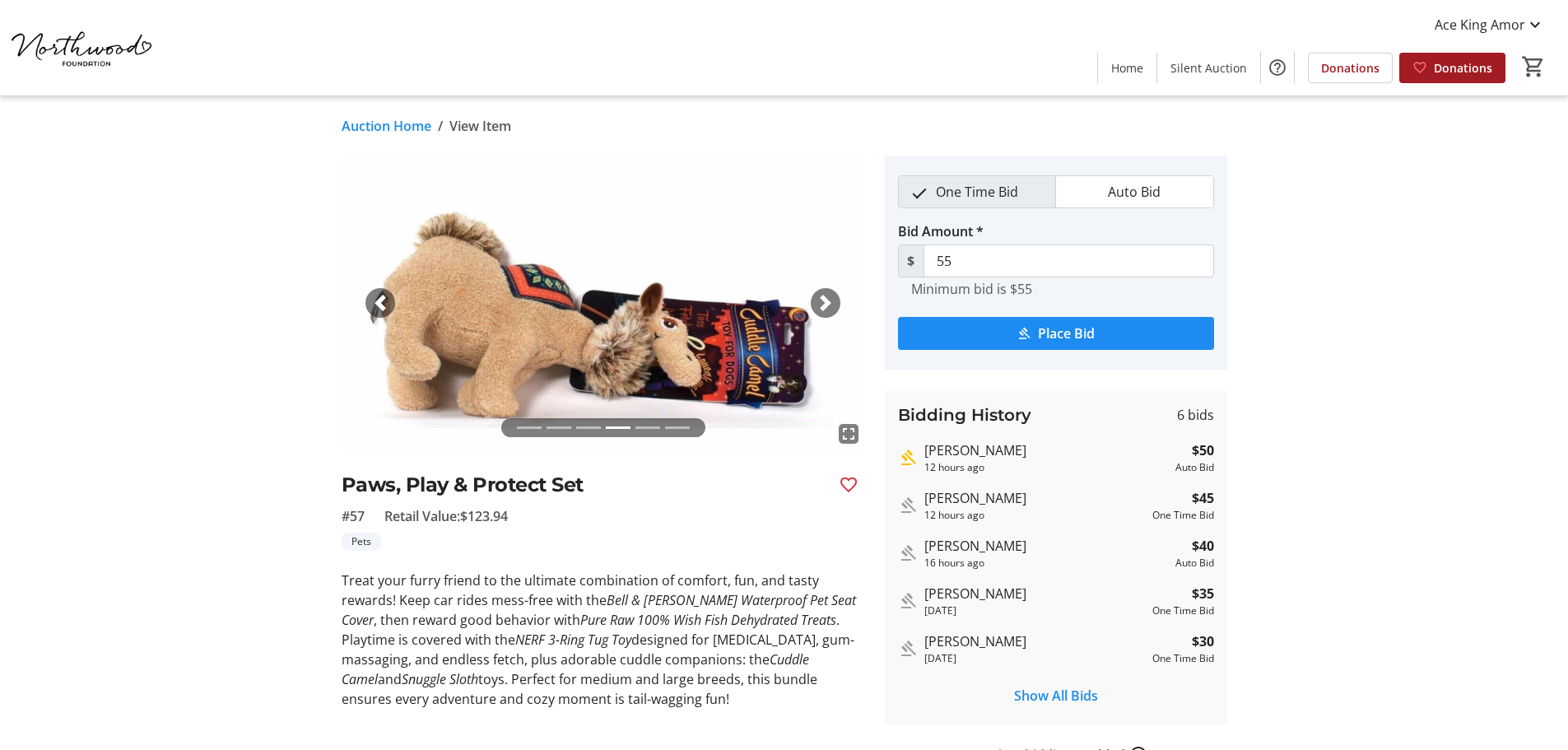
click at [825, 301] on span "button" at bounding box center [825, 303] width 17 height 17
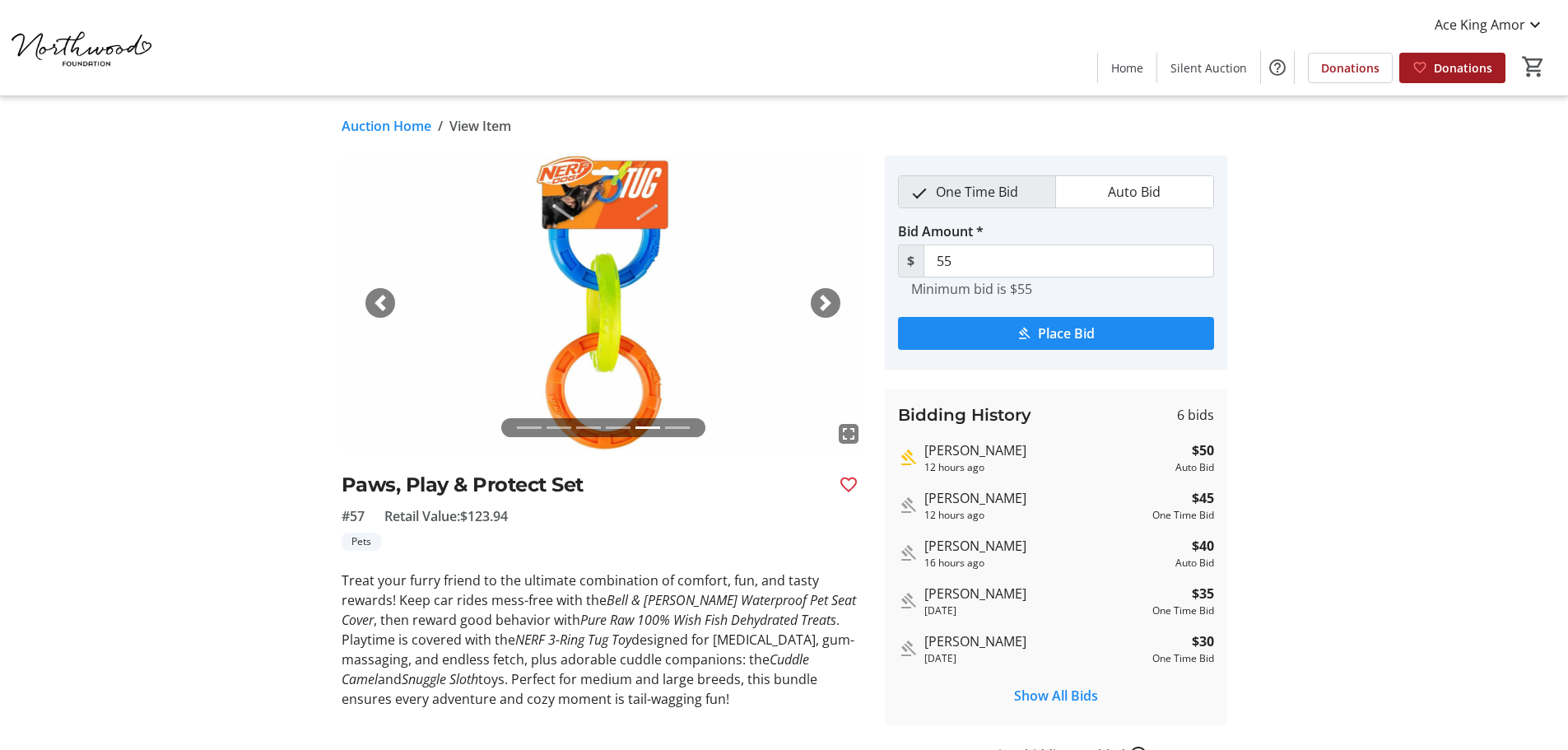
click at [825, 301] on span "button" at bounding box center [825, 303] width 17 height 17
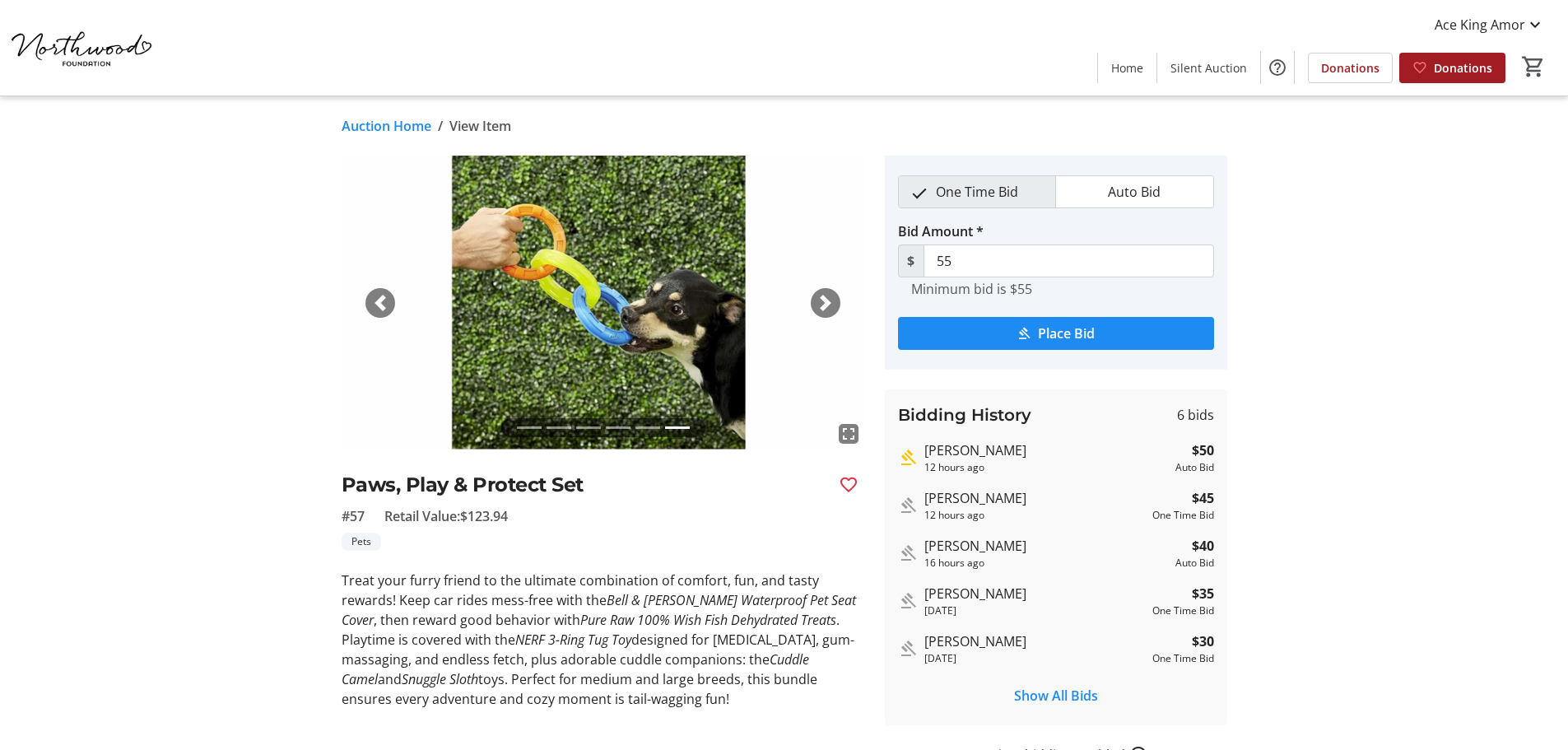
click at [825, 301] on span "button" at bounding box center [825, 303] width 17 height 17
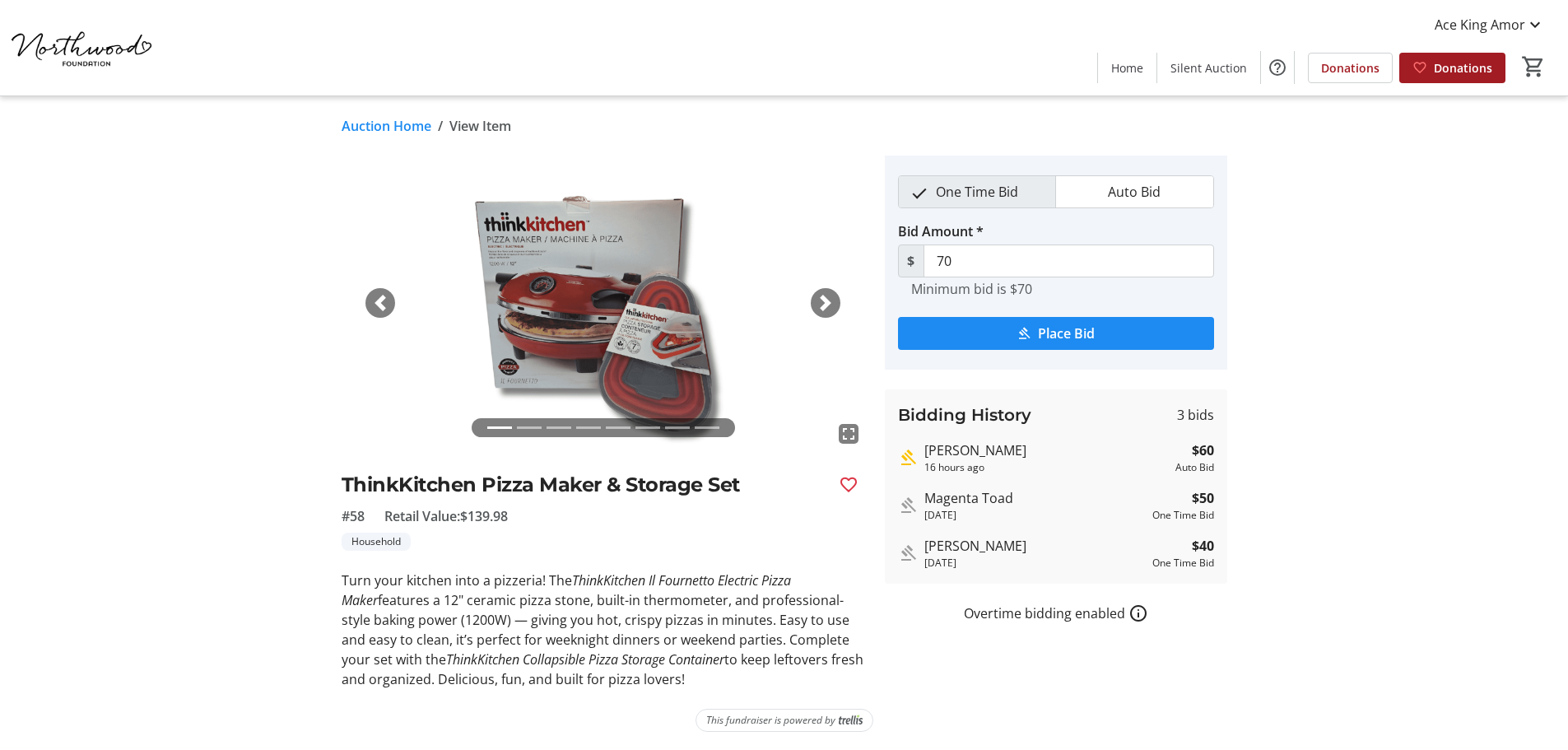
click at [822, 304] on span "button" at bounding box center [825, 303] width 17 height 17
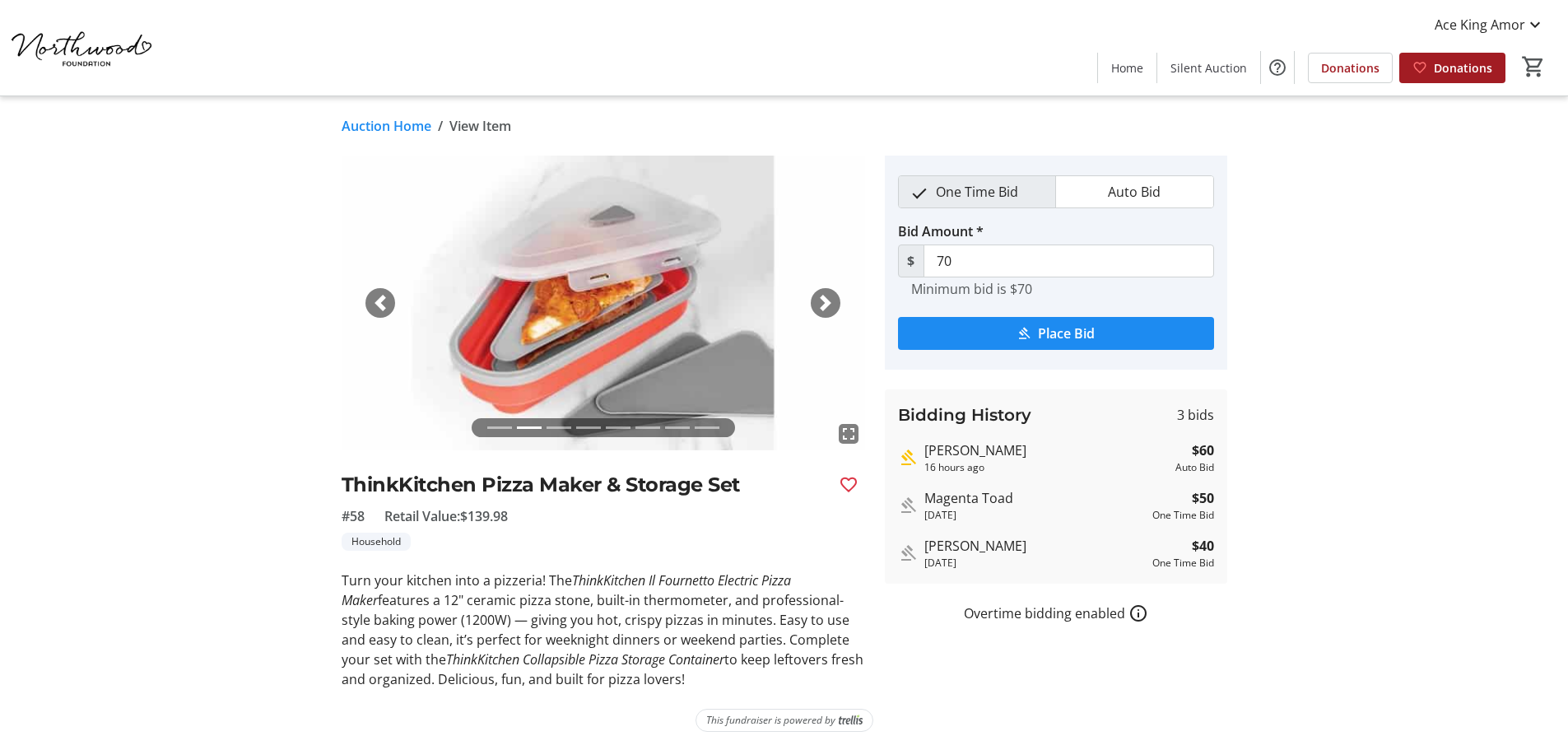
click at [822, 304] on span "button" at bounding box center [825, 303] width 17 height 17
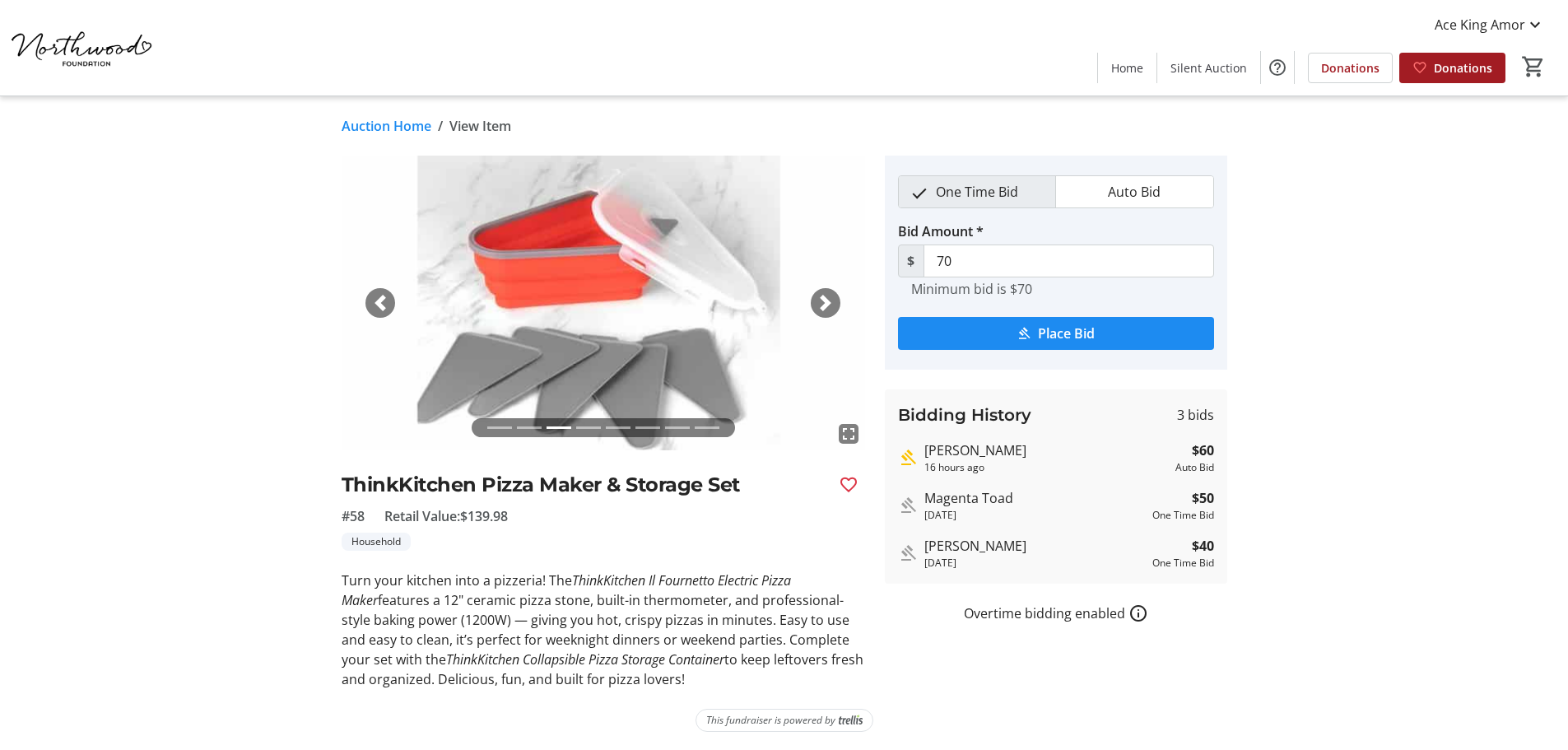
click at [822, 304] on span "button" at bounding box center [825, 303] width 17 height 17
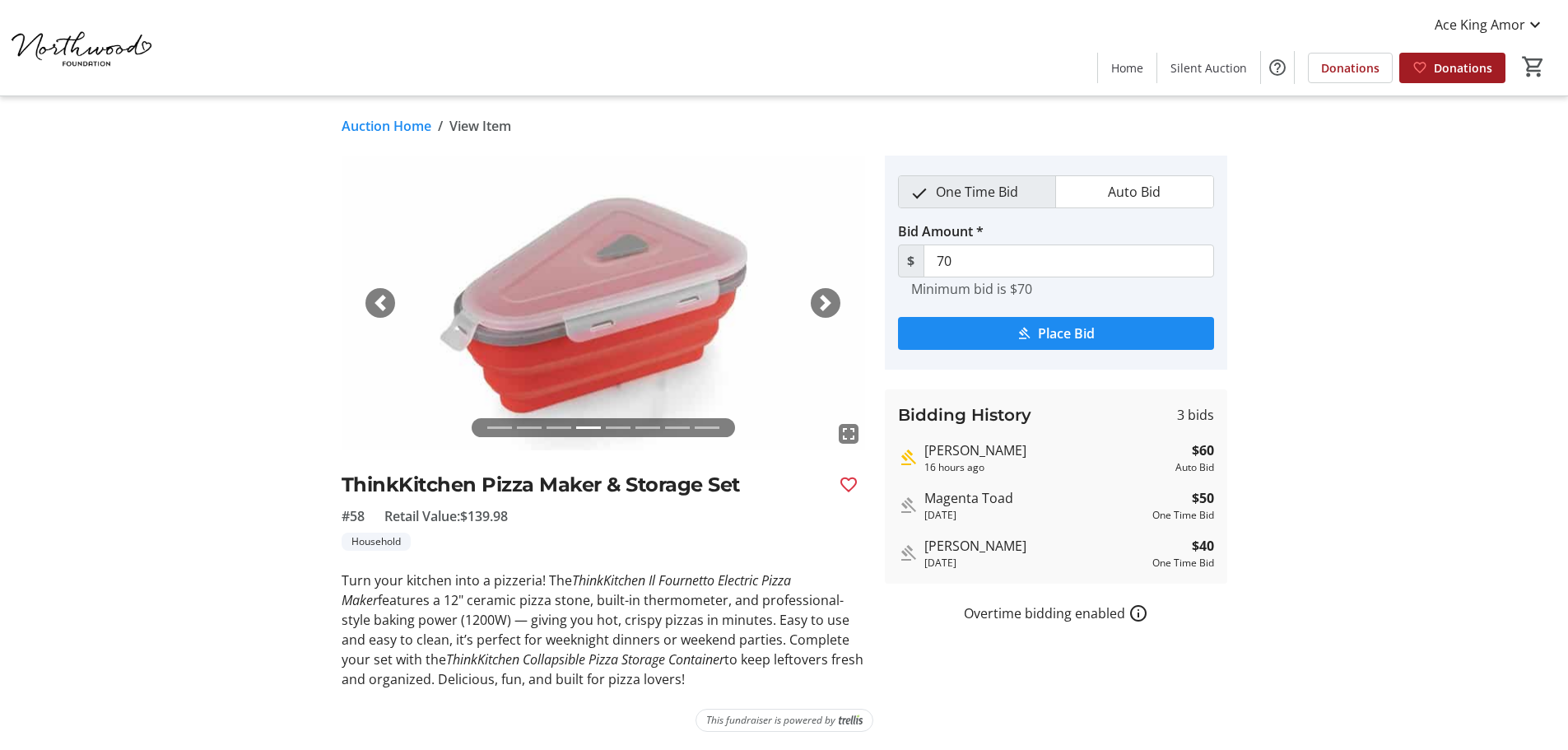
click at [822, 304] on span "button" at bounding box center [825, 303] width 17 height 17
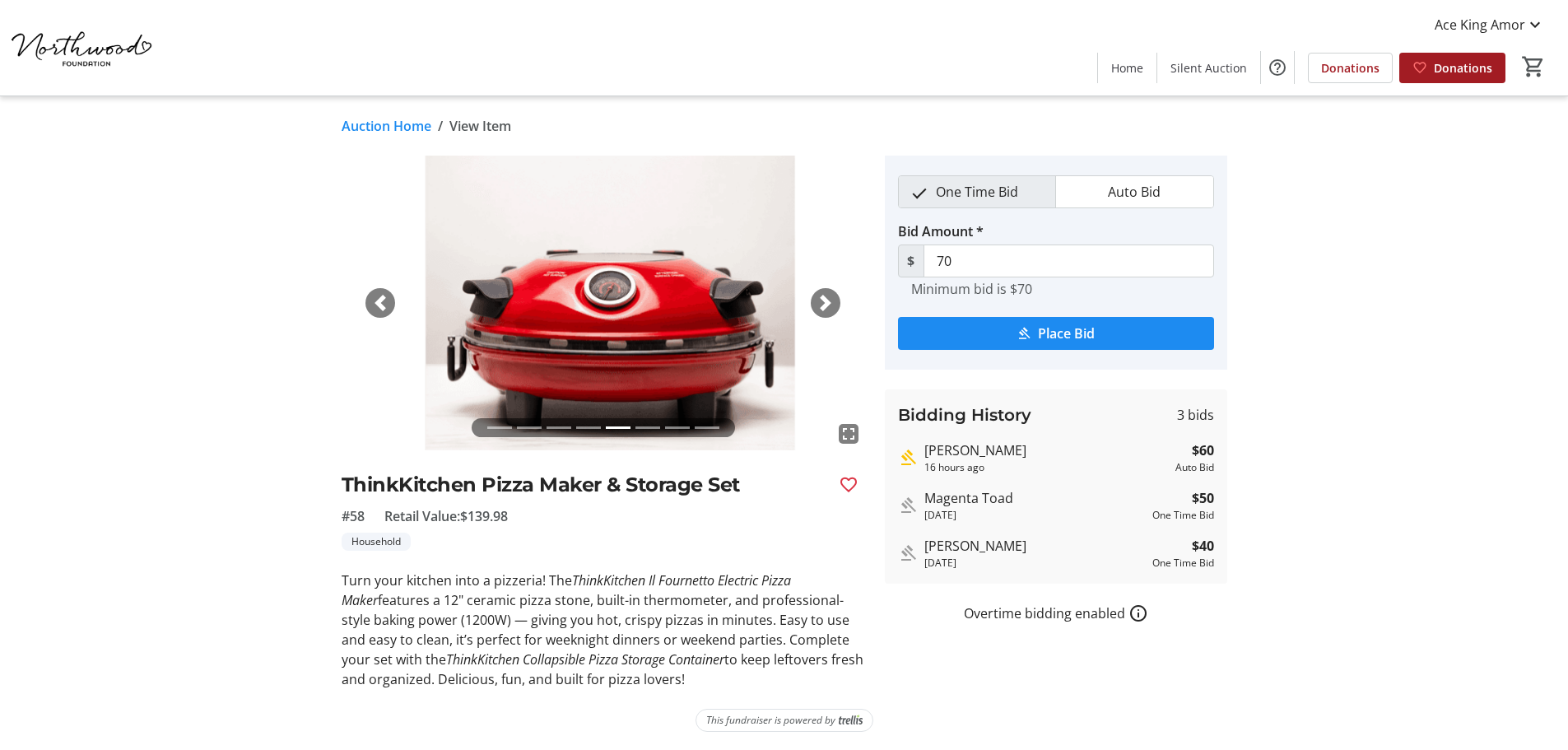
click at [822, 304] on span "button" at bounding box center [825, 303] width 17 height 17
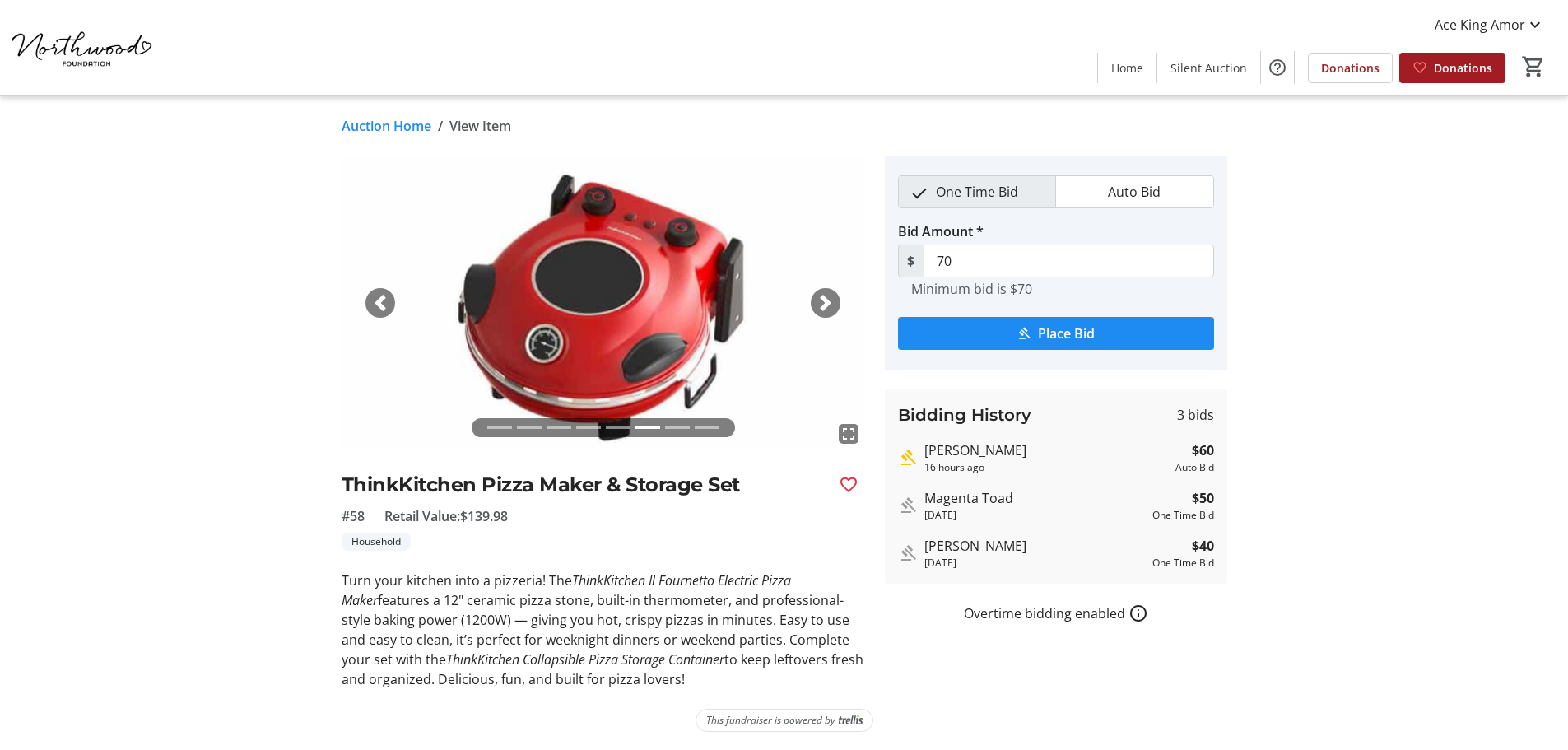
click at [822, 304] on span "button" at bounding box center [825, 303] width 17 height 17
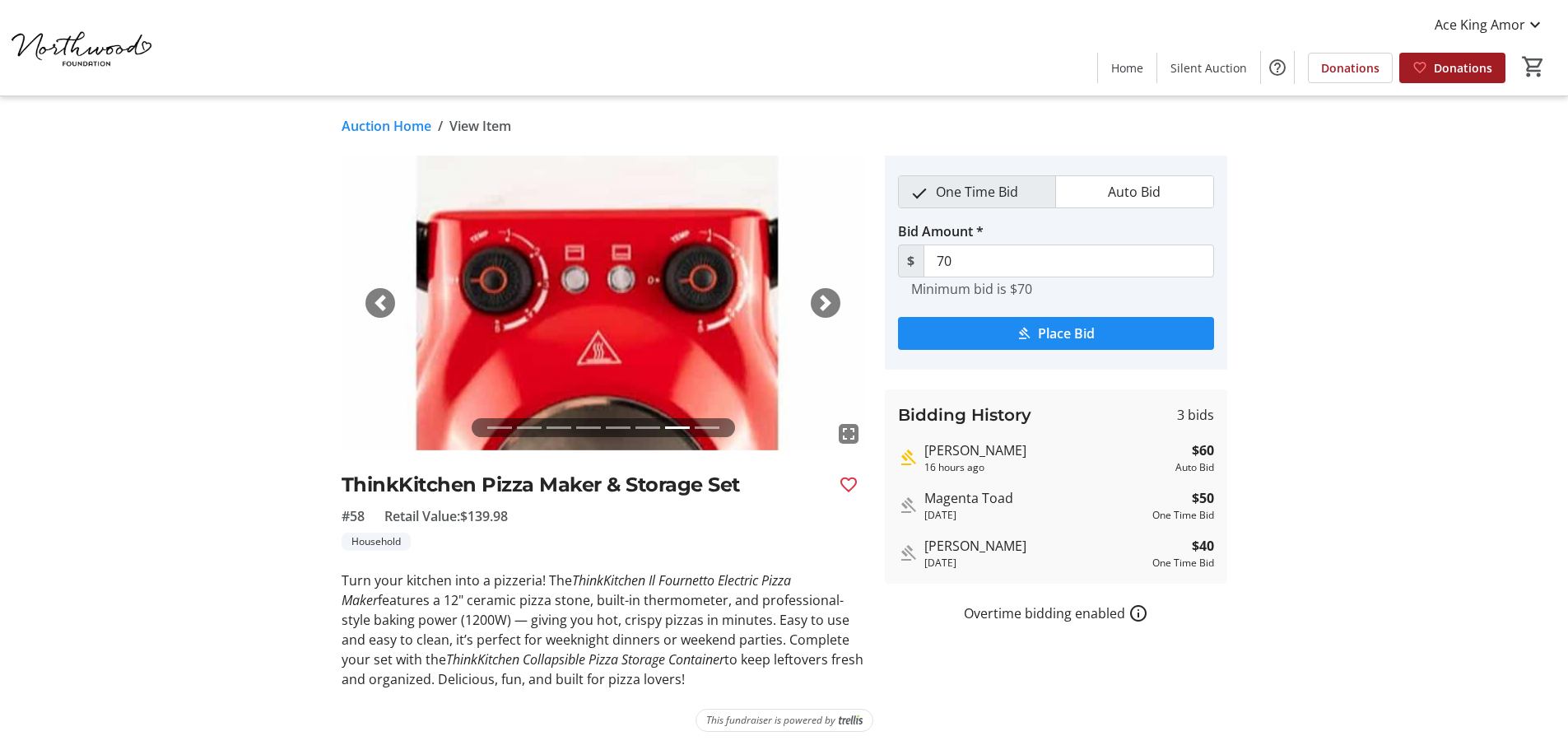
click at [822, 304] on span "button" at bounding box center [825, 303] width 17 height 17
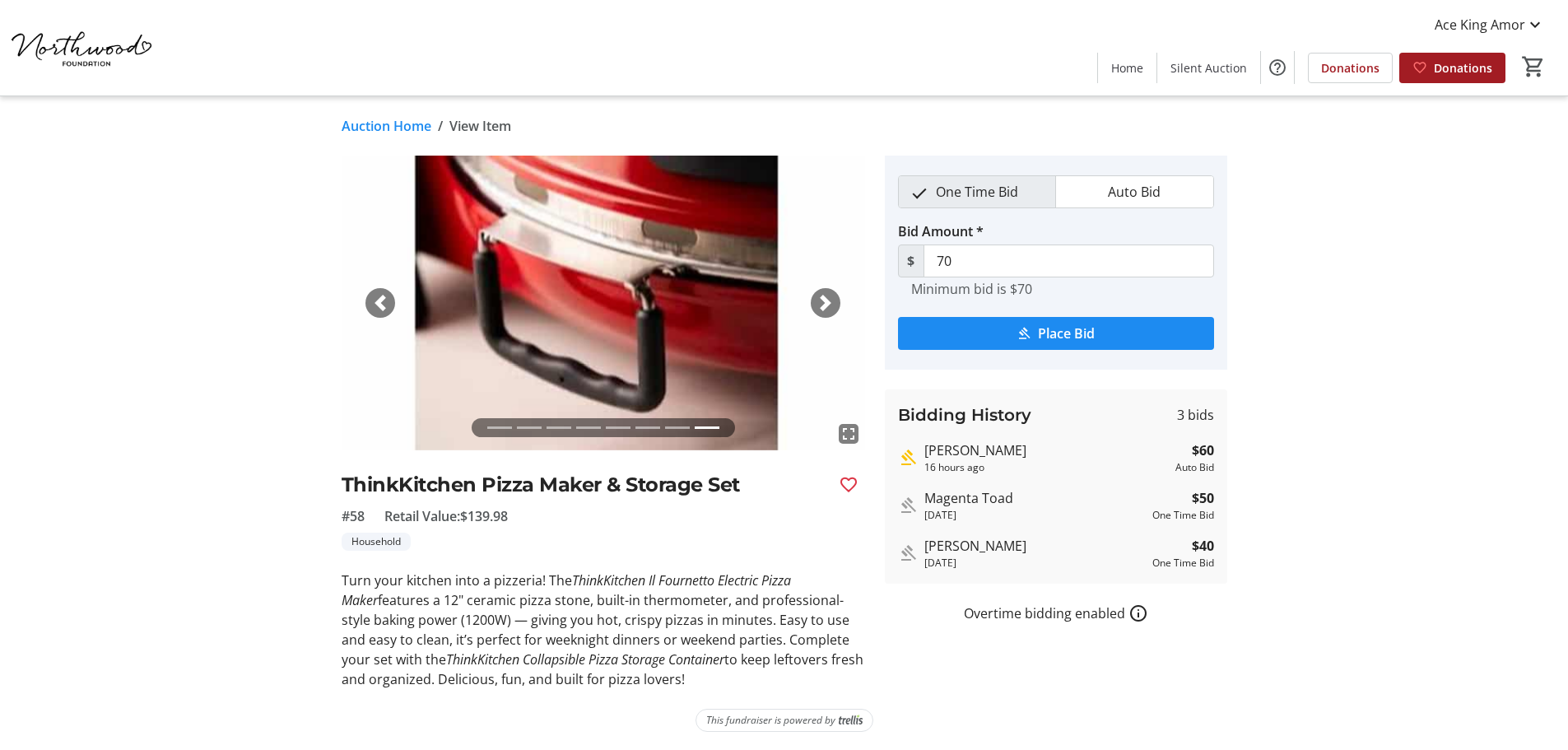
click at [822, 304] on span "button" at bounding box center [825, 303] width 17 height 17
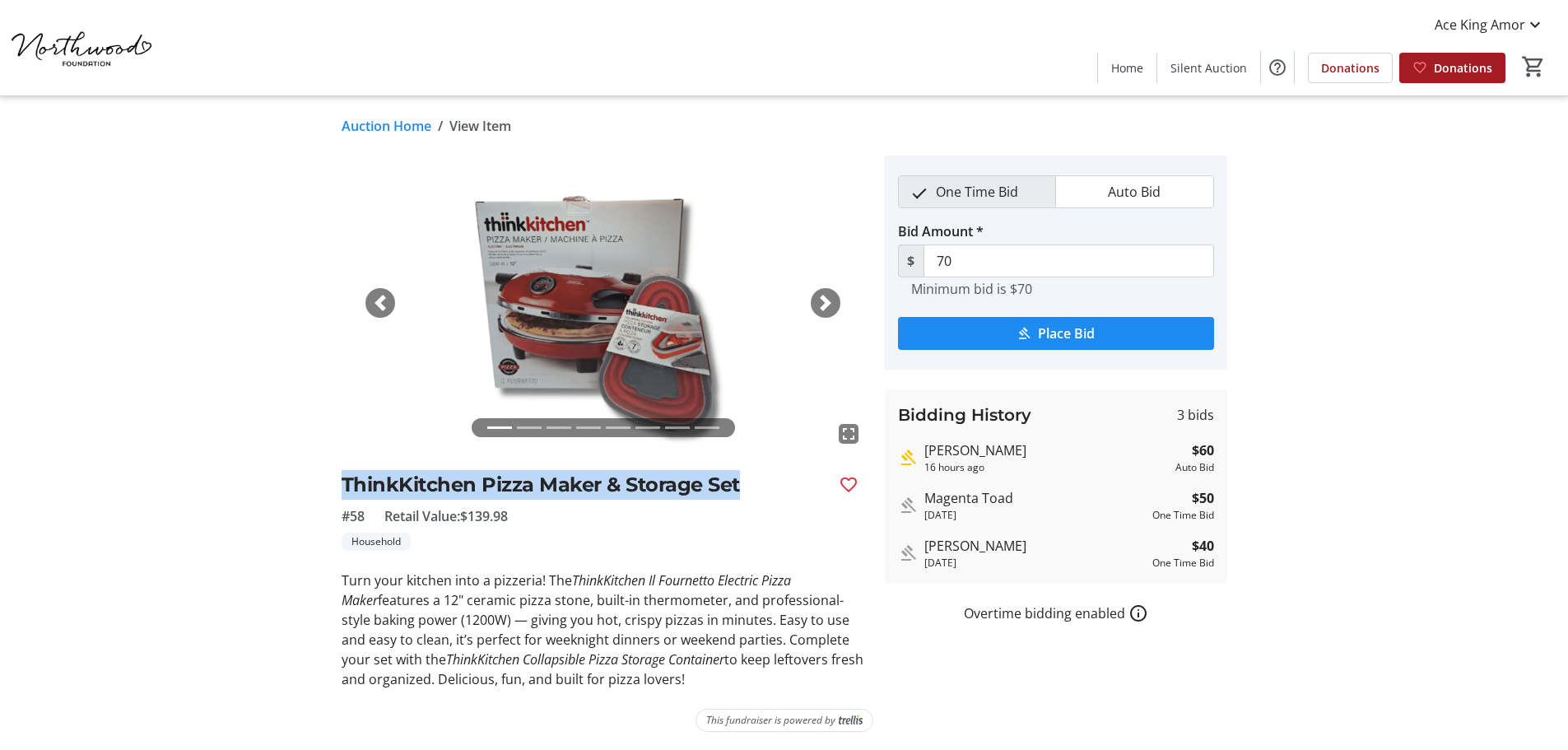
drag, startPoint x: 745, startPoint y: 480, endPoint x: 334, endPoint y: 479, distance: 411.0
click at [334, 479] on tr-auction-item-ui "fullscreen fullscreen fullscreen fullscreen fullscreen fullscreen fullscreen fu…" at bounding box center [604, 423] width 543 height 534
copy h2 "ThinkKitchen Pizza Maker & Storage Set"
click at [1542, 28] on mat-icon at bounding box center [1535, 24] width 19 height 19
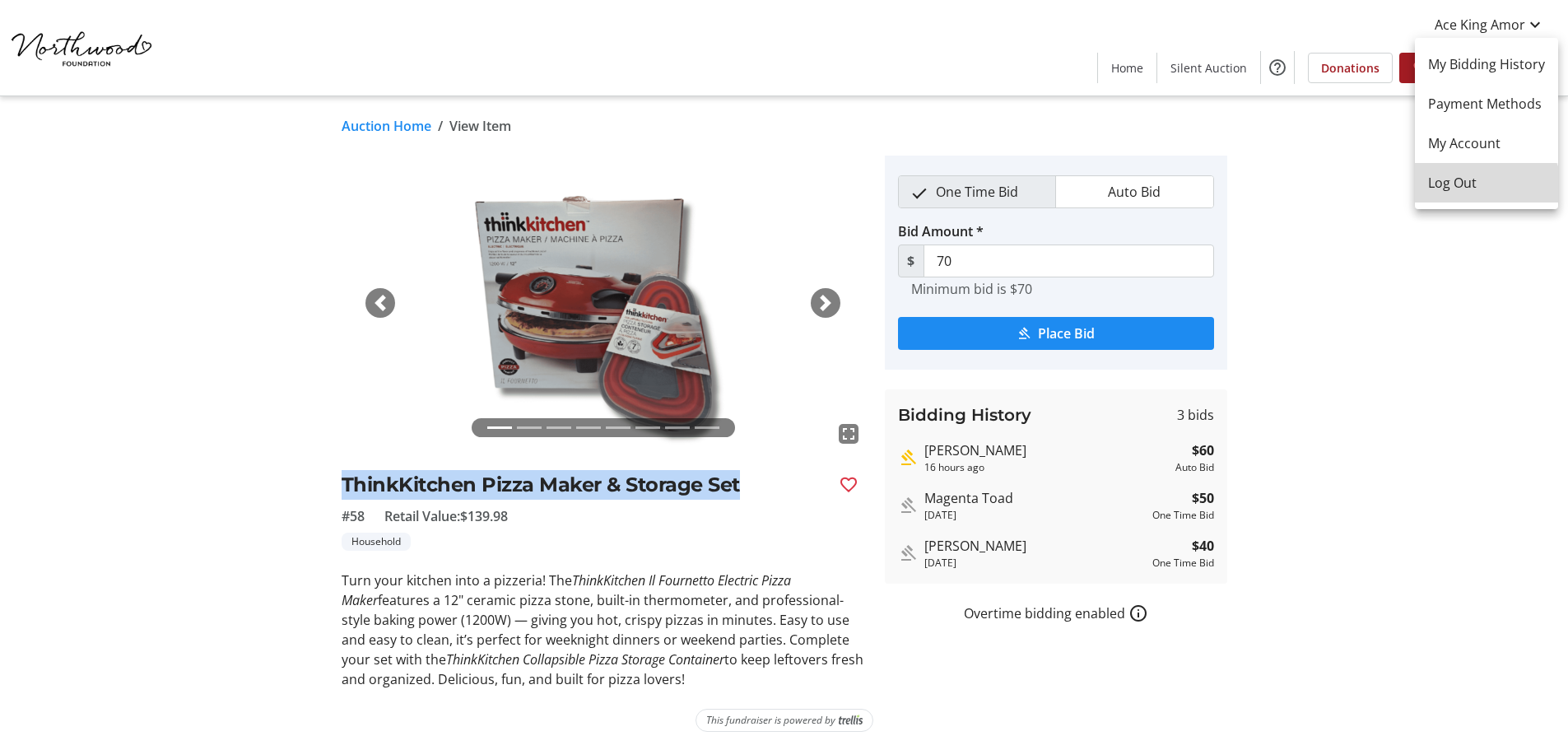
click at [1463, 195] on button "Log Out" at bounding box center [1486, 182] width 143 height 40
